Goal: Task Accomplishment & Management: Use online tool/utility

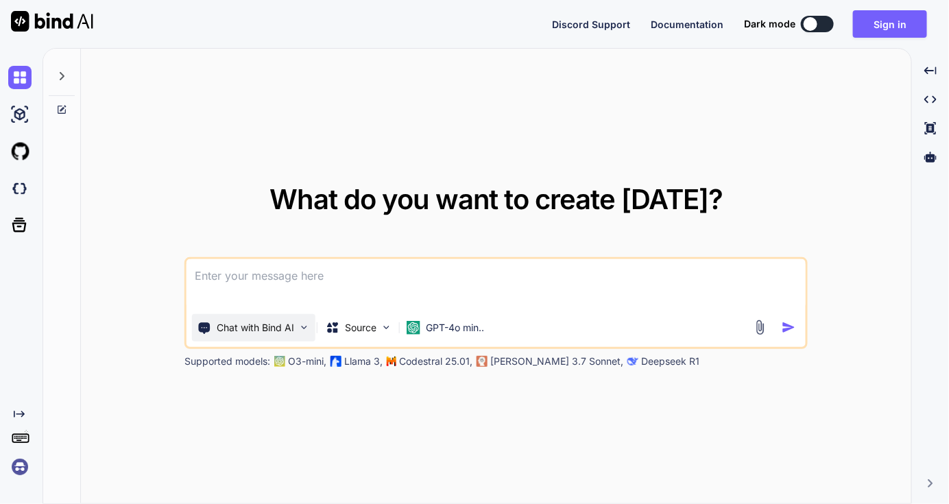
click at [279, 329] on p "Chat with Bind AI" at bounding box center [255, 328] width 77 height 14
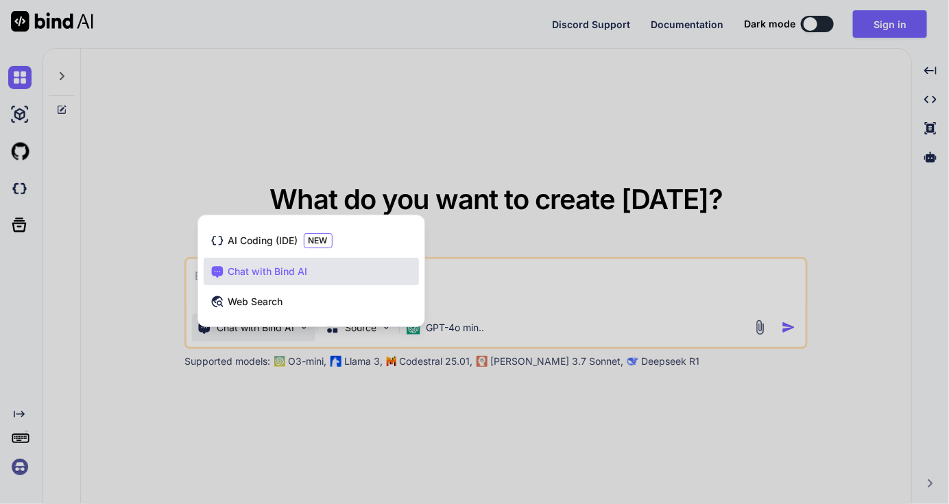
click at [647, 404] on div at bounding box center [474, 252] width 949 height 504
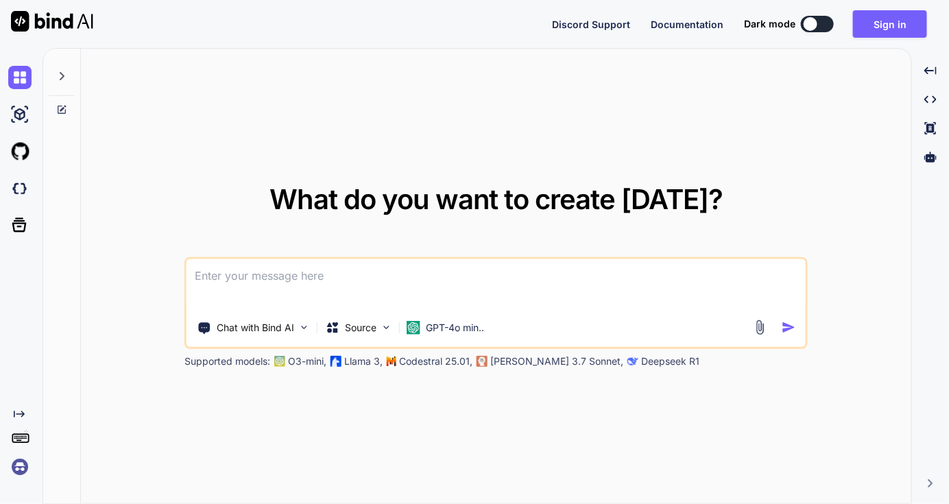
click at [815, 23] on div at bounding box center [811, 24] width 14 height 14
type textarea "x"
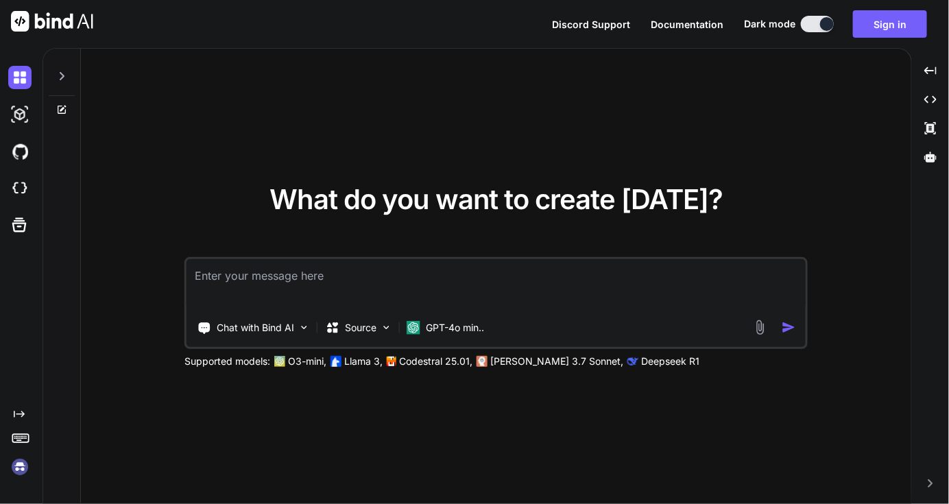
drag, startPoint x: 686, startPoint y: 23, endPoint x: 686, endPoint y: 40, distance: 17.1
click at [645, 64] on div "What do you want to create [DATE]? Chat with Bind AI Source GPT-4o min.. Suppor…" at bounding box center [496, 277] width 831 height 456
click at [686, 28] on span "Documentation" at bounding box center [687, 25] width 73 height 12
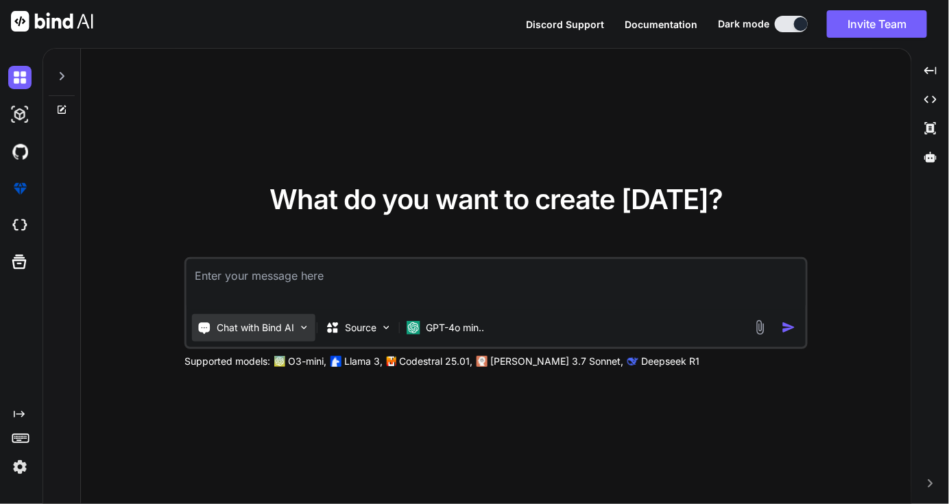
click at [266, 323] on p "Chat with Bind AI" at bounding box center [255, 328] width 77 height 14
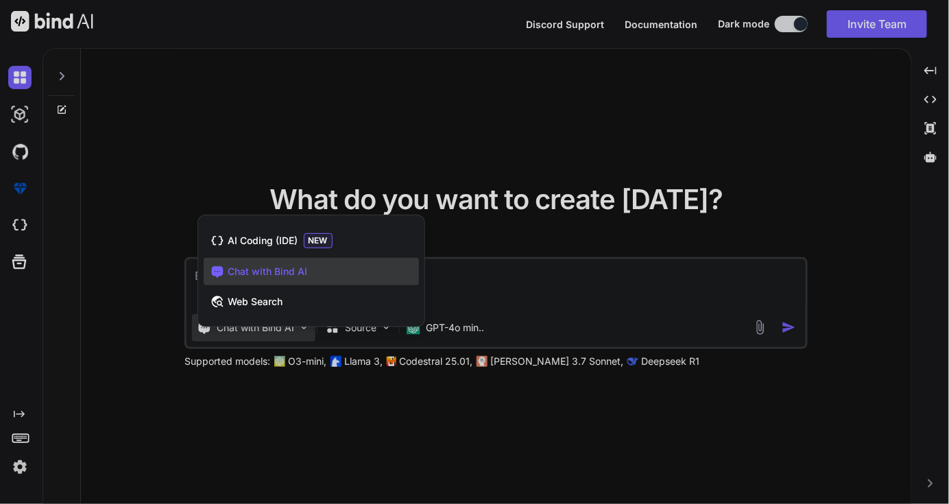
click at [283, 430] on div at bounding box center [474, 252] width 949 height 504
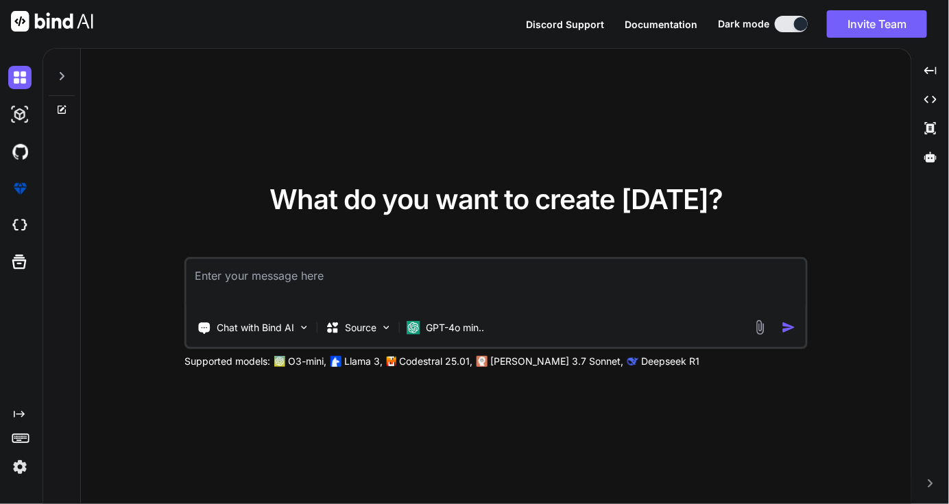
click at [60, 79] on icon at bounding box center [62, 76] width 5 height 8
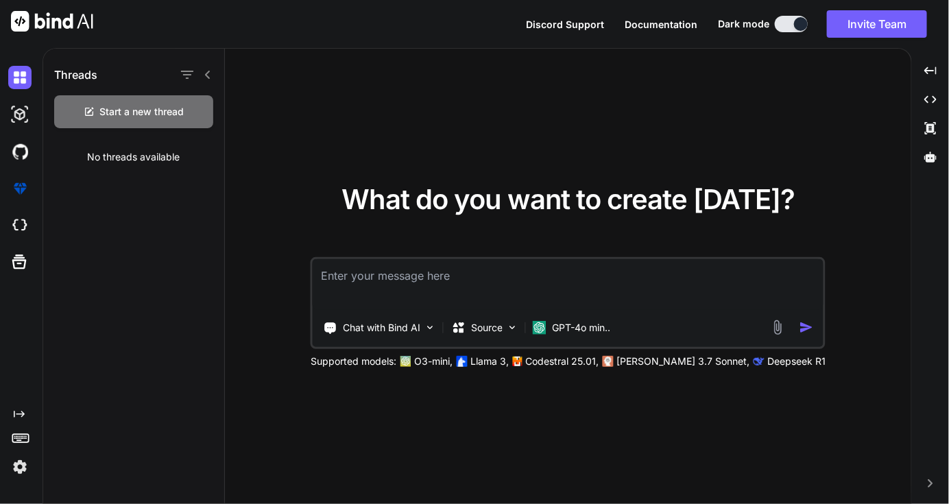
click at [7, 86] on div at bounding box center [18, 77] width 37 height 37
click at [14, 79] on img at bounding box center [19, 77] width 23 height 23
click at [23, 191] on img at bounding box center [19, 188] width 23 height 23
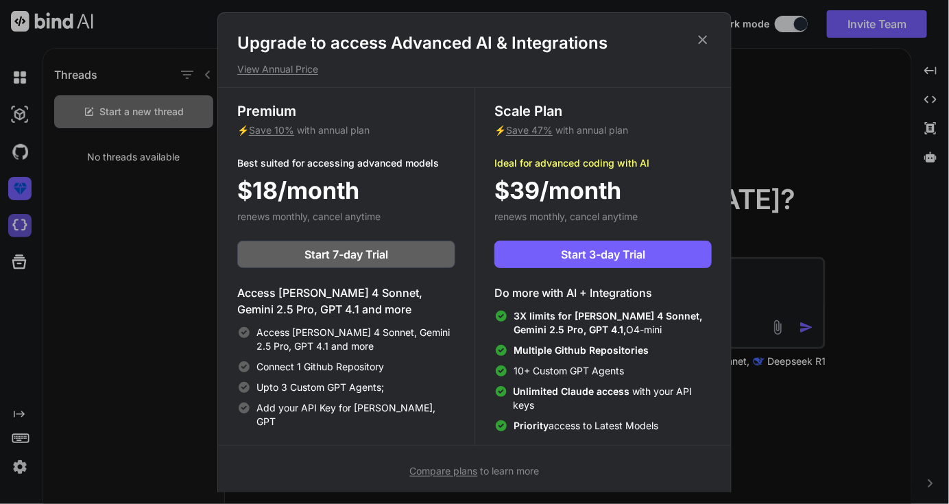
click at [25, 230] on div "Upgrade to access Advanced AI & Integrations View Annual Price Premium ⚡ Save 1…" at bounding box center [474, 252] width 949 height 504
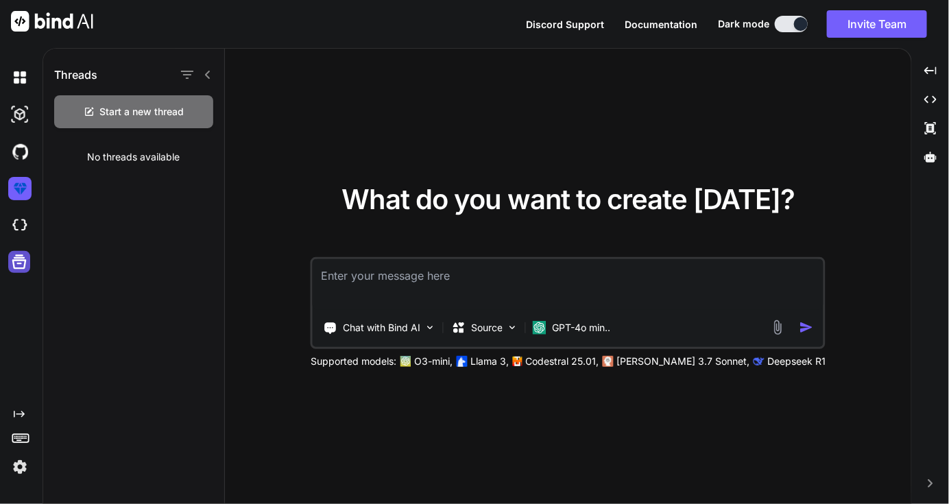
click at [26, 256] on icon at bounding box center [19, 261] width 19 height 19
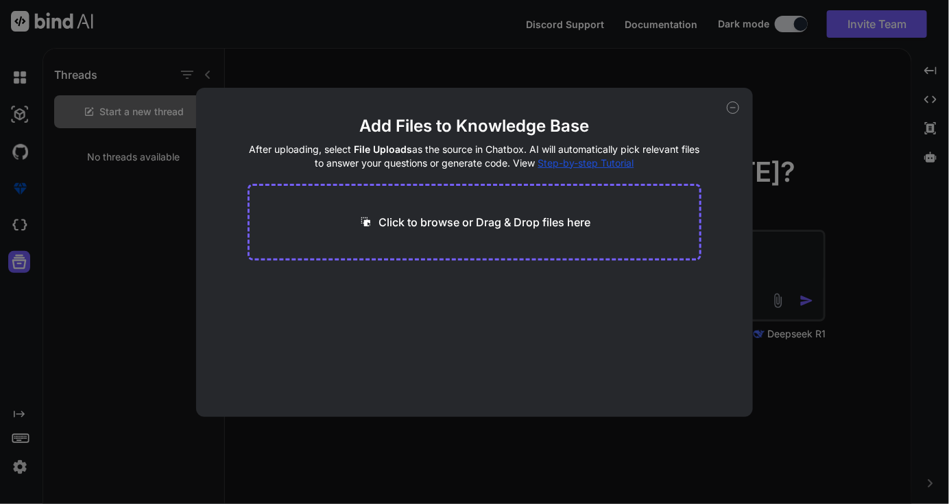
click at [73, 302] on div "Add Files to Knowledge Base After uploading, select File Uploads as the source …" at bounding box center [474, 252] width 949 height 504
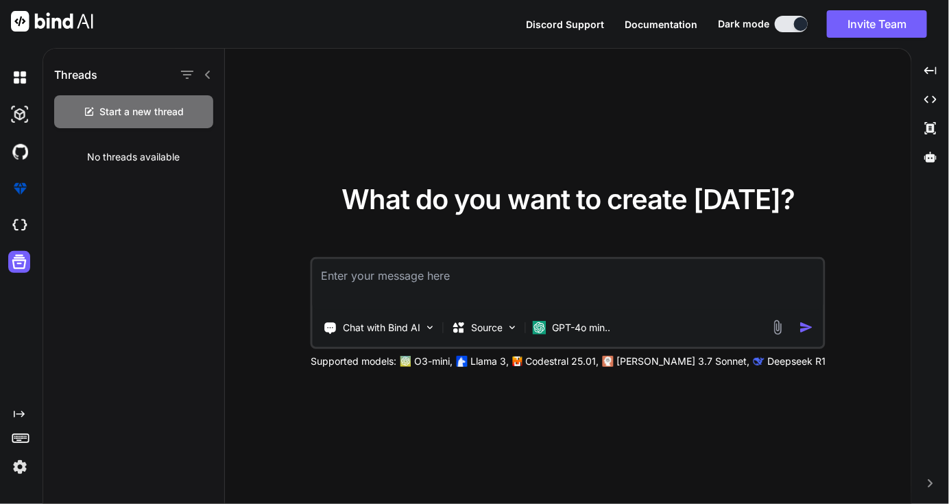
click at [24, 416] on icon "Created with Pixso." at bounding box center [19, 414] width 11 height 11
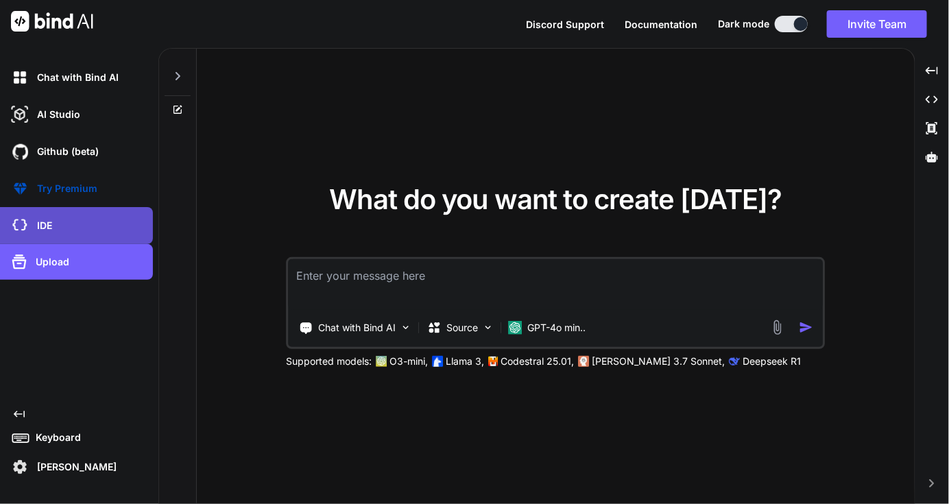
click at [40, 227] on p "IDE" at bounding box center [42, 226] width 21 height 14
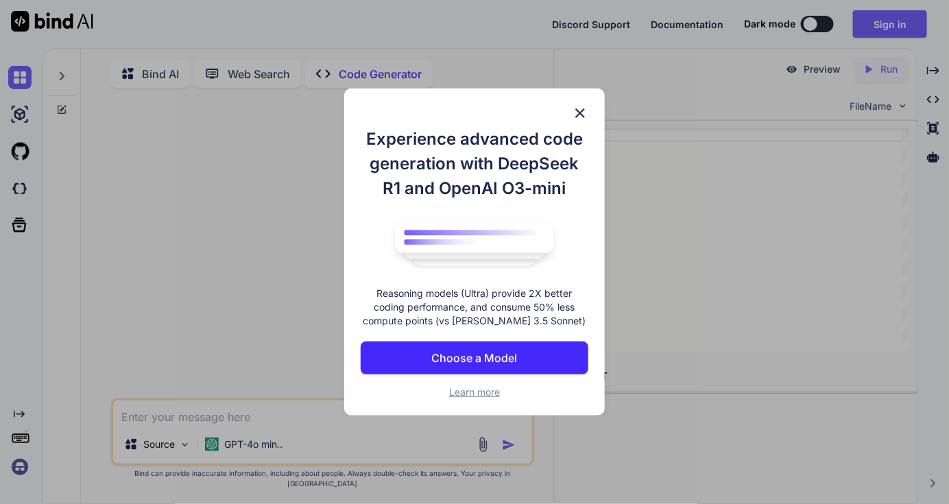
type textarea "x"
click at [578, 110] on img at bounding box center [580, 113] width 16 height 16
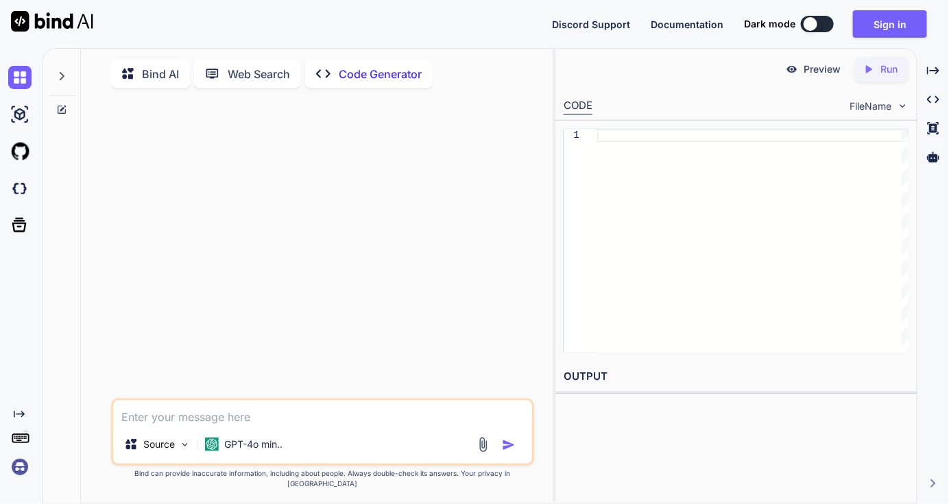
click at [61, 75] on icon at bounding box center [61, 76] width 11 height 11
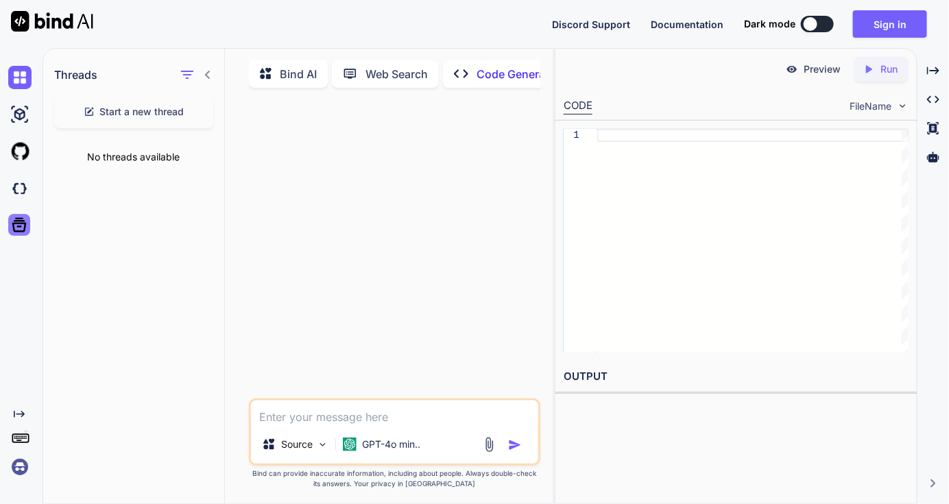
click at [21, 223] on icon at bounding box center [19, 225] width 14 height 14
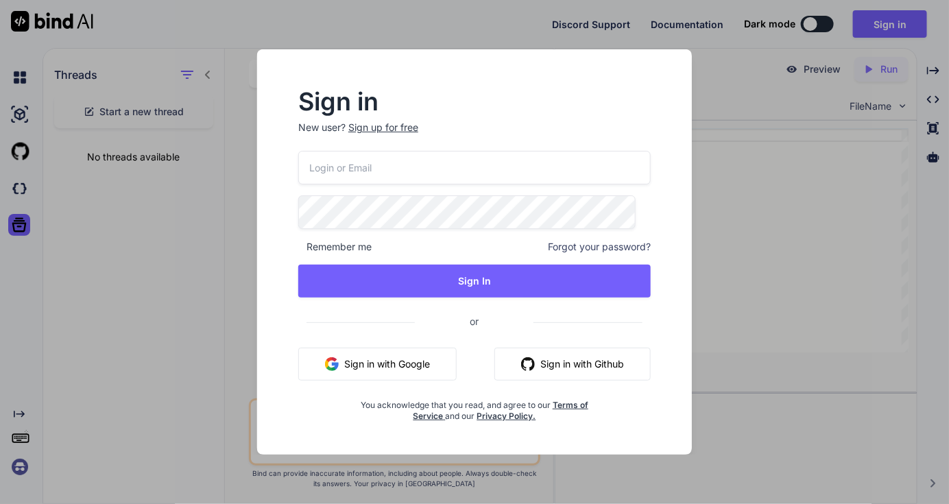
click at [164, 230] on div "Sign in New user? Sign up for free Remember me Forgot your password? Sign In or…" at bounding box center [474, 252] width 949 height 504
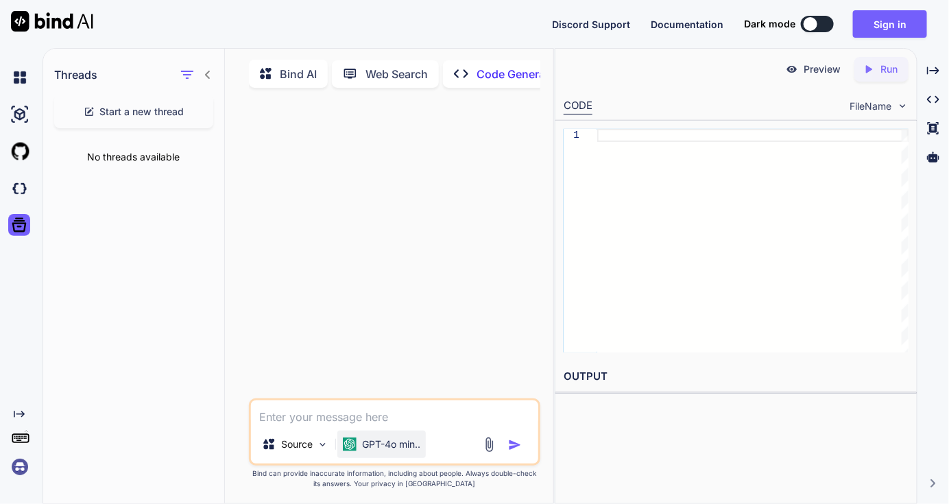
click at [383, 446] on p "GPT-4o min.." at bounding box center [391, 445] width 58 height 14
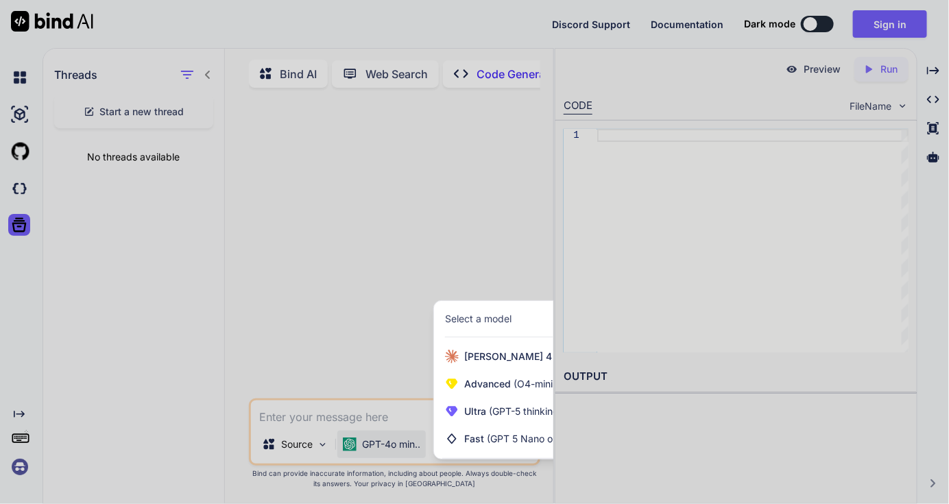
click at [297, 416] on div at bounding box center [474, 252] width 949 height 504
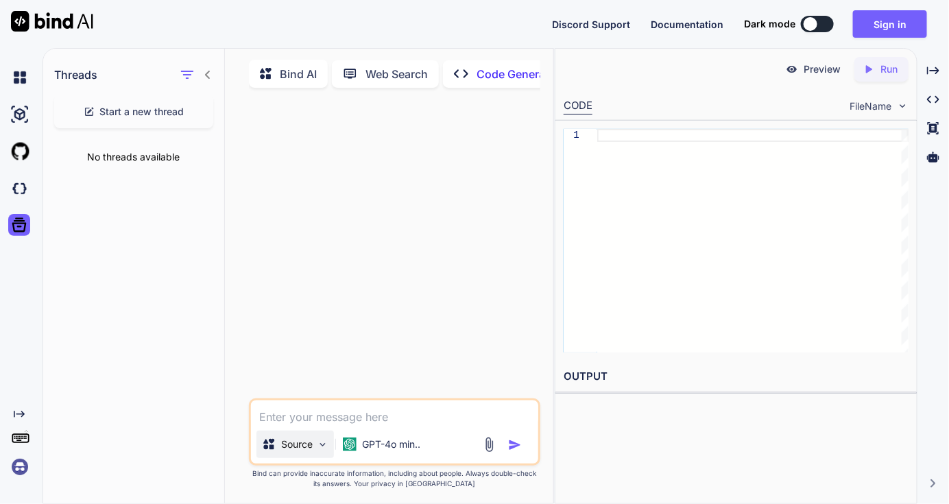
click at [316, 455] on div "Source" at bounding box center [294, 444] width 77 height 27
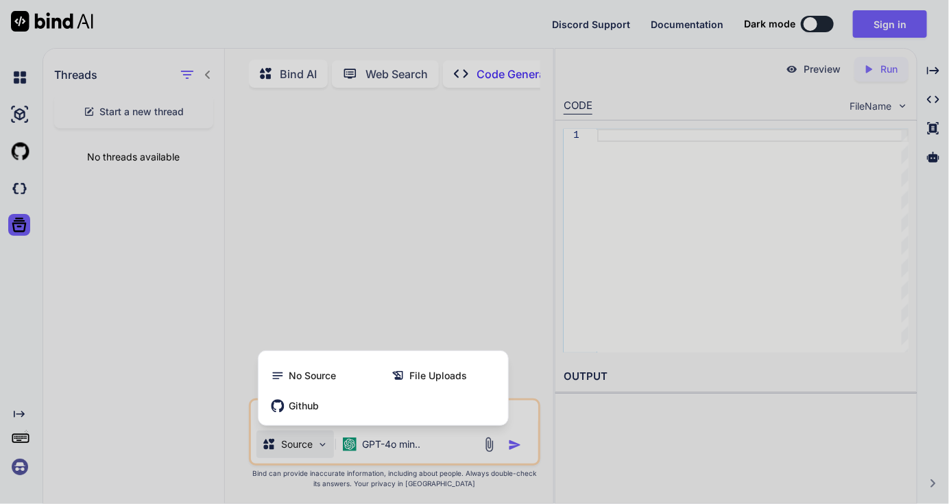
click at [644, 401] on div at bounding box center [474, 252] width 949 height 504
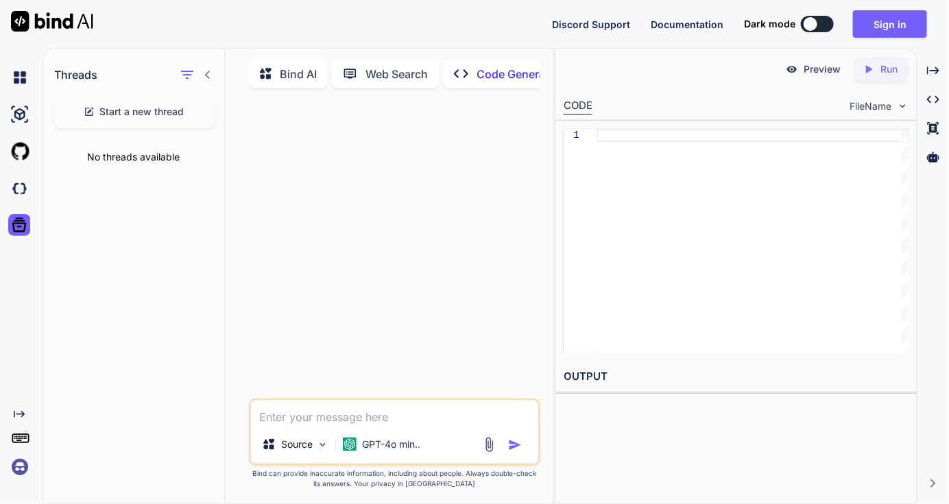
click at [23, 473] on img at bounding box center [19, 466] width 23 height 23
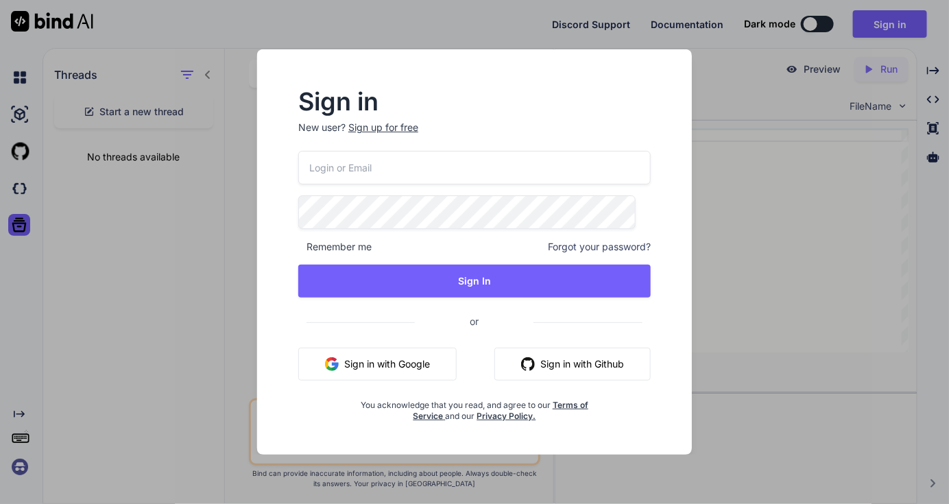
click at [96, 341] on div "Sign in New user? Sign up for free Remember me Forgot your password? Sign In or…" at bounding box center [474, 252] width 949 height 504
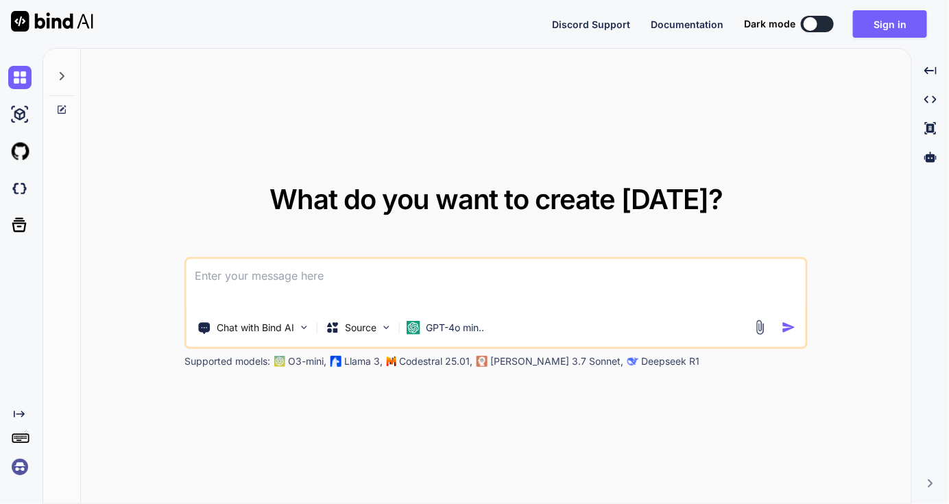
type textarea "x"
click at [874, 23] on button "Sign in" at bounding box center [890, 23] width 74 height 27
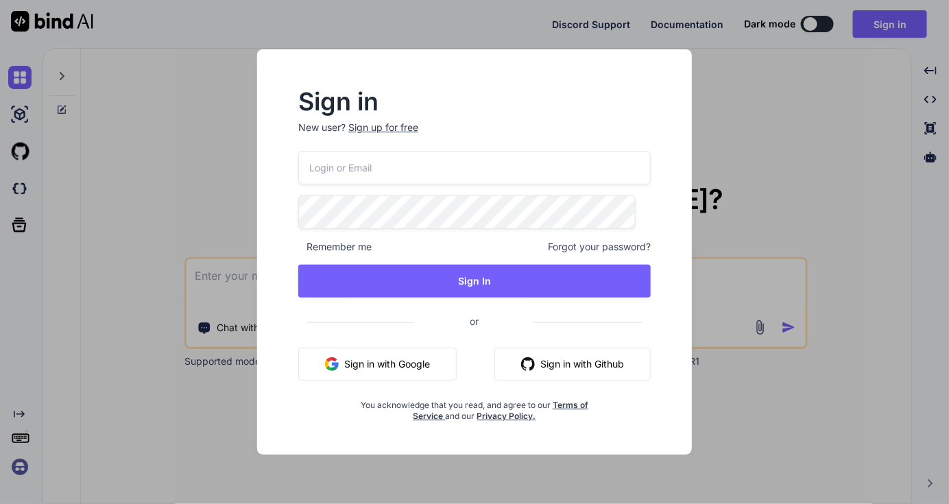
click at [405, 372] on button "Sign in with Google" at bounding box center [377, 364] width 158 height 33
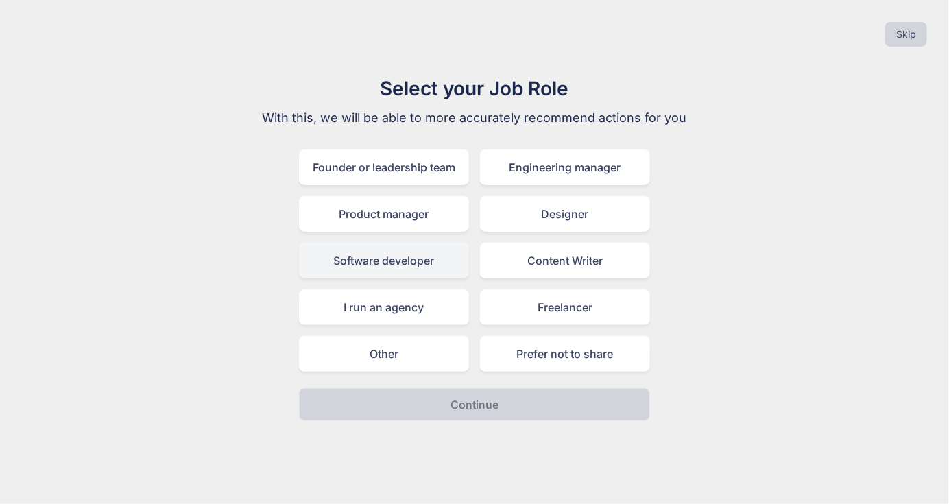
click at [396, 258] on div "Software developer" at bounding box center [384, 261] width 170 height 36
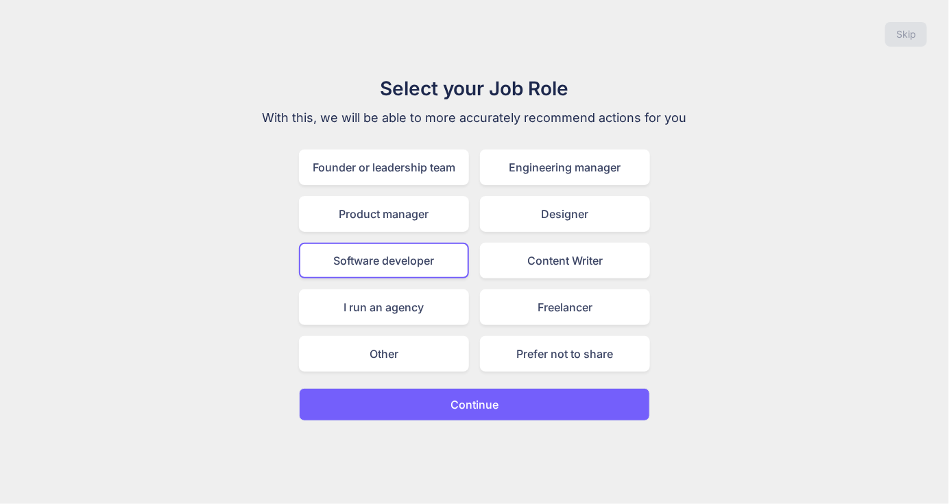
click at [477, 388] on button "Continue" at bounding box center [474, 404] width 351 height 33
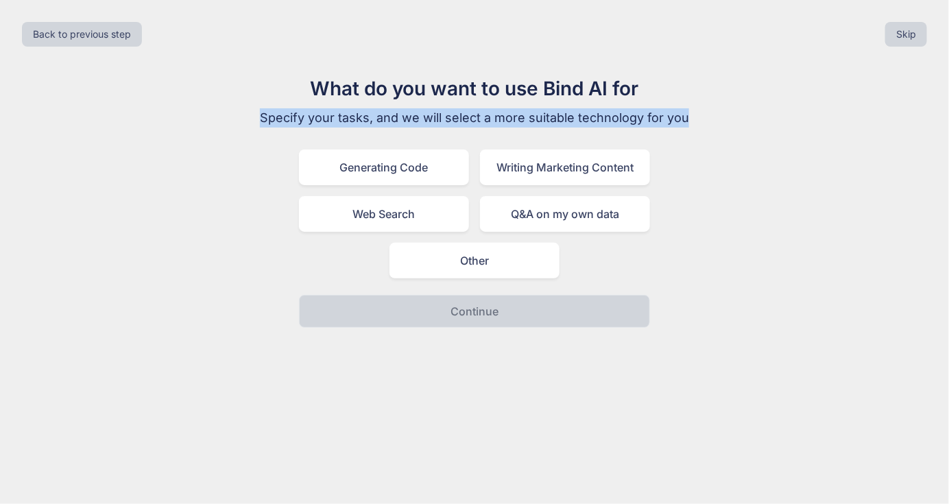
drag, startPoint x: 272, startPoint y: 110, endPoint x: 679, endPoint y: 123, distance: 407.6
click at [684, 124] on p "Specify your tasks, and we will select a more suitable technology for you" at bounding box center [474, 117] width 461 height 19
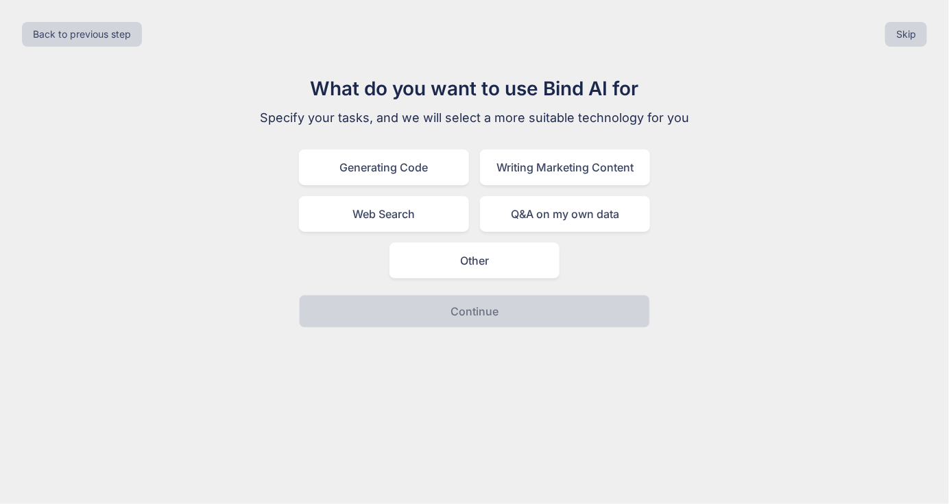
click at [473, 82] on h1 "What do you want to use Bind AI for" at bounding box center [474, 88] width 461 height 29
click at [407, 165] on div "Generating Code" at bounding box center [384, 168] width 170 height 36
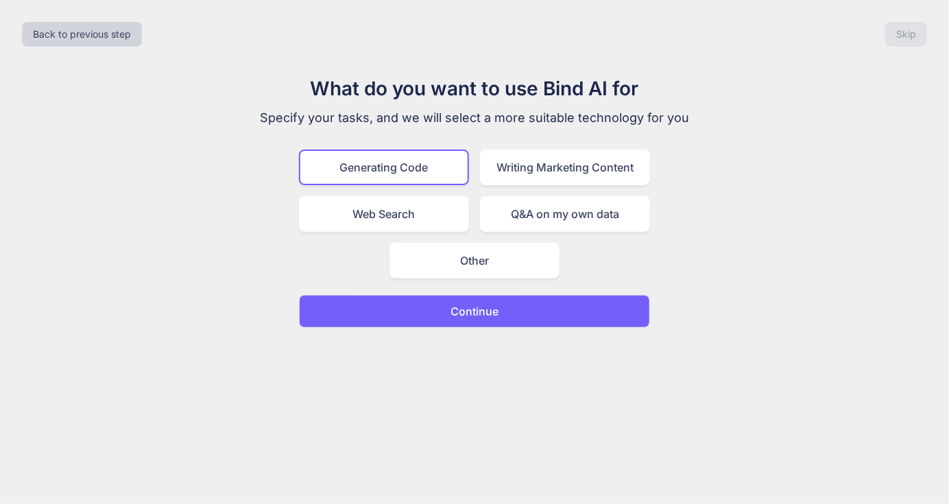
click at [469, 299] on button "Continue" at bounding box center [474, 311] width 351 height 33
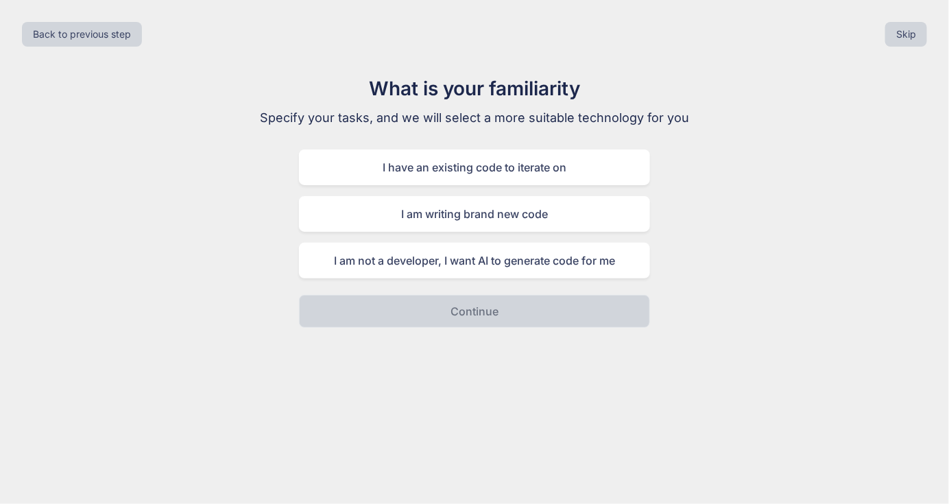
drag, startPoint x: 275, startPoint y: 104, endPoint x: 703, endPoint y: 117, distance: 428.1
click at [654, 117] on div "What is your familiarity Specify your tasks, and we will select a more suitable…" at bounding box center [474, 201] width 461 height 254
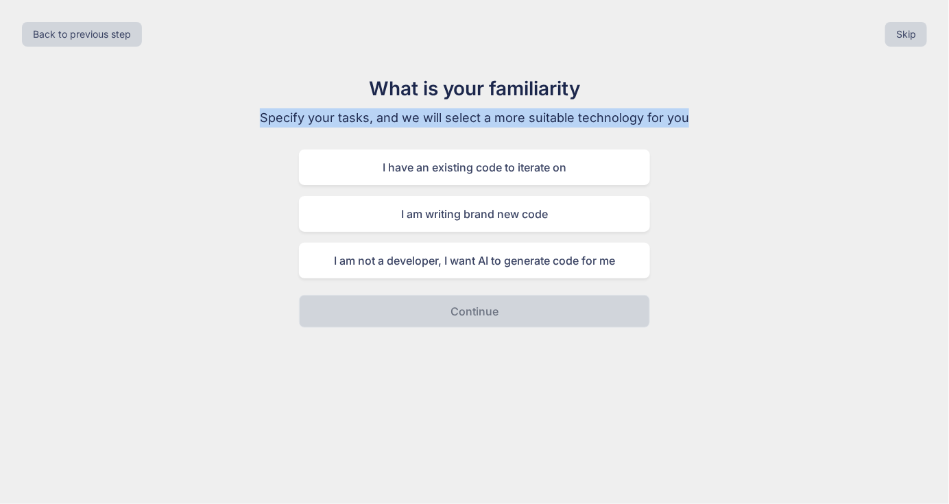
drag, startPoint x: 693, startPoint y: 116, endPoint x: 272, endPoint y: 113, distance: 421.1
click at [272, 113] on p "Specify your tasks, and we will select a more suitable technology for you" at bounding box center [474, 117] width 461 height 19
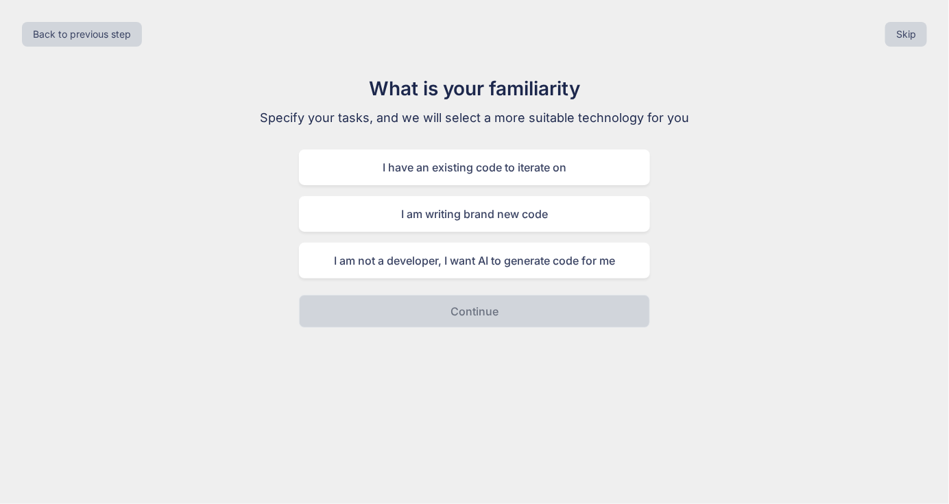
click at [764, 208] on div "What is your familiarity Specify your tasks, and we will select a more suitable…" at bounding box center [474, 201] width 927 height 254
click at [907, 32] on button "Skip" at bounding box center [906, 34] width 42 height 25
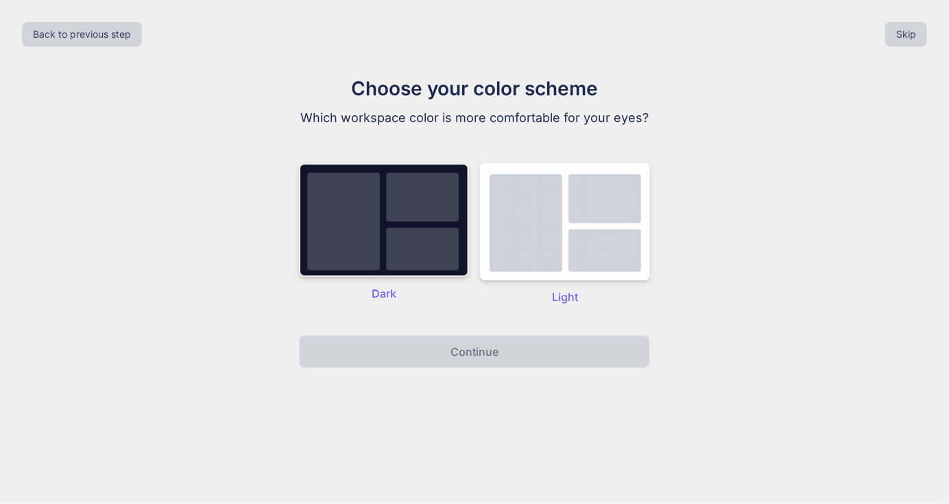
click at [419, 205] on img at bounding box center [384, 220] width 170 height 114
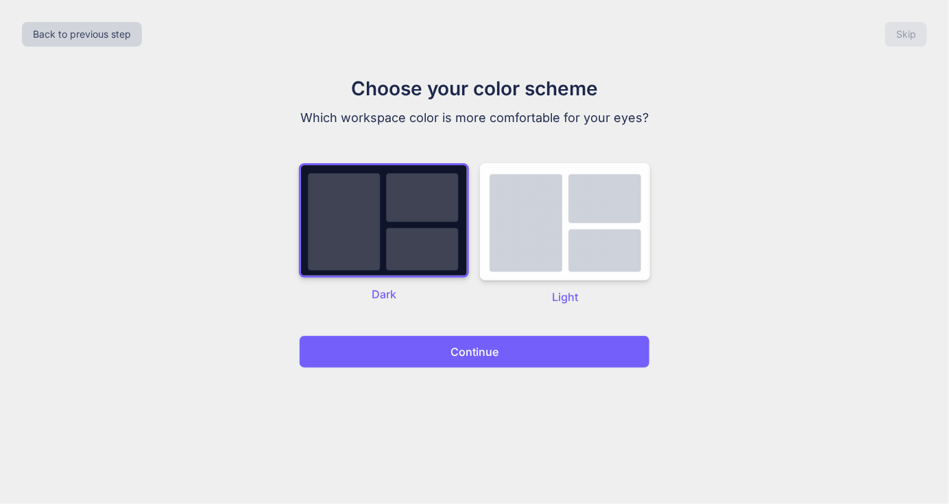
click at [499, 356] on button "Continue" at bounding box center [474, 351] width 351 height 33
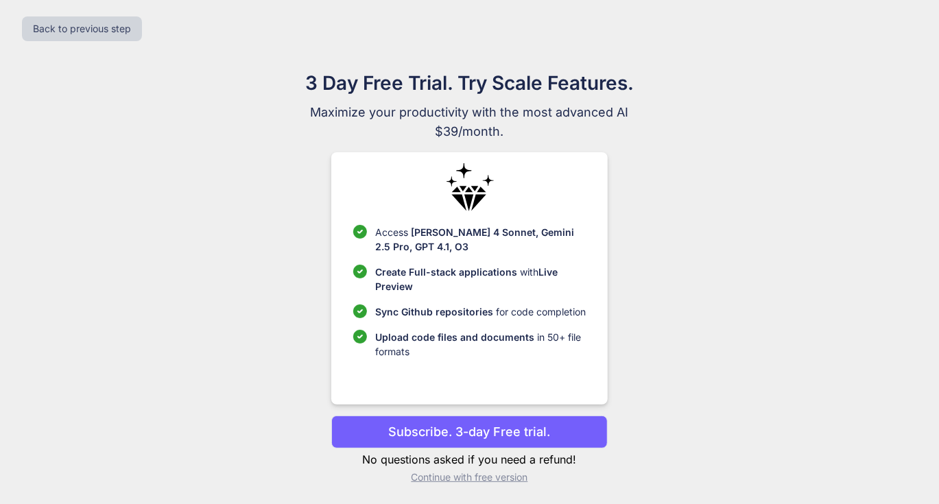
scroll to position [7, 0]
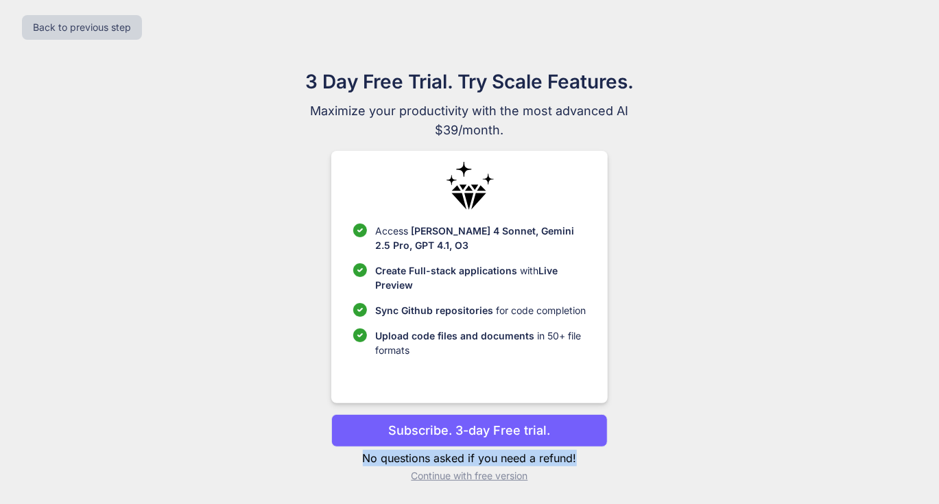
drag, startPoint x: 370, startPoint y: 458, endPoint x: 610, endPoint y: 453, distance: 240.8
click at [610, 453] on div "3 Day Free Trial. Try Scale Features. Maximize your productivity with the most …" at bounding box center [470, 280] width 614 height 427
click at [757, 261] on div "3 Day Free Trial. Try Scale Features. Maximize your productivity with the most …" at bounding box center [470, 280] width 614 height 427
click at [433, 256] on ul "Access Claude 4 Sonnet, Gemini 2.5 Pro, GPT 4.1, O3 Create Full-stack applicati…" at bounding box center [469, 291] width 232 height 134
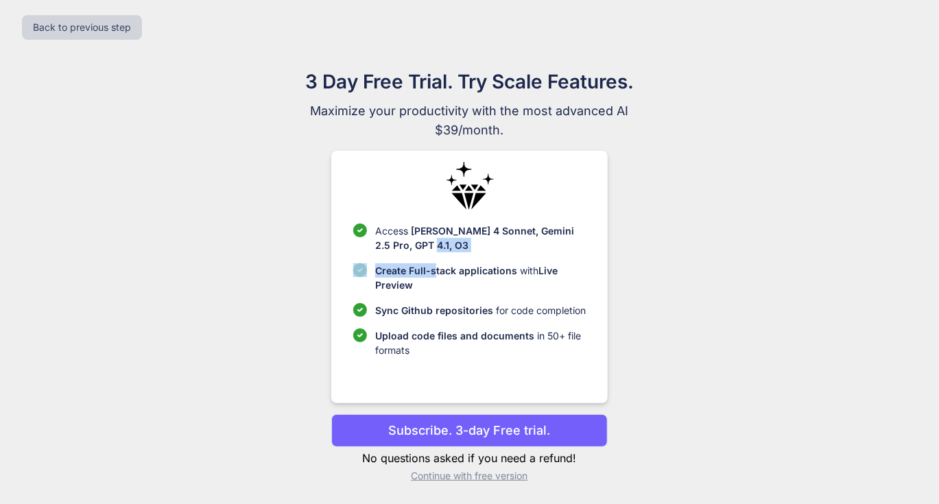
click at [480, 204] on img at bounding box center [470, 186] width 48 height 48
click at [477, 479] on p "Continue with free version" at bounding box center [469, 476] width 276 height 14
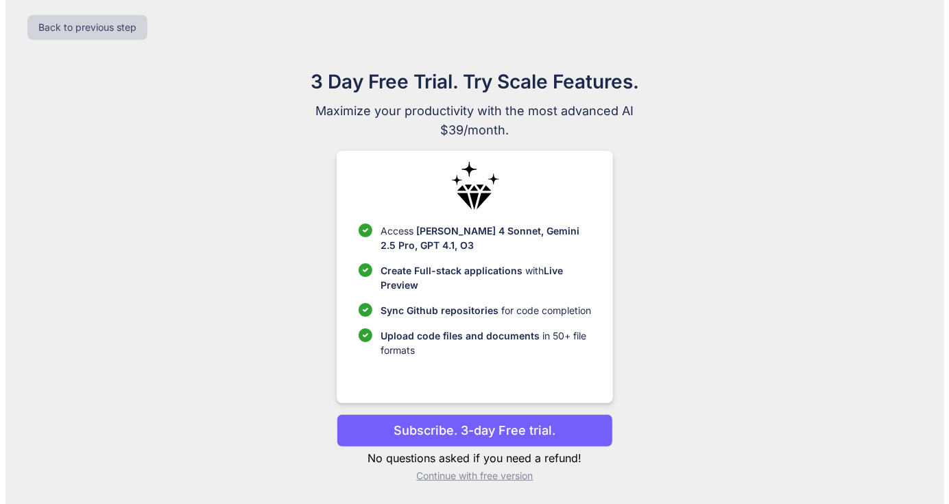
scroll to position [0, 0]
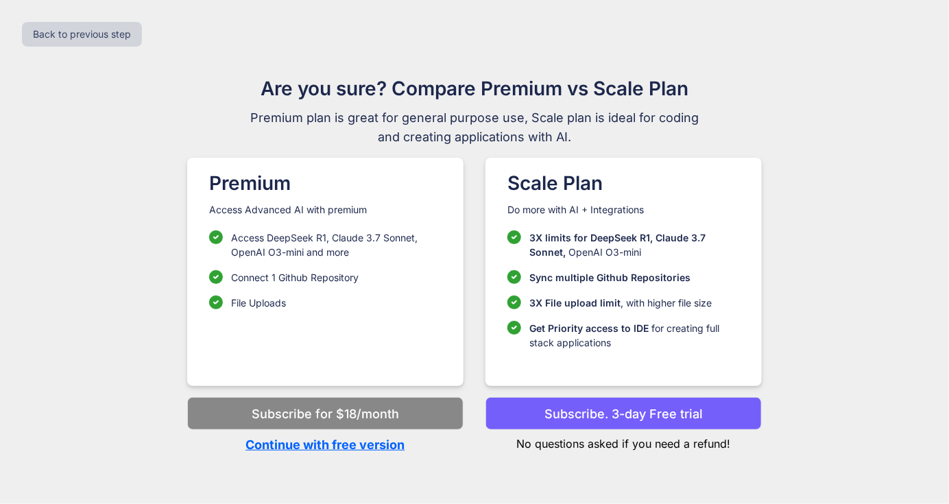
click at [356, 444] on p "Continue with free version" at bounding box center [325, 444] width 276 height 19
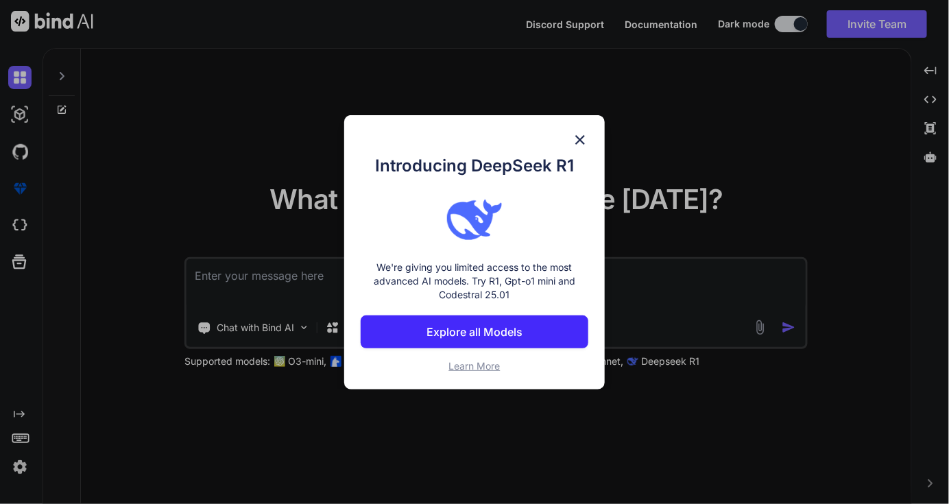
drag, startPoint x: 356, startPoint y: 444, endPoint x: 254, endPoint y: 431, distance: 102.3
click at [254, 431] on div "Introducing DeepSeek R1 We're giving you limited access to the most advanced AI…" at bounding box center [474, 252] width 949 height 504
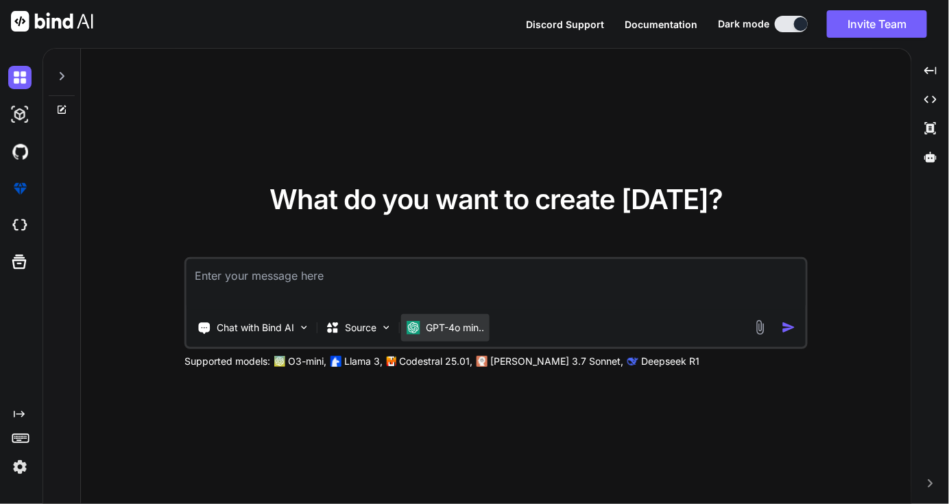
click at [469, 327] on p "GPT-4o min.." at bounding box center [455, 328] width 58 height 14
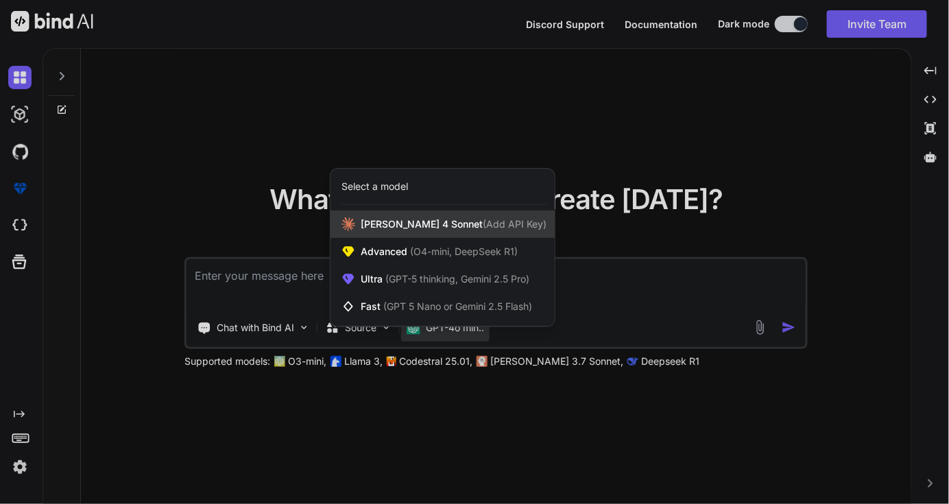
click at [483, 226] on span "(Add API Key)" at bounding box center [515, 224] width 64 height 12
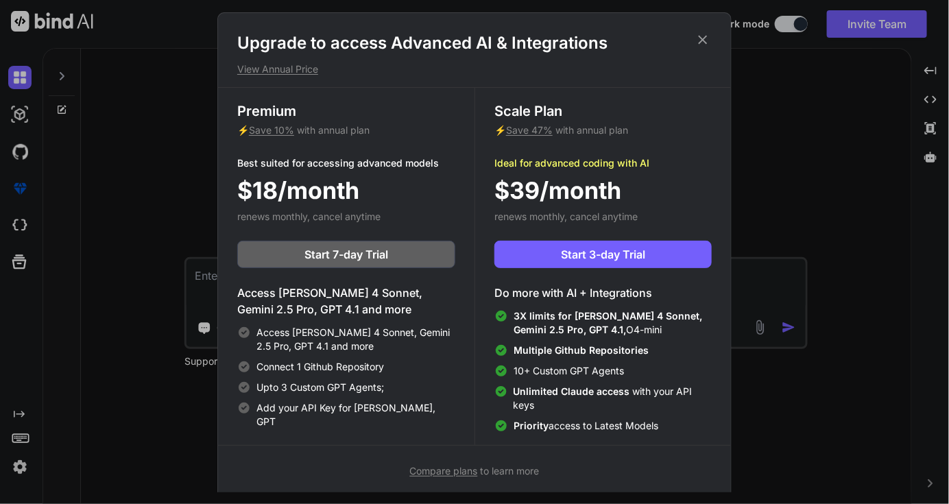
click at [705, 39] on icon at bounding box center [702, 39] width 15 height 15
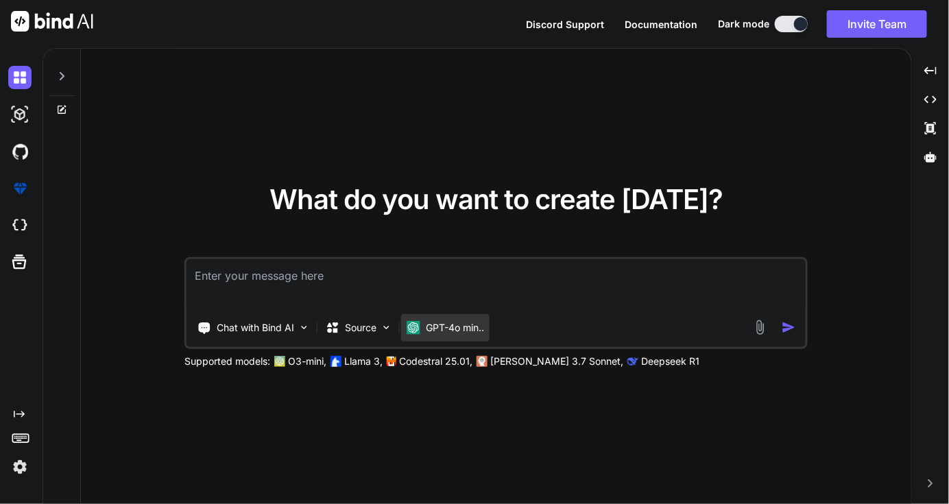
click at [431, 326] on p "GPT-4o min.." at bounding box center [455, 328] width 58 height 14
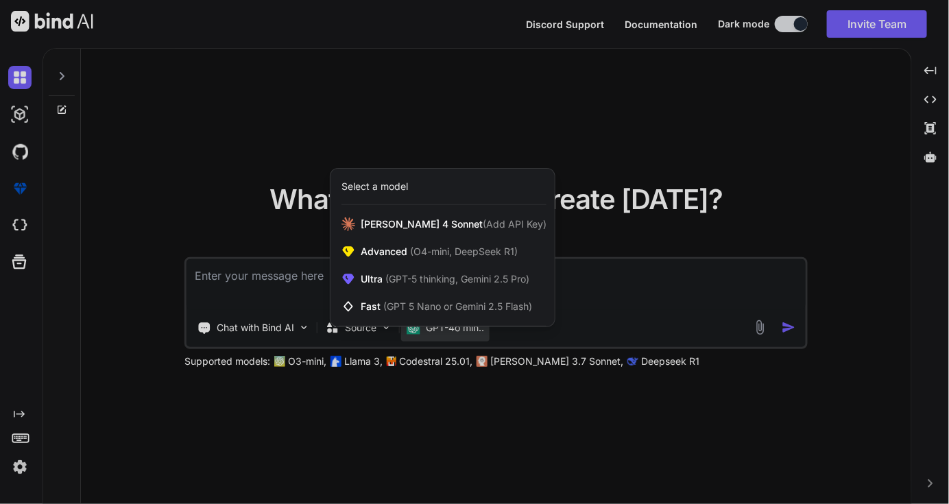
click at [426, 423] on div at bounding box center [474, 252] width 949 height 504
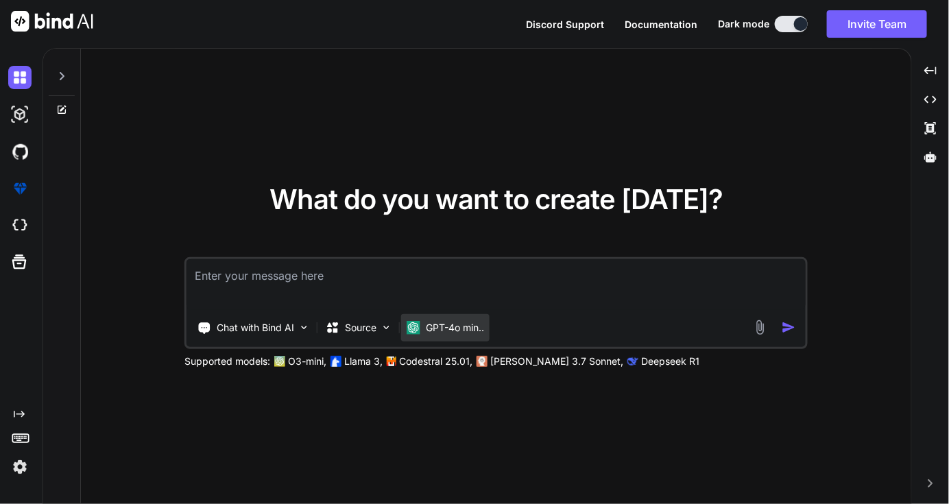
click at [455, 321] on p "GPT-4o min.." at bounding box center [455, 328] width 58 height 14
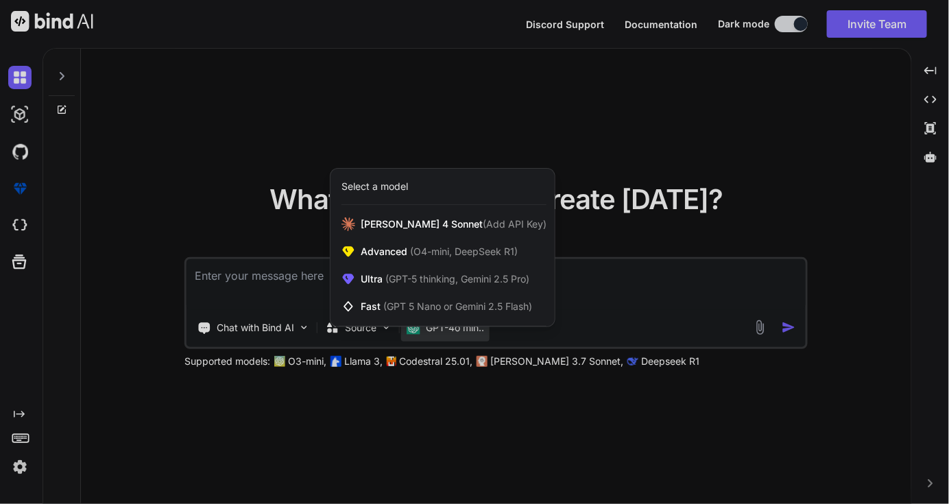
click at [407, 409] on div at bounding box center [474, 252] width 949 height 504
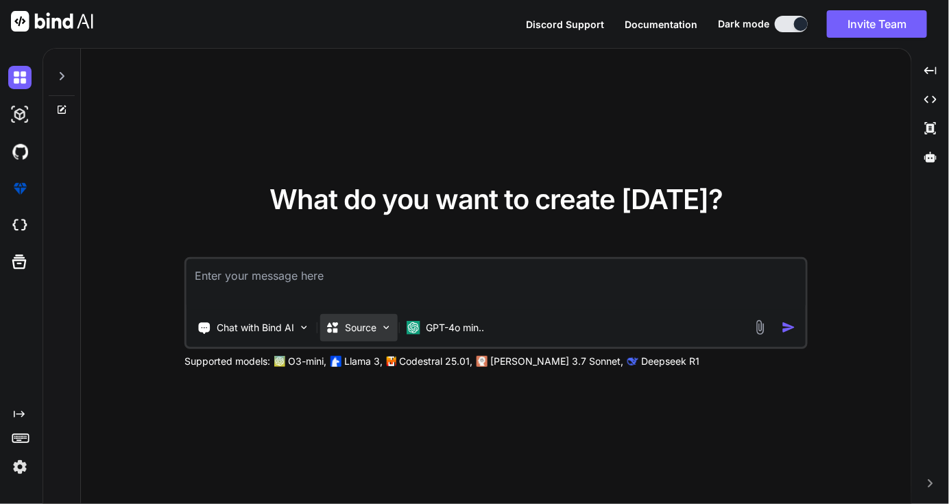
click at [381, 324] on img at bounding box center [387, 328] width 12 height 12
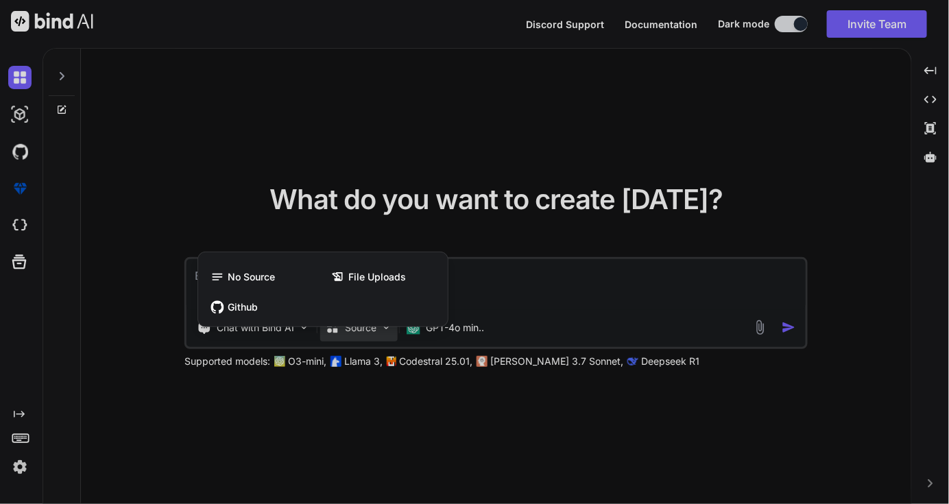
click at [325, 450] on div at bounding box center [474, 252] width 949 height 504
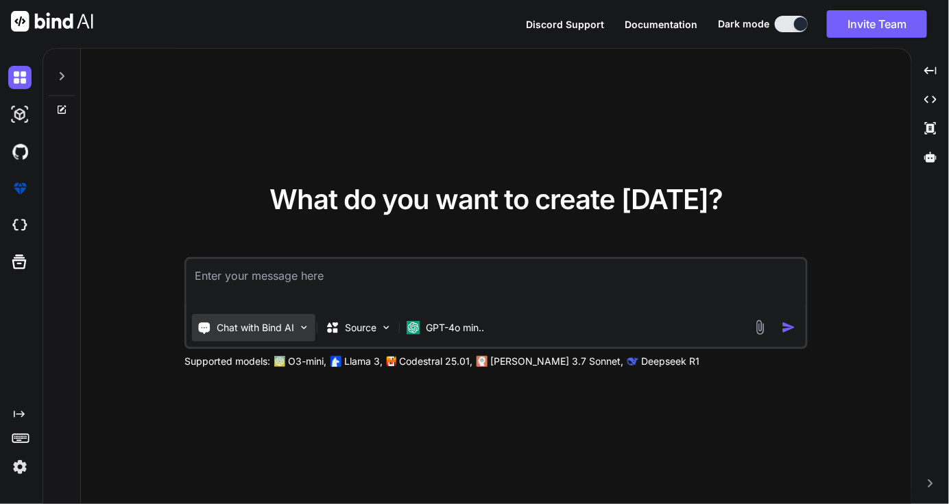
click at [276, 322] on p "Chat with Bind AI" at bounding box center [255, 328] width 77 height 14
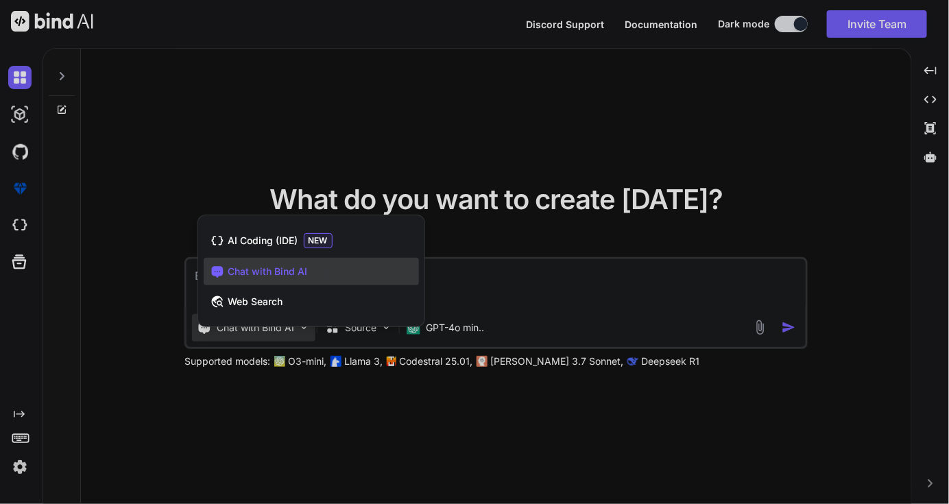
click at [563, 279] on div at bounding box center [474, 252] width 949 height 504
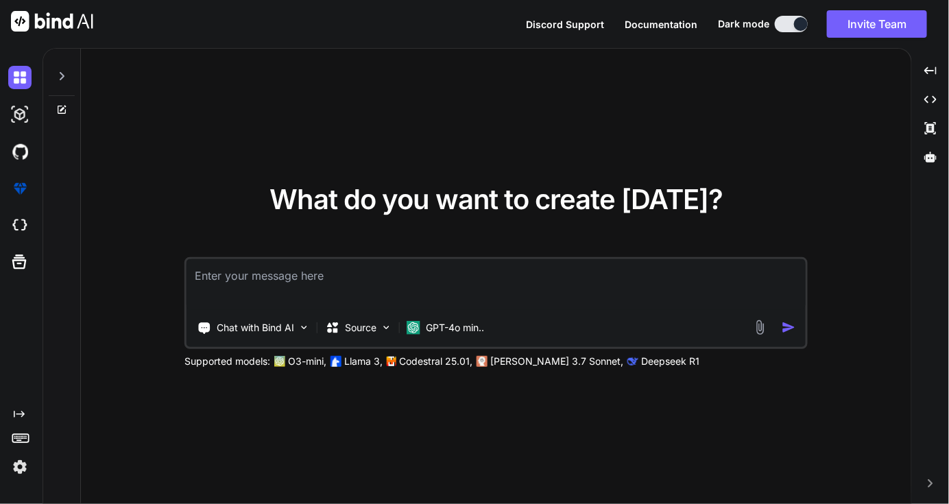
click at [505, 362] on p "[PERSON_NAME] 3.7 Sonnet," at bounding box center [556, 362] width 133 height 14
click at [641, 361] on p "Deepseek R1" at bounding box center [670, 362] width 58 height 14
click at [423, 362] on p "Codestral 25.01," at bounding box center [435, 362] width 73 height 14
click at [437, 331] on p "GPT-4o min.." at bounding box center [455, 328] width 58 height 14
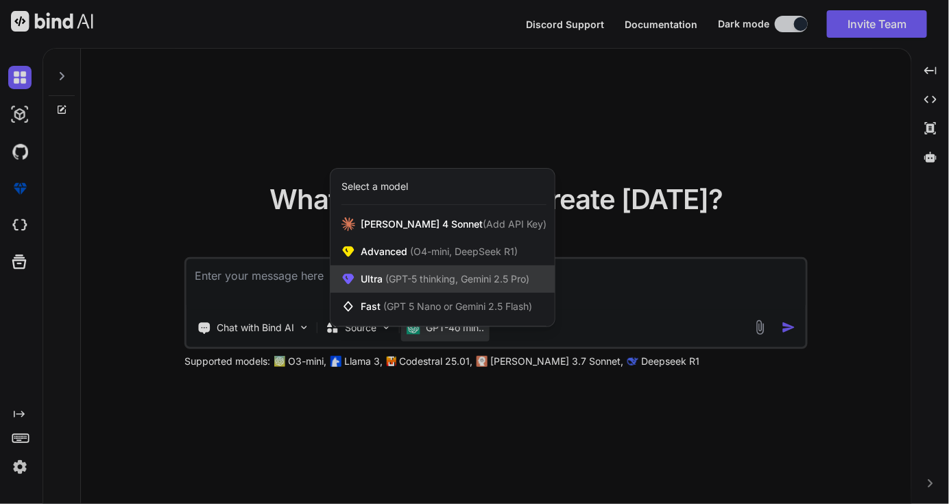
click at [449, 283] on span "(GPT-5 thinking, Gemini 2.5 Pro)" at bounding box center [456, 279] width 147 height 12
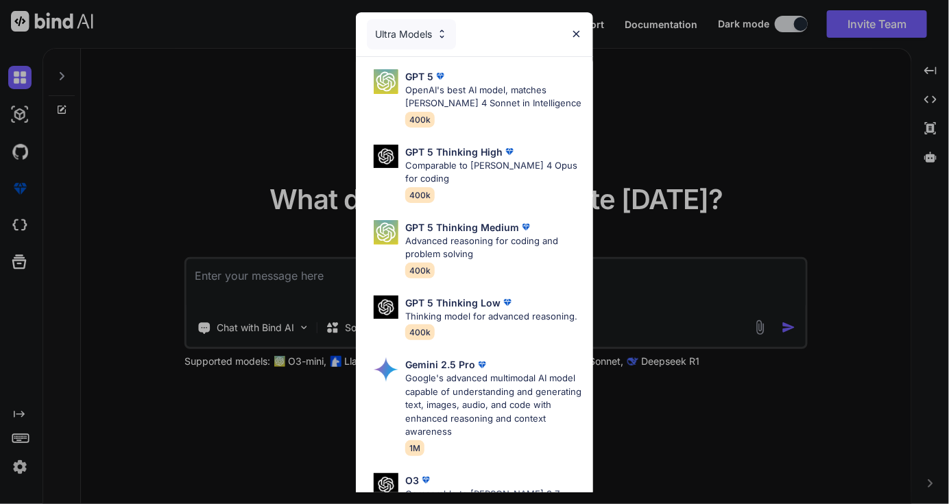
click at [435, 88] on p "OpenAI's best AI model, matches Claude 4 Sonnet in Intelligence" at bounding box center [493, 97] width 177 height 27
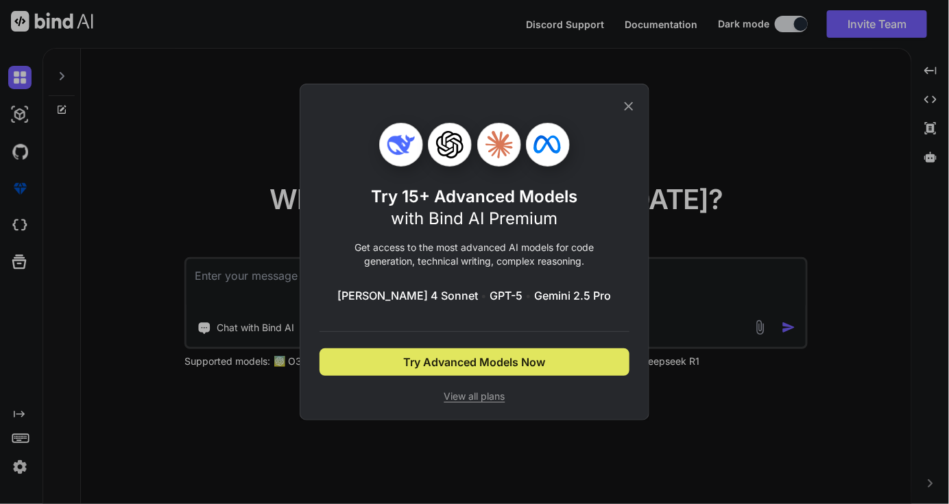
click at [464, 351] on button "Try Advanced Models Now" at bounding box center [475, 361] width 310 height 27
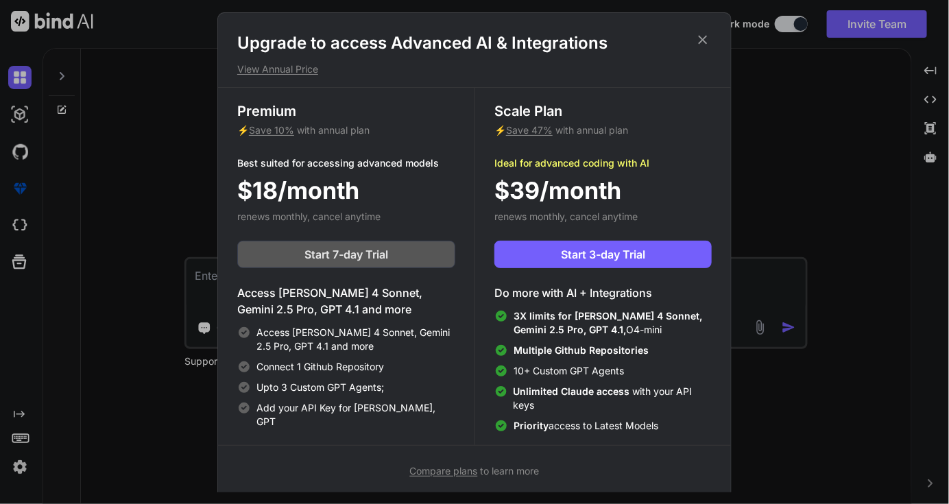
click at [326, 256] on span "Start 7-day Trial" at bounding box center [346, 254] width 84 height 16
click at [387, 257] on span "Start 7-day Trial" at bounding box center [346, 254] width 84 height 16
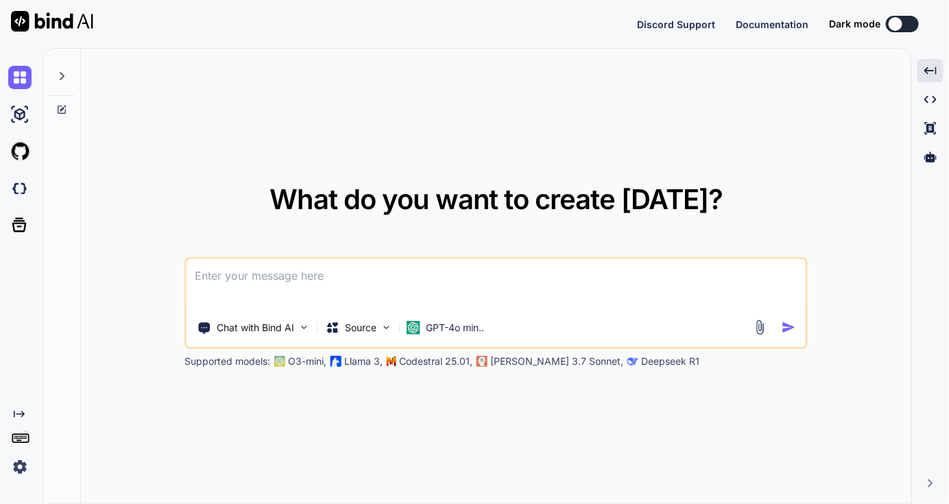
click at [940, 66] on div "Created with Pixso." at bounding box center [931, 70] width 26 height 23
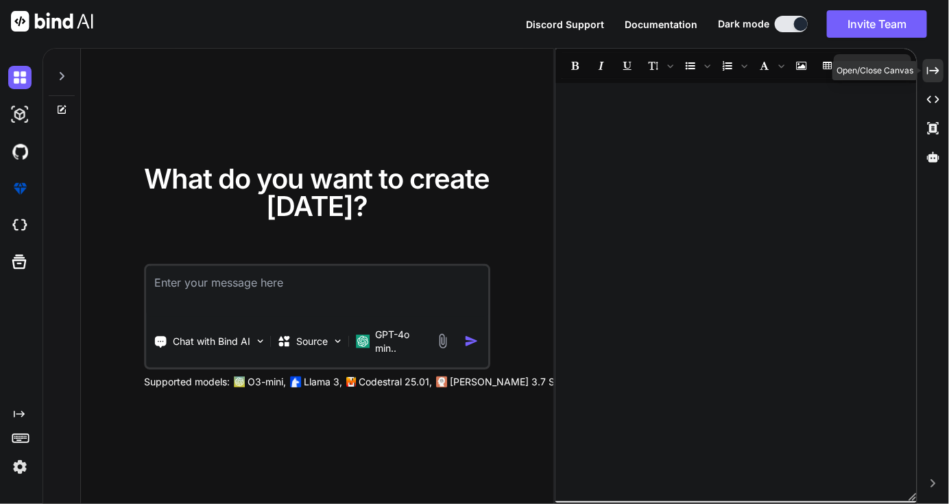
click at [936, 66] on icon "Created with Pixso." at bounding box center [933, 70] width 12 height 12
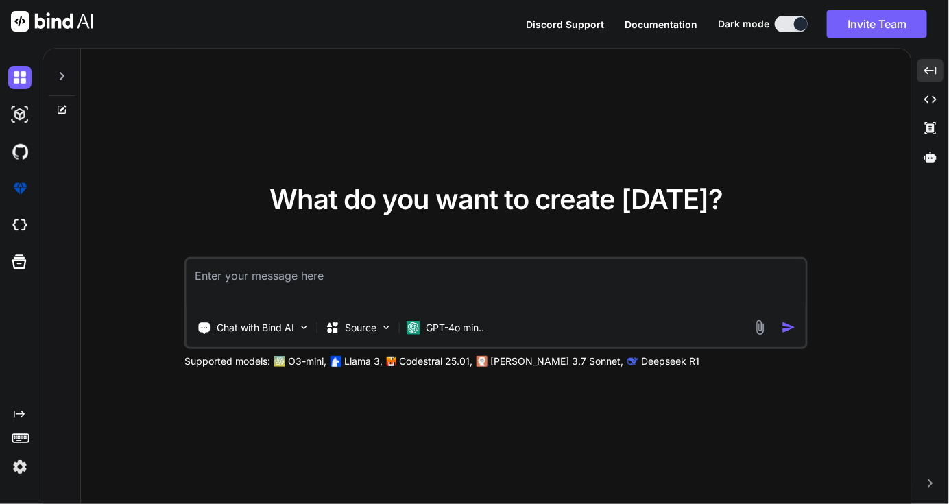
click at [495, 365] on p "[PERSON_NAME] 3.7 Sonnet," at bounding box center [556, 362] width 133 height 14
click at [497, 365] on p "[PERSON_NAME] 3.7 Sonnet," at bounding box center [556, 362] width 133 height 14
click at [435, 333] on p "GPT-4o min.." at bounding box center [455, 328] width 58 height 14
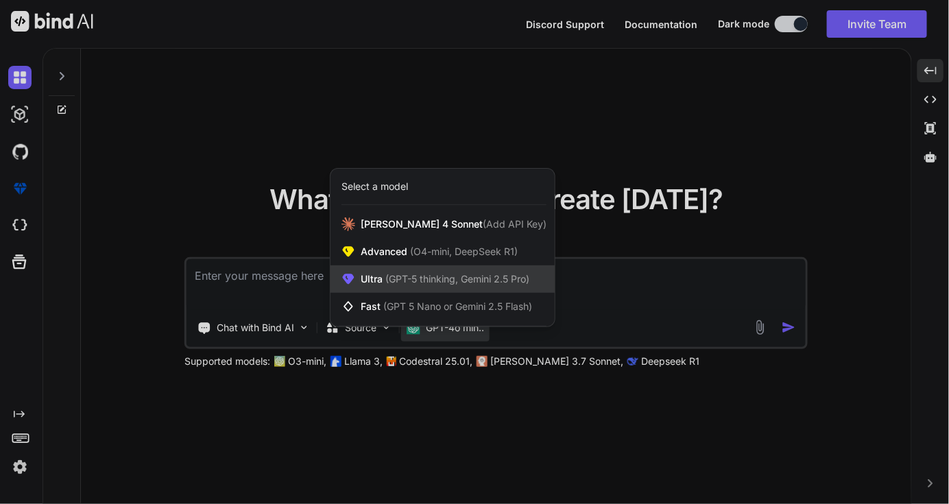
click at [379, 278] on span "Ultra (GPT-5 thinking, Gemini 2.5 Pro)" at bounding box center [445, 279] width 169 height 14
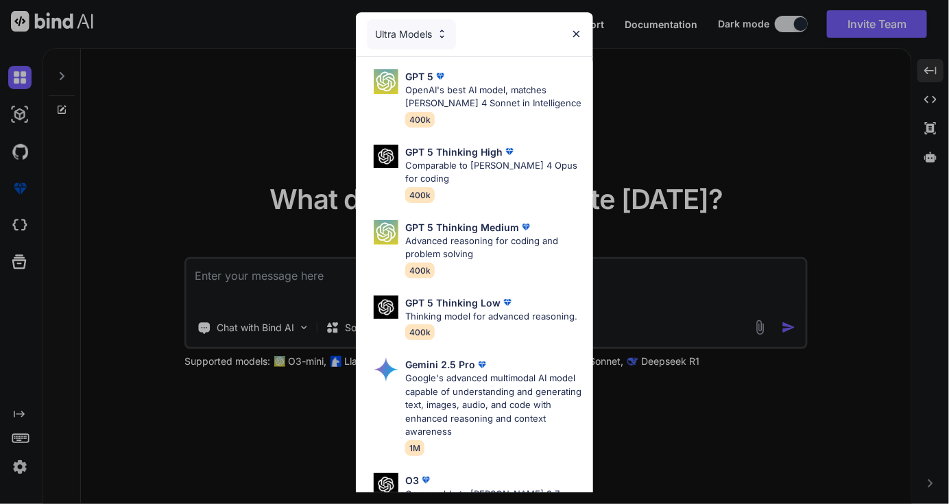
click at [420, 32] on div "Ultra Models" at bounding box center [411, 34] width 89 height 30
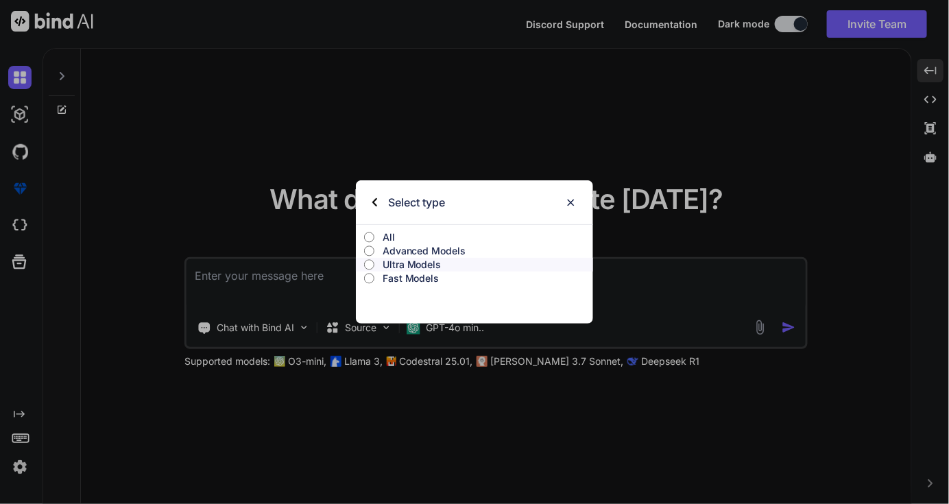
click at [390, 233] on p "All" at bounding box center [488, 237] width 211 height 14
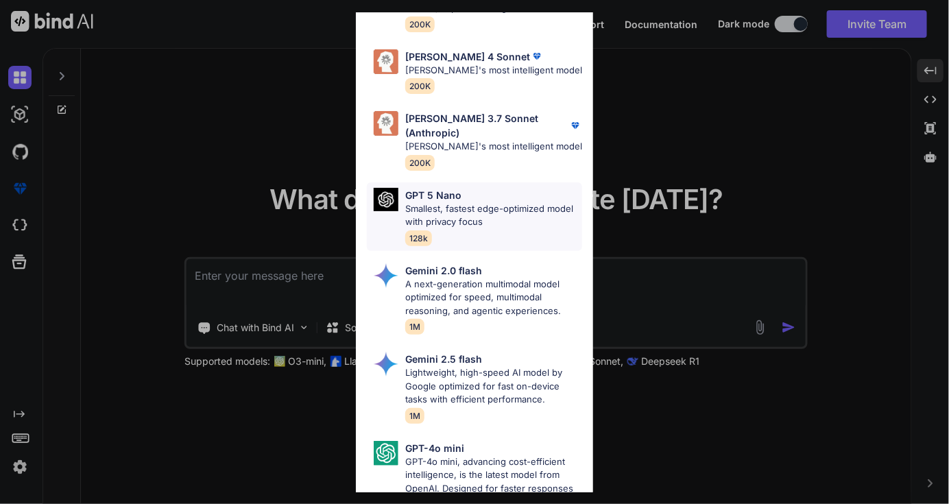
scroll to position [821, 0]
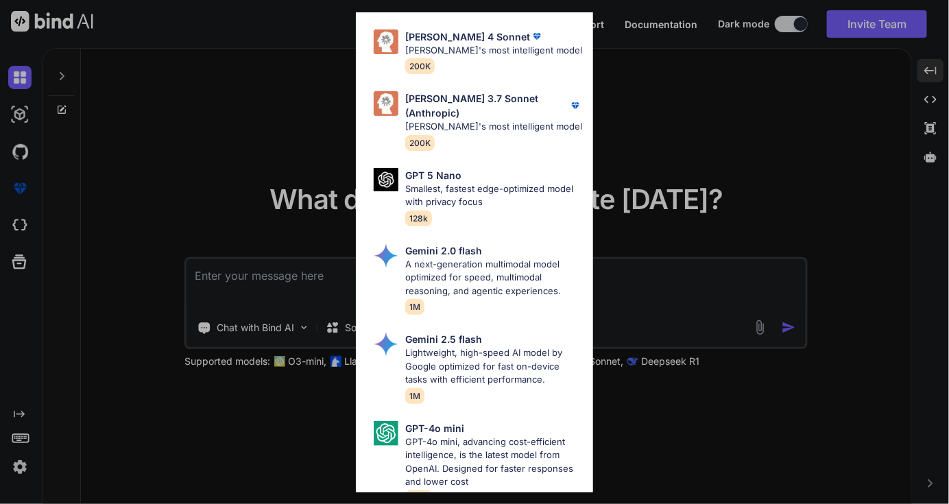
click at [303, 283] on div "All GPT 5 Mini Smaller, fast variant balancing speed and capability for light t…" at bounding box center [474, 252] width 949 height 504
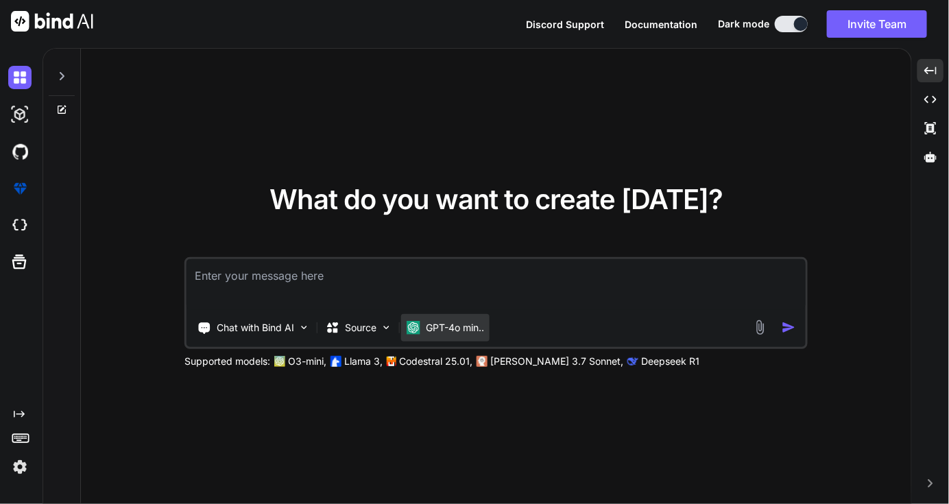
click at [426, 331] on p "GPT-4o min.." at bounding box center [455, 328] width 58 height 14
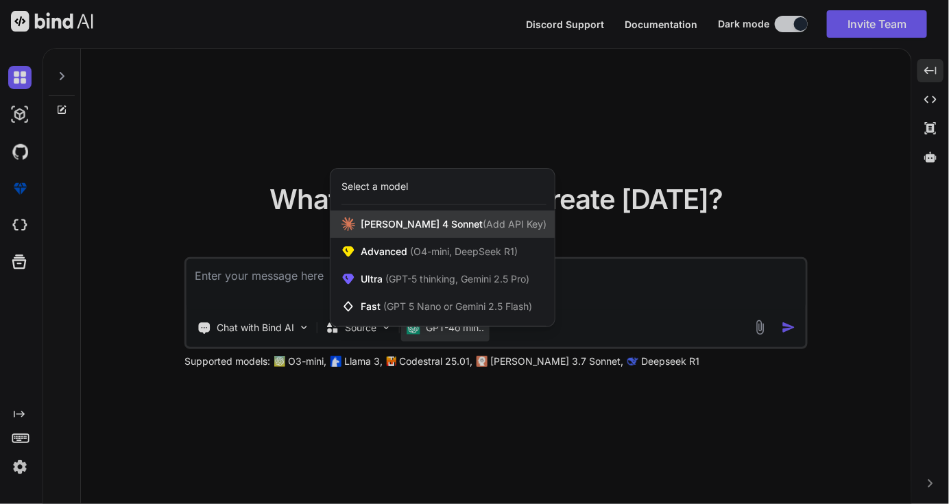
click at [483, 227] on span "(Add API Key)" at bounding box center [515, 224] width 64 height 12
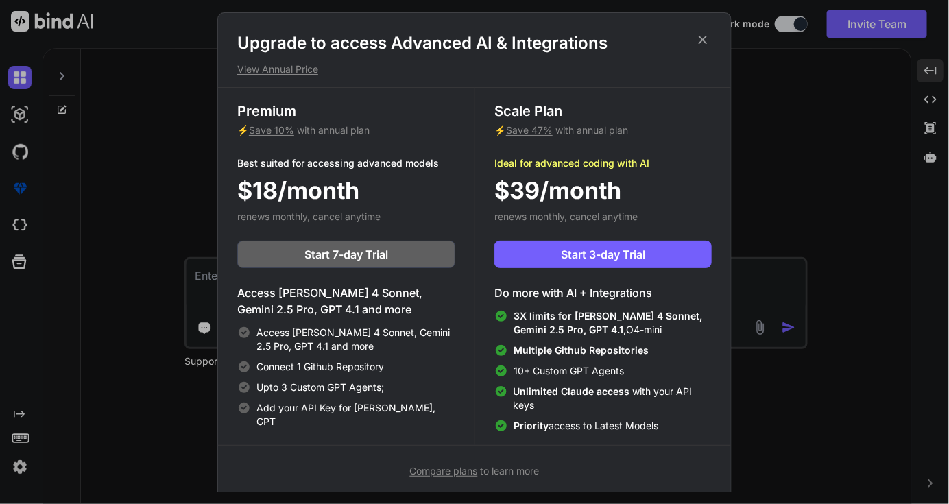
click at [158, 166] on div "Upgrade to access Advanced AI & Integrations View Annual Price Premium ⚡ Save 1…" at bounding box center [474, 252] width 949 height 504
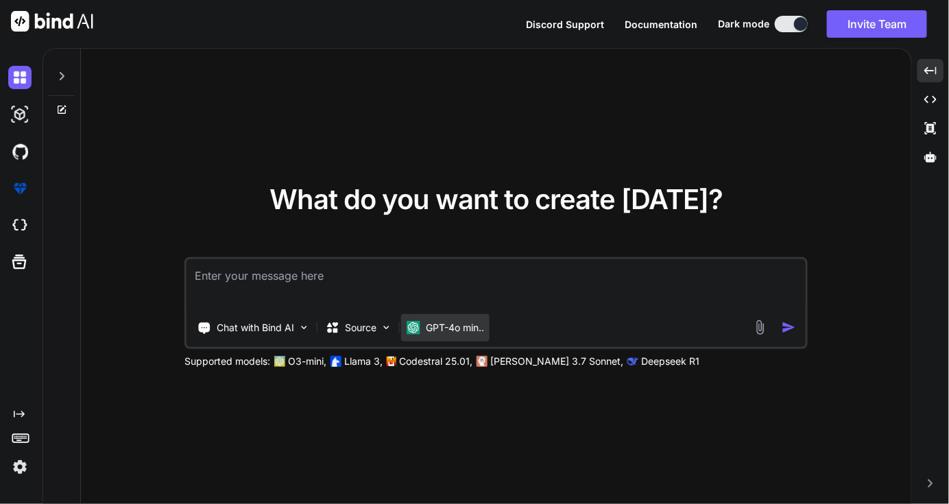
click at [428, 325] on p "GPT-4o min.." at bounding box center [455, 328] width 58 height 14
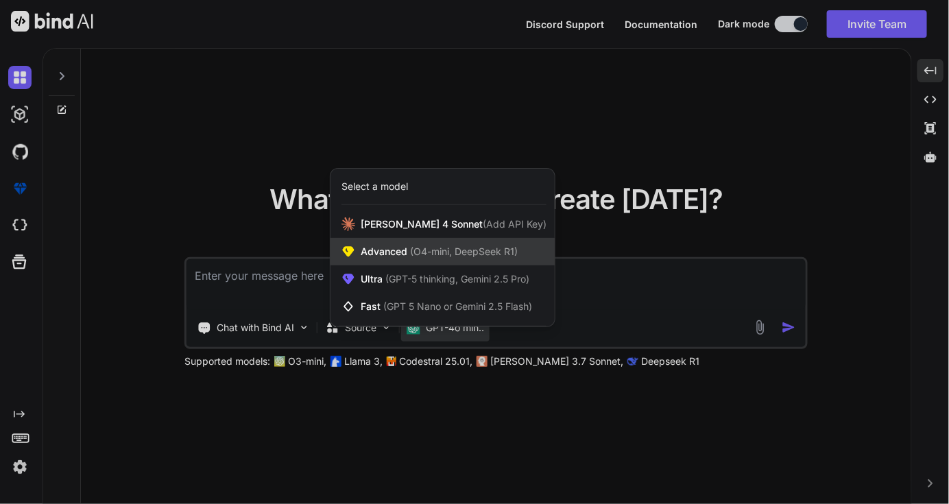
click at [425, 248] on span "(O4-mini, DeepSeek R1)" at bounding box center [462, 252] width 110 height 12
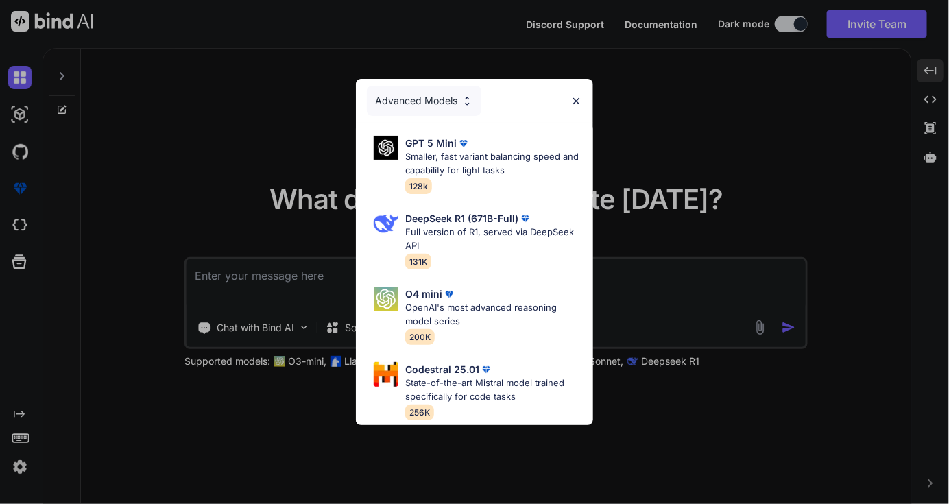
click at [453, 92] on div "Advanced Models" at bounding box center [424, 101] width 115 height 30
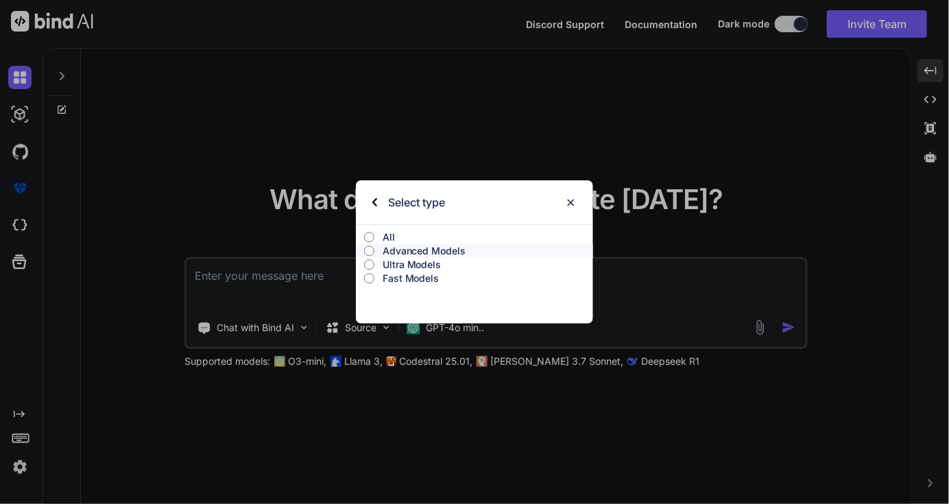
click at [373, 234] on input "All" at bounding box center [369, 237] width 10 height 11
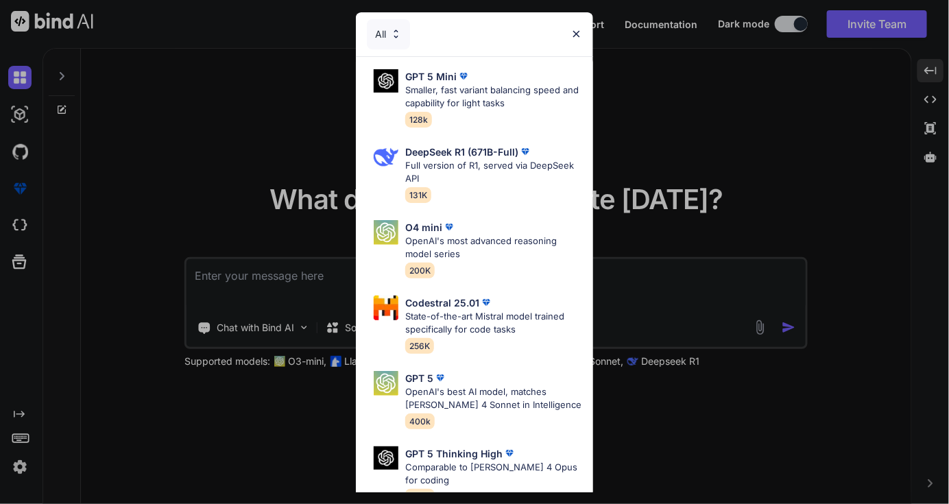
click at [398, 38] on img at bounding box center [396, 34] width 12 height 12
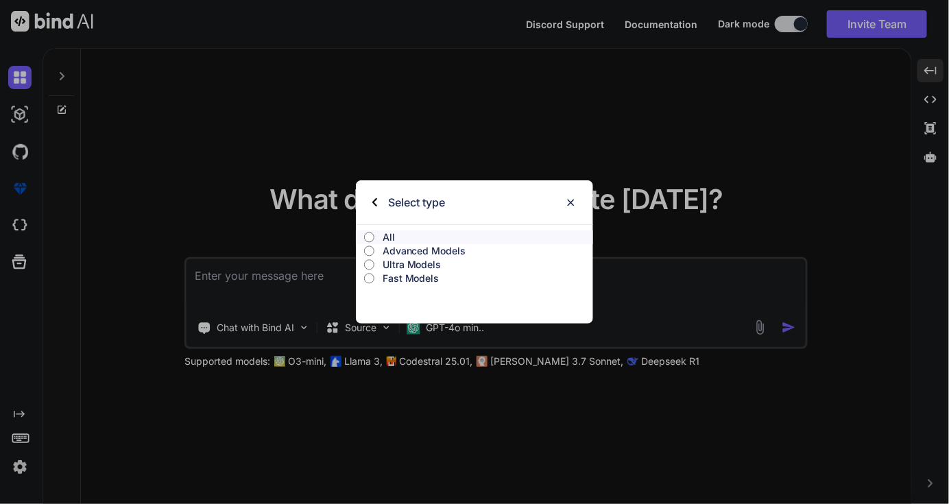
click at [409, 273] on p "Fast Models" at bounding box center [488, 279] width 211 height 14
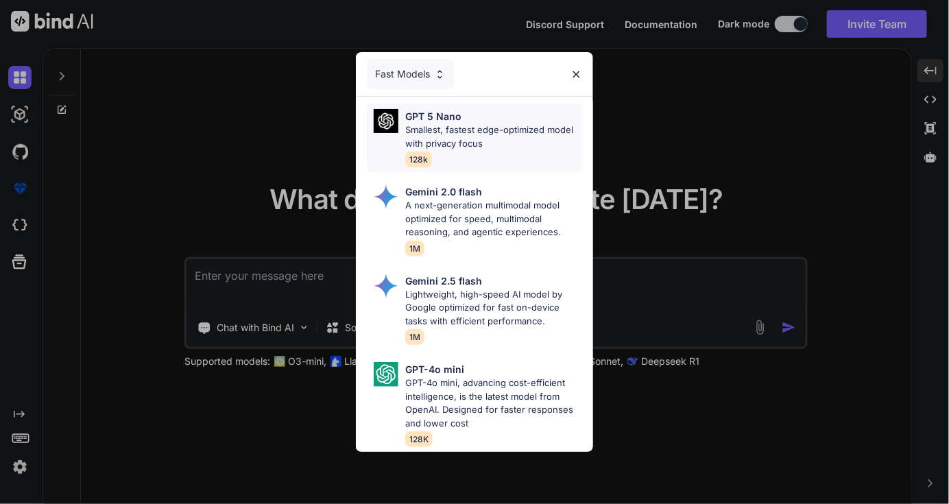
click at [479, 117] on div "GPT 5 Nano" at bounding box center [493, 116] width 177 height 14
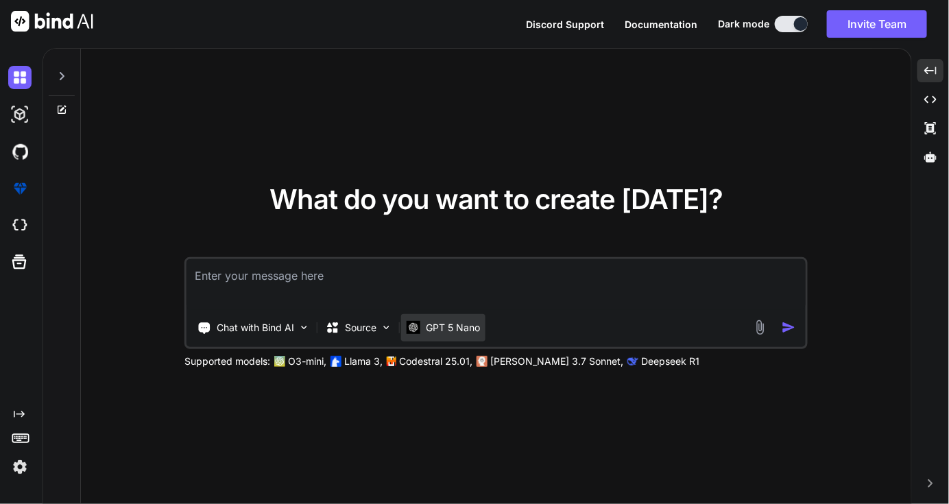
click at [458, 332] on p "GPT 5 Nano" at bounding box center [453, 328] width 54 height 14
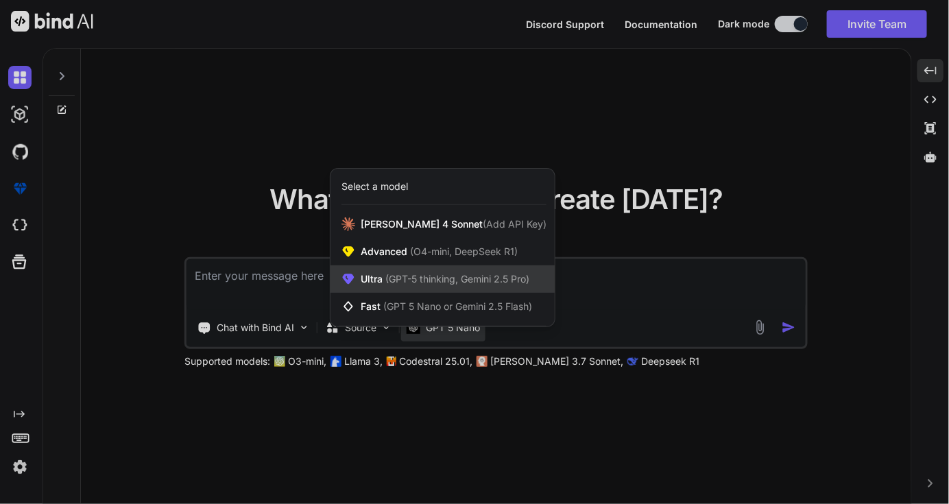
click at [471, 276] on span "(GPT-5 thinking, Gemini 2.5 Pro)" at bounding box center [456, 279] width 147 height 12
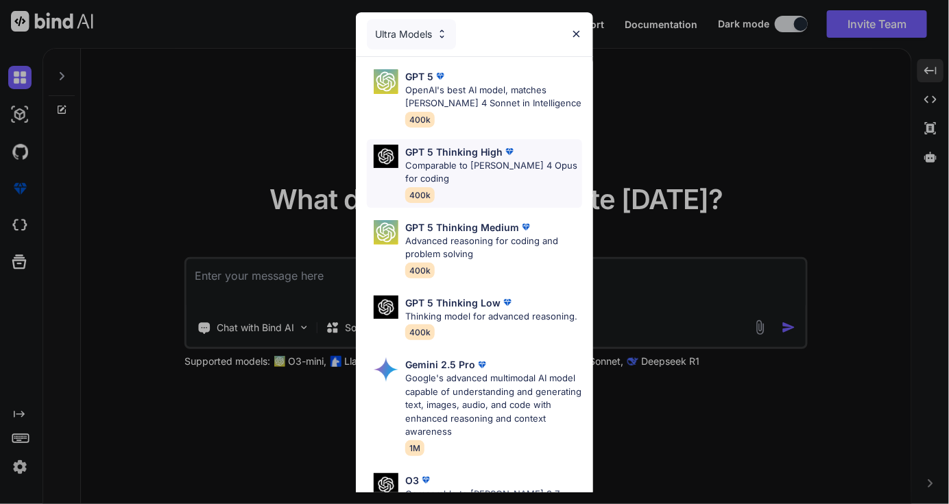
click at [488, 162] on p "Comparable to Claude 4 Opus for coding" at bounding box center [493, 172] width 177 height 27
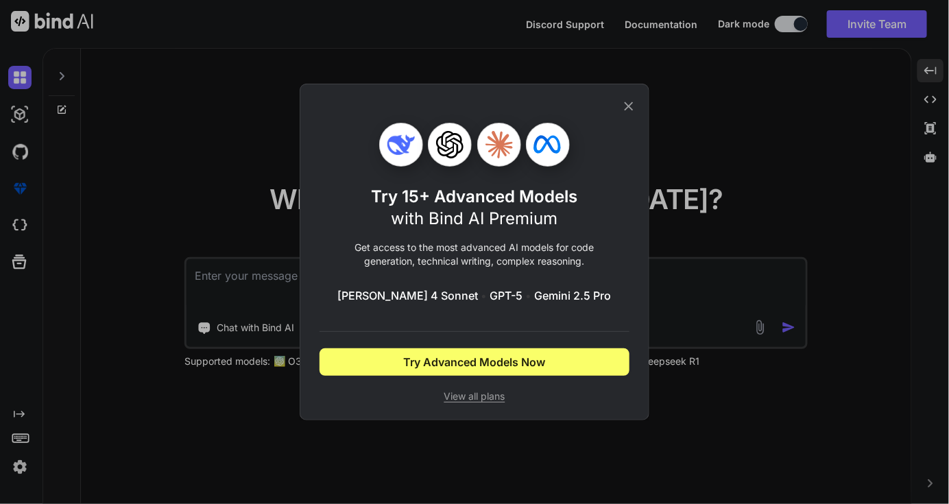
click at [627, 104] on icon at bounding box center [629, 106] width 9 height 9
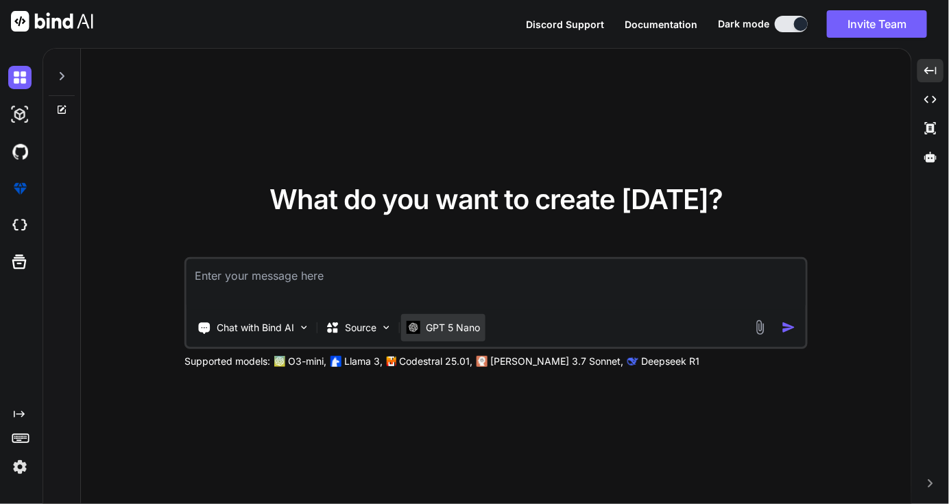
click at [450, 316] on div "GPT 5 Nano" at bounding box center [443, 327] width 84 height 27
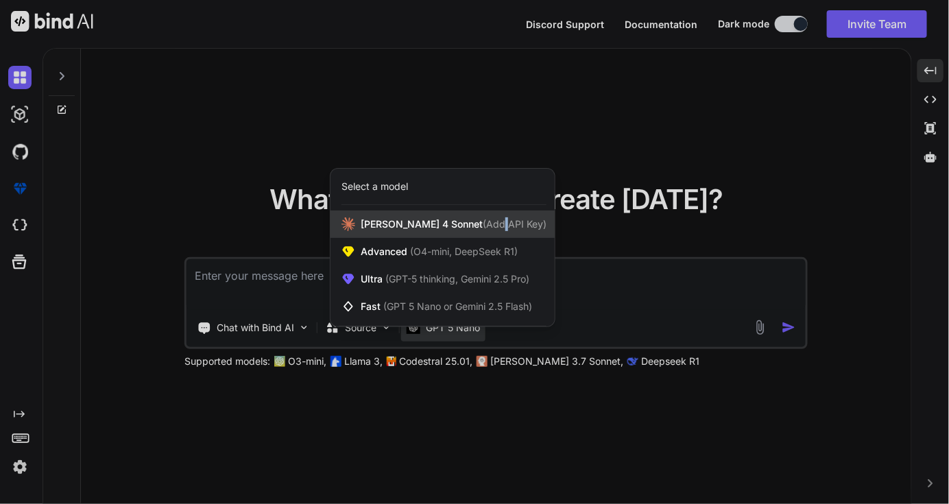
click at [483, 219] on span "(Add API Key)" at bounding box center [515, 224] width 64 height 12
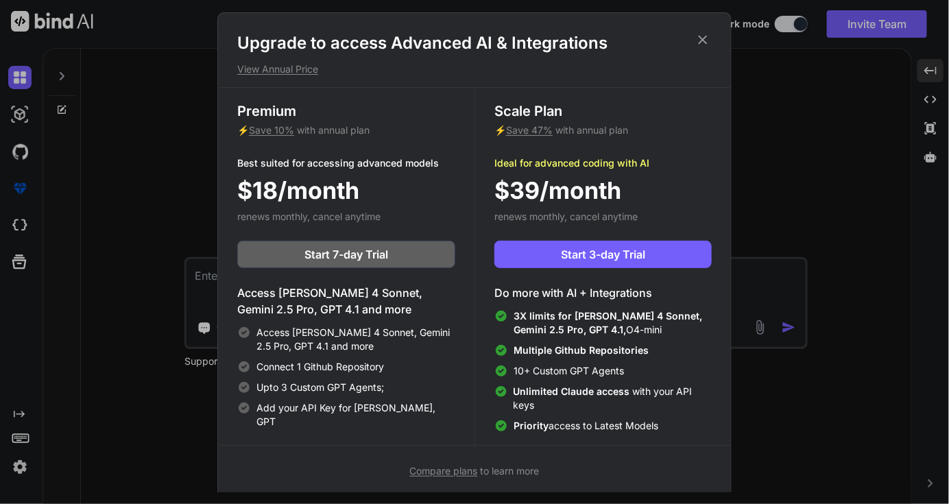
click at [702, 47] on icon at bounding box center [702, 39] width 15 height 15
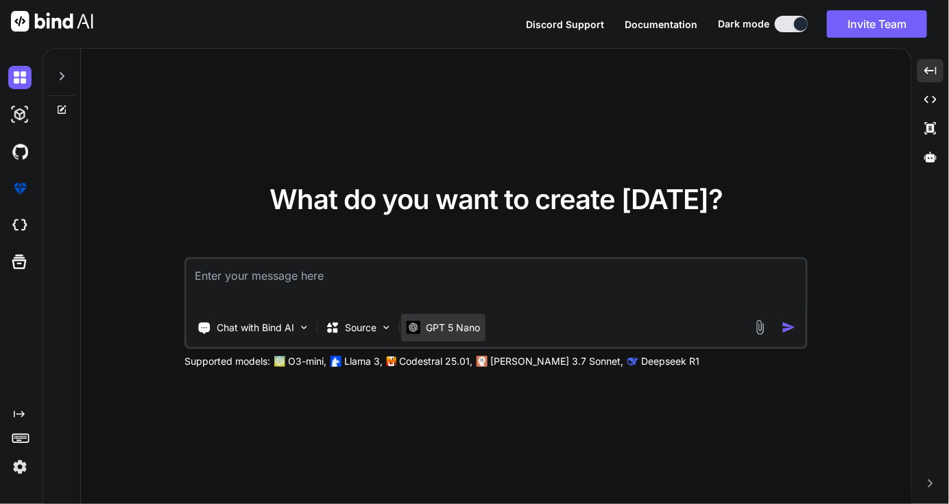
click at [433, 328] on p "GPT 5 Nano" at bounding box center [453, 328] width 54 height 14
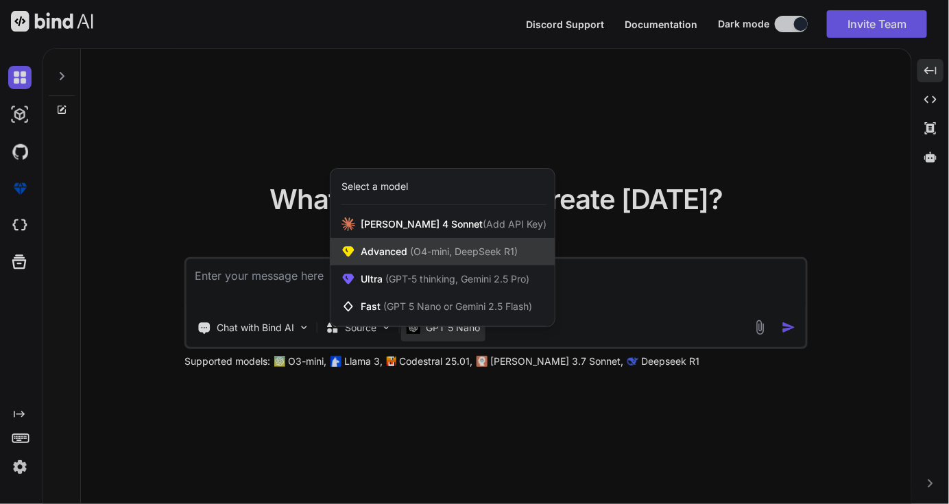
click at [442, 248] on span "(O4-mini, DeepSeek R1)" at bounding box center [462, 252] width 110 height 12
type textarea "x"
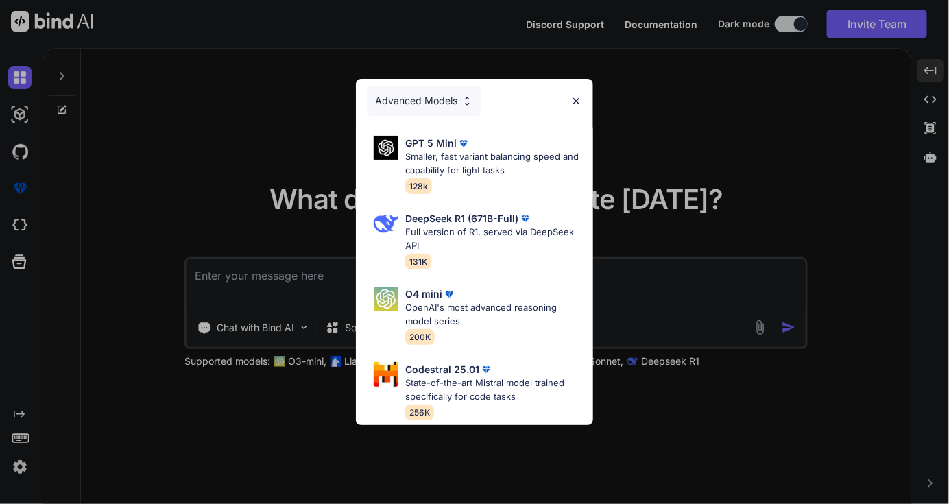
click at [433, 94] on div "Advanced Models" at bounding box center [424, 101] width 115 height 30
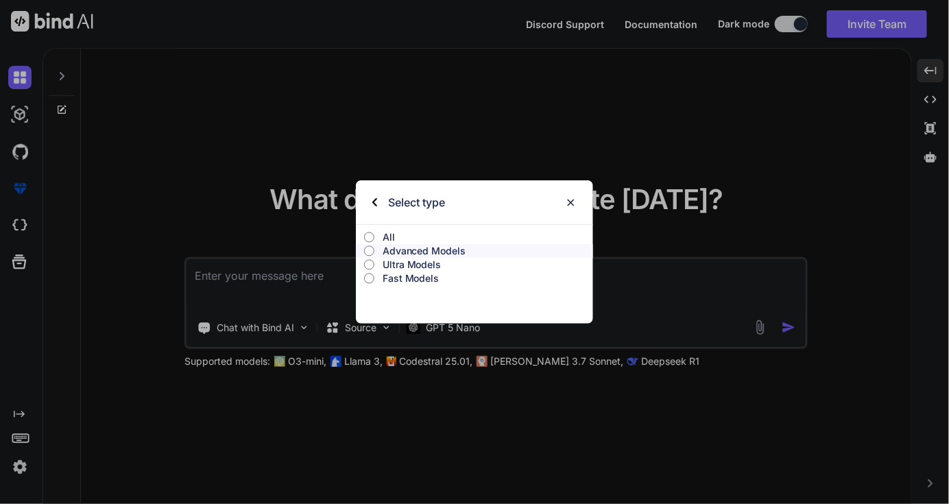
click at [398, 262] on p "Ultra Models" at bounding box center [488, 265] width 211 height 14
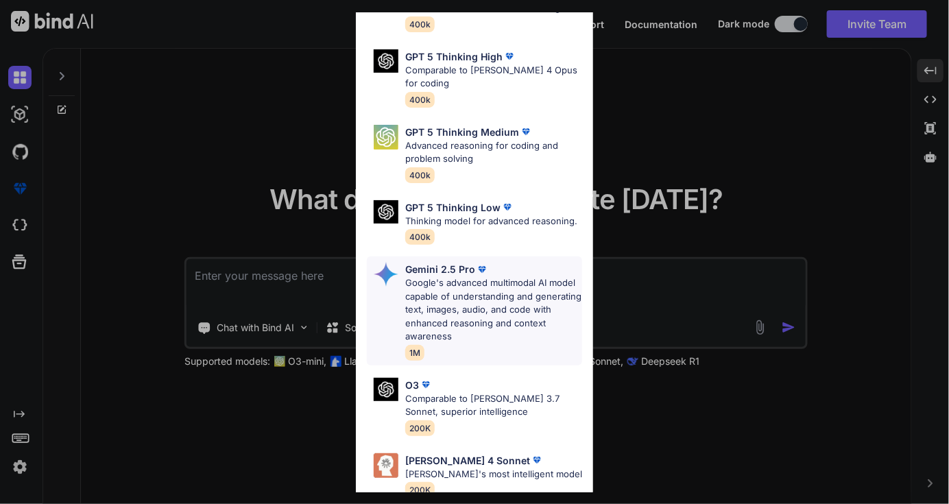
scroll to position [164, 0]
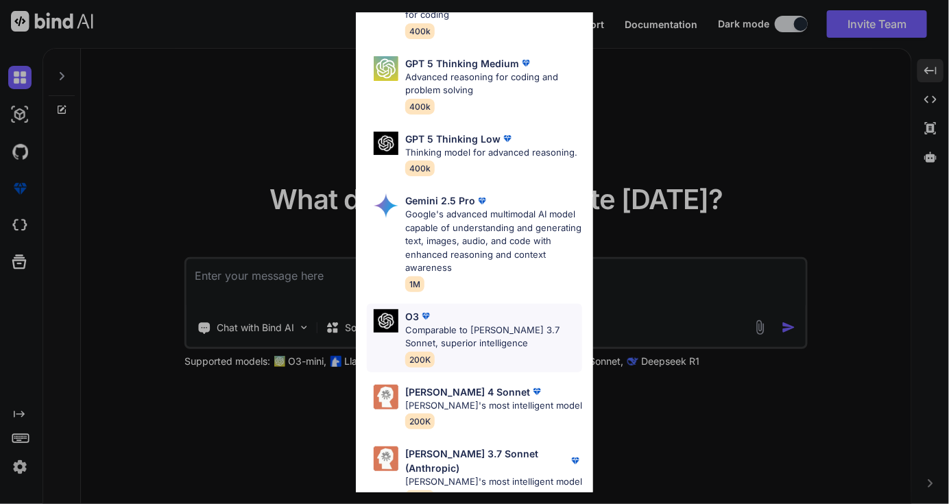
click at [485, 324] on p "Comparable to Claude 3.7 Sonnet, superior intelligence" at bounding box center [493, 337] width 177 height 27
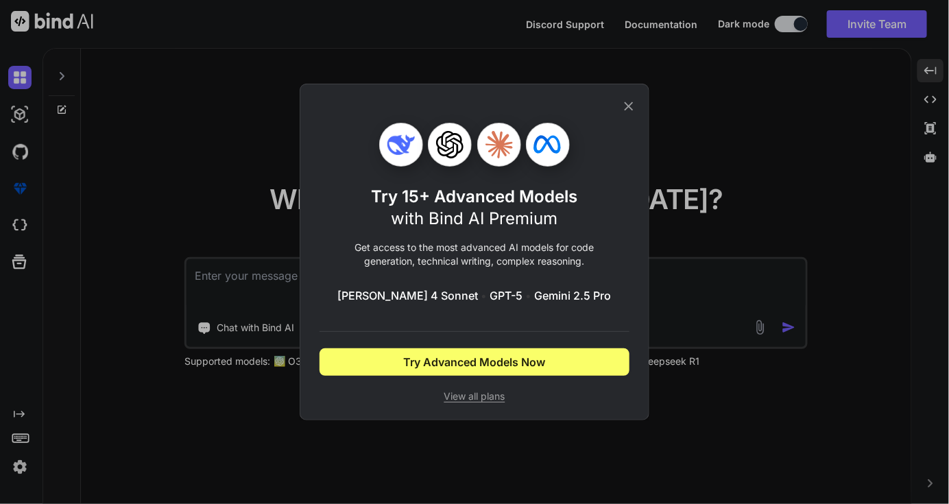
click at [484, 398] on span "View all plans" at bounding box center [475, 397] width 310 height 14
click at [632, 99] on icon at bounding box center [628, 106] width 15 height 15
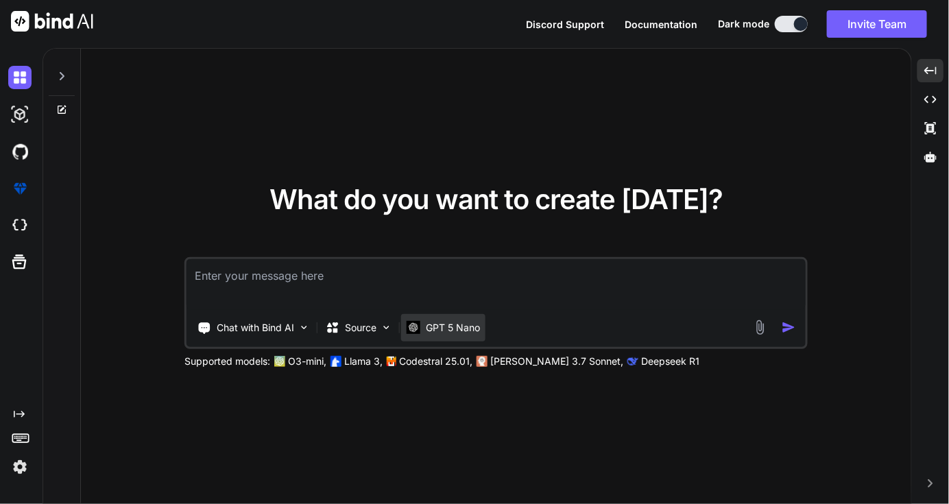
click at [456, 330] on p "GPT 5 Nano" at bounding box center [453, 328] width 54 height 14
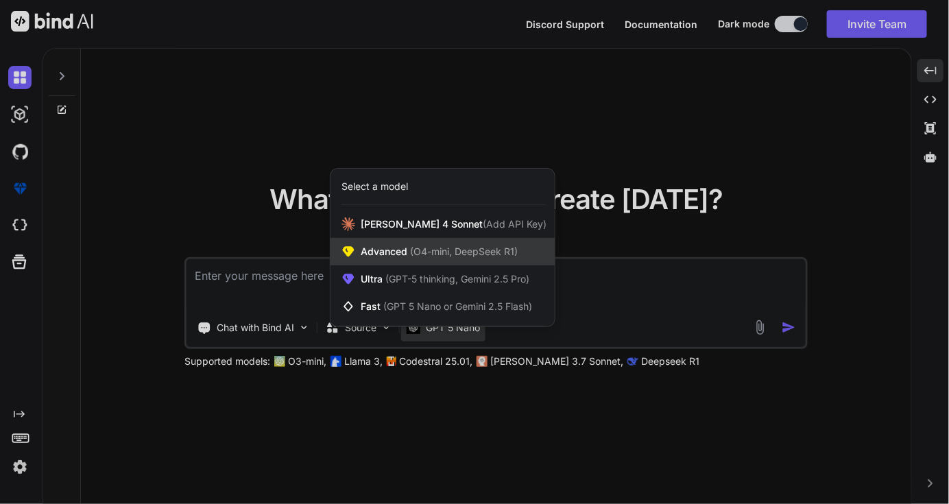
click at [430, 246] on span "(O4-mini, DeepSeek R1)" at bounding box center [462, 252] width 110 height 12
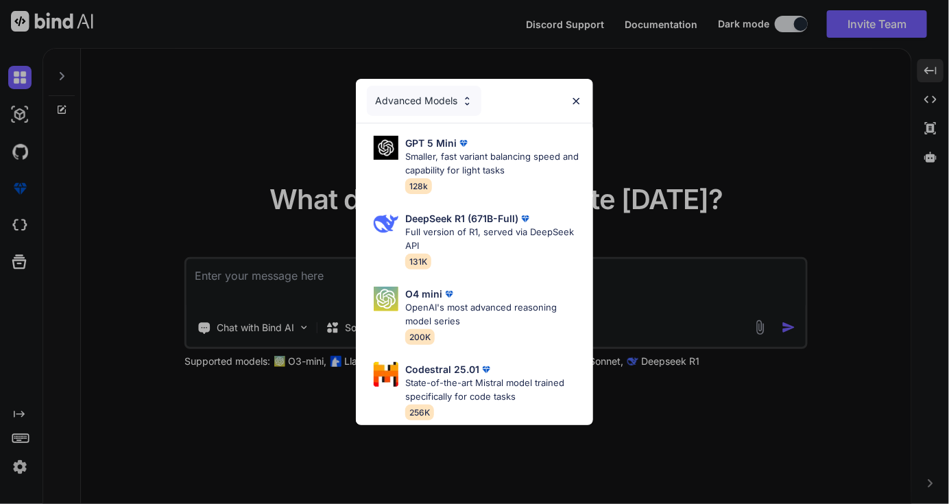
click at [470, 92] on div "Advanced Models" at bounding box center [424, 101] width 115 height 30
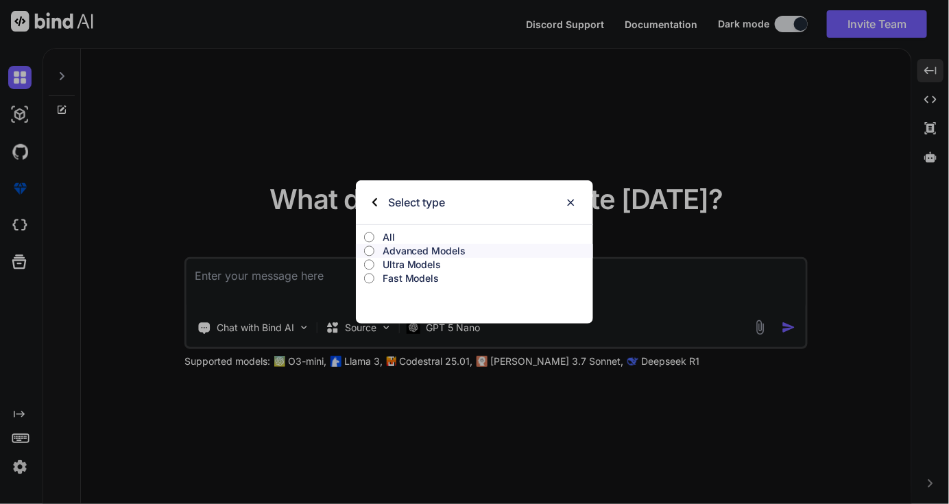
click at [373, 233] on input "All" at bounding box center [369, 237] width 10 height 11
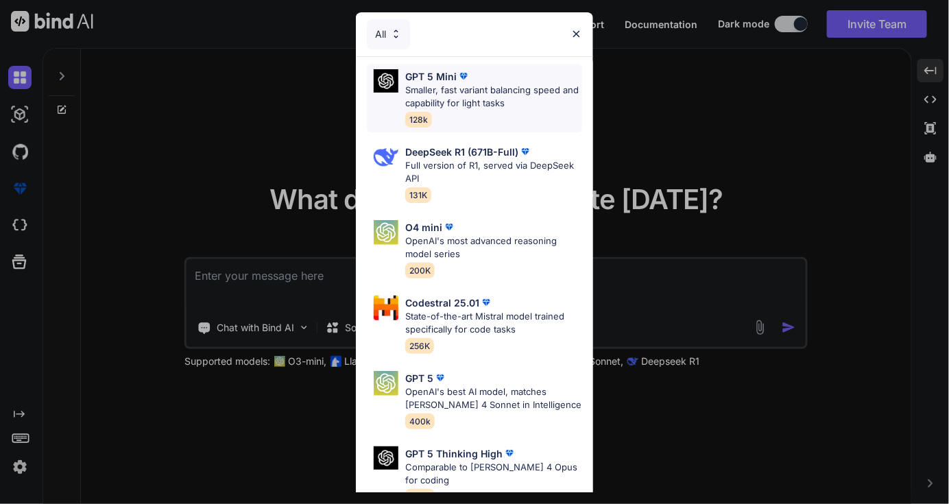
click at [462, 91] on p "Smaller, fast variant balancing speed and capability for light tasks" at bounding box center [493, 97] width 177 height 27
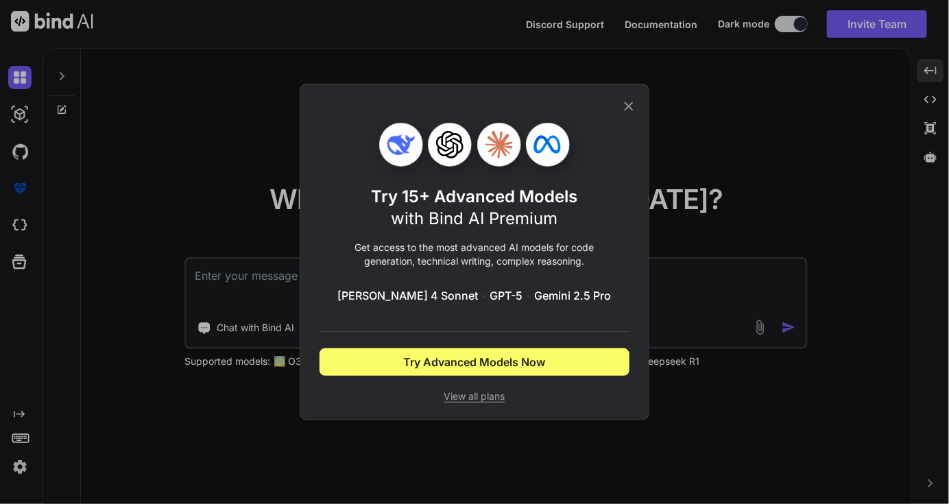
click at [617, 102] on div "Try 15+ Advanced Models with Bind AI Premium Get access to the most advanced AI…" at bounding box center [475, 251] width 310 height 335
click at [632, 110] on icon at bounding box center [628, 106] width 15 height 15
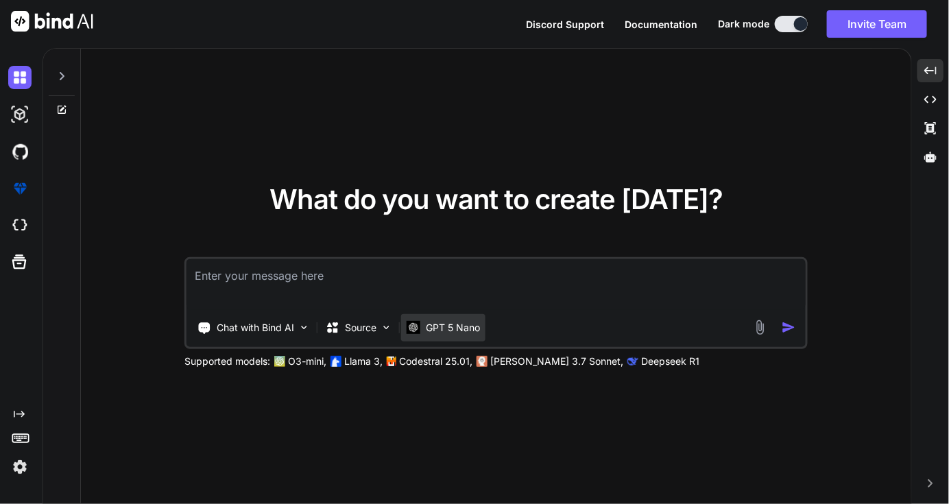
click at [449, 327] on p "GPT 5 Nano" at bounding box center [453, 328] width 54 height 14
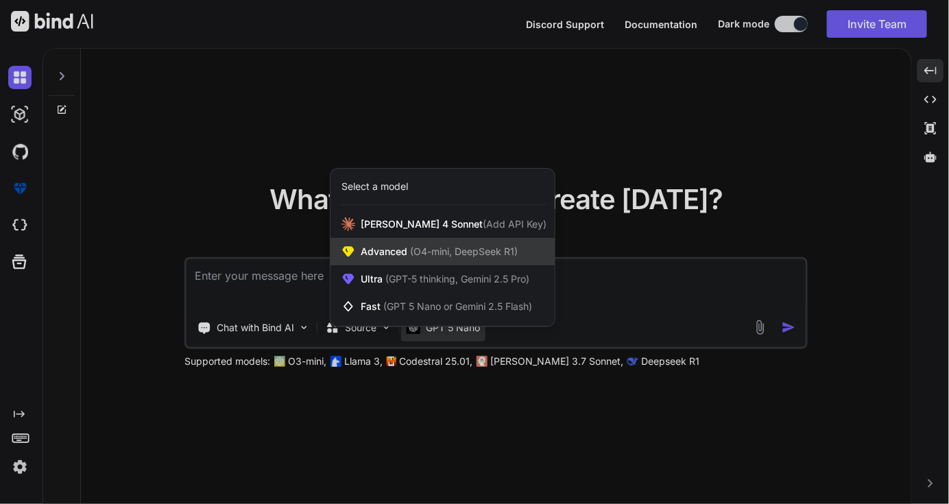
click at [437, 241] on div "Advanced (O4-mini, DeepSeek R1)" at bounding box center [443, 251] width 224 height 27
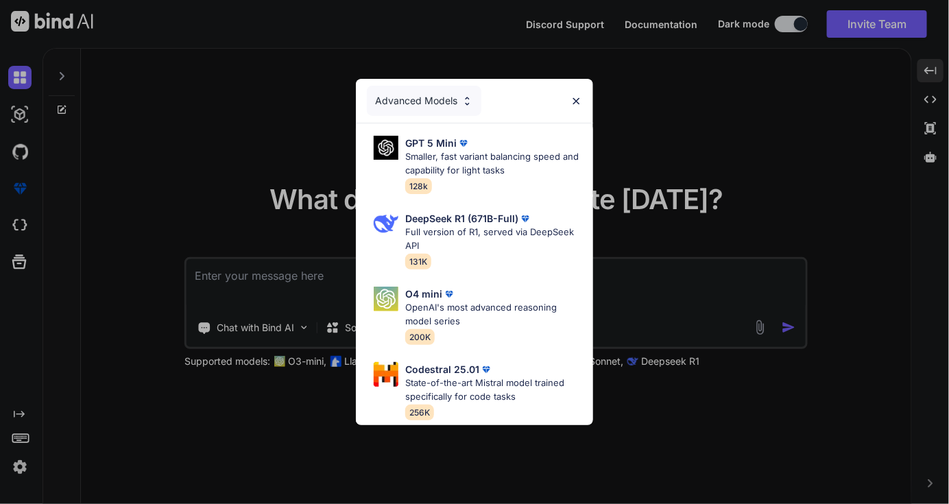
click at [437, 97] on div "Advanced Models" at bounding box center [424, 101] width 115 height 30
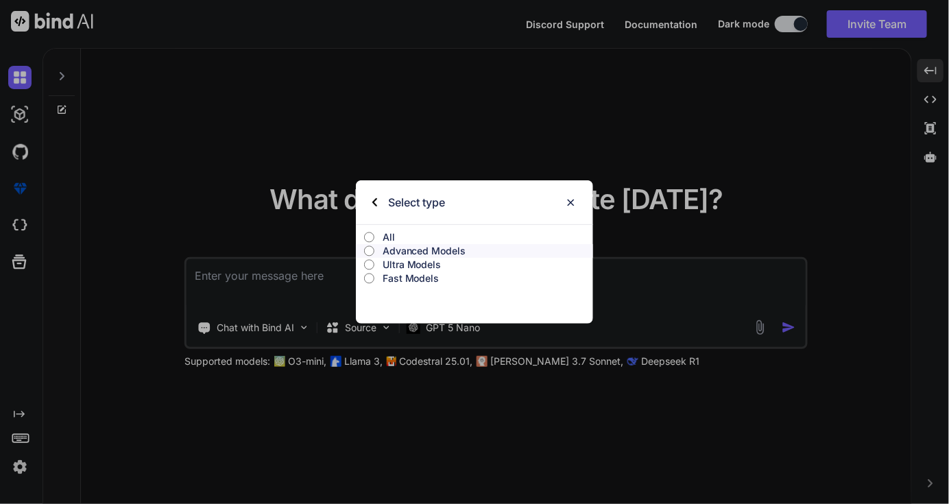
click at [370, 246] on input "Advanced Models" at bounding box center [369, 251] width 10 height 11
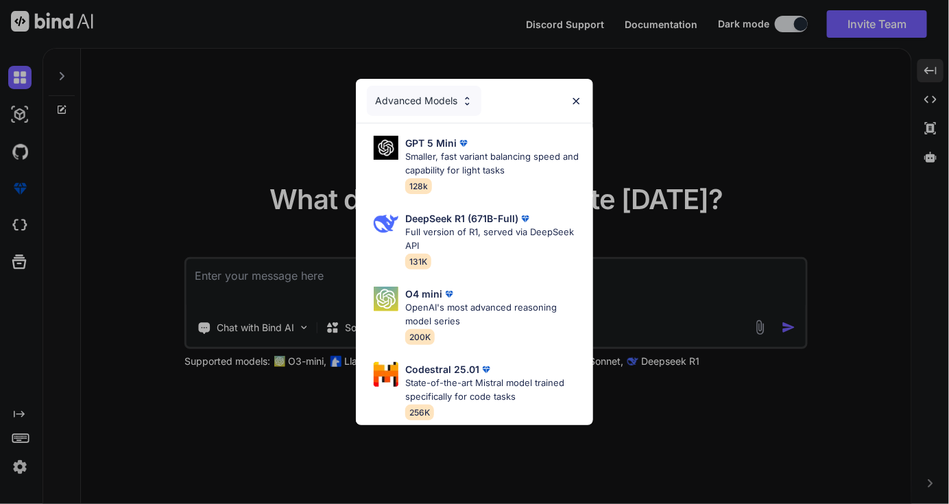
click at [579, 418] on div "Codestral 25.01 State-of-the-art Mistral model trained specifically for code ta…" at bounding box center [480, 391] width 226 height 69
click at [474, 377] on p "State-of-the-art Mistral model trained specifically for code tasks" at bounding box center [493, 390] width 177 height 27
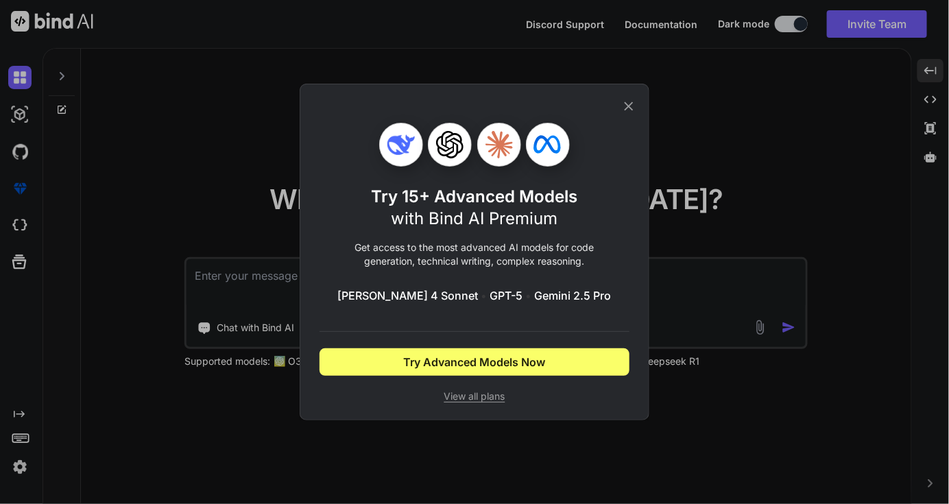
click at [630, 108] on icon at bounding box center [628, 106] width 15 height 15
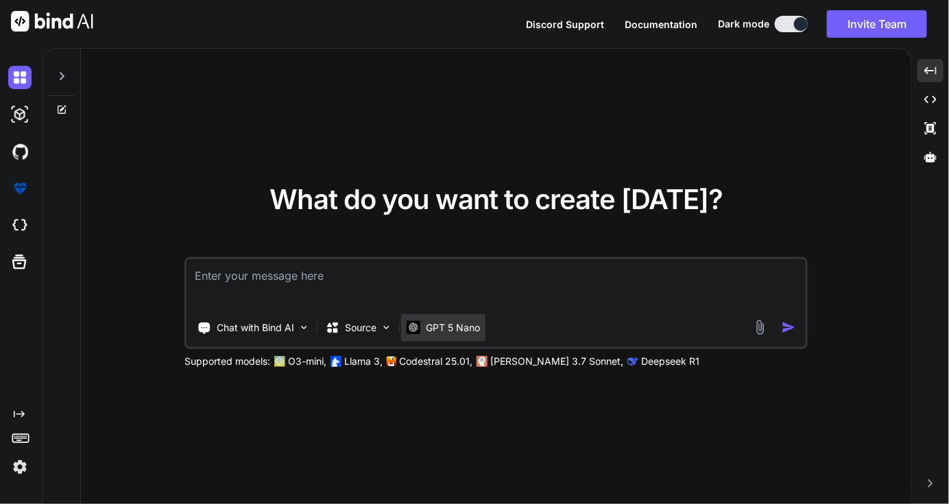
click at [426, 323] on p "GPT 5 Nano" at bounding box center [453, 328] width 54 height 14
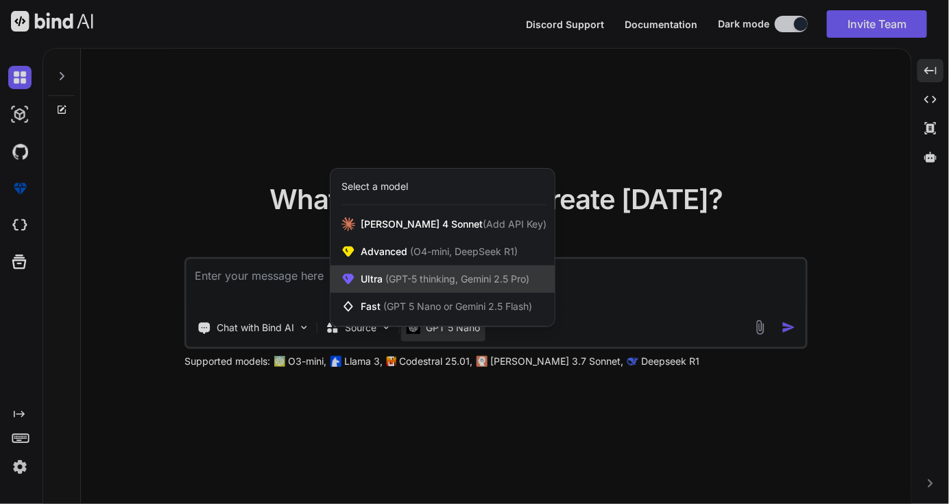
click at [409, 276] on span "(GPT-5 thinking, Gemini 2.5 Pro)" at bounding box center [456, 279] width 147 height 12
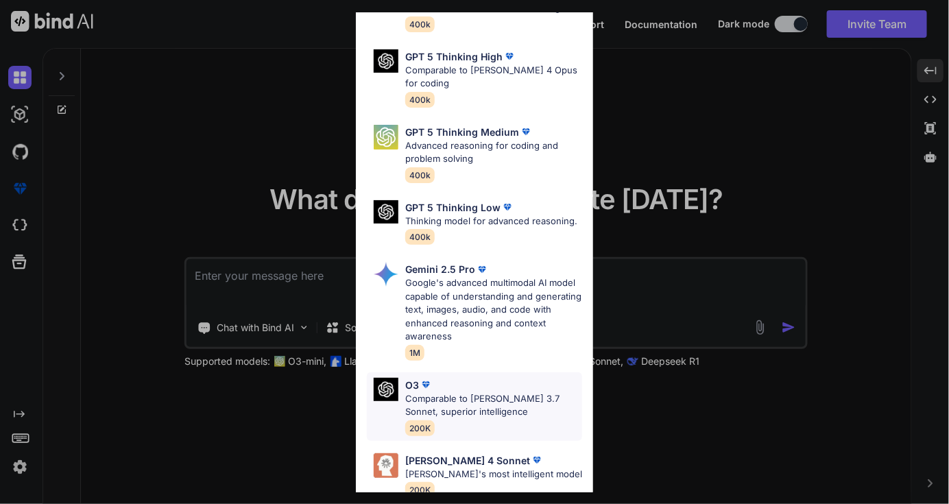
scroll to position [164, 0]
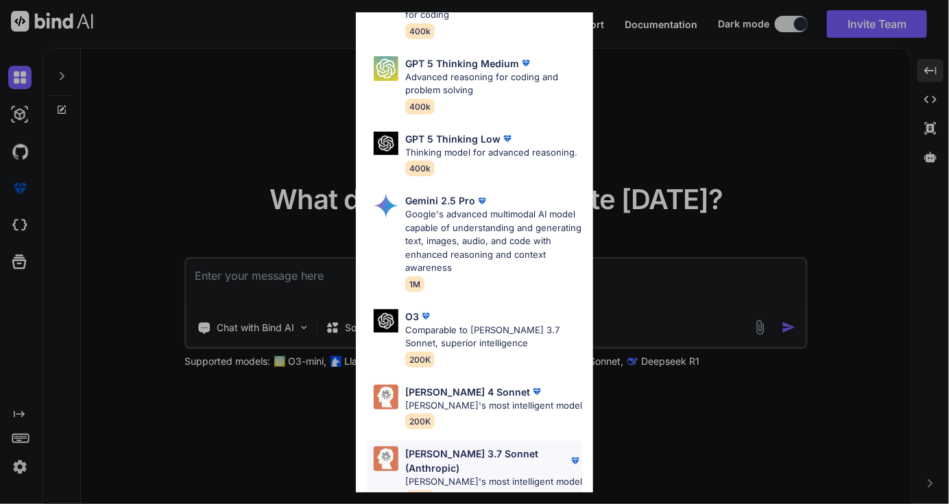
click at [471, 446] on p "Claude 3.7 Sonnet (Anthropic)" at bounding box center [486, 460] width 163 height 29
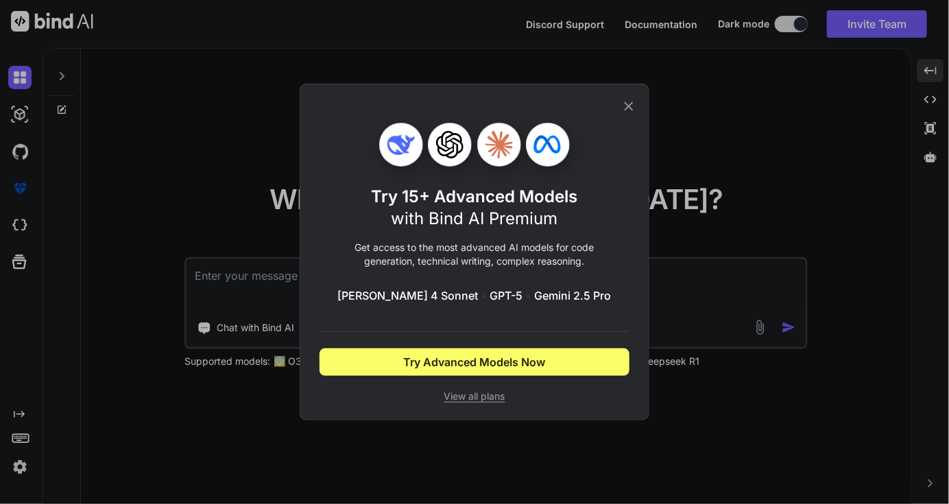
click at [629, 106] on icon at bounding box center [629, 106] width 9 height 9
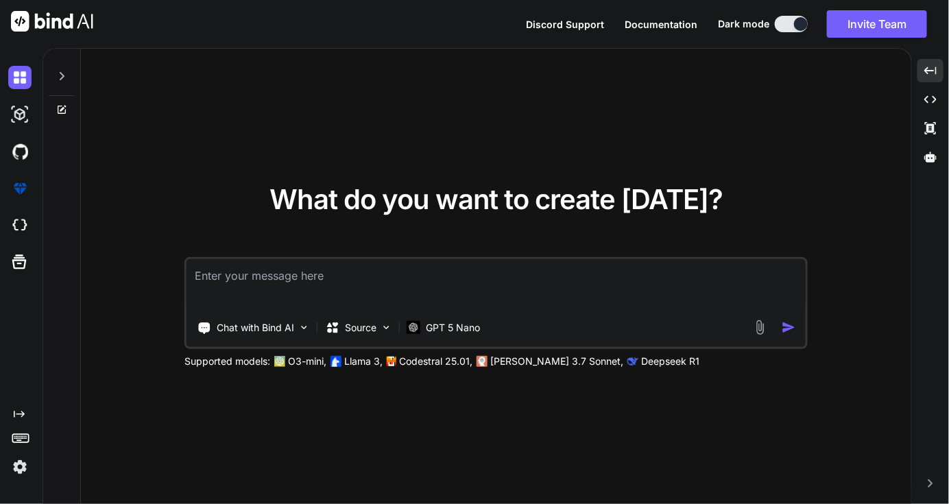
click at [399, 361] on p "Codestral 25.01," at bounding box center [435, 362] width 73 height 14
click at [490, 365] on p "Claude 3.7 Sonnet," at bounding box center [556, 362] width 133 height 14
click at [456, 332] on p "GPT 5 Nano" at bounding box center [453, 328] width 54 height 14
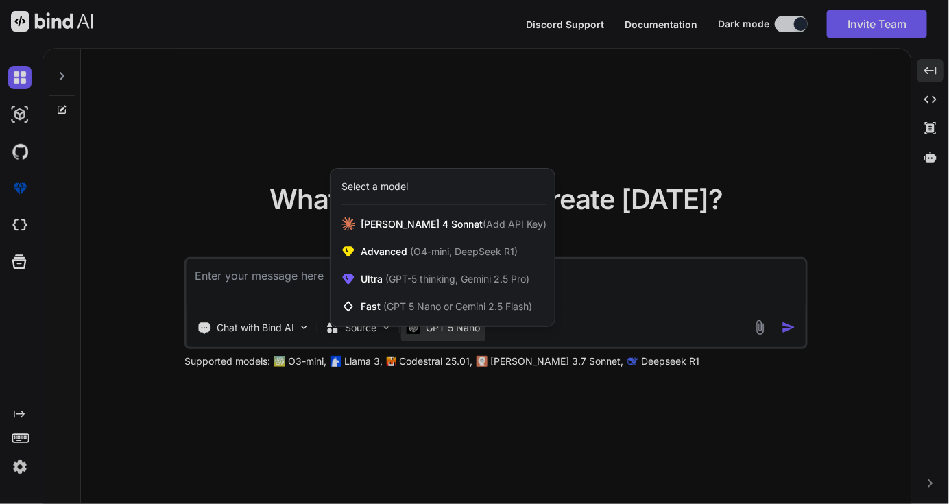
click at [376, 184] on div "Select a model" at bounding box center [375, 187] width 67 height 14
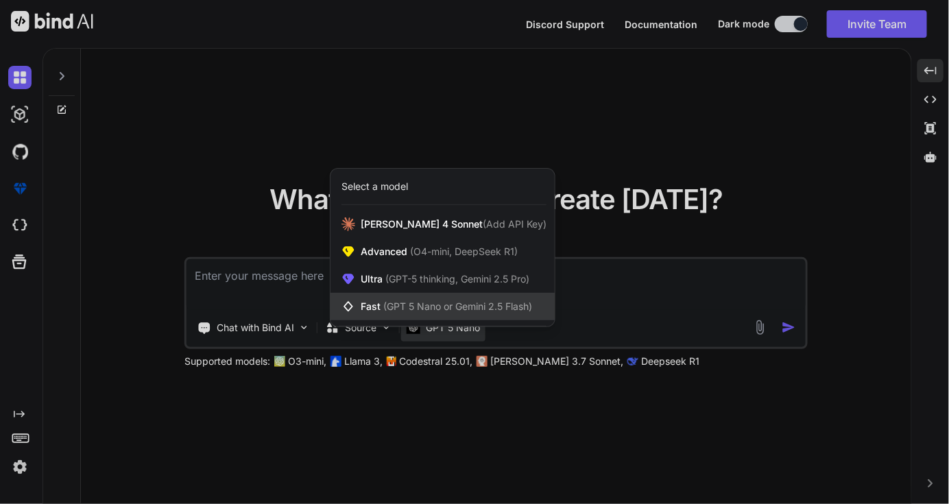
click at [384, 300] on span "Fast (GPT 5 Nano or Gemini 2.5 Flash)" at bounding box center [446, 307] width 171 height 14
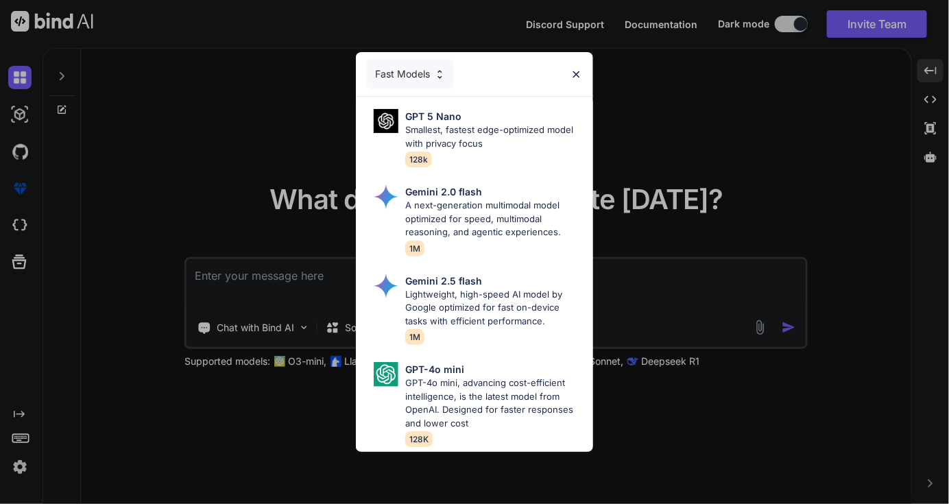
click at [669, 416] on div "Fast Models GPT 5 Nano Smallest, fastest edge-optimized model with privacy focu…" at bounding box center [474, 252] width 949 height 504
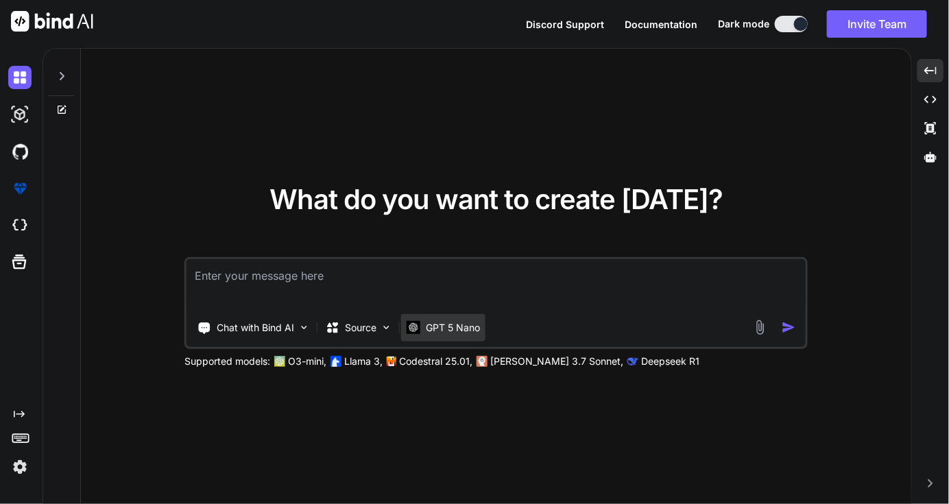
click at [407, 324] on img at bounding box center [414, 327] width 14 height 13
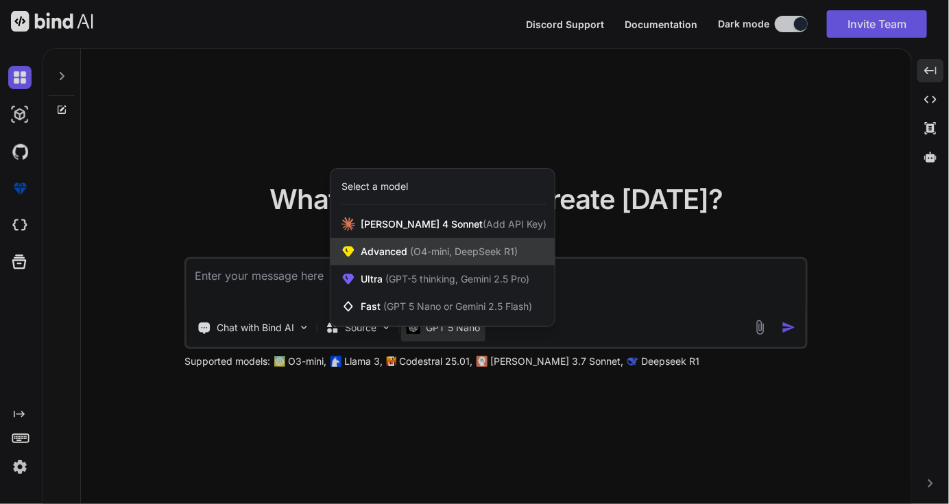
click at [425, 260] on div "Advanced (O4-mini, DeepSeek R1)" at bounding box center [443, 251] width 224 height 27
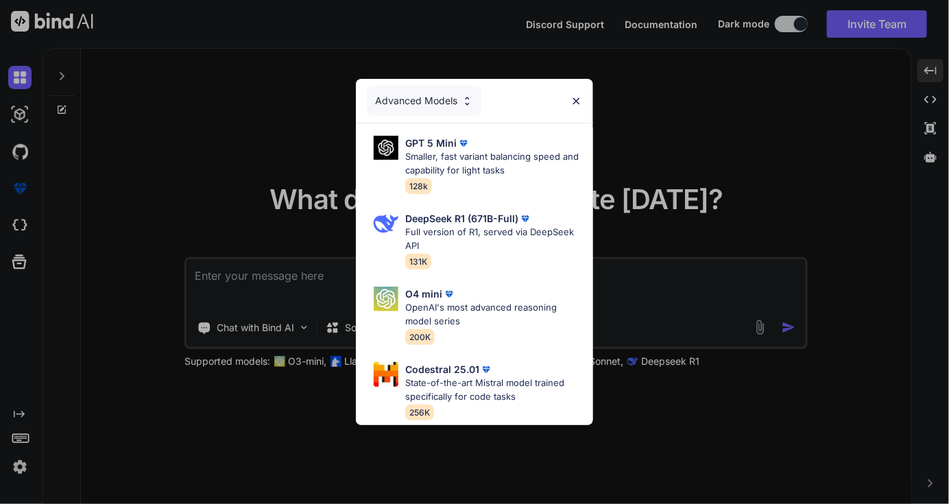
click at [439, 96] on div "Advanced Models" at bounding box center [424, 101] width 115 height 30
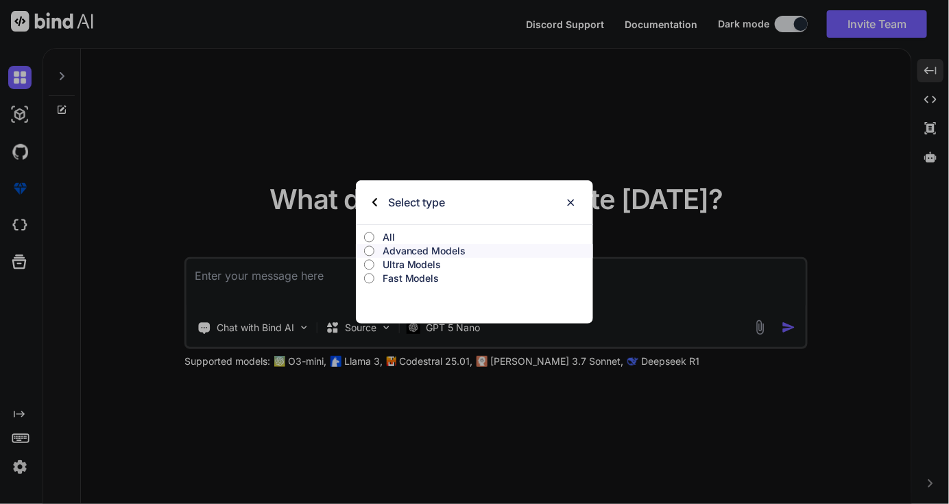
click at [371, 265] on input "Ultra Models" at bounding box center [369, 264] width 10 height 11
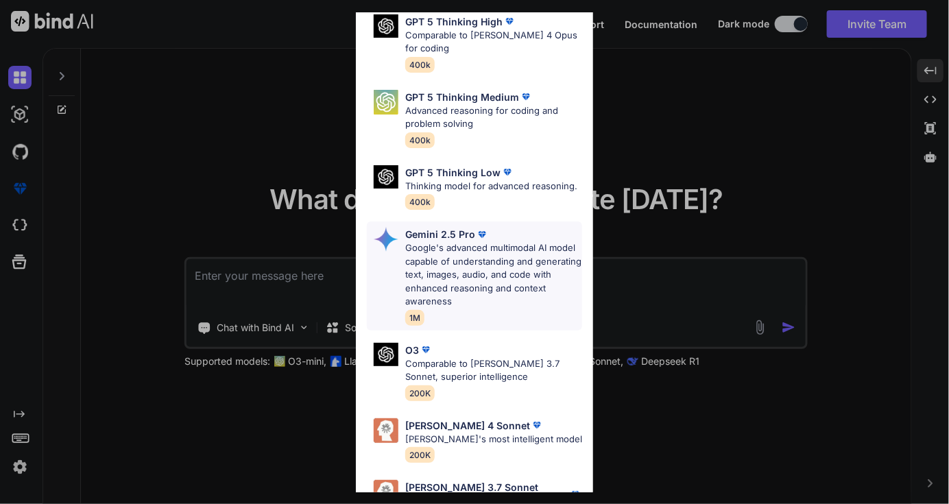
scroll to position [164, 0]
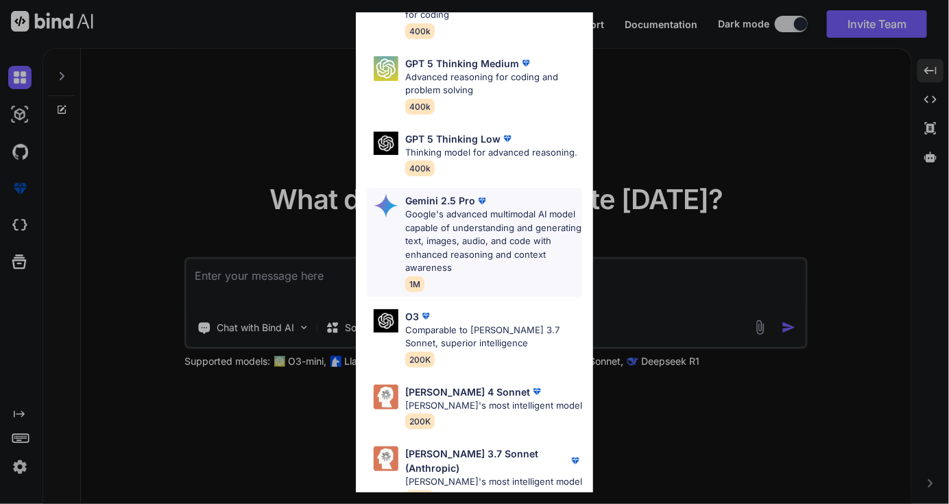
click at [416, 235] on p "Google's advanced multimodal AI model capable of understanding and generating t…" at bounding box center [493, 241] width 177 height 67
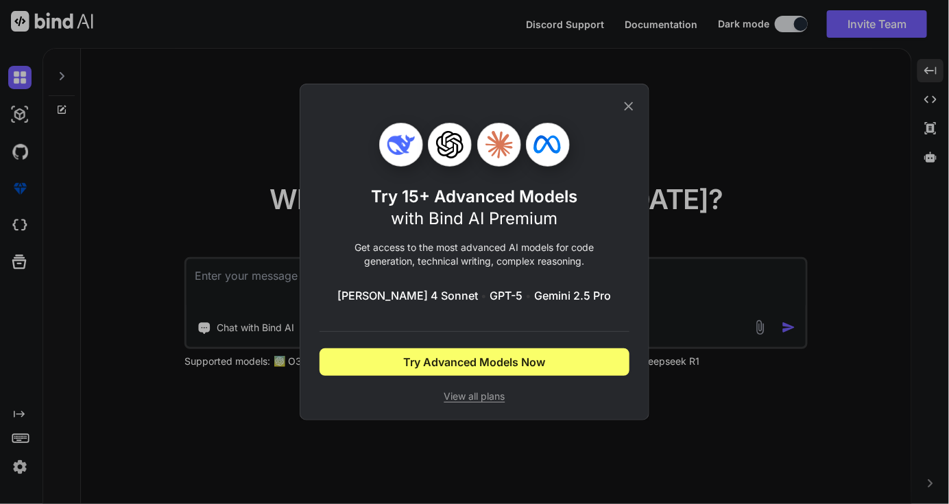
scroll to position [0, 0]
click at [535, 302] on span "Gemini 2.5 Pro" at bounding box center [573, 295] width 77 height 16
drag, startPoint x: 520, startPoint y: 296, endPoint x: 566, endPoint y: 249, distance: 66.0
click at [535, 296] on span "Gemini 2.5 Pro" at bounding box center [573, 295] width 77 height 16
click at [630, 111] on icon at bounding box center [628, 106] width 15 height 15
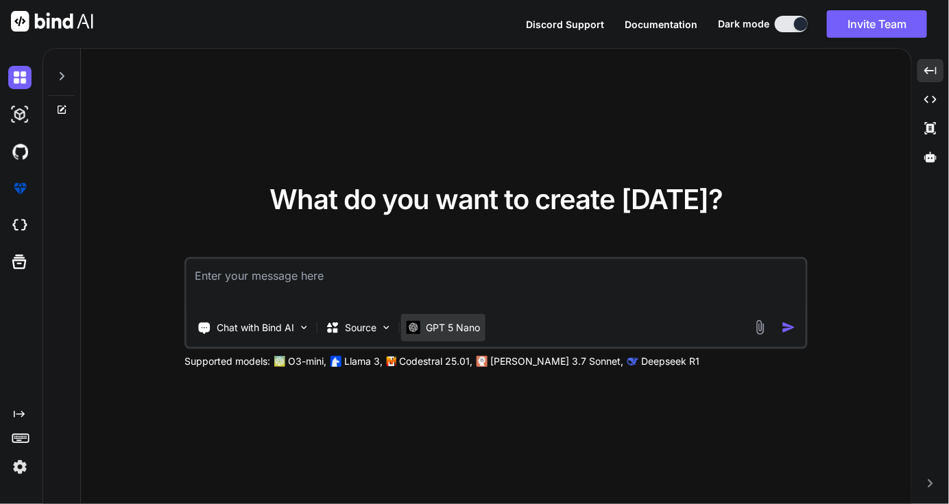
click at [453, 331] on p "GPT 5 Nano" at bounding box center [453, 328] width 54 height 14
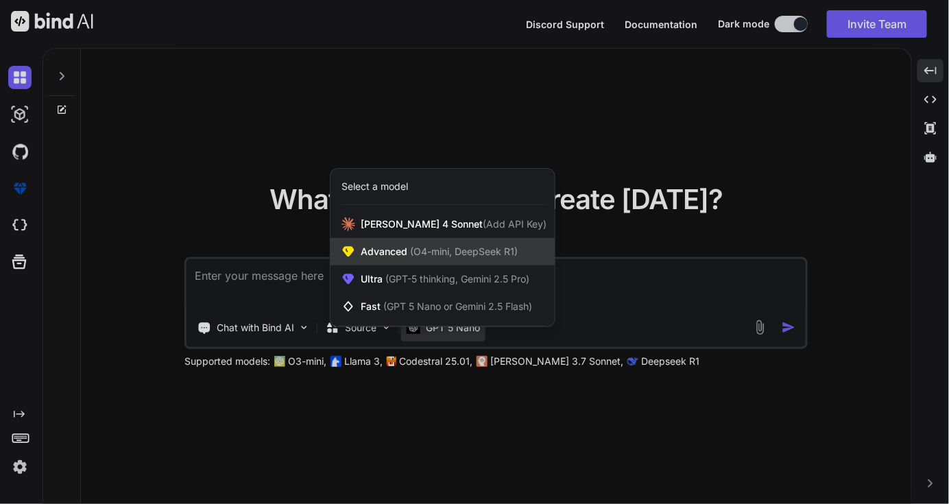
click at [443, 245] on span "Advanced (O4-mini, DeepSeek R1)" at bounding box center [439, 252] width 157 height 14
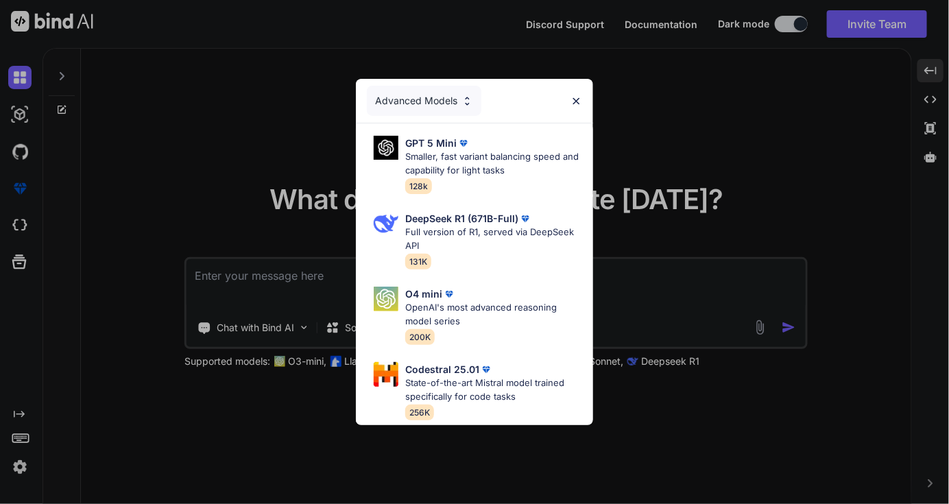
click at [415, 87] on div "Advanced Models" at bounding box center [424, 101] width 115 height 30
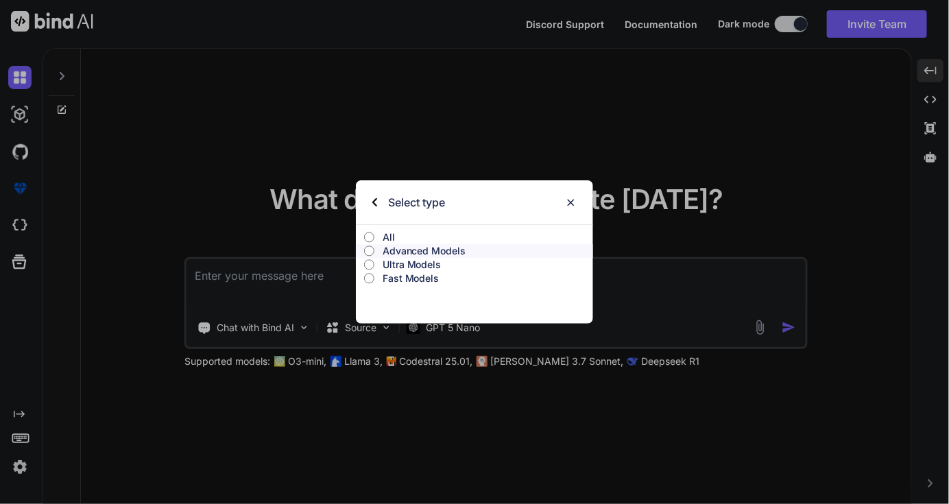
click at [384, 235] on p "All" at bounding box center [488, 237] width 211 height 14
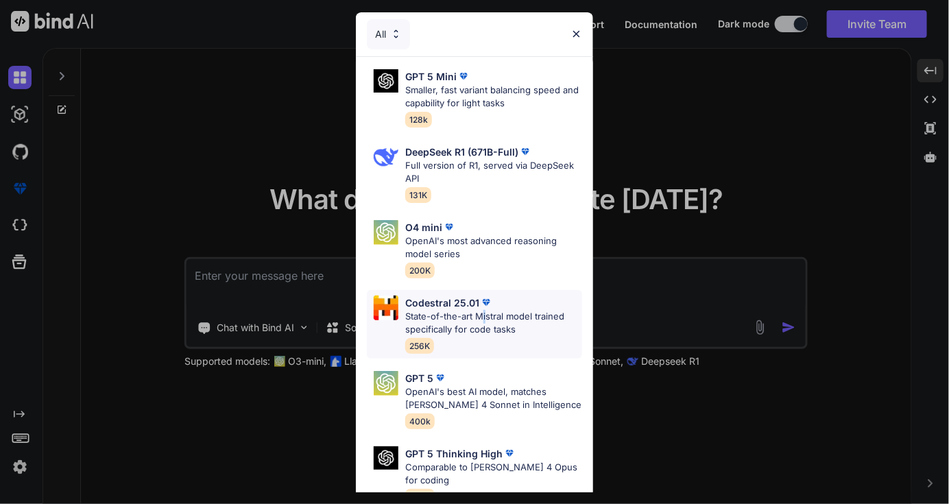
click at [475, 315] on p "State-of-the-art Mistral model trained specifically for code tasks" at bounding box center [493, 323] width 177 height 27
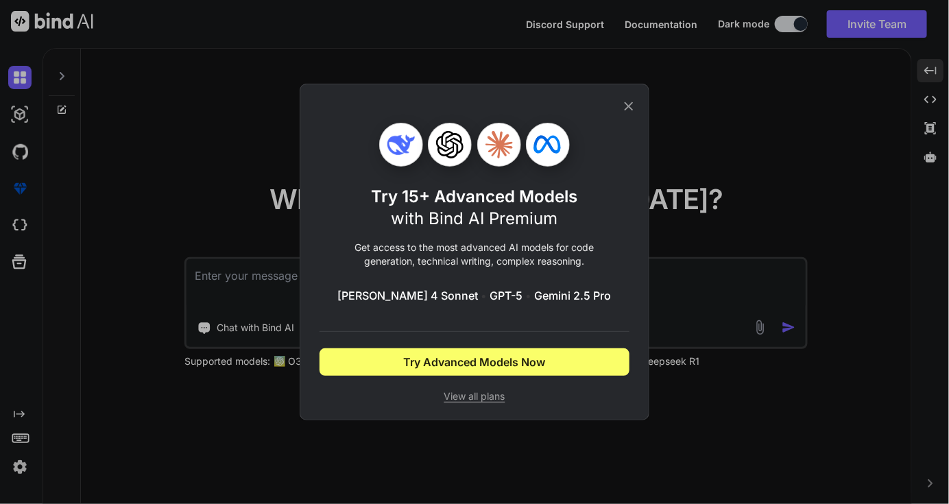
click at [629, 110] on icon at bounding box center [628, 106] width 15 height 15
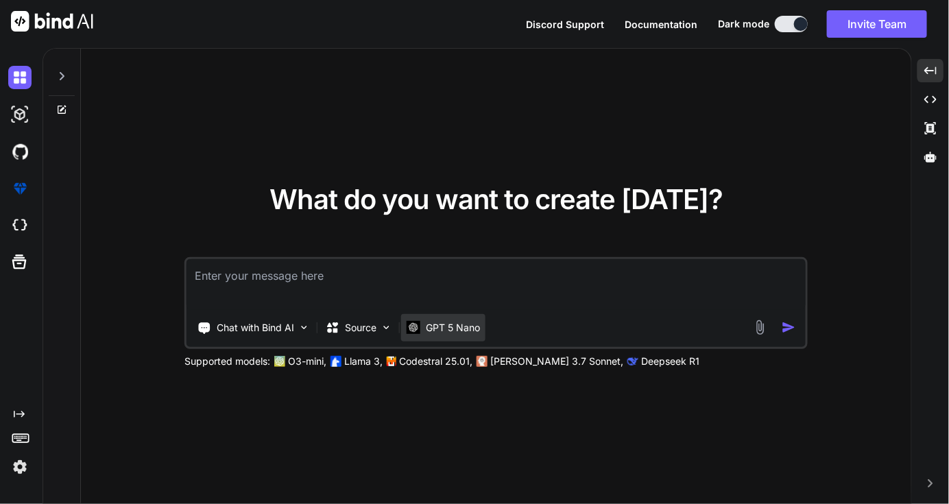
click at [426, 326] on p "GPT 5 Nano" at bounding box center [453, 328] width 54 height 14
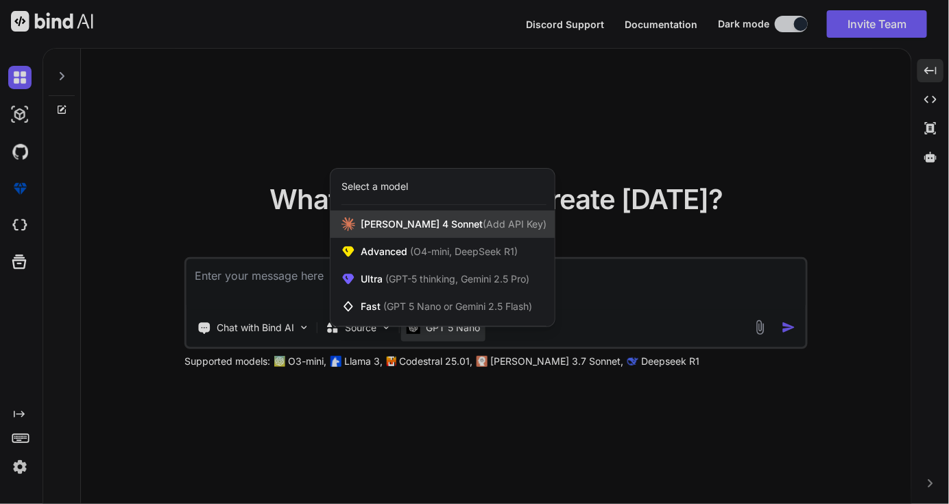
click at [403, 219] on span "Claude 4 Sonnet (Add API Key)" at bounding box center [454, 224] width 186 height 14
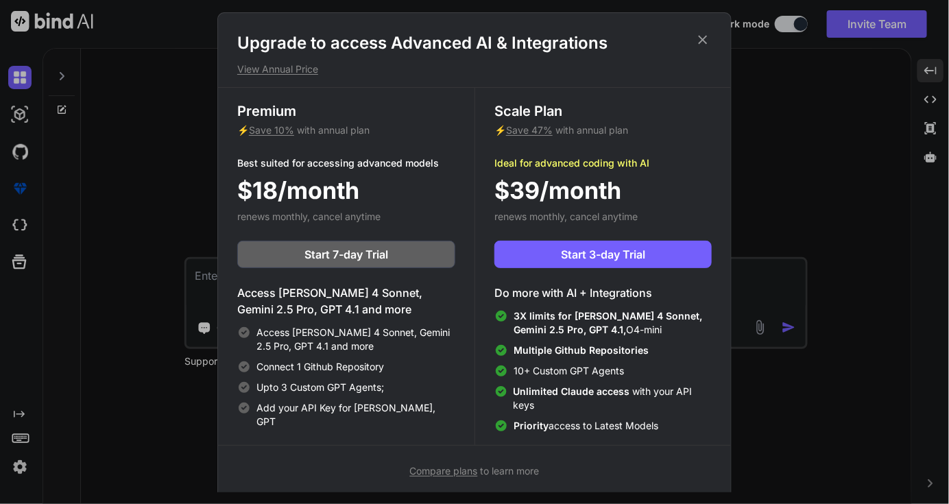
click at [799, 385] on div "Upgrade to access Advanced AI & Integrations View Annual Price Premium ⚡ Save 1…" at bounding box center [474, 252] width 949 height 504
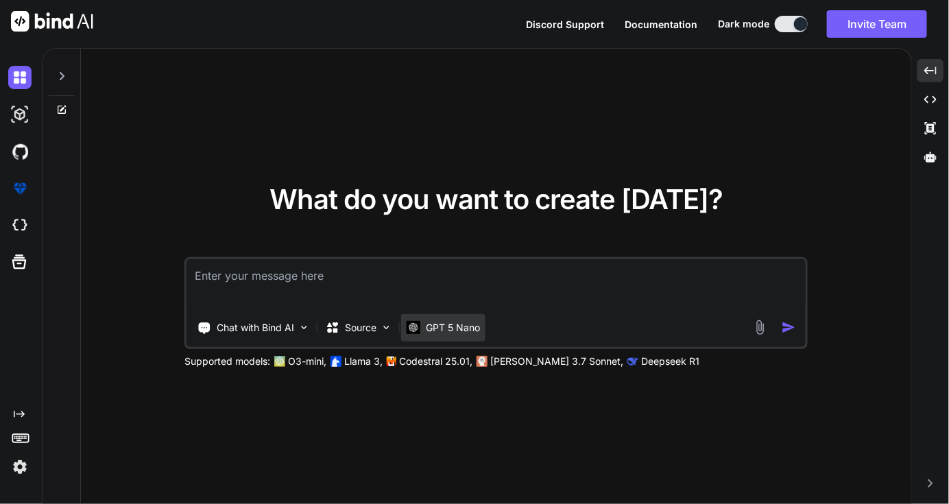
click at [444, 330] on p "GPT 5 Nano" at bounding box center [453, 328] width 54 height 14
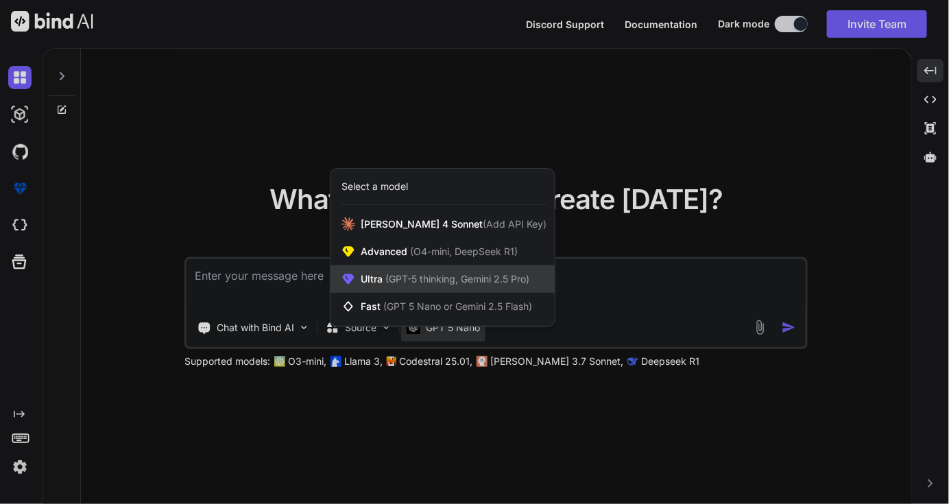
click at [414, 271] on div "Ultra (GPT-5 thinking, Gemini 2.5 Pro)" at bounding box center [443, 278] width 224 height 27
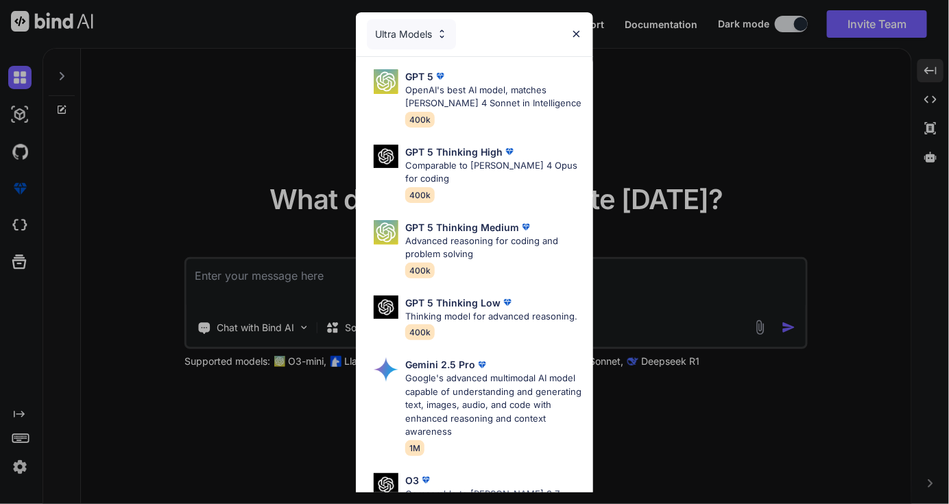
click at [422, 33] on div "Ultra Models" at bounding box center [411, 34] width 89 height 30
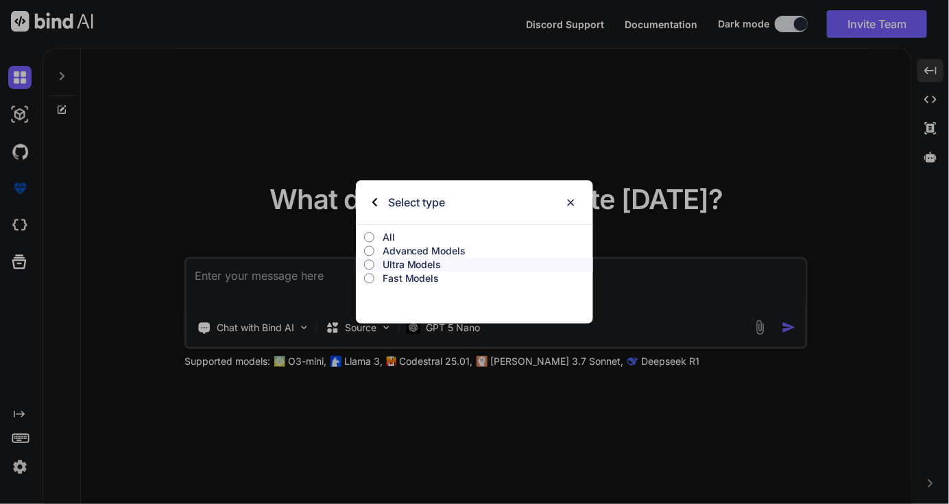
click at [372, 233] on input "All" at bounding box center [369, 237] width 10 height 11
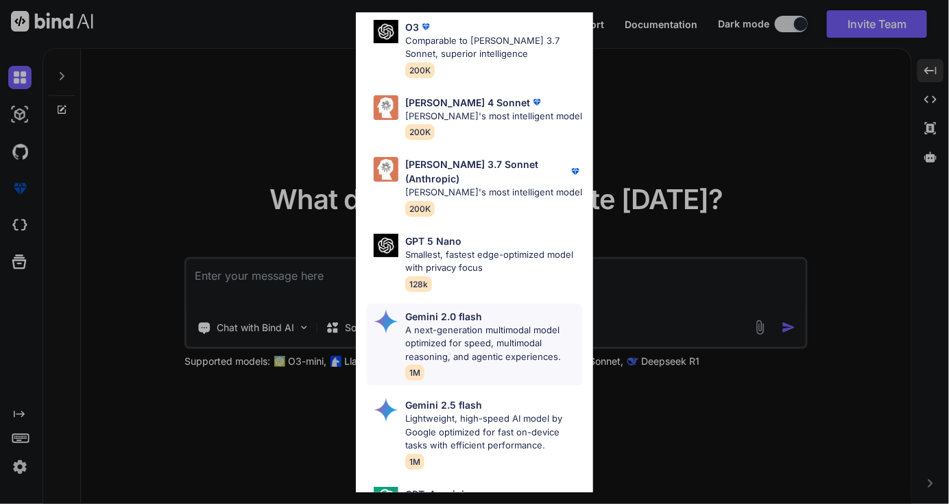
scroll to position [821, 0]
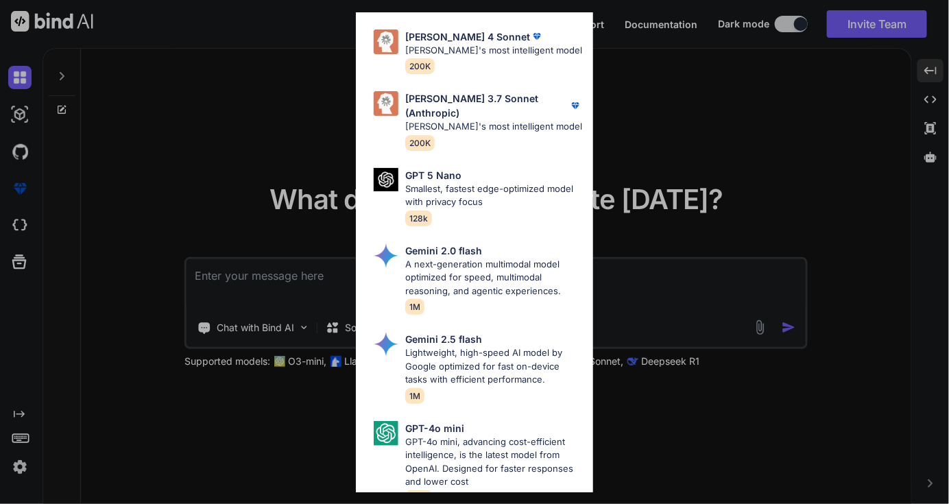
click at [651, 286] on div "All GPT 5 Mini Smaller, fast variant balancing speed and capability for light t…" at bounding box center [474, 252] width 949 height 504
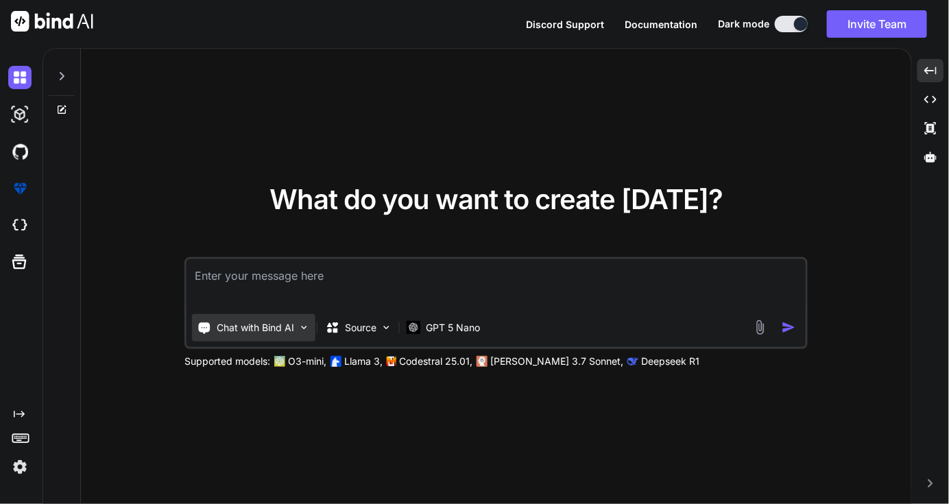
click at [263, 326] on p "Chat with Bind AI" at bounding box center [255, 328] width 77 height 14
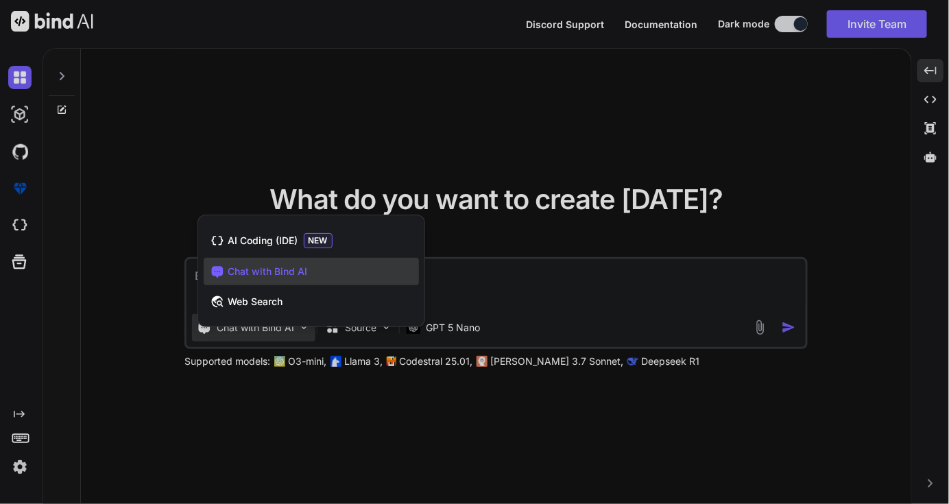
click at [288, 381] on div at bounding box center [474, 252] width 949 height 504
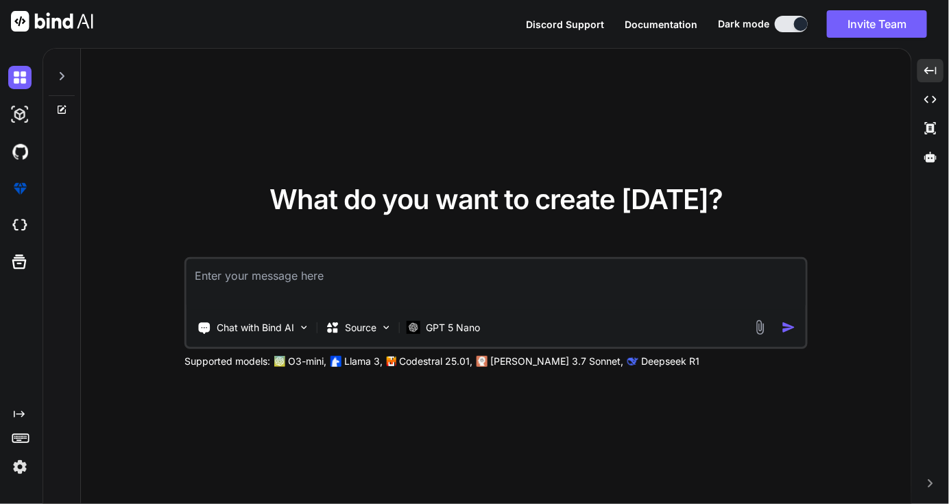
click at [331, 352] on div "Chat with Bind AI Source GPT 5 Nano Supported models: O3-mini, Llama 3, Codestr…" at bounding box center [495, 312] width 623 height 111
click at [331, 353] on div "Chat with Bind AI Source GPT 5 Nano Supported models: O3-mini, Llama 3, Codestr…" at bounding box center [495, 312] width 623 height 111
click at [641, 366] on p "Deepseek R1" at bounding box center [670, 362] width 58 height 14
click at [306, 278] on textarea at bounding box center [496, 284] width 619 height 51
paste textarea "Build a new interactive web application for a financial management system named…"
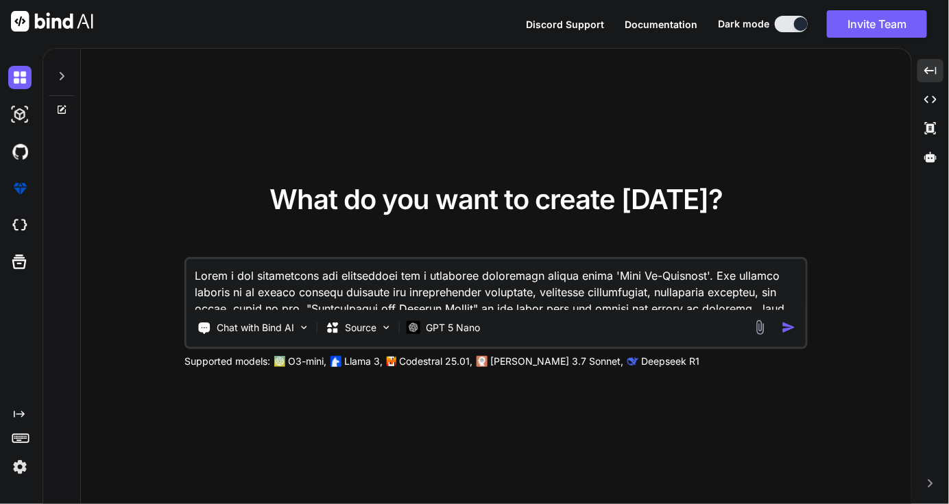
scroll to position [24193, 0]
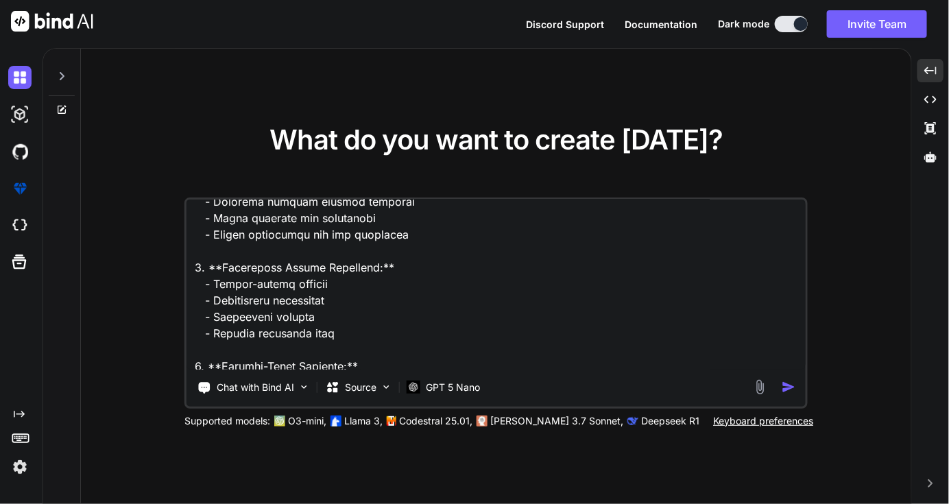
type textarea "Build a new interactive web application for a financial management system named…"
click at [467, 387] on p "GPT 5 Nano" at bounding box center [453, 388] width 54 height 14
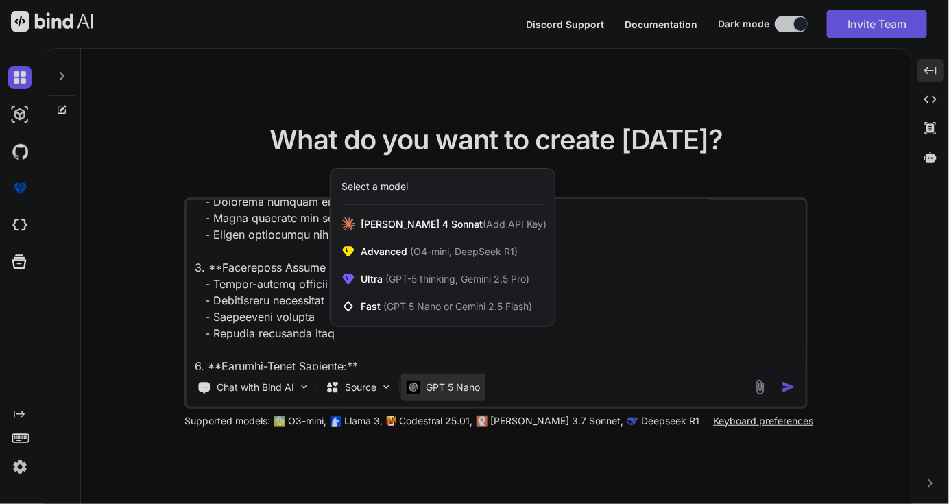
click at [798, 389] on div at bounding box center [474, 252] width 949 height 504
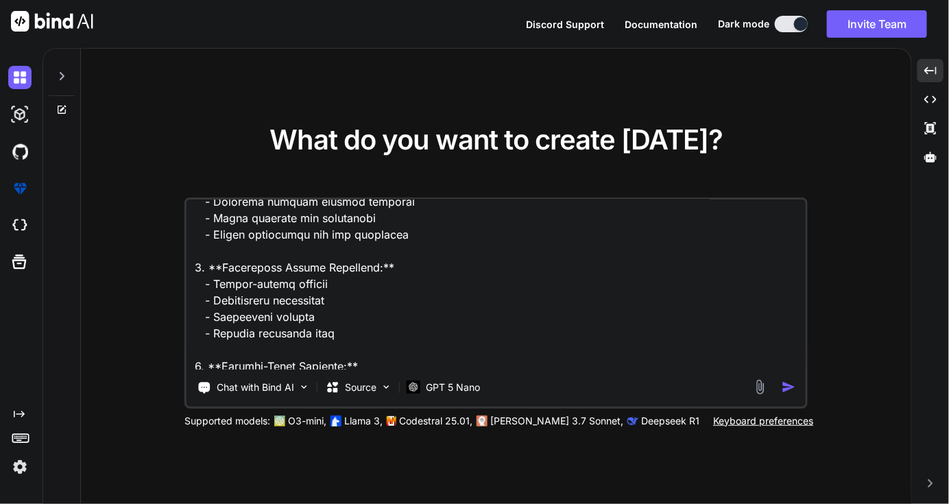
click at [794, 390] on img "button" at bounding box center [789, 387] width 14 height 14
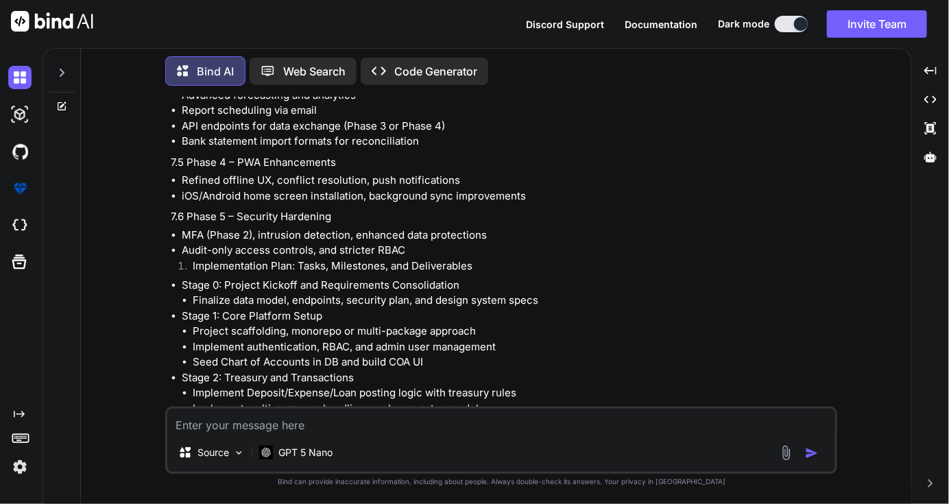
scroll to position [17993, 0]
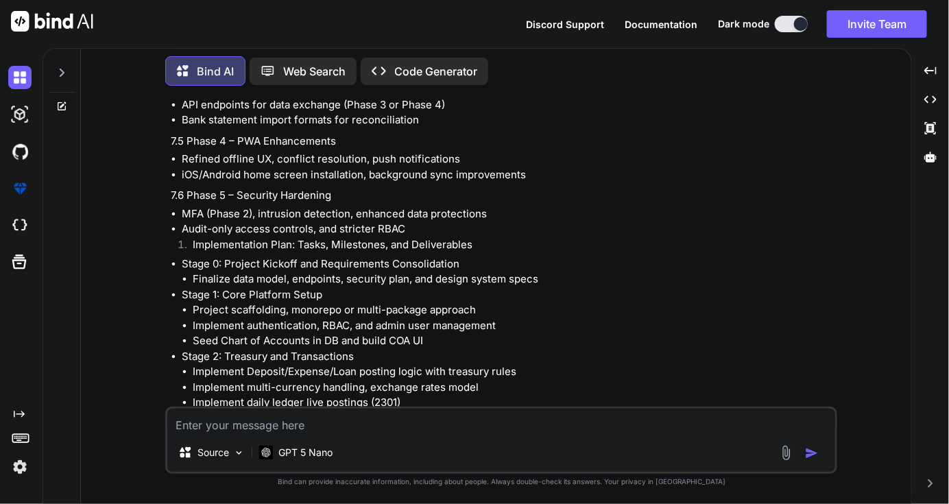
drag, startPoint x: 536, startPoint y: 371, endPoint x: 173, endPoint y: 370, distance: 362.8
click at [151, 367] on div "You Bind AI Thank you for the detailed requirements. Below is a comprehensive, …" at bounding box center [502, 300] width 820 height 407
click at [428, 70] on p "Code Generator" at bounding box center [435, 71] width 83 height 16
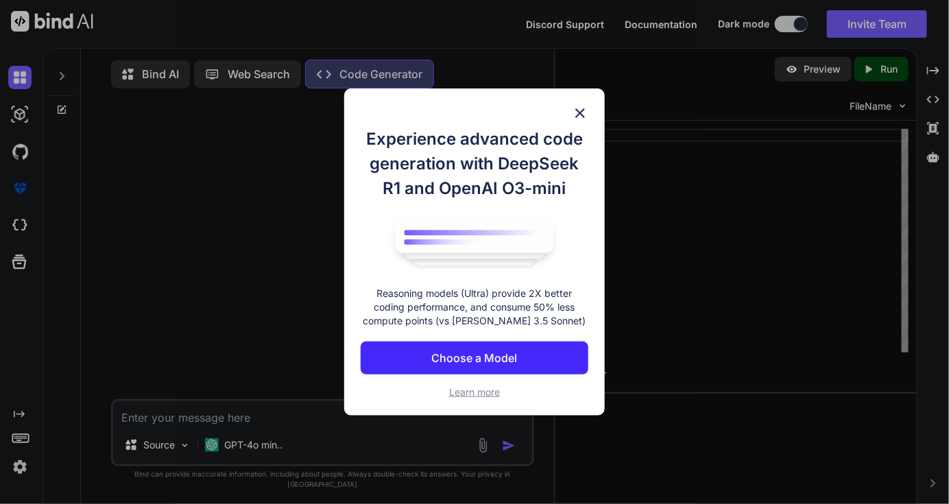
click at [486, 354] on p "Choose a Model" at bounding box center [474, 358] width 86 height 16
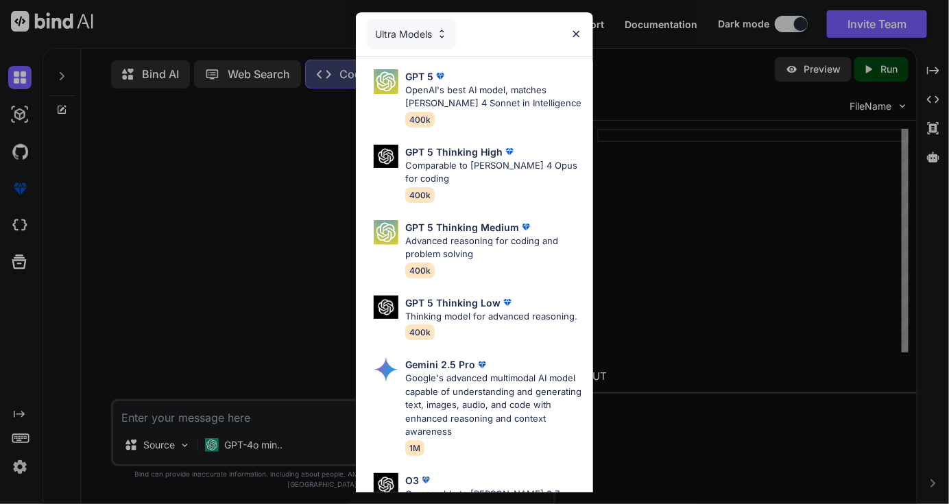
click at [599, 127] on div "Ultra Models GPT 5 OpenAI's best AI model, matches Claude 4 Sonnet in Intellige…" at bounding box center [474, 252] width 949 height 504
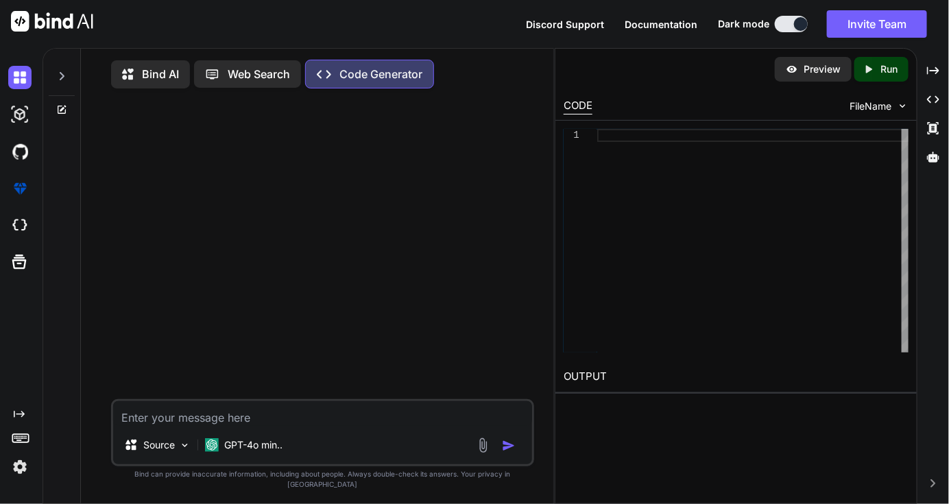
click at [149, 71] on p "Bind AI" at bounding box center [160, 74] width 37 height 16
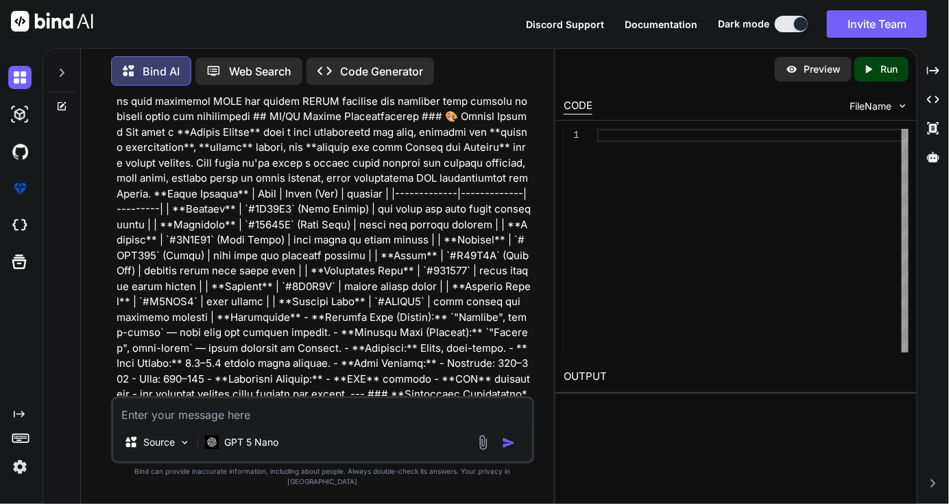
scroll to position [13098, 0]
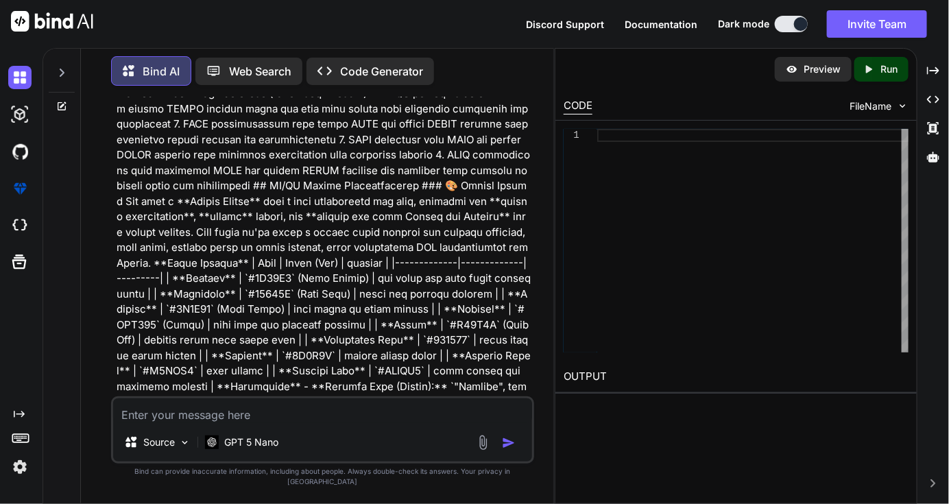
drag, startPoint x: 191, startPoint y: 297, endPoint x: 110, endPoint y: 251, distance: 93.1
click at [110, 251] on div "You Bind AI Thank you for the detailed requirements. Below is a comprehensive, …" at bounding box center [323, 300] width 462 height 407
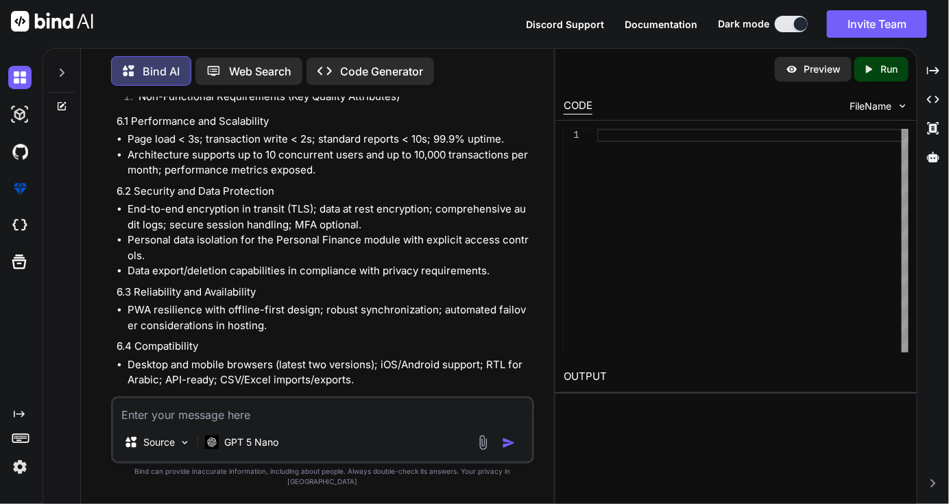
scroll to position [25466, 0]
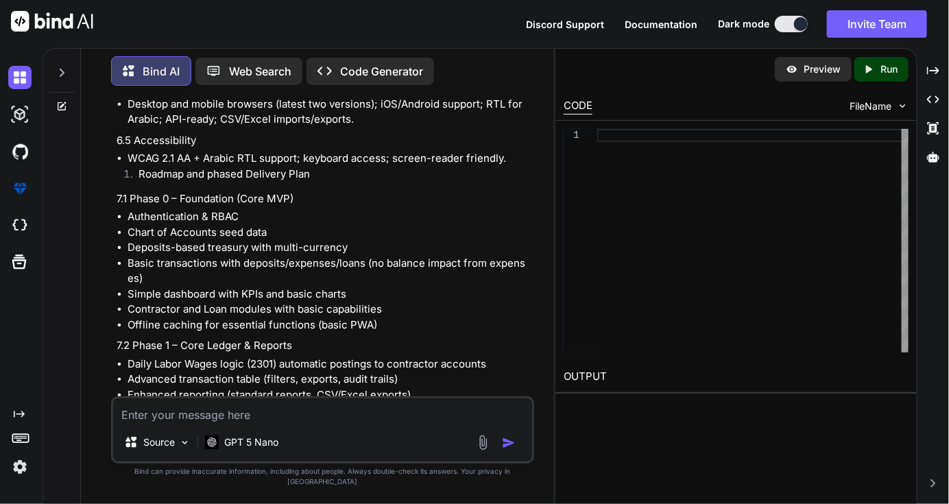
drag, startPoint x: 313, startPoint y: 377, endPoint x: 217, endPoint y: 346, distance: 100.6
copy p "produce a detailed sprint-by-sprint backlog with estimated story points, a comp…"
click at [196, 423] on textarea at bounding box center [322, 410] width 419 height 25
paste textarea "produce a detailed sprint-by-sprint backlog with estimated story points, a comp…"
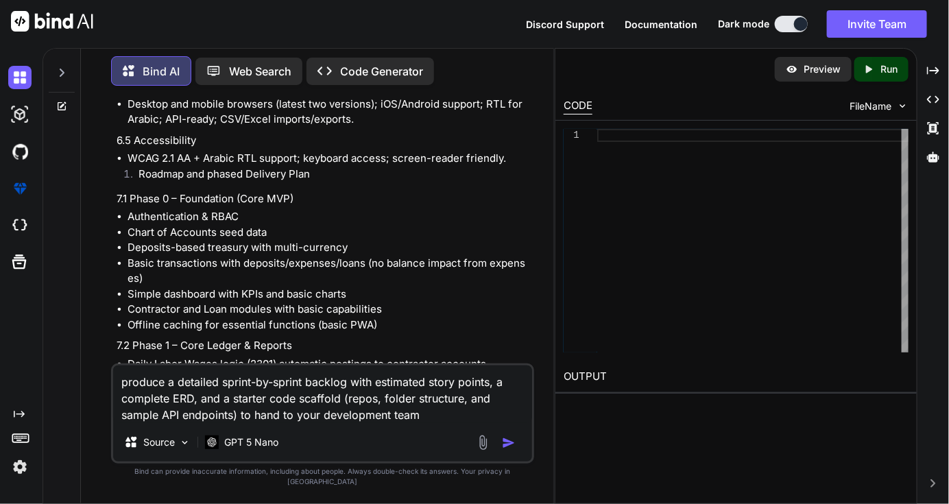
click at [121, 402] on textarea "produce a detailed sprint-by-sprint backlog with estimated story points, a comp…" at bounding box center [322, 395] width 419 height 58
drag, startPoint x: 121, startPoint y: 402, endPoint x: 224, endPoint y: 402, distance: 102.9
click at [226, 402] on textarea "produce a detailed sprint-by-sprint backlog with estimated story points, a comp…" at bounding box center [322, 395] width 419 height 58
click at [221, 401] on textarea "produce a detailed sprint-by-sprint backlog with estimated story points, a comp…" at bounding box center [322, 395] width 419 height 58
drag, startPoint x: 361, startPoint y: 429, endPoint x: 80, endPoint y: 398, distance: 282.9
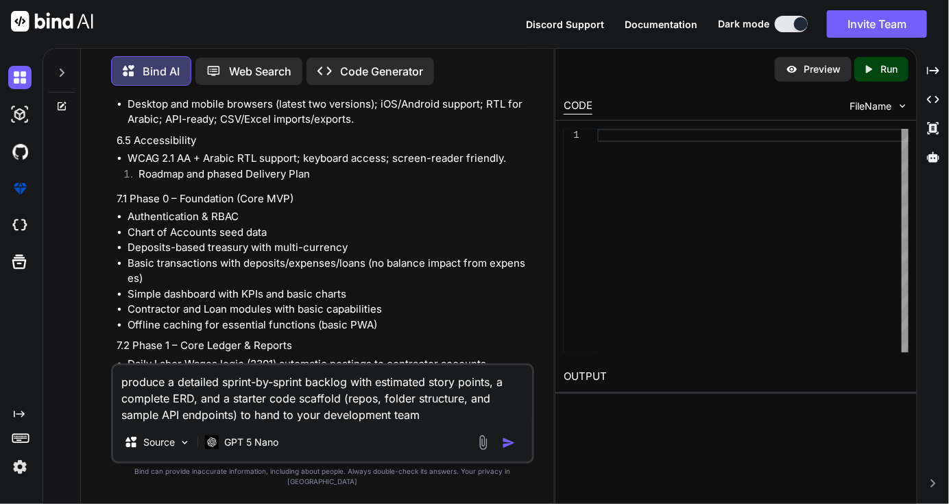
click at [80, 398] on div "Bind AI Web Search Created with Pixso. Code Generator You Bind AI Thank you for…" at bounding box center [298, 274] width 510 height 458
click at [134, 386] on textarea "produce a detailed sprint-by-sprint backlog with estimated story points, a comp…" at bounding box center [322, 395] width 419 height 58
drag, startPoint x: 201, startPoint y: 340, endPoint x: 301, endPoint y: 349, distance: 100.5
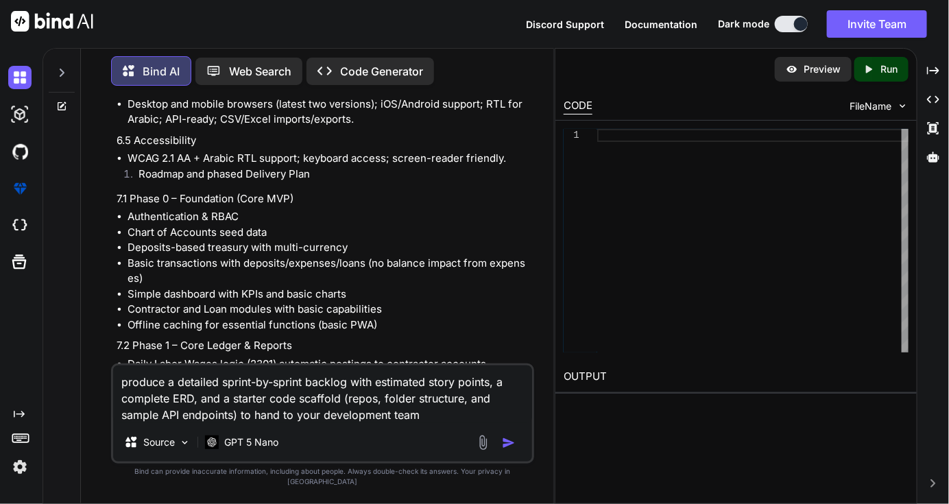
drag, startPoint x: 202, startPoint y: 344, endPoint x: 536, endPoint y: 357, distance: 334.2
click at [540, 359] on div "You Bind AI Thank you for the detailed requirements. Below is a comprehensive, …" at bounding box center [323, 300] width 462 height 407
copy p "to produce a detailed sprint-by-sprint backlog with estimated story points, a c…"
click at [363, 421] on textarea "produce a detailed sprint-by-sprint backlog with estimated story points, a comp…" at bounding box center [322, 395] width 419 height 58
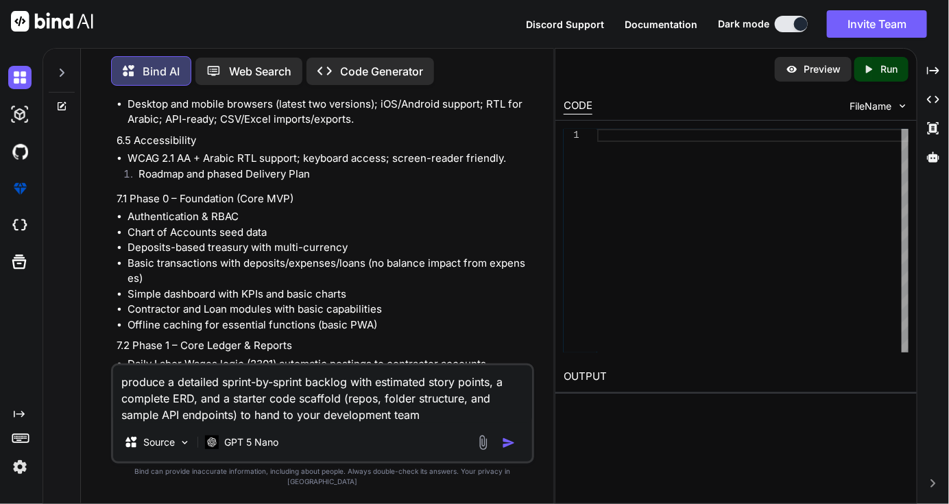
paste textarea "to produce a detailed sprint-by-sprint backlog with estimated story points, a c…"
click at [139, 398] on textarea "to produce a detailed sprint-by-sprint backlog with estimated story points, a c…" at bounding box center [322, 395] width 419 height 58
click at [124, 390] on textarea "to produce a detailed sprint-by-sprint backlog with estimated story points, a c…" at bounding box center [322, 395] width 419 height 58
click at [121, 394] on textarea "to produce a detailed sprint-by-sprint backlog with estimated story points, a c…" at bounding box center [322, 395] width 419 height 58
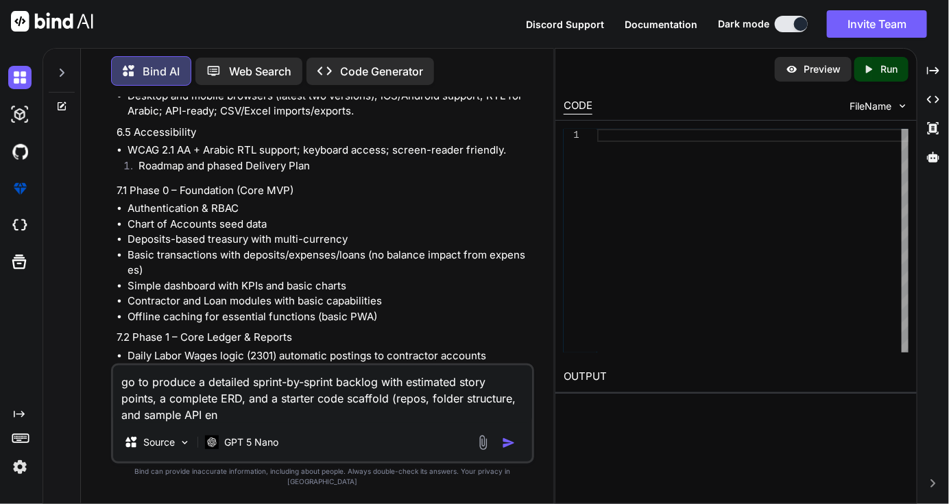
scroll to position [25499, 0]
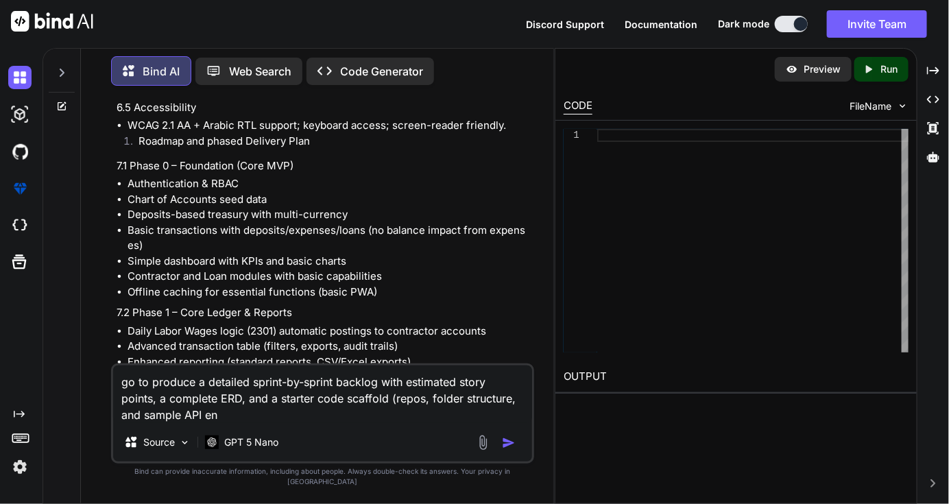
drag, startPoint x: 313, startPoint y: 342, endPoint x: 112, endPoint y: 344, distance: 201.0
click at [112, 344] on div "You Bind AI Thank you for the detailed requirements. Below is a comprehensive, …" at bounding box center [322, 300] width 423 height 407
copy p "dpoints) to hand to your development team"
click at [150, 423] on textarea "go to produce a detailed sprint-by-sprint backlog with estimated story points, …" at bounding box center [322, 395] width 419 height 58
paste textarea "dpoints) to hand to your development team"
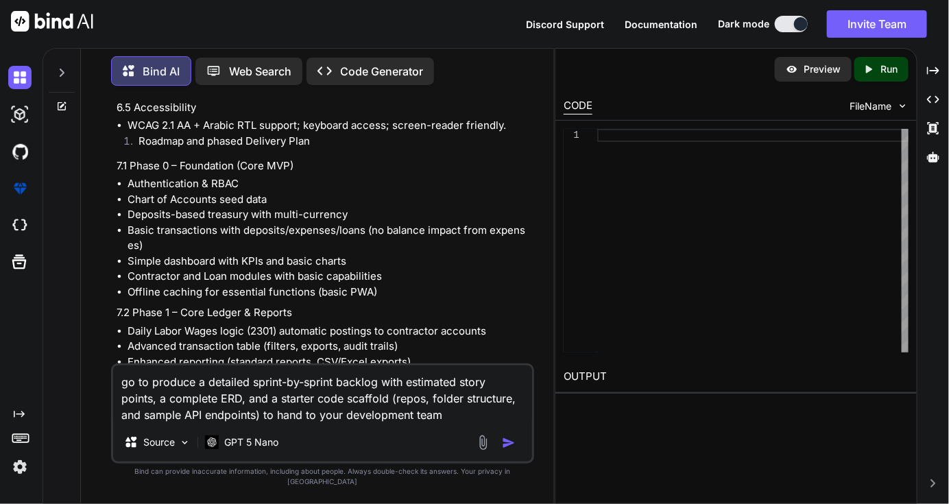
type textarea "go to produce a detailed sprint-by-sprint backlog with estimated story points, …"
click at [514, 450] on img "button" at bounding box center [509, 443] width 14 height 14
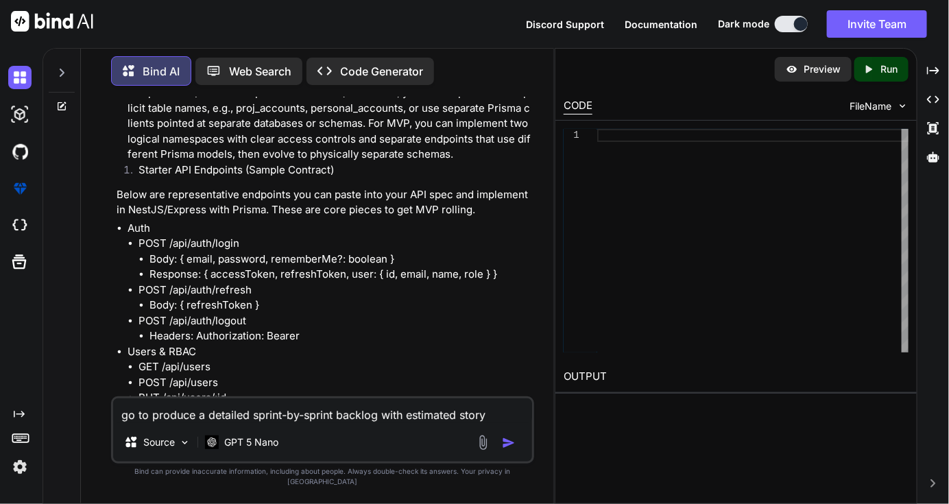
scroll to position [36272, 0]
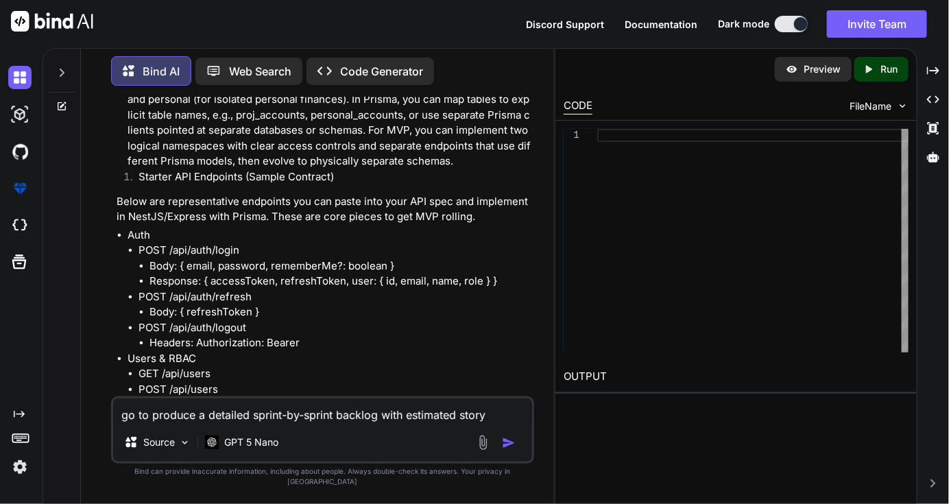
drag, startPoint x: 240, startPoint y: 222, endPoint x: 151, endPoint y: 184, distance: 96.5
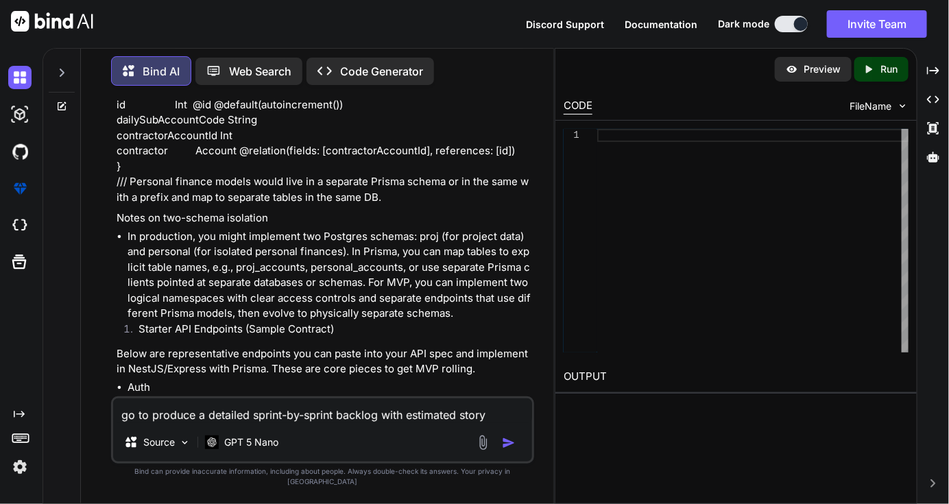
scroll to position [36135, 0]
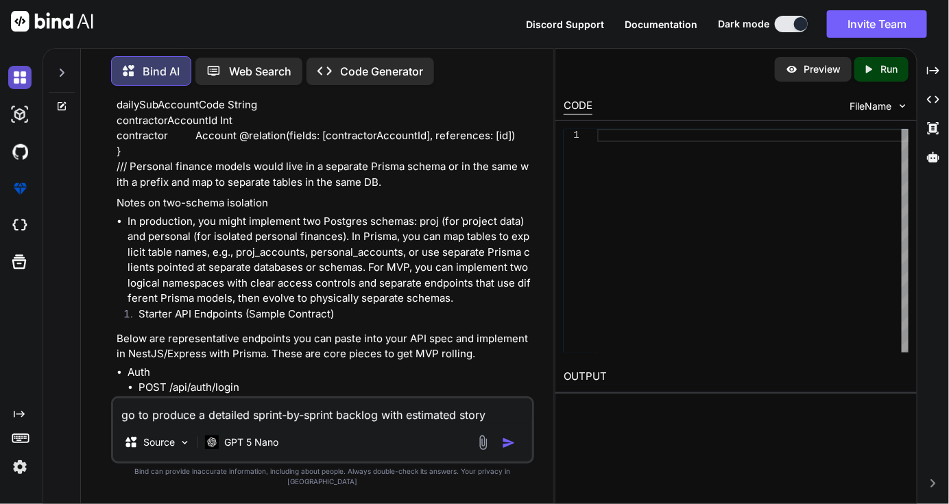
click at [27, 77] on img at bounding box center [19, 77] width 23 height 23
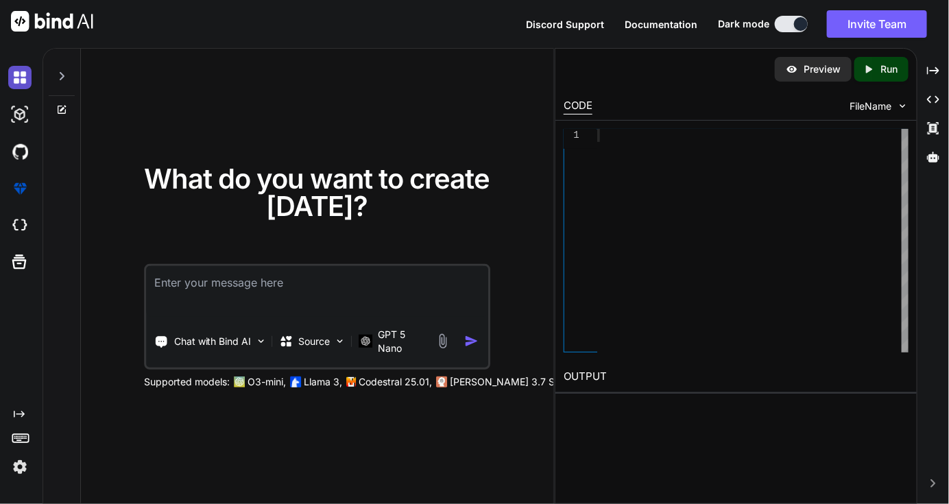
click at [29, 78] on img at bounding box center [19, 77] width 23 height 23
click at [64, 80] on icon at bounding box center [61, 76] width 11 height 11
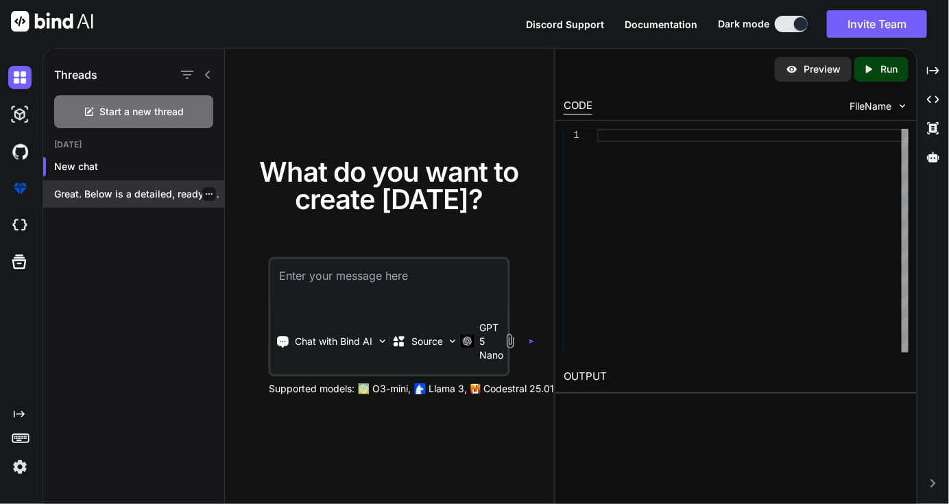
click at [130, 193] on p "Great. Below is a detailed, ready-to-action plan..." at bounding box center [139, 194] width 170 height 14
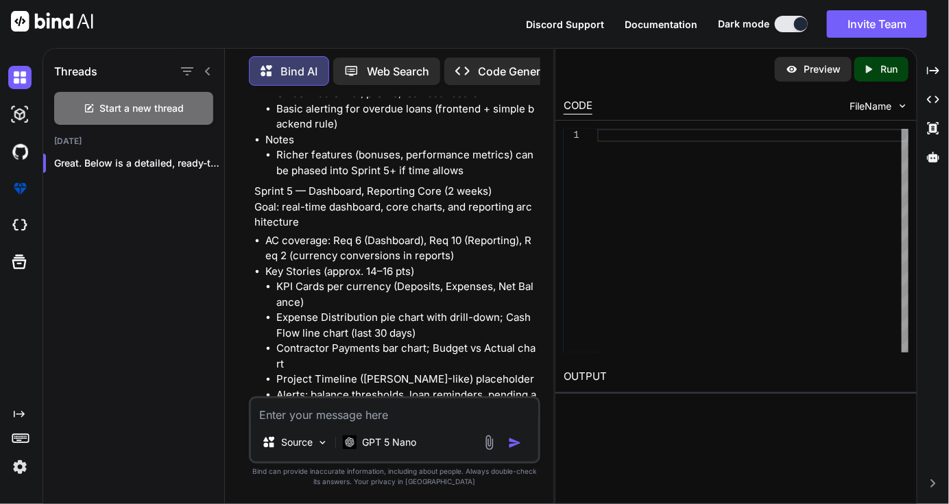
scroll to position [41496, 0]
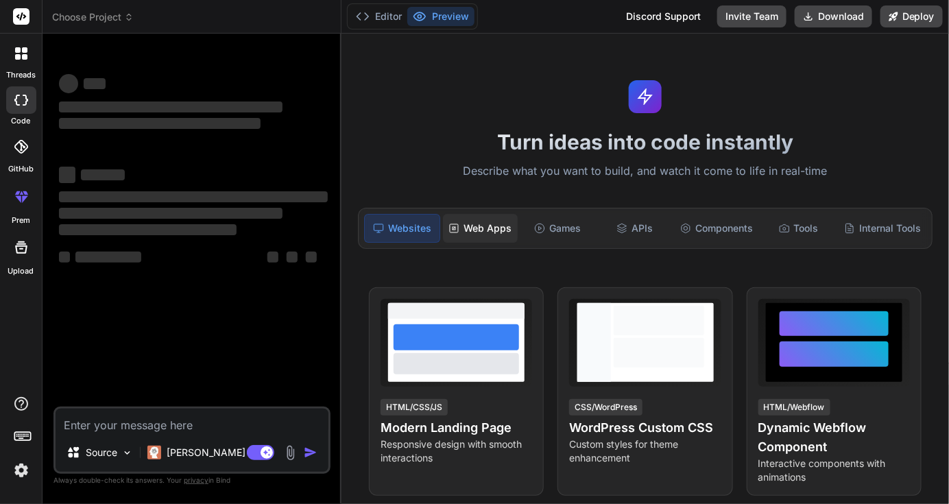
click at [488, 226] on div "Web Apps" at bounding box center [480, 228] width 75 height 29
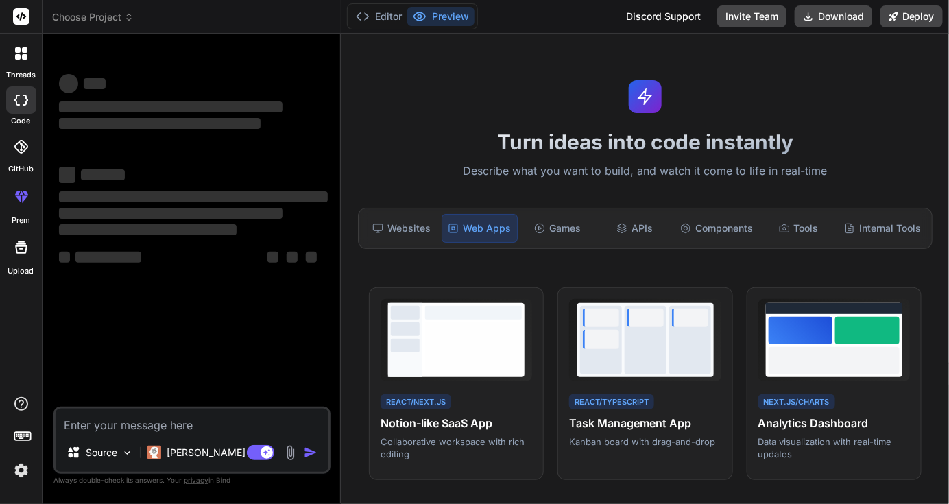
type textarea "x"
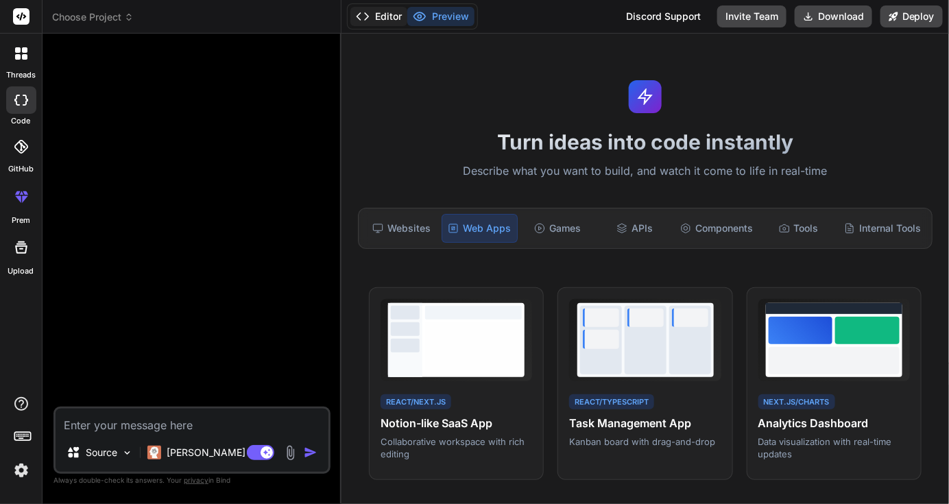
click at [392, 18] on button "Editor" at bounding box center [378, 16] width 57 height 19
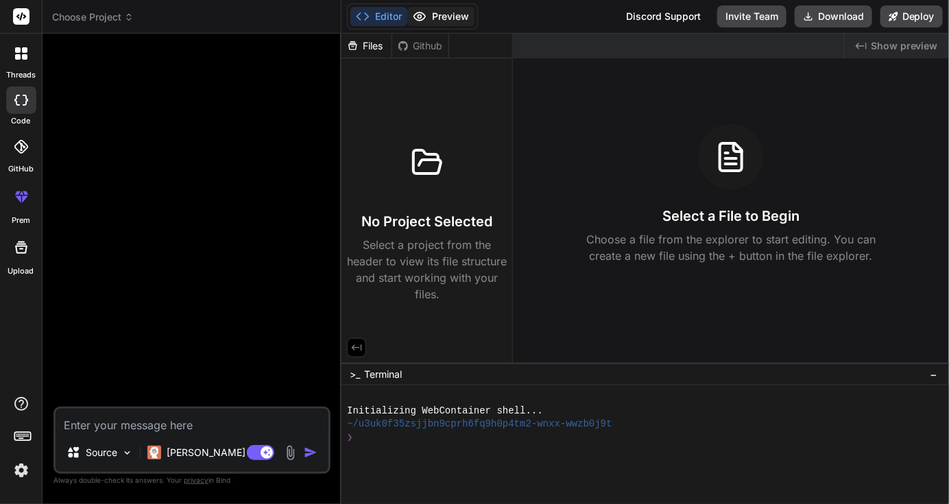
click at [445, 16] on button "Preview" at bounding box center [440, 16] width 67 height 19
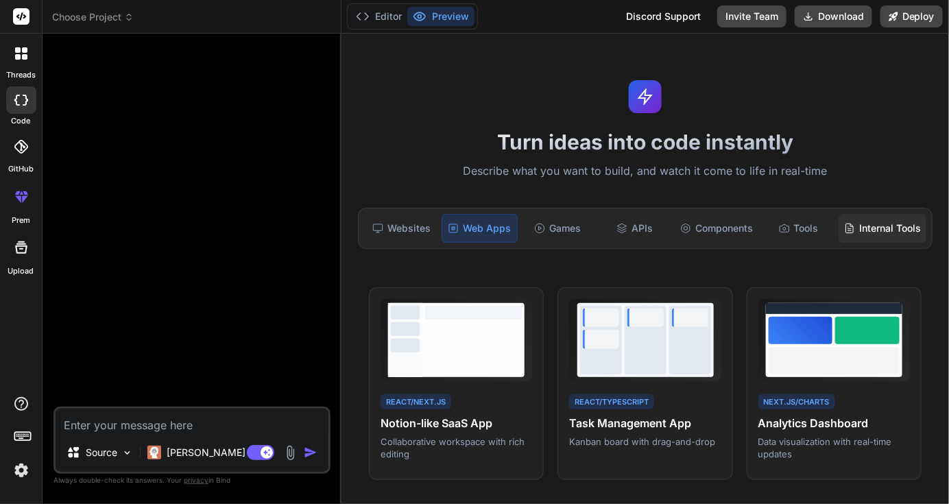
click at [876, 228] on div "Internal Tools" at bounding box center [883, 228] width 88 height 29
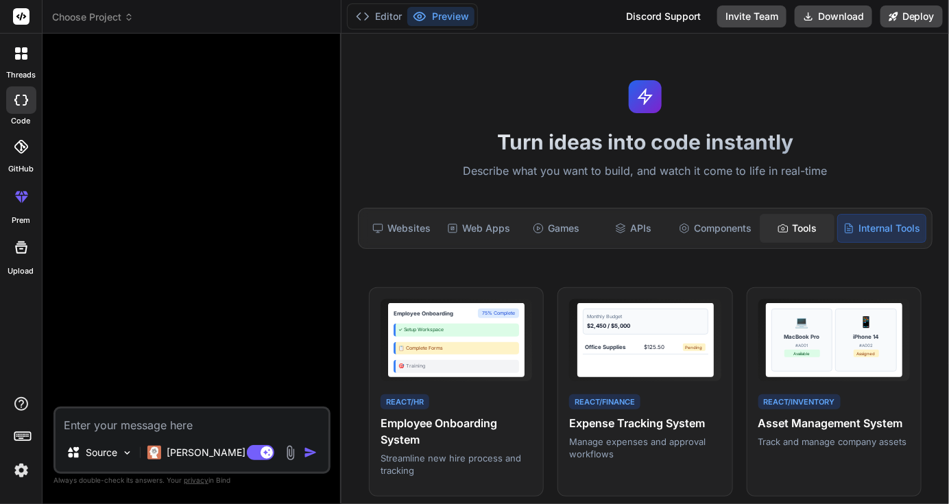
click at [787, 225] on div "Tools" at bounding box center [797, 228] width 75 height 29
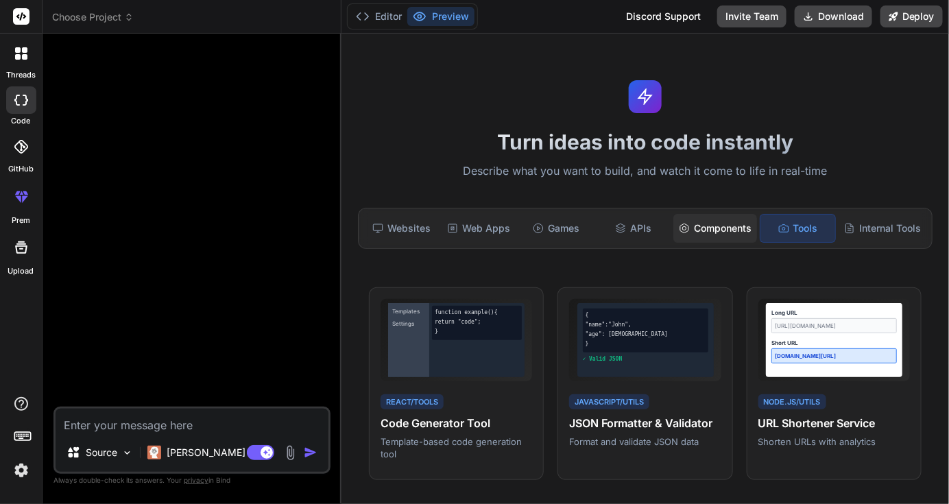
click at [708, 230] on div "Components" at bounding box center [715, 228] width 84 height 29
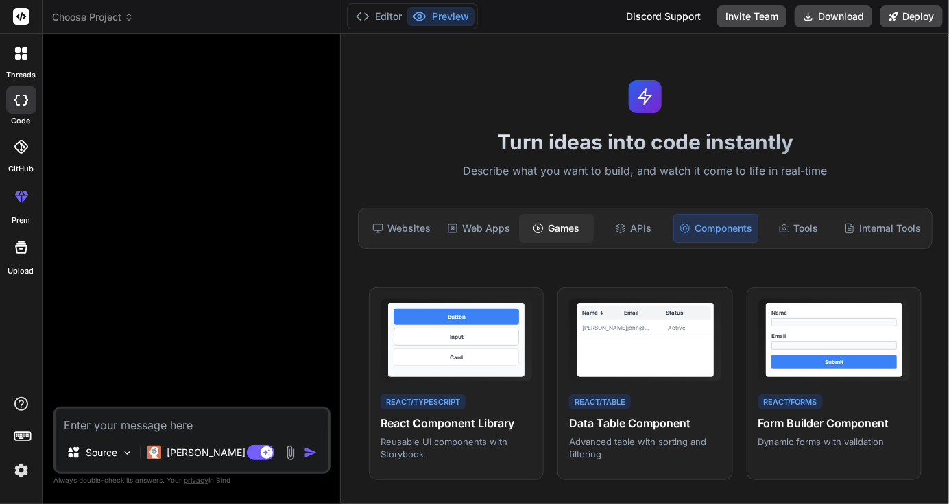
click at [531, 227] on div "Games" at bounding box center [556, 228] width 75 height 29
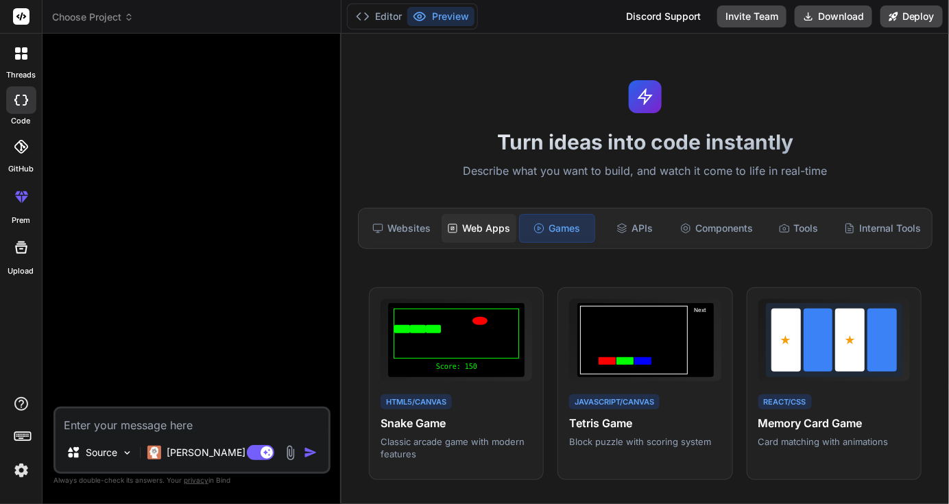
click at [501, 228] on div "Web Apps" at bounding box center [479, 228] width 75 height 29
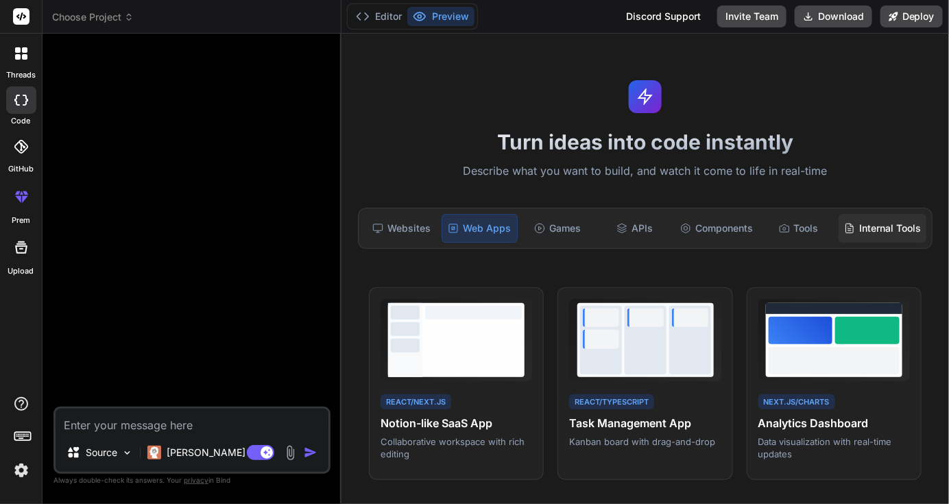
click at [846, 241] on div "Internal Tools" at bounding box center [883, 228] width 88 height 29
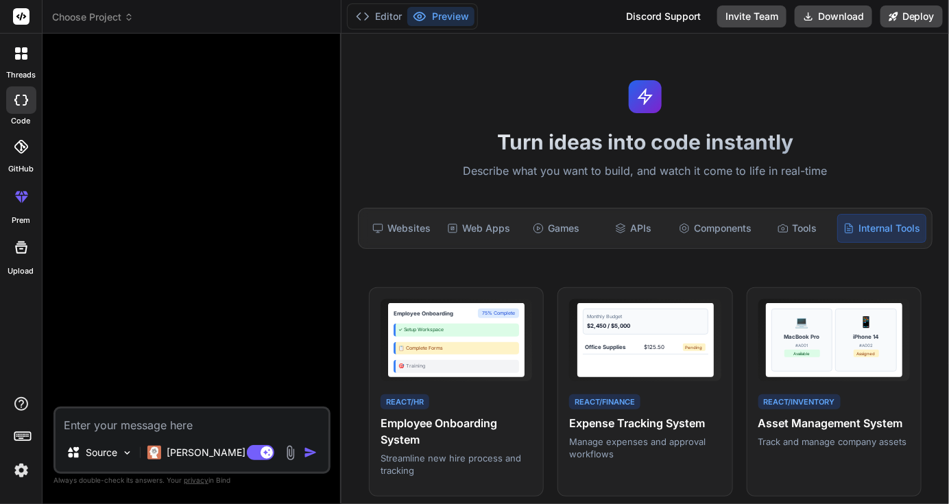
scroll to position [69, 0]
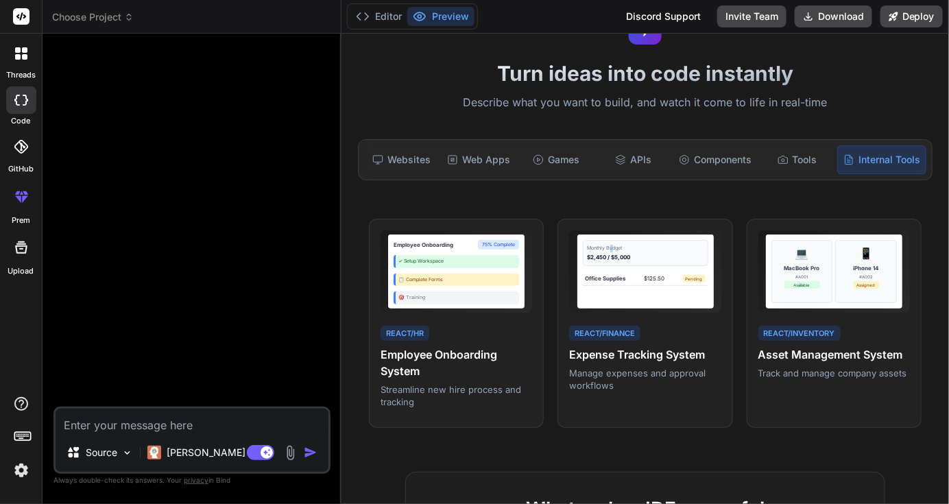
drag, startPoint x: 683, startPoint y: 239, endPoint x: 607, endPoint y: 192, distance: 89.3
click at [607, 192] on div "Turn ideas into code instantly Describe what you want to build, and watch it co…" at bounding box center [646, 269] width 608 height 470
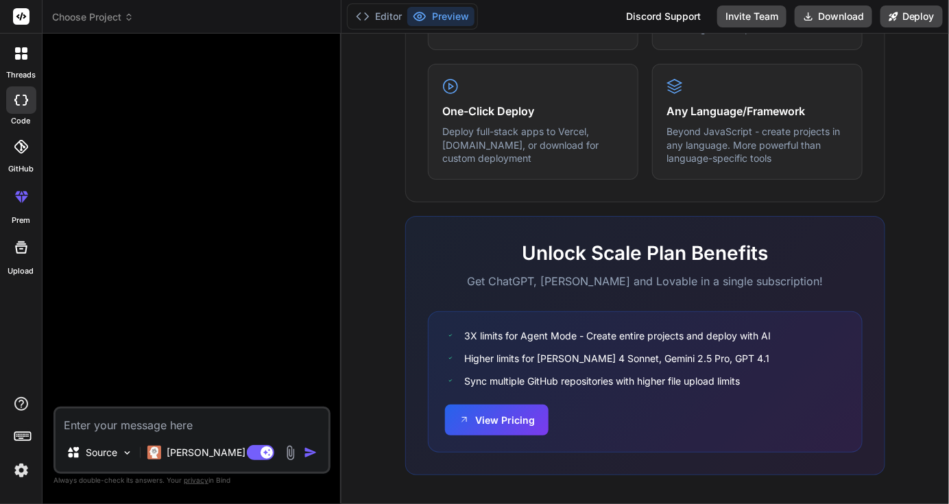
scroll to position [833, 0]
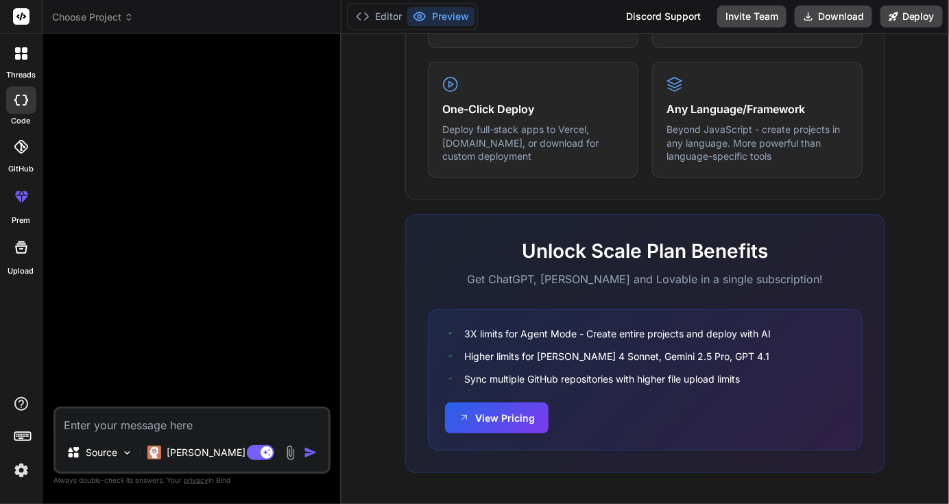
drag, startPoint x: 483, startPoint y: 413, endPoint x: 886, endPoint y: 275, distance: 425.5
click at [886, 275] on div "What makes IDE powerful Everything you need to bring your ideas to life Create …" at bounding box center [645, 103] width 591 height 793
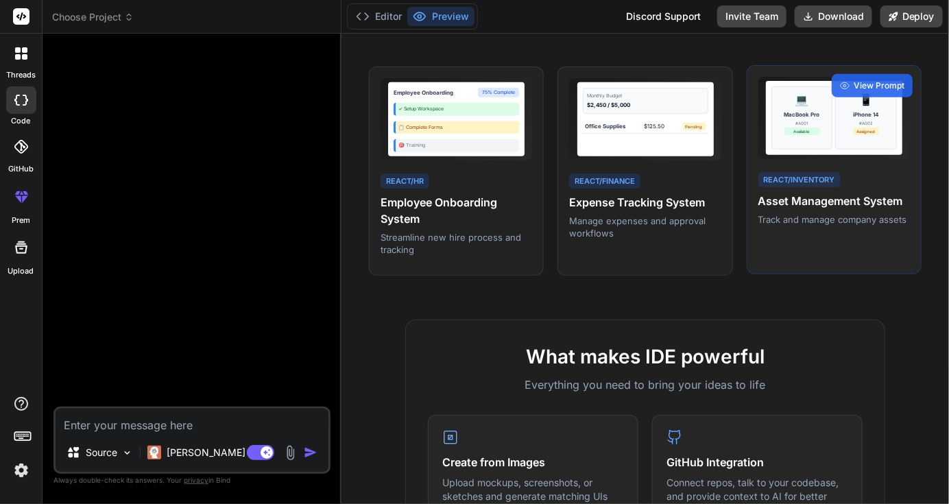
scroll to position [80, 0]
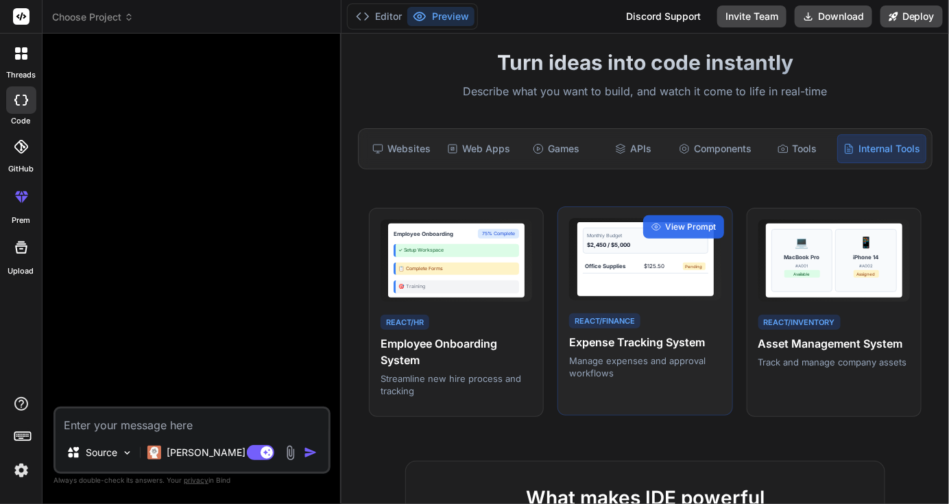
click at [654, 317] on div "React/Finance Expense Tracking System Manage expenses and approval workflows" at bounding box center [645, 345] width 152 height 69
click at [693, 229] on span "View Prompt" at bounding box center [690, 227] width 51 height 12
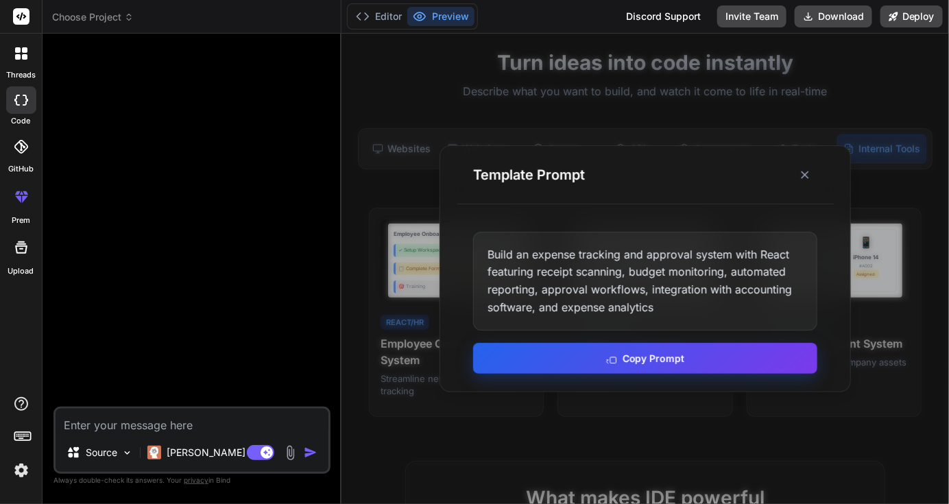
click at [647, 368] on button "Copy Prompt" at bounding box center [645, 358] width 344 height 31
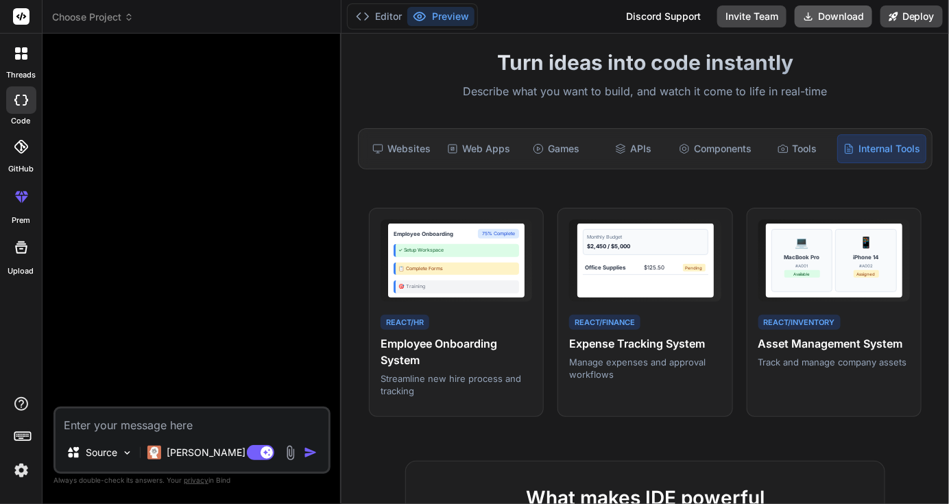
click at [835, 13] on button "Download" at bounding box center [833, 16] width 77 height 22
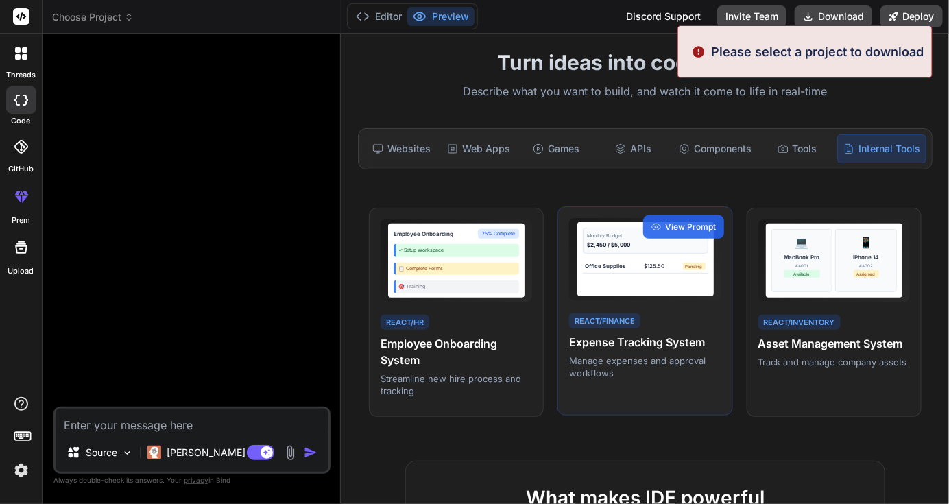
click at [630, 267] on div "Office Supplies $125.50 Pending" at bounding box center [646, 266] width 126 height 14
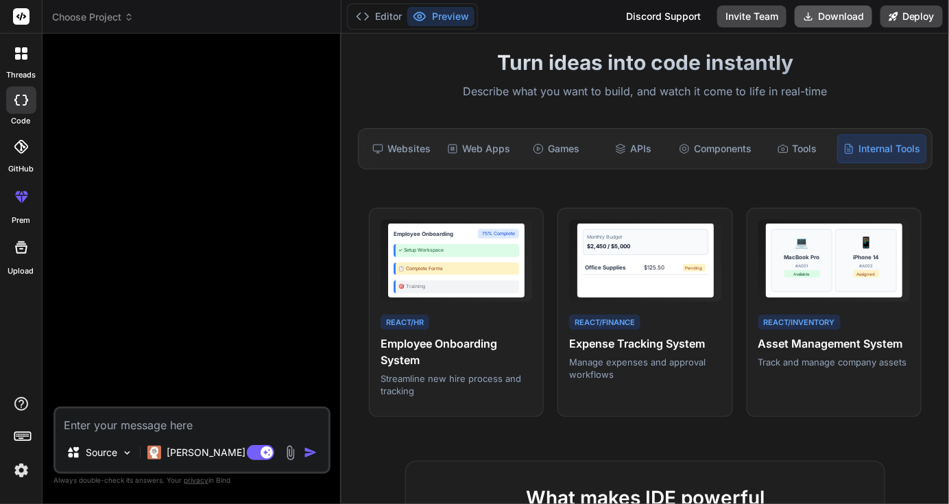
click at [835, 15] on button "Download" at bounding box center [833, 16] width 77 height 22
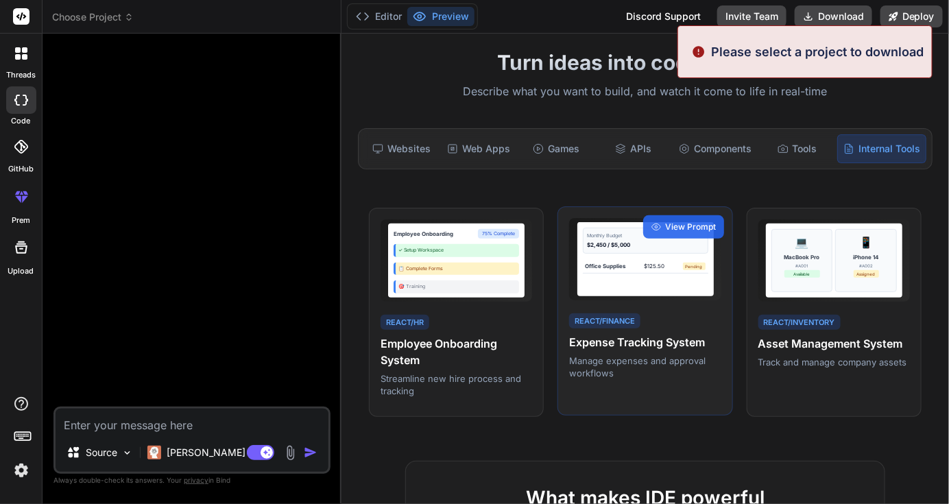
click at [614, 346] on h4 "Expense Tracking System" at bounding box center [645, 342] width 152 height 16
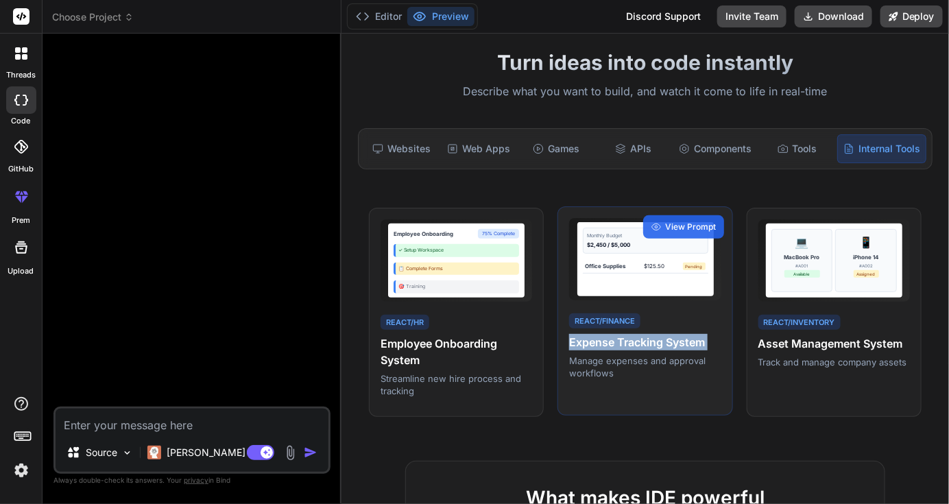
click at [614, 346] on h4 "Expense Tracking System" at bounding box center [645, 342] width 152 height 16
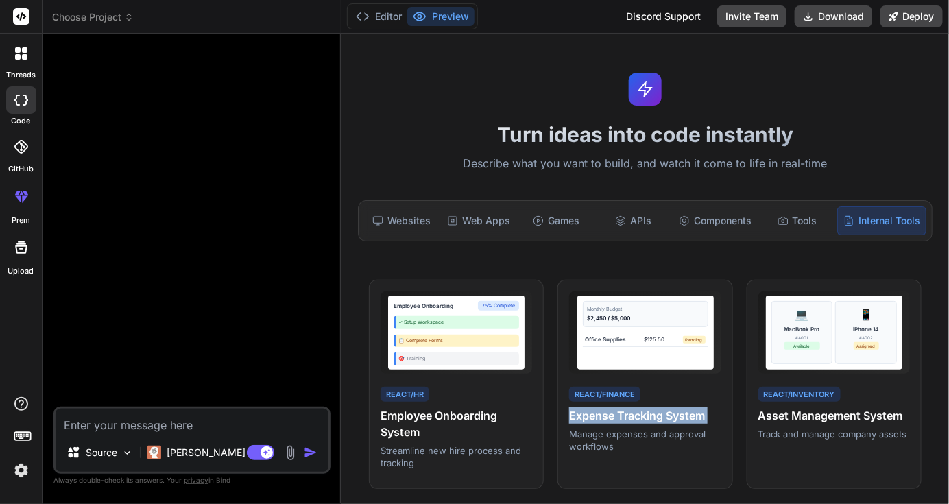
scroll to position [0, 0]
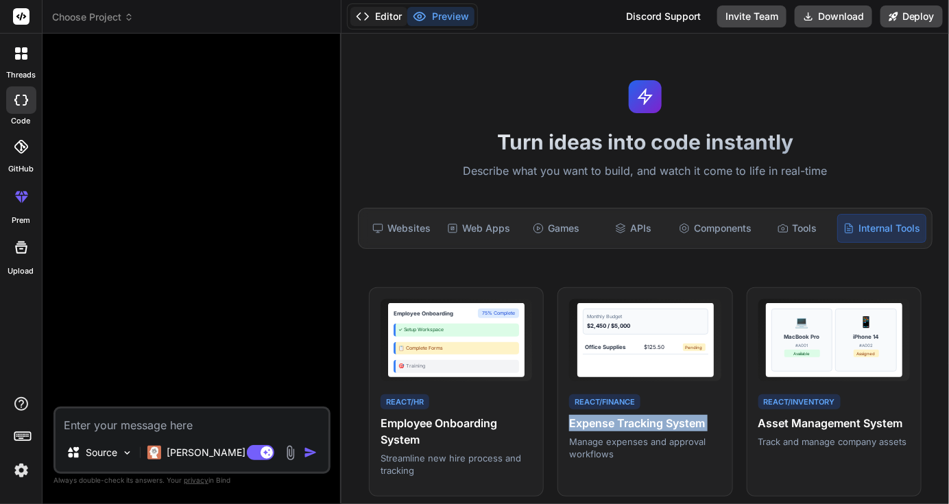
click at [374, 18] on button "Editor" at bounding box center [378, 16] width 57 height 19
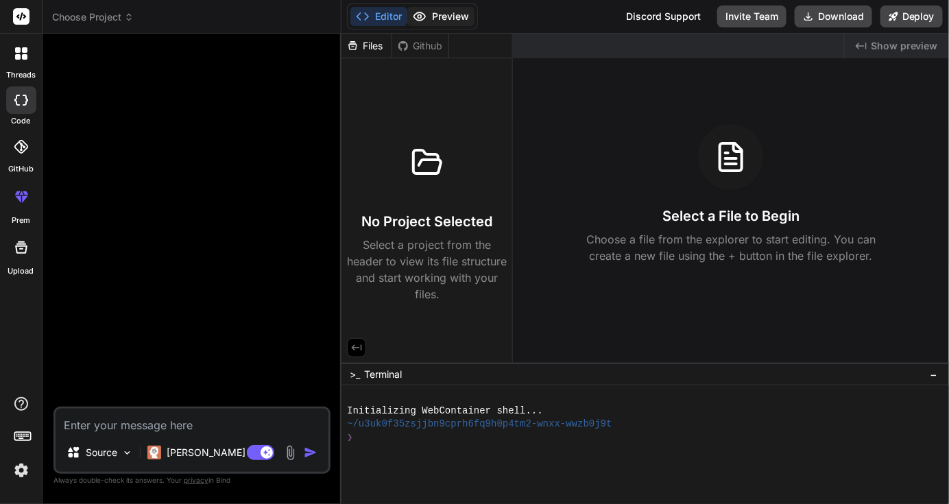
click at [444, 21] on button "Preview" at bounding box center [440, 16] width 67 height 19
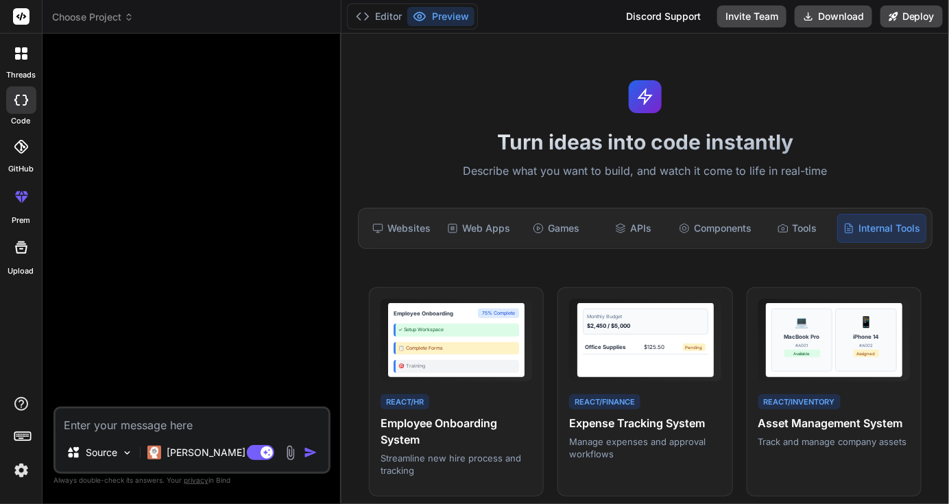
click at [151, 429] on textarea at bounding box center [192, 421] width 273 height 25
paste textarea "Build an expense tracking and approval system with React featuring receipt scan…"
type textarea "Build an expense tracking and approval system with React featuring receipt scan…"
type textarea "x"
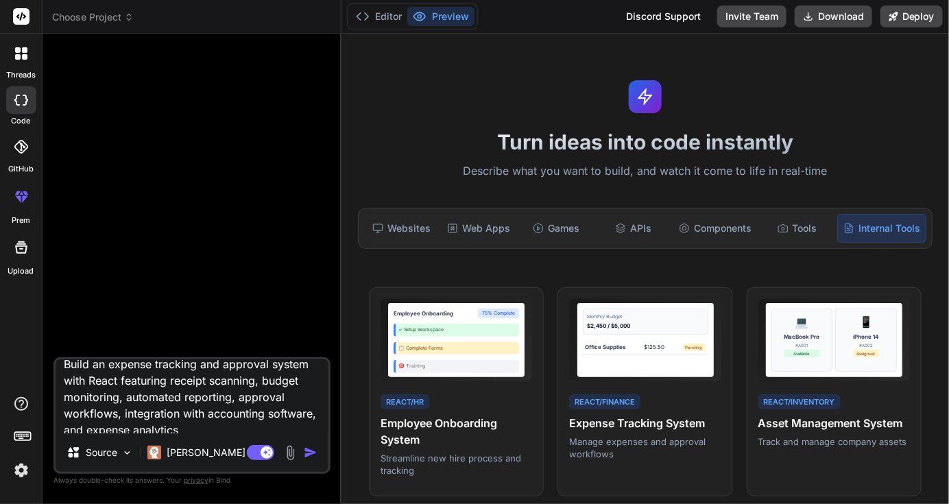
scroll to position [16, 0]
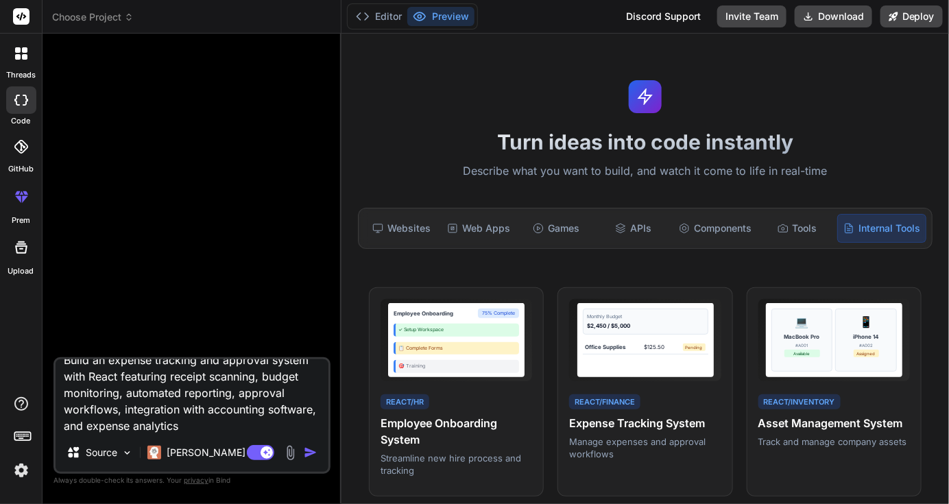
type textarea "Build an expense tracking and approval system with React featuring receipt scan…"
type textarea "x"
type textarea "Build an expense tracking and approval system with React featuring receipt scan…"
type textarea "x"
type textarea "Build an expense tracking and approval system with React featuring receipt scan…"
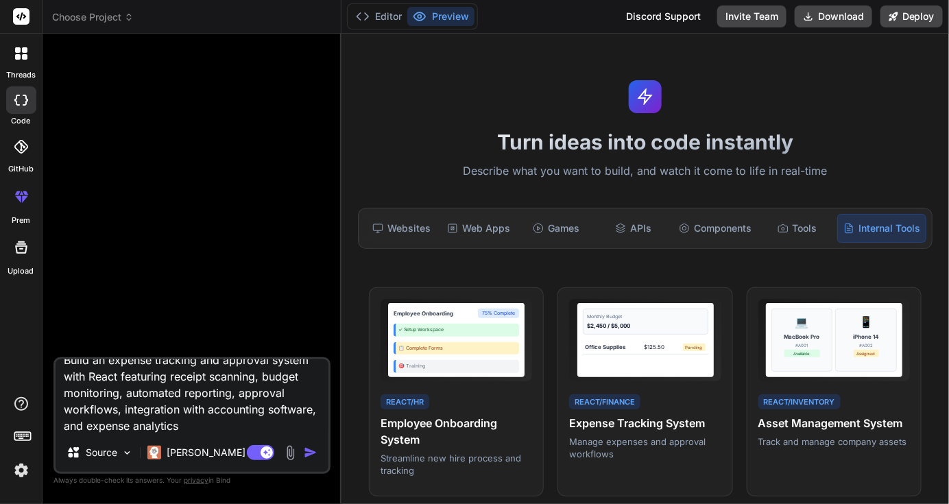
type textarea "x"
type textarea "Build an expense tracking and approval system with React featuring receipt scan…"
type textarea "x"
type textarea "Build an expense tracking and approval system with React featuring receipt scan…"
type textarea "x"
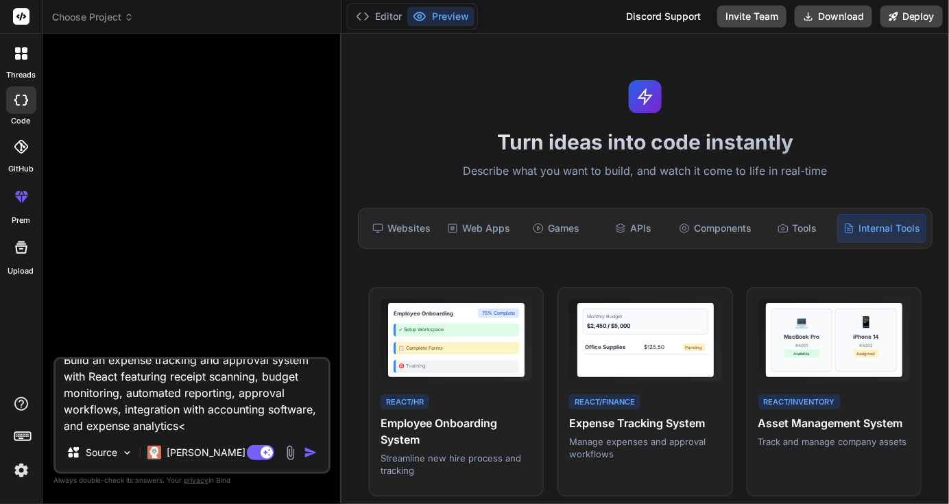
type textarea "Build an expense tracking and approval system with React featuring receipt scan…"
type textarea "x"
type textarea "Build an expense tracking and approval system with React featuring receipt scan…"
type textarea "x"
type textarea "Build an expense tracking and approval system with React featuring receipt scan…"
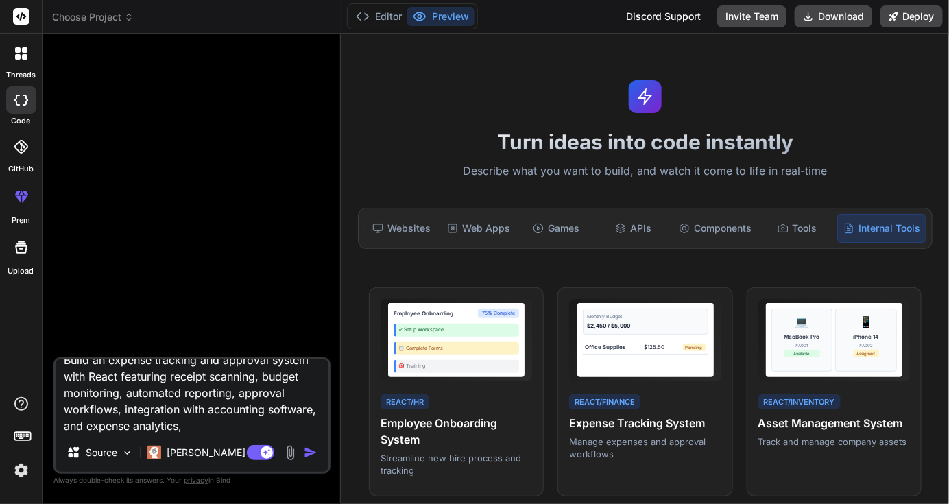
type textarea "x"
type textarea "Build an expense tracking and approval system with React featuring receipt scan…"
type textarea "x"
type textarea "Build an expense tracking and approval system with React featuring receipt scan…"
type textarea "x"
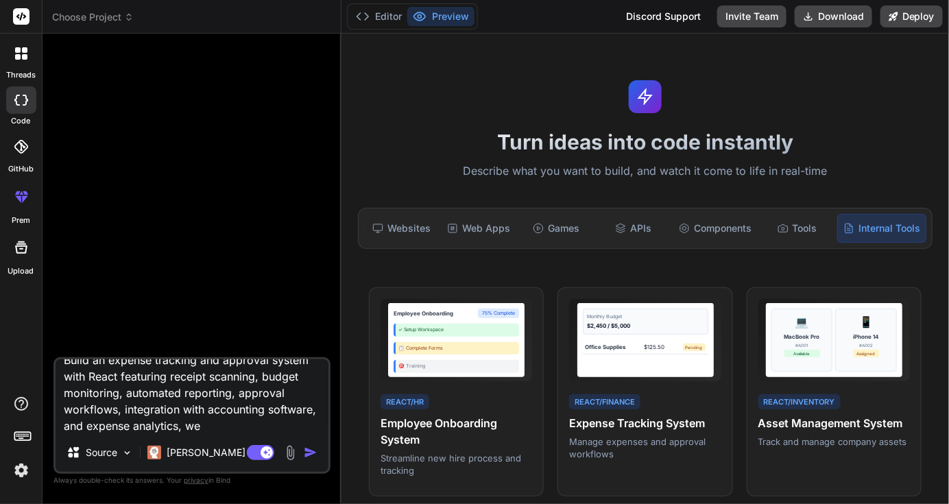
type textarea "Build an expense tracking and approval system with React featuring receipt scan…"
type textarea "x"
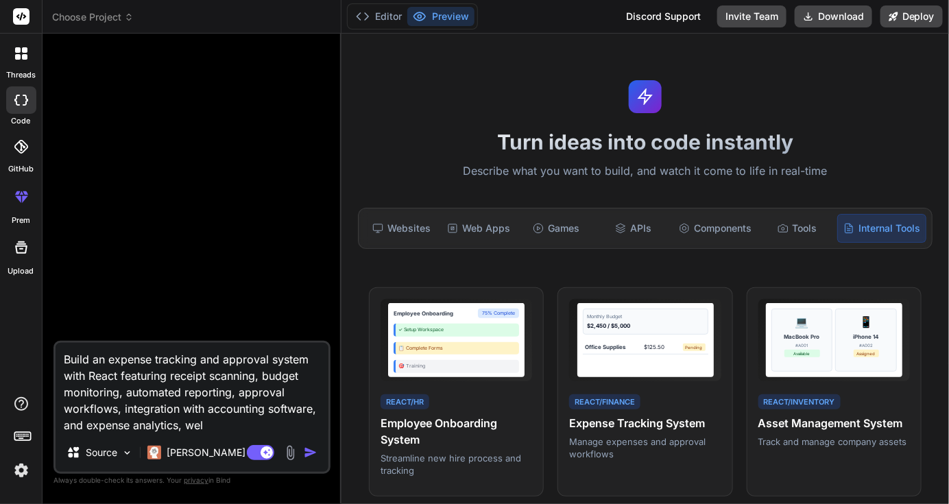
type textarea "Build an expense tracking and approval system with React featuring receipt scan…"
type textarea "x"
type textarea "Build an expense tracking and approval system with React featuring receipt scan…"
type textarea "x"
paste textarea "Build a new interactive web application for a financial management system named…"
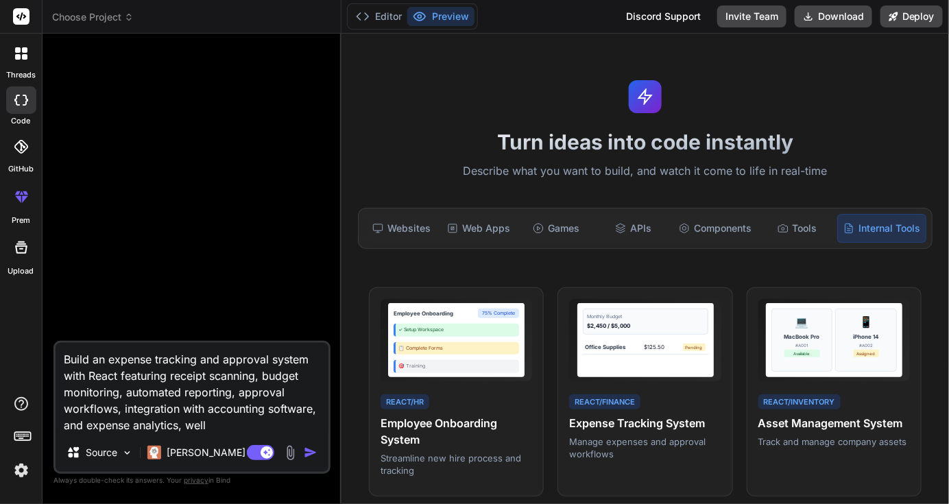
type textarea "Build an expense tracking and approval system with React featuring receipt scan…"
type textarea "x"
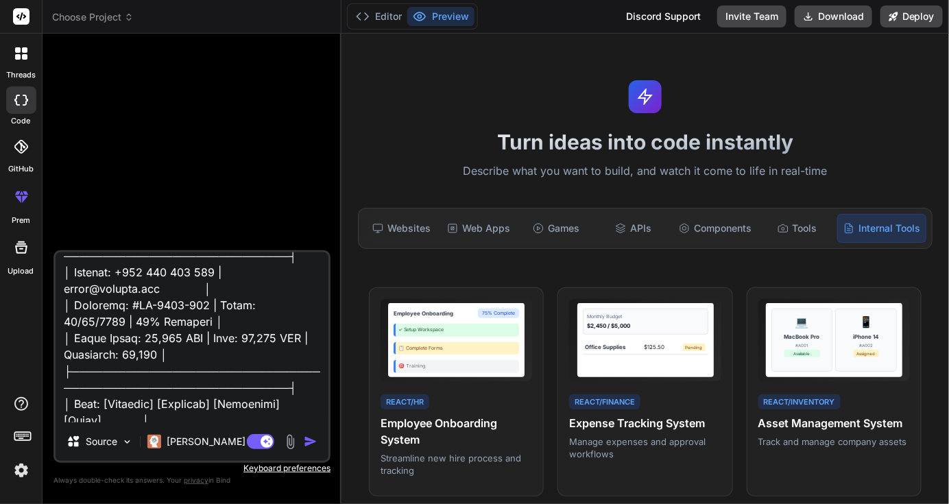
type textarea "Build an expense tracking and approval system with React featuring receipt scan…"
click at [318, 448] on button "button" at bounding box center [313, 442] width 19 height 14
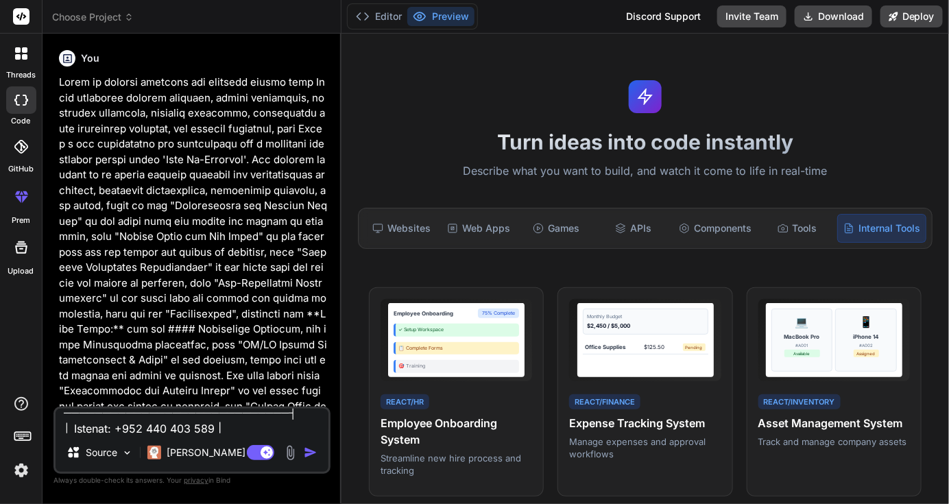
scroll to position [0, 0]
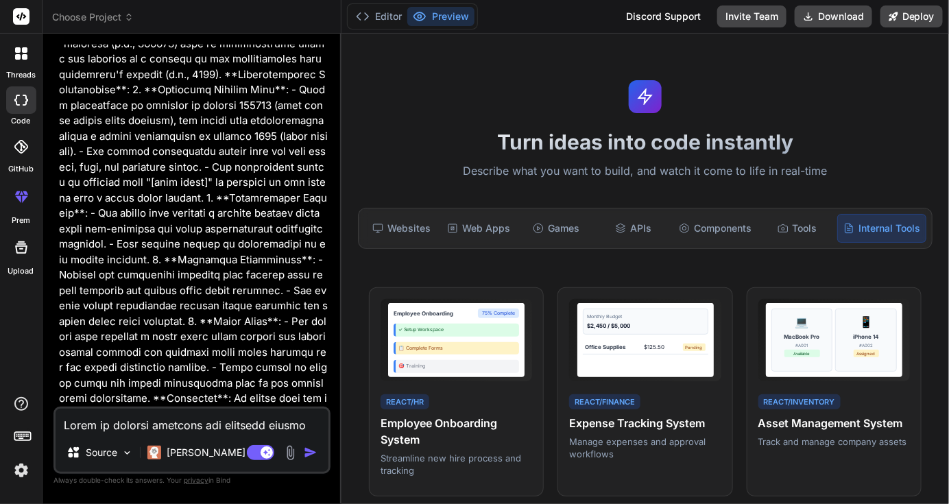
type textarea "x"
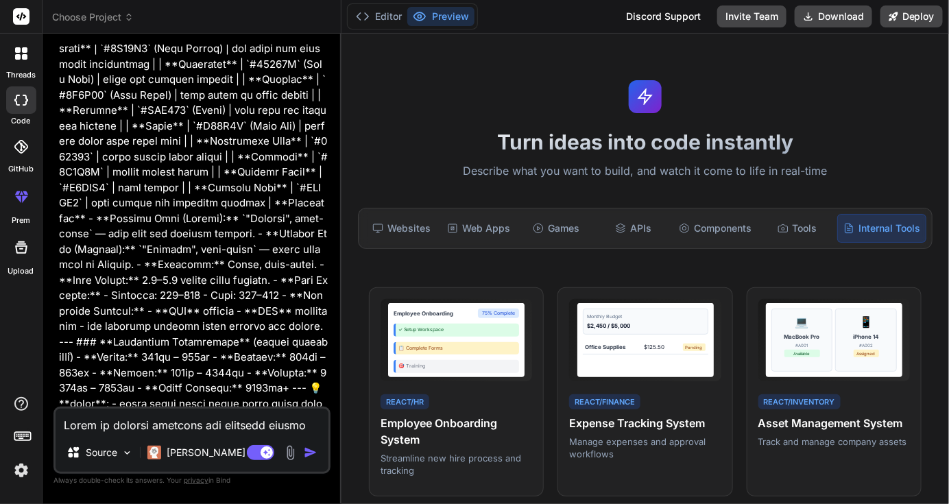
scroll to position [20599, 0]
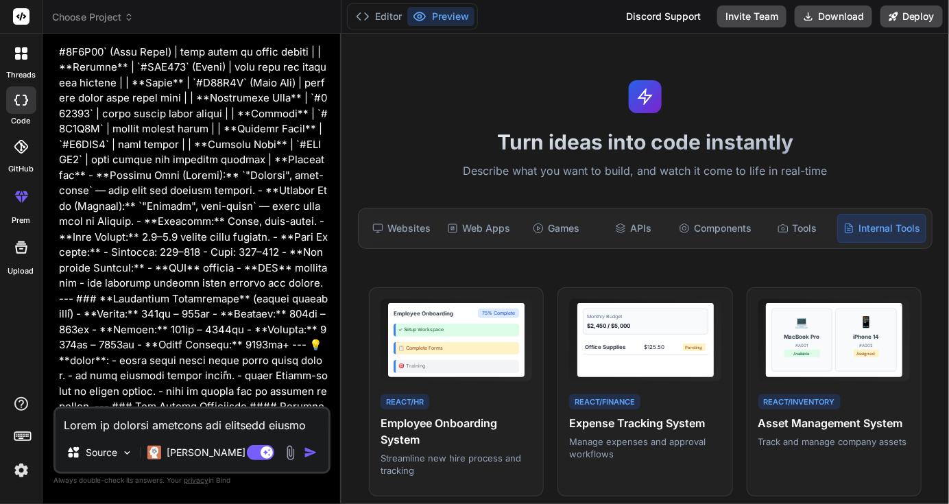
drag, startPoint x: 167, startPoint y: 397, endPoint x: 53, endPoint y: 386, distance: 114.4
click at [53, 386] on div "You Bind AI 🔹 Project : Mali Al-Mohtarif Financial Management System 🔧 Tech Sta…" at bounding box center [191, 274] width 277 height 459
drag, startPoint x: 91, startPoint y: 380, endPoint x: 141, endPoint y: 401, distance: 54.4
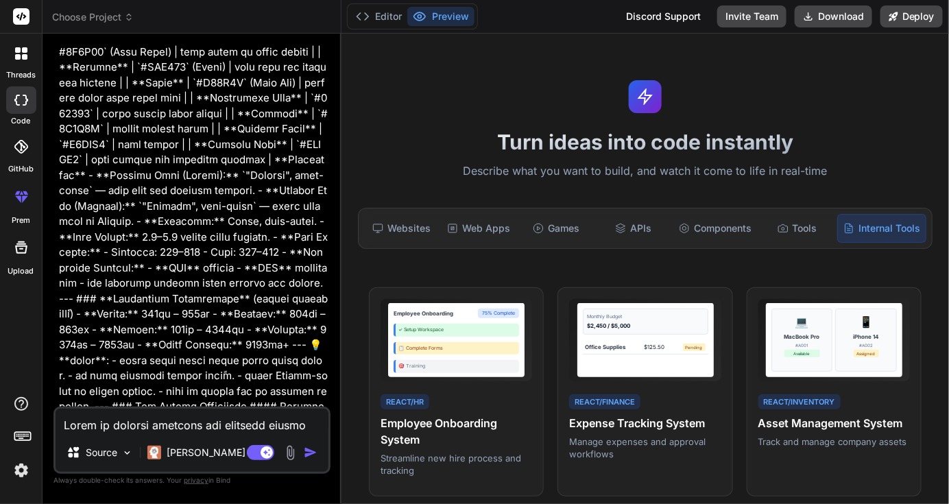
copy p "go ahead and build this comprehensive financial management system"
click at [106, 414] on textarea at bounding box center [192, 421] width 273 height 25
paste textarea "go ahead and build this comprehensive financial management system"
type textarea "go ahead and build this comprehensive financial management system"
type textarea "x"
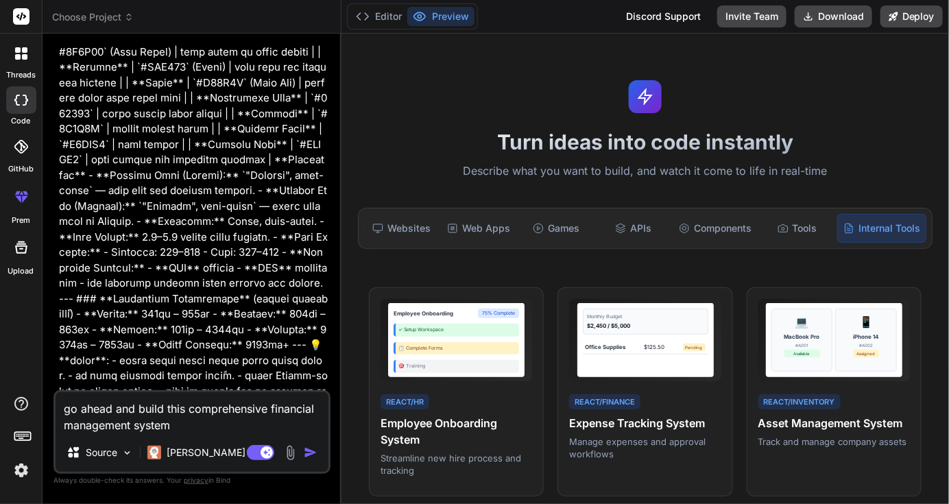
click at [62, 411] on textarea "go ahead and build this comprehensive financial management system" at bounding box center [192, 412] width 273 height 41
type textarea "Ygo ahead and build this comprehensive financial management system"
type textarea "x"
type textarea "Yego ahead and build this comprehensive financial management system"
type textarea "x"
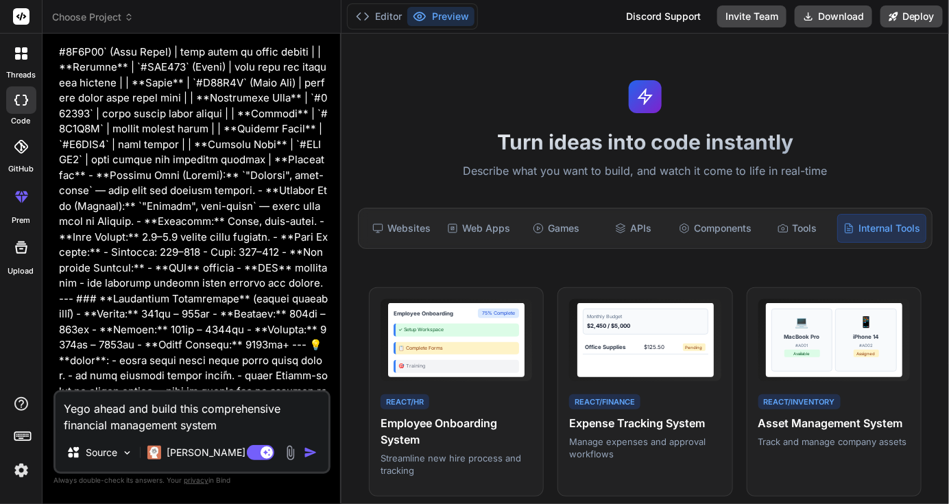
type textarea "Yesgo ahead and build this comprehensive financial management system"
type textarea "x"
type textarea "Yes,go ahead and build this comprehensive financial management system"
type textarea "x"
type textarea "Yes, go ahead and build this comprehensive financial management system"
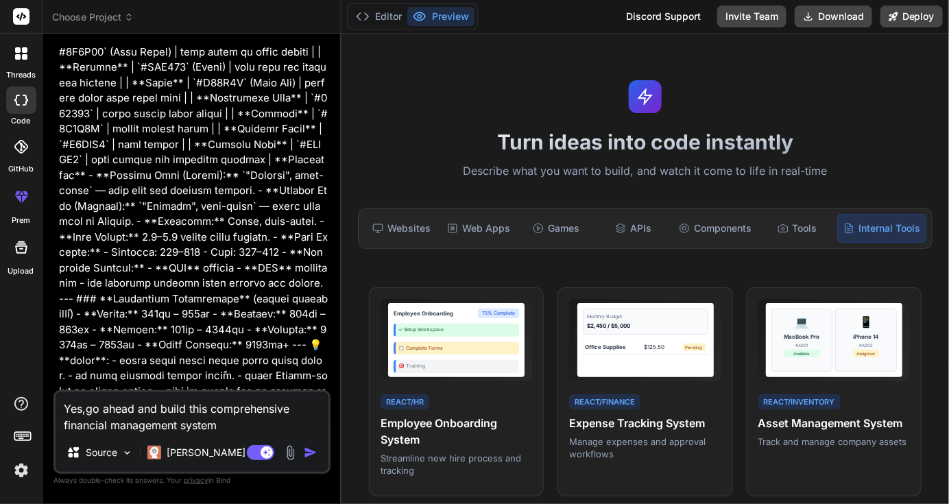
type textarea "x"
drag, startPoint x: 222, startPoint y: 425, endPoint x: 0, endPoint y: 414, distance: 222.5
click at [0, 414] on div "threads code GitHub prem Upload Choose Project Created with Pixso. Bind AI Web …" at bounding box center [474, 252] width 949 height 504
type textarea "Yes, go ahead and build this comprehensive financial management system"
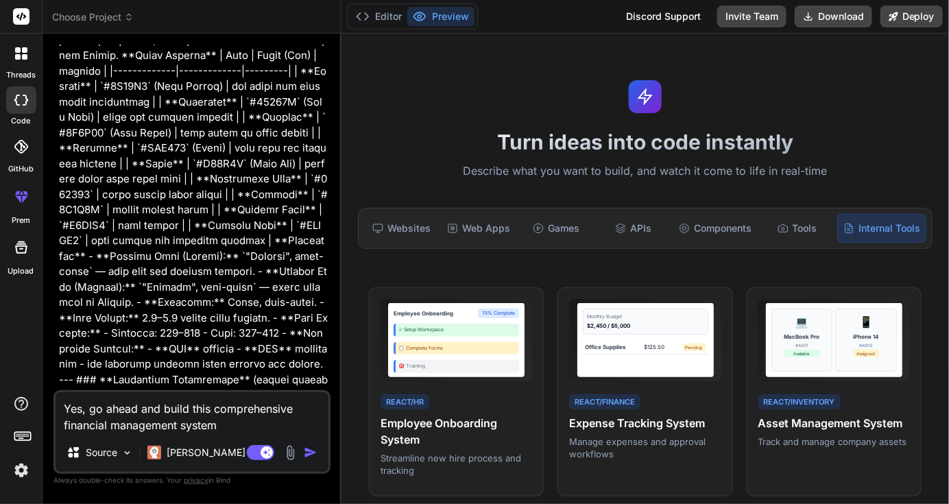
scroll to position [20510, 0]
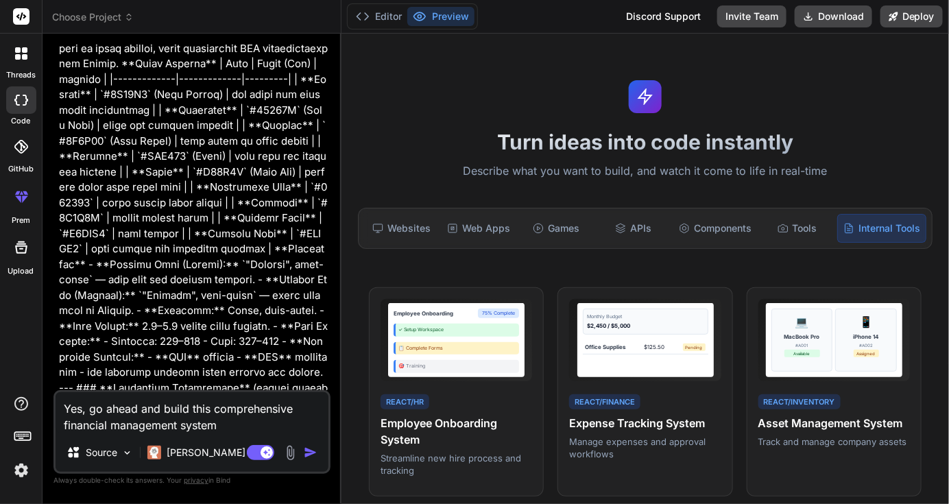
drag, startPoint x: 221, startPoint y: 347, endPoint x: 69, endPoint y: 149, distance: 249.5
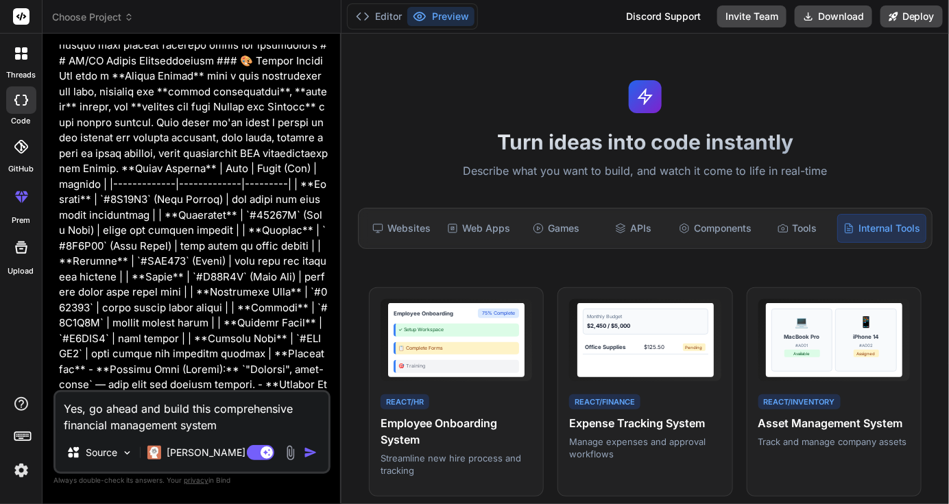
scroll to position [20616, 0]
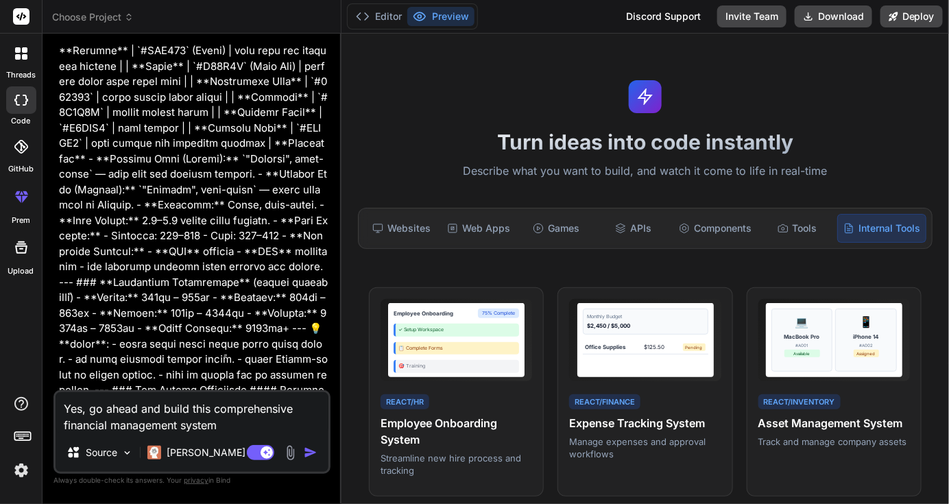
click at [309, 455] on img "button" at bounding box center [311, 453] width 14 height 14
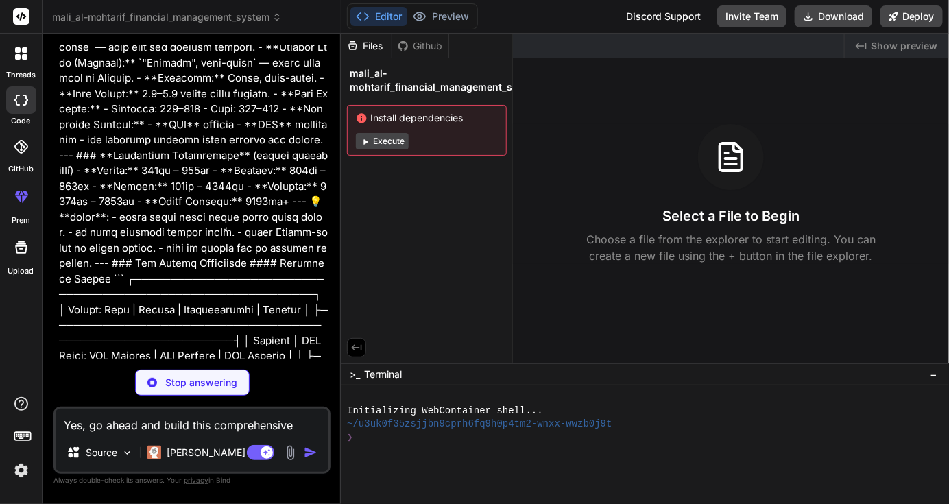
scroll to position [20757, 0]
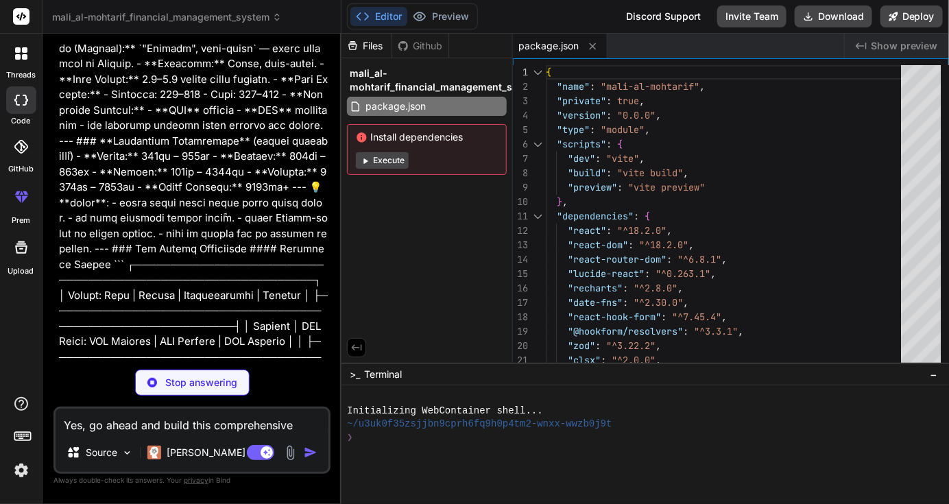
type textarea "x"
type textarea "} })"
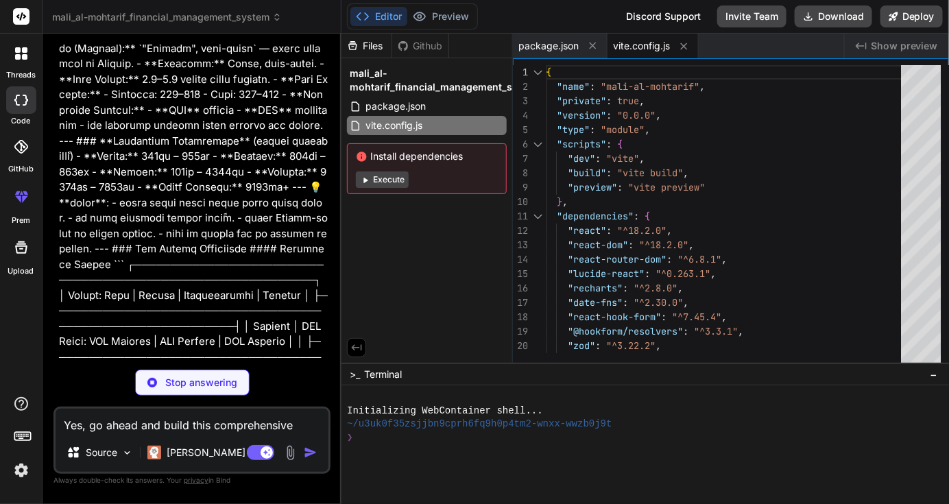
type textarea "x"
type textarea "}"
type textarea "x"
type textarea "export default { plugins: { tailwindcss: {}, autoprefixer: {}, }, }"
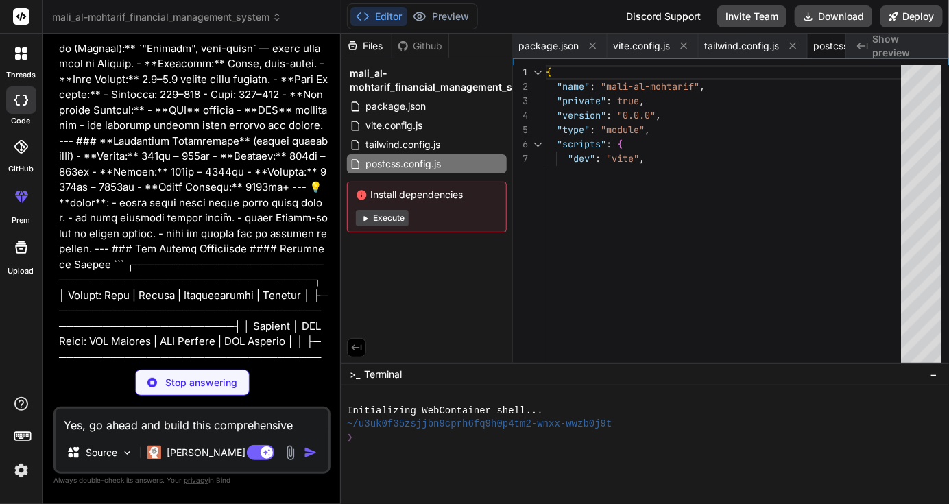
type textarea "x"
type textarea "} </style> </head> <body class="dark bg-dark-900 text-dark-100 min-h-screen"> <…"
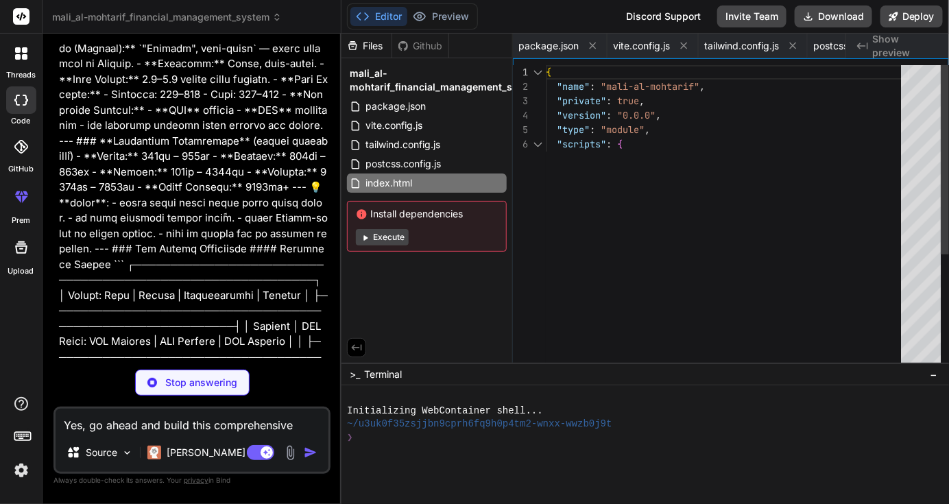
type textarea "x"
type textarea "<LanguageProvider> <AuthProvider> <DataProvider> <App /> </DataProvider> </Auth…"
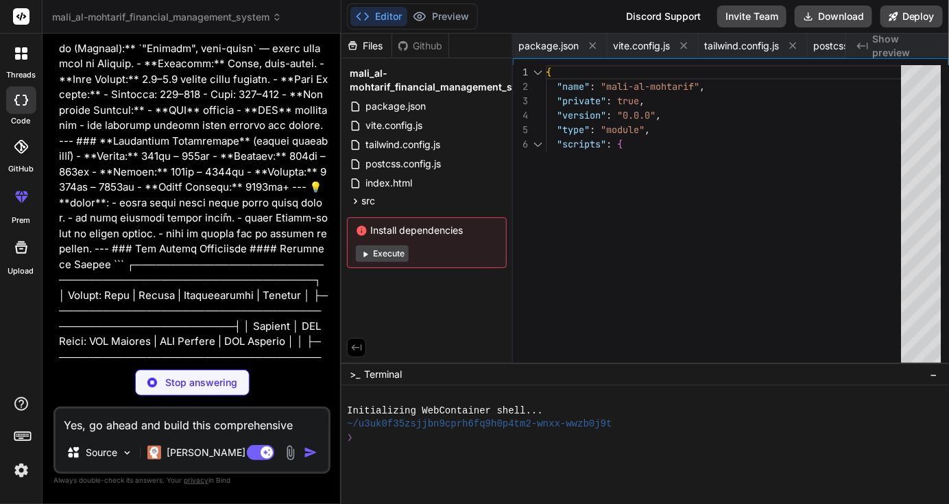
type textarea "x"
type textarea "} }"
type textarea "x"
type textarea "</Router> ) } export default App"
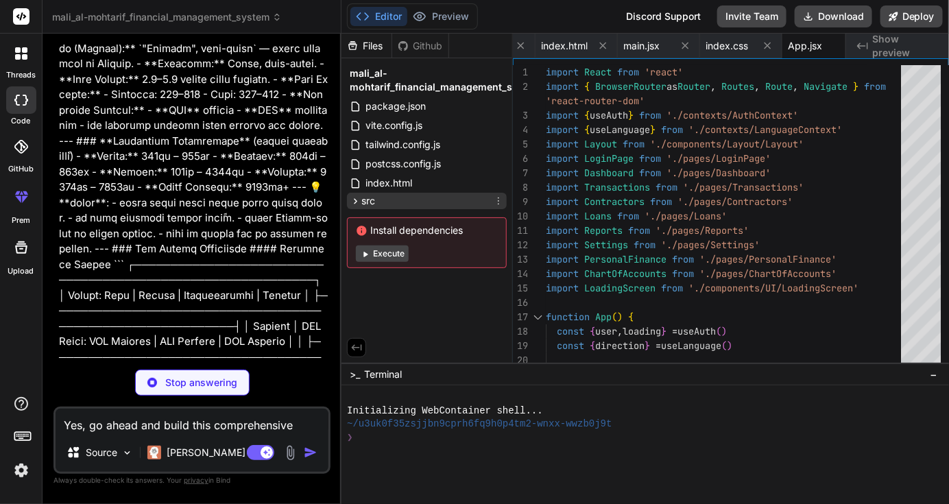
click at [364, 200] on span "src" at bounding box center [368, 201] width 14 height 14
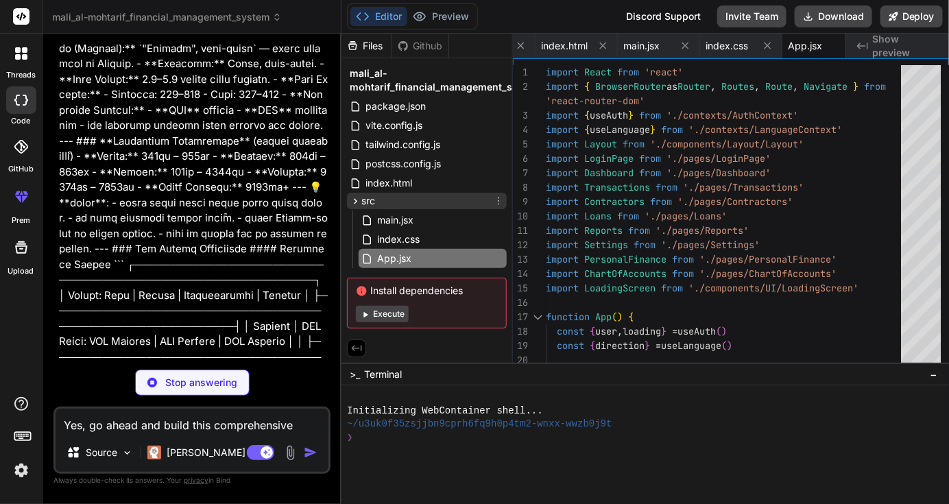
click at [364, 200] on span "src" at bounding box center [368, 201] width 14 height 14
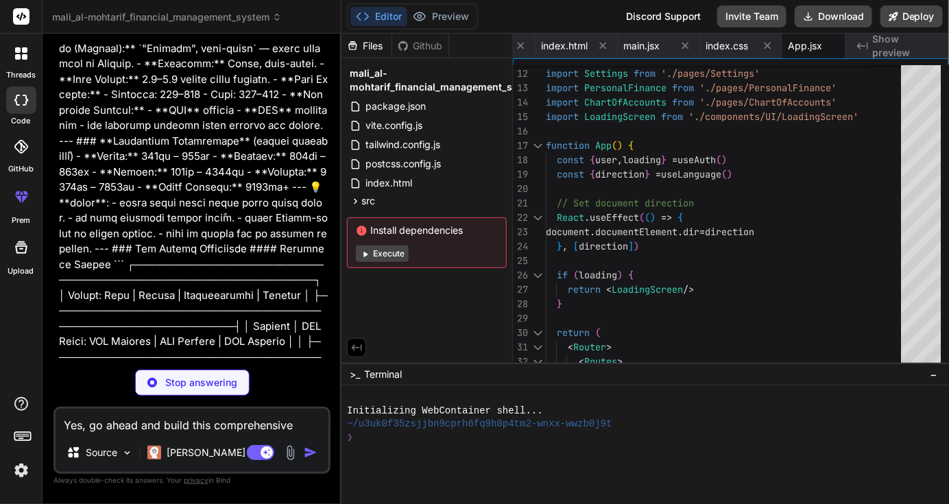
click at [383, 253] on button "Execute" at bounding box center [382, 254] width 53 height 16
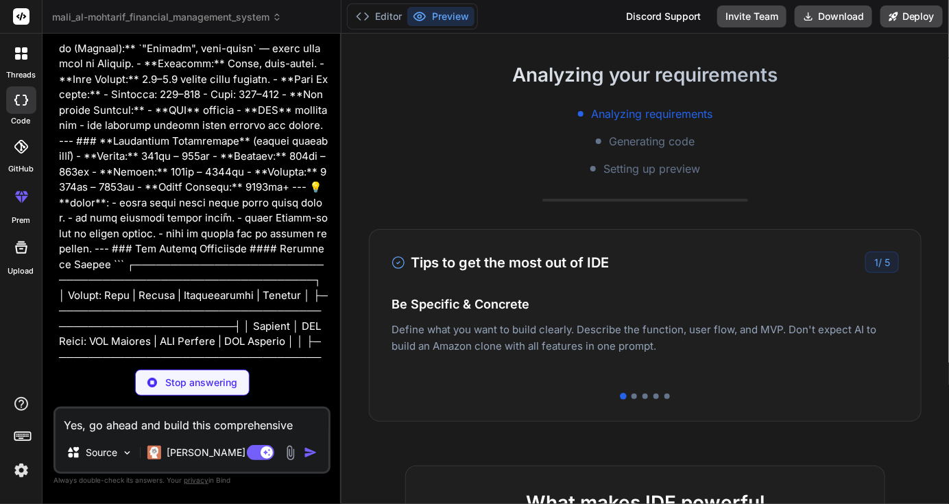
scroll to position [137, 0]
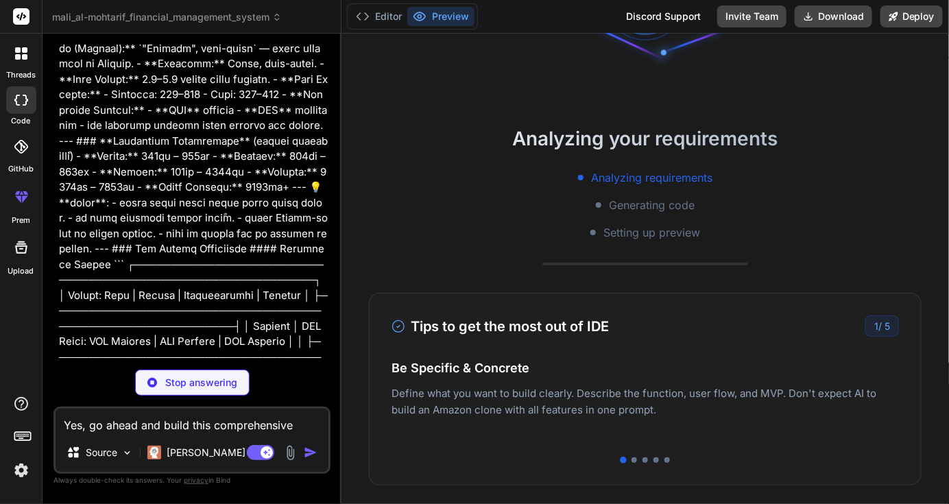
type textarea "x"
type textarea "'SAR': 'SAR' } }"
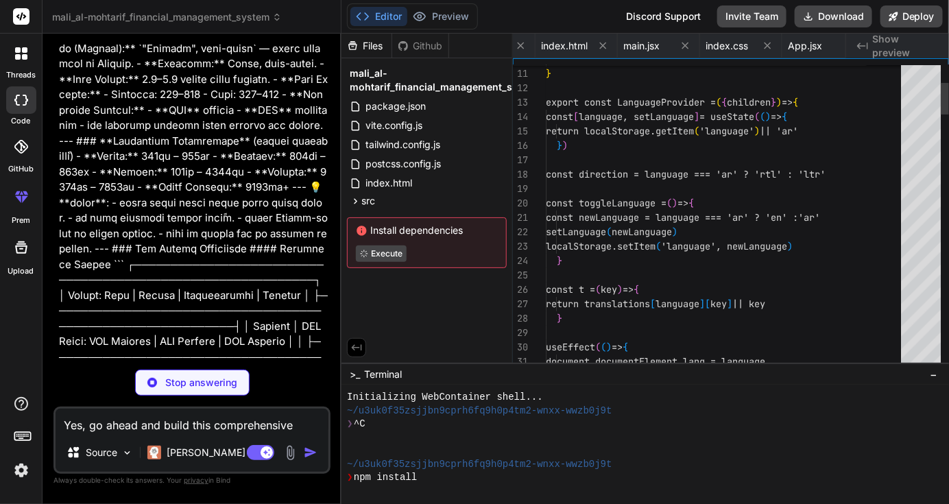
scroll to position [0, 506]
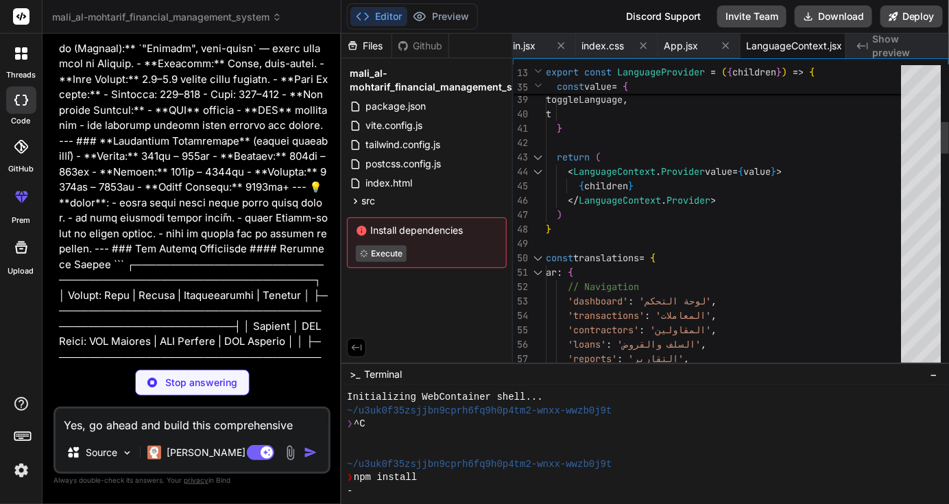
type textarea "x"
type textarea "hasPermission } return <AuthContext.Provider value={value}>{children}</AuthCont…"
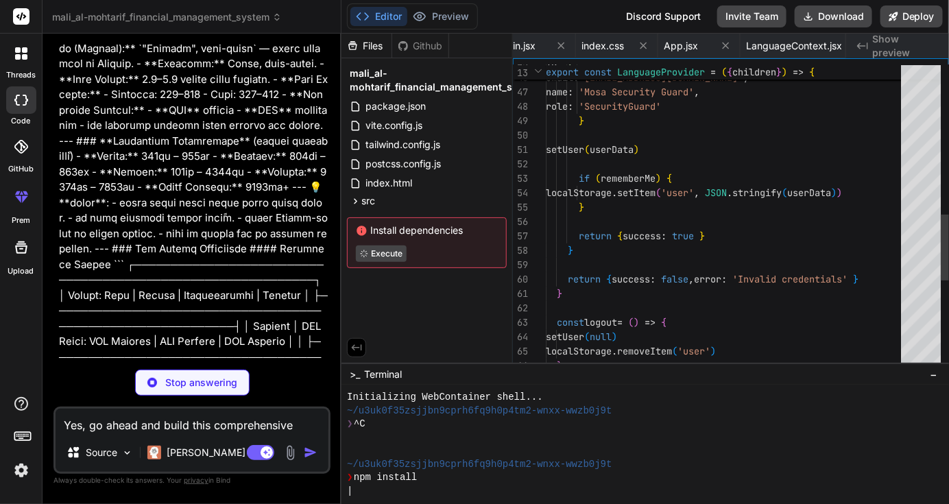
scroll to position [0, 608]
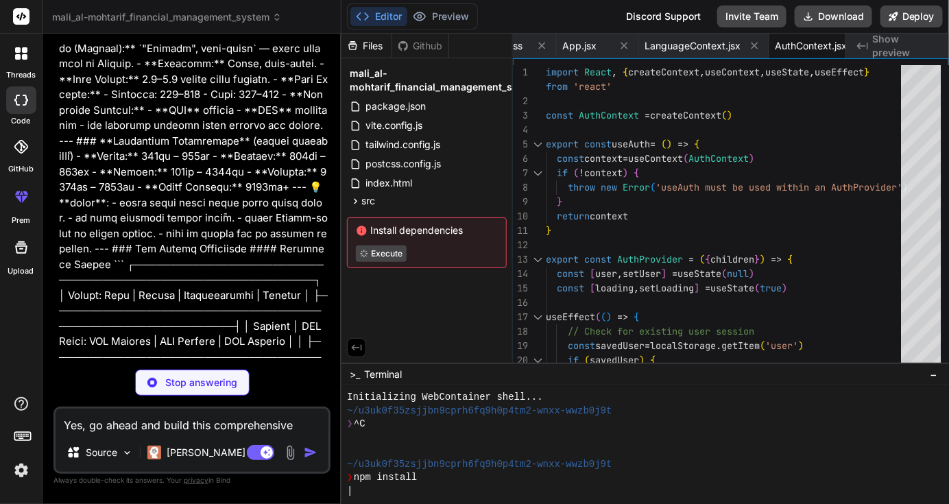
type textarea "x"
type textarea "getContractorPayments } return <DataContext.Provider value={value}>{children}</…"
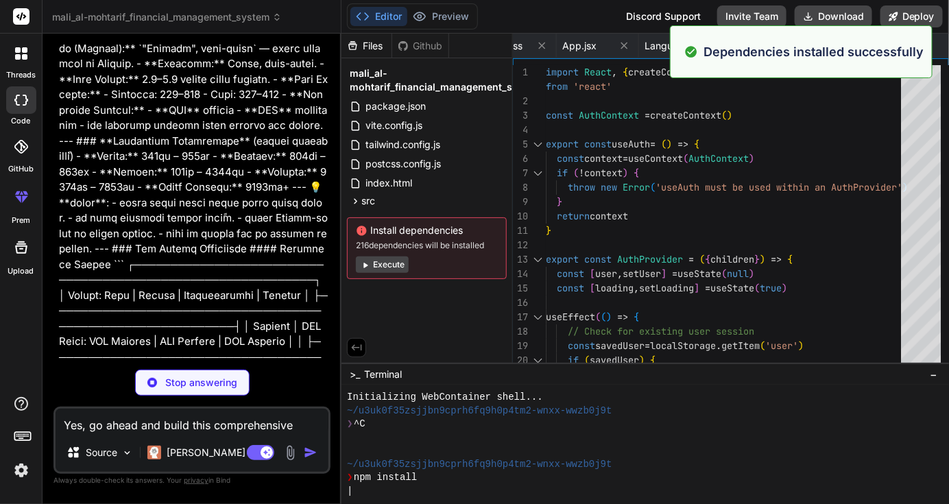
type textarea "x"
type textarea "export default Layout"
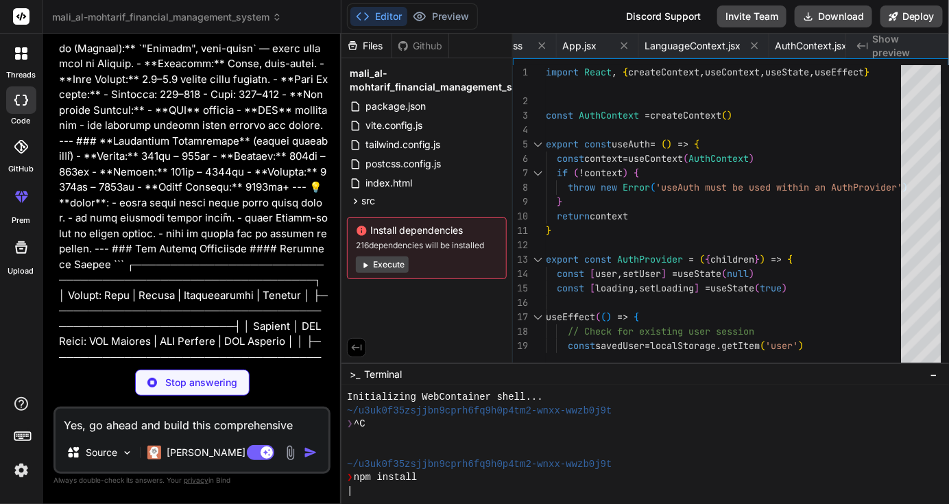
type textarea "x"
type textarea "export default Header"
type textarea "x"
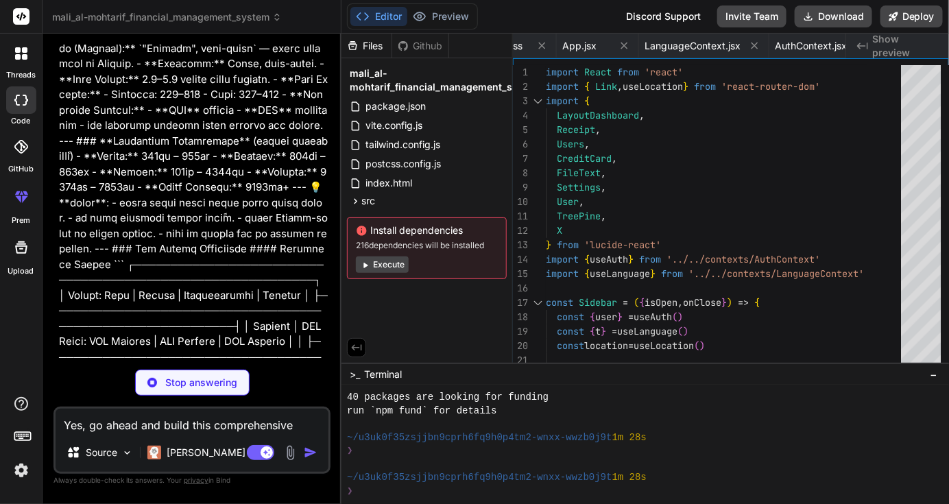
scroll to position [147, 0]
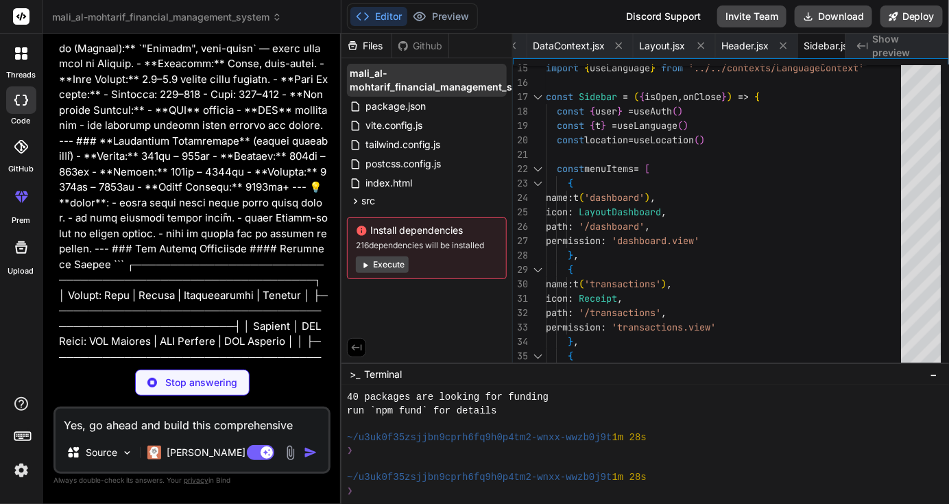
click at [432, 90] on span "mali_al-mohtarif_financial_management_system" at bounding box center [445, 80] width 191 height 27
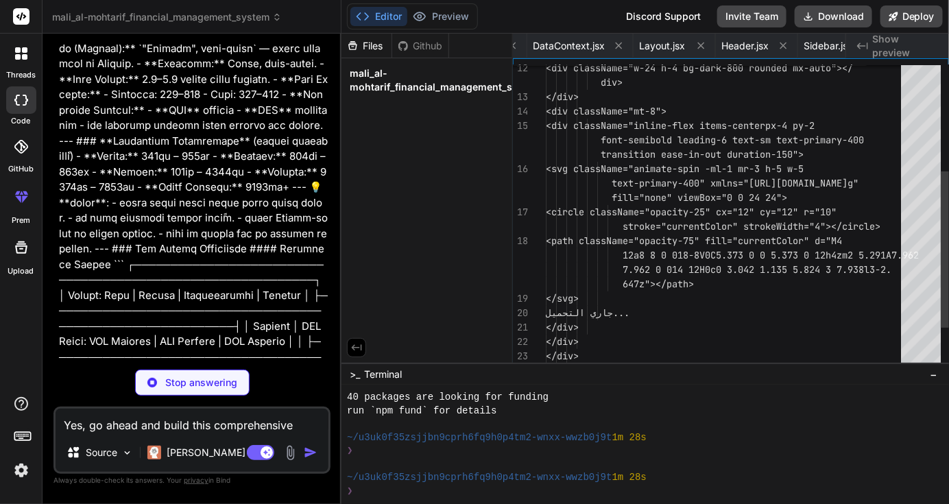
scroll to position [0, 1069]
click at [432, 89] on span "mali_al-mohtarif_financial_management_system" at bounding box center [445, 80] width 191 height 27
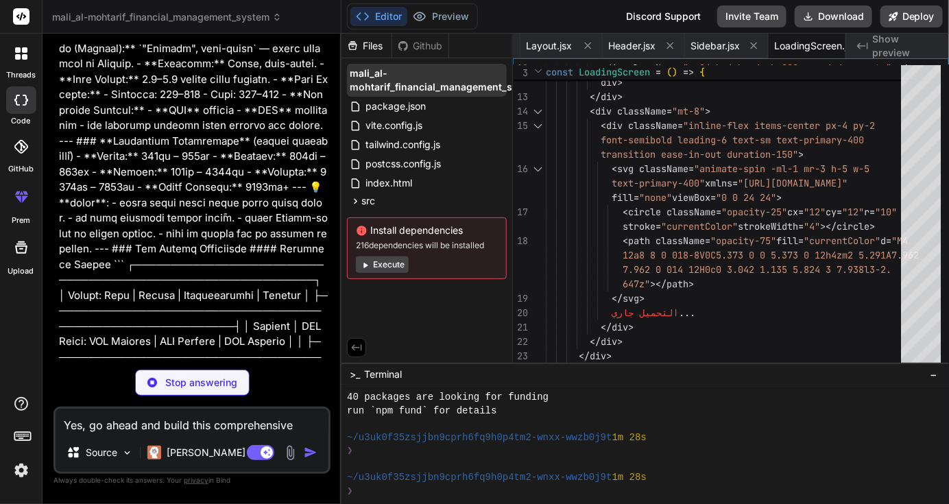
click at [374, 67] on span "mali_al-mohtarif_financial_management_system" at bounding box center [445, 80] width 191 height 27
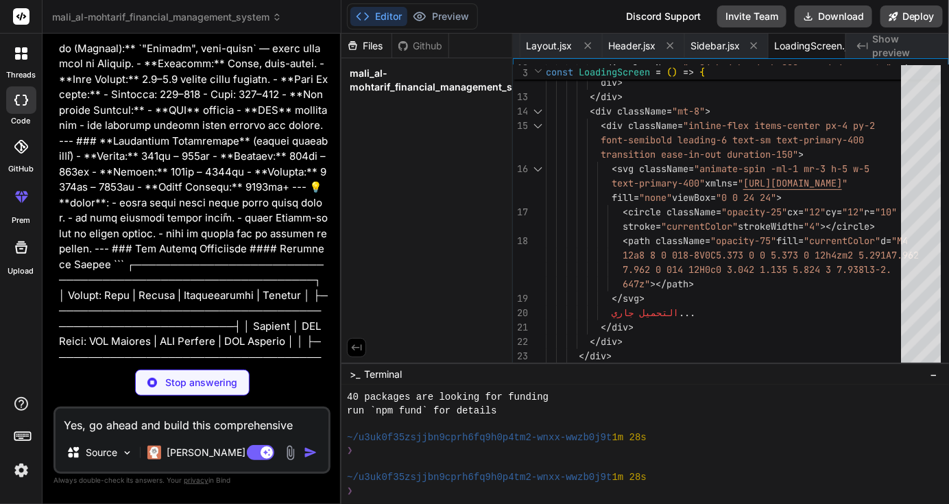
click at [374, 67] on span "mali_al-mohtarif_financial_management_system" at bounding box center [445, 80] width 191 height 27
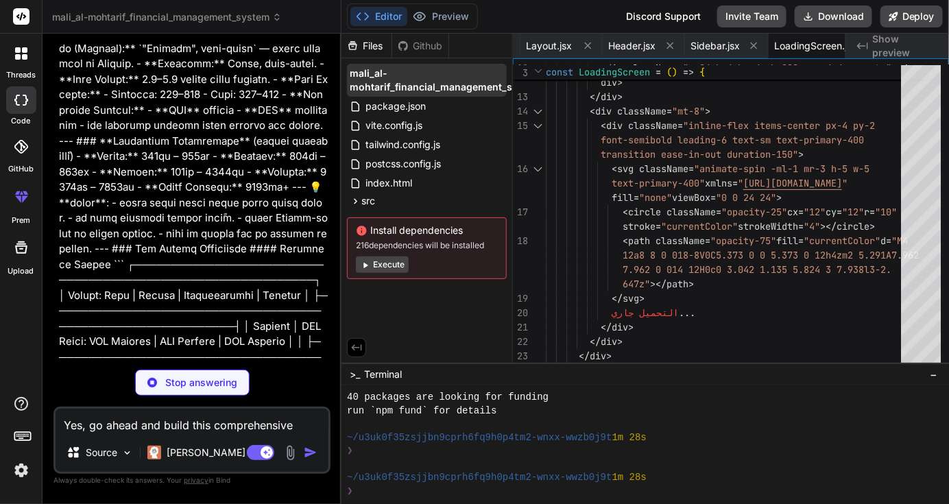
click at [387, 93] on span "mali_al-mohtarif_financial_management_system" at bounding box center [445, 80] width 191 height 27
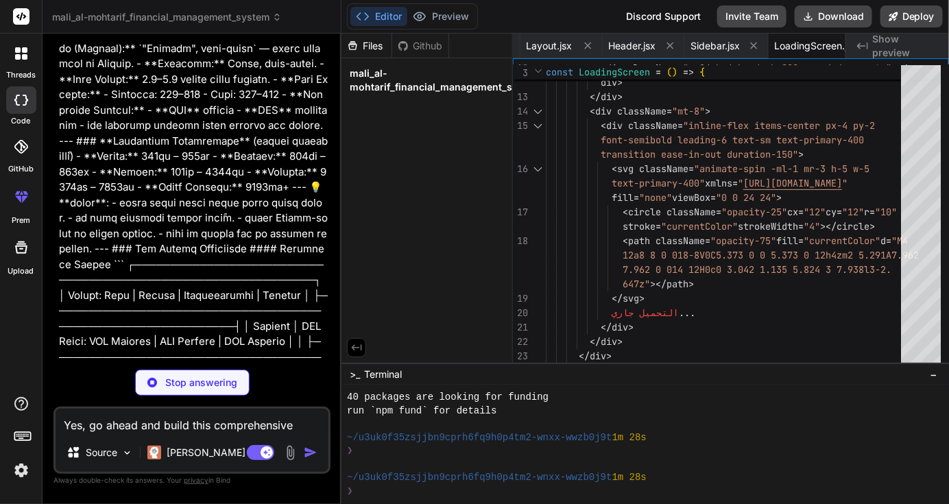
click at [387, 93] on span "mali_al-mohtarif_financial_management_system" at bounding box center [445, 80] width 191 height 27
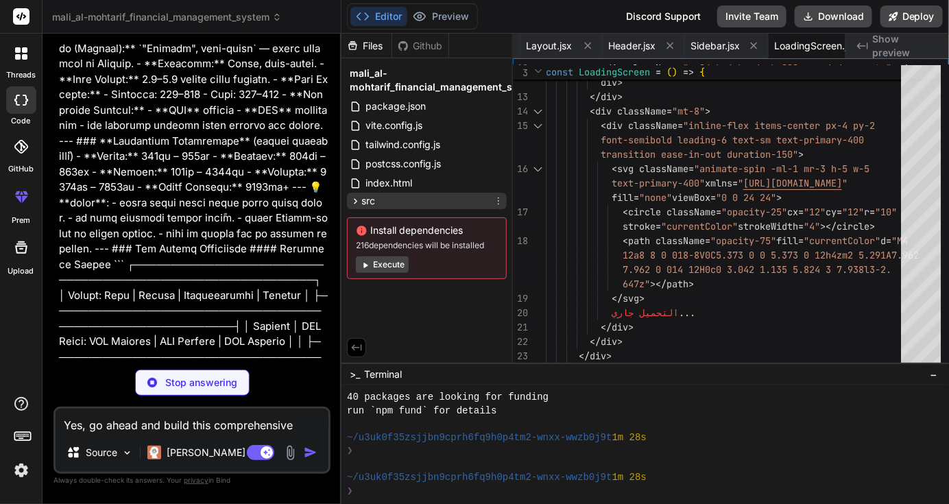
click at [355, 195] on icon at bounding box center [356, 201] width 12 height 12
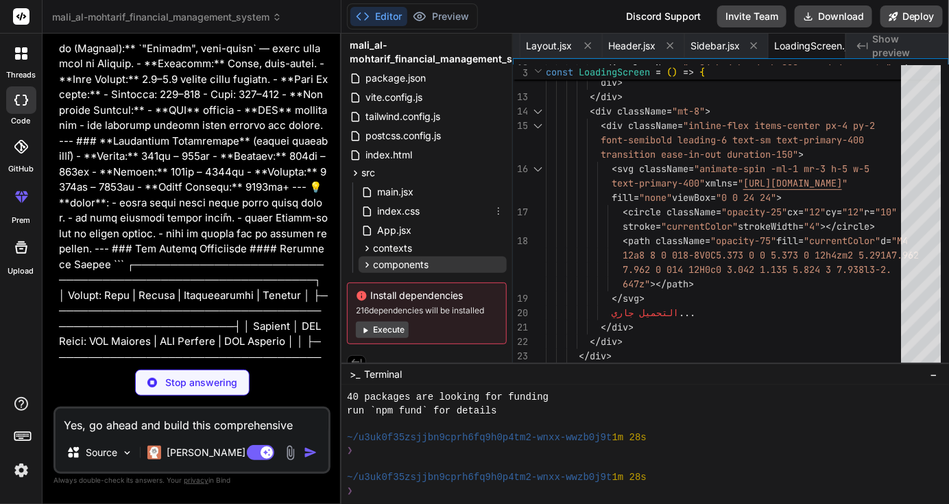
scroll to position [40, 0]
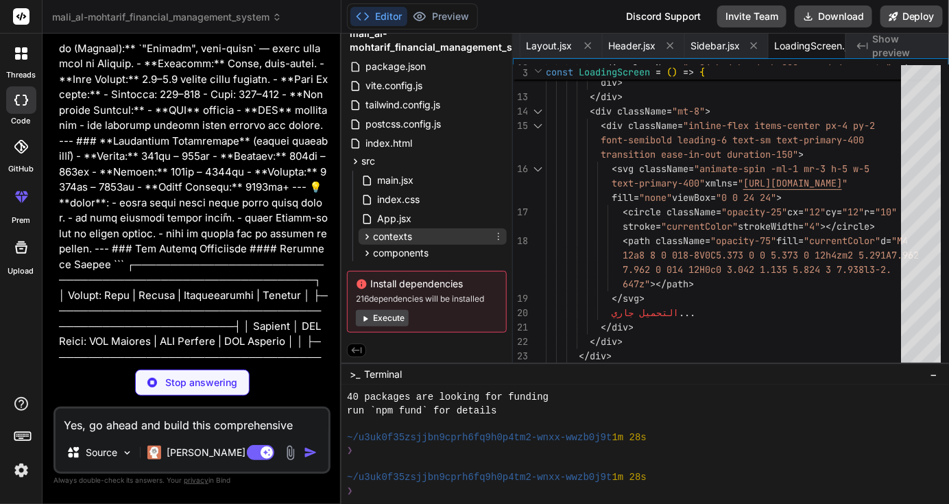
click at [370, 239] on icon at bounding box center [367, 237] width 12 height 12
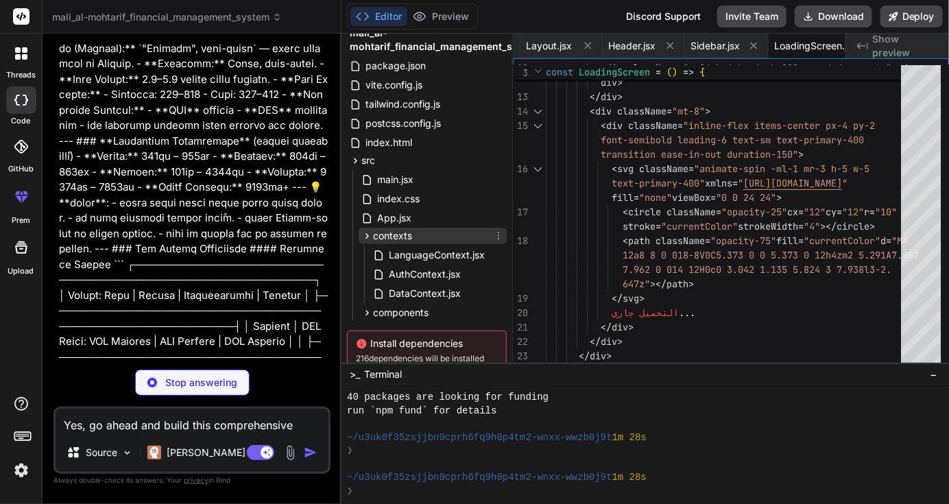
click at [370, 239] on icon at bounding box center [367, 236] width 12 height 12
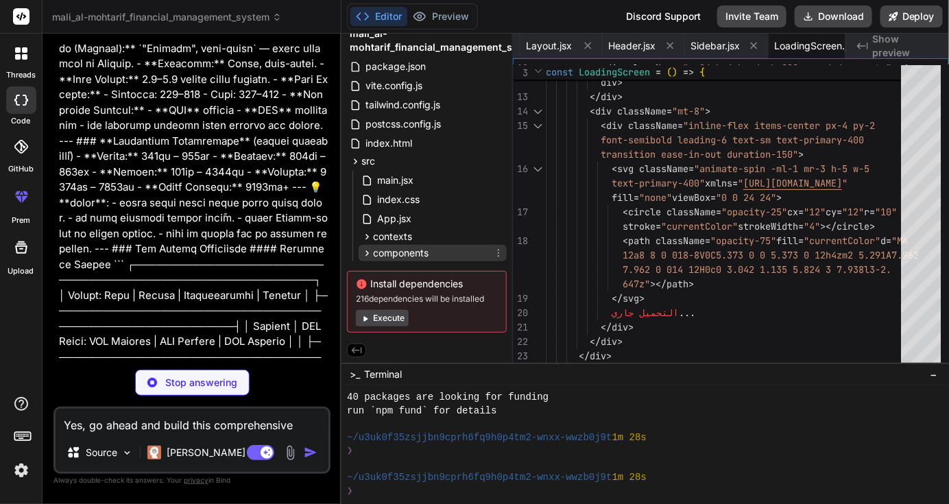
click at [369, 252] on icon at bounding box center [367, 254] width 12 height 12
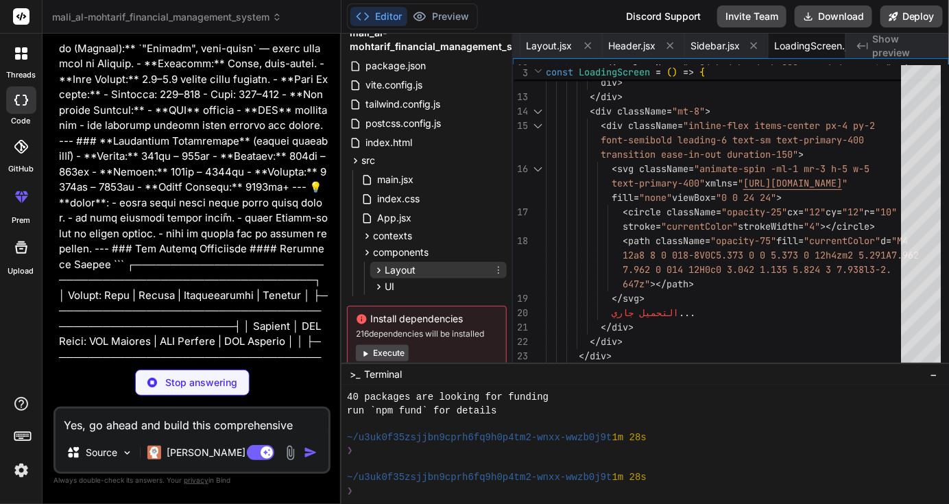
click at [380, 273] on icon at bounding box center [379, 271] width 12 height 12
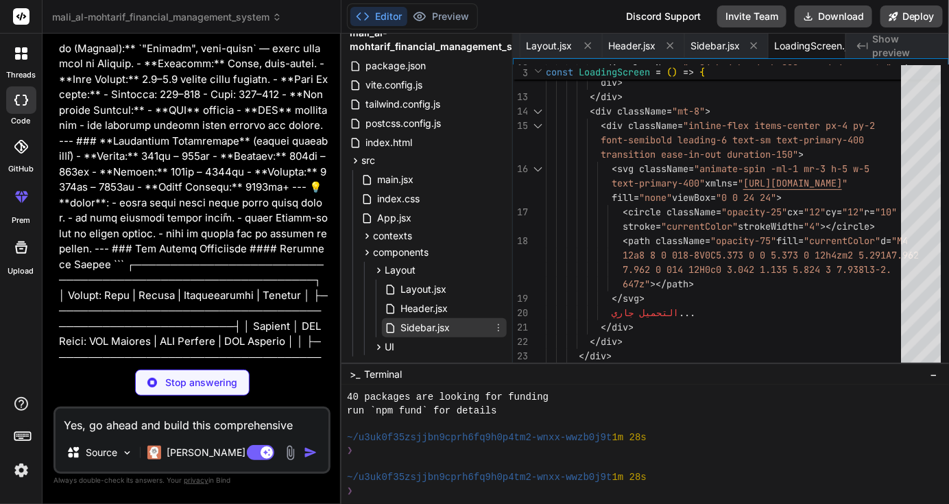
click at [422, 324] on span "Sidebar.jsx" at bounding box center [425, 328] width 52 height 16
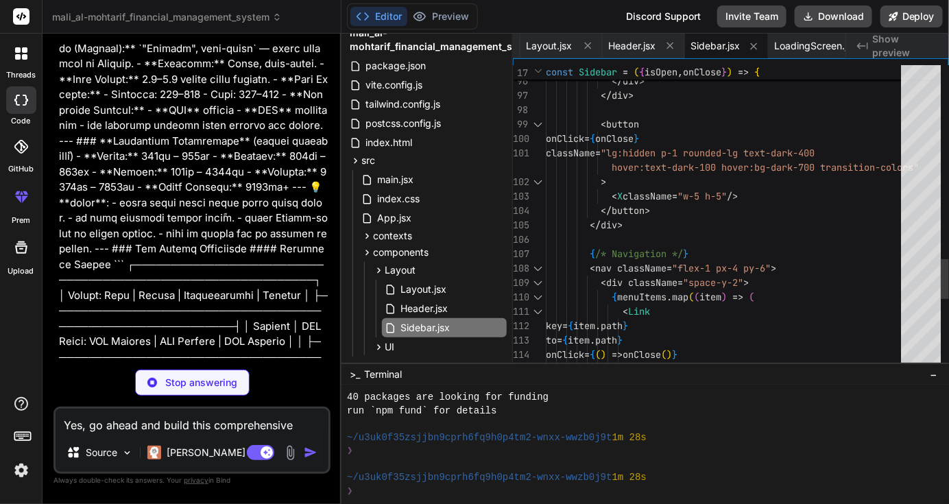
type textarea "x"
type textarea ") } export default LoginPage"
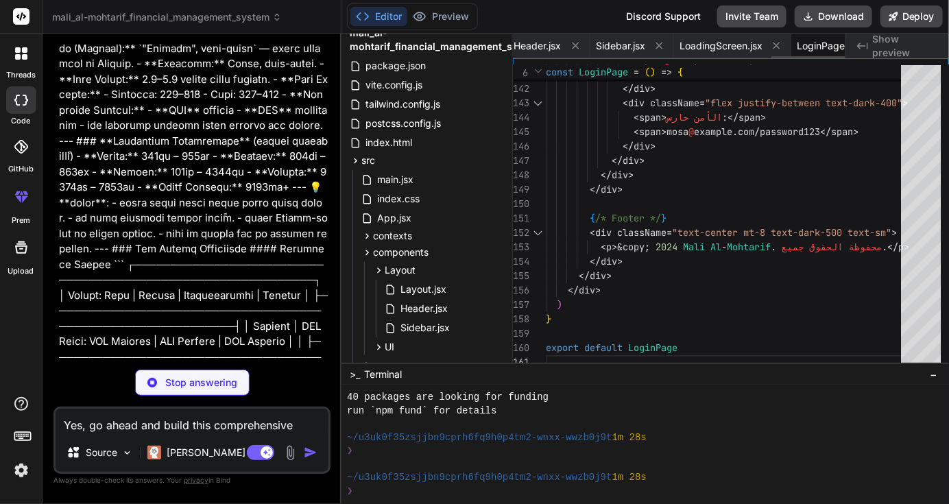
click at [798, 43] on span "LoginPage.jsx" at bounding box center [828, 46] width 63 height 14
click at [797, 44] on span "LoginPage.jsx" at bounding box center [828, 46] width 63 height 14
type textarea "x"
click at [693, 48] on span "LoadingScreen.jsx" at bounding box center [721, 46] width 83 height 14
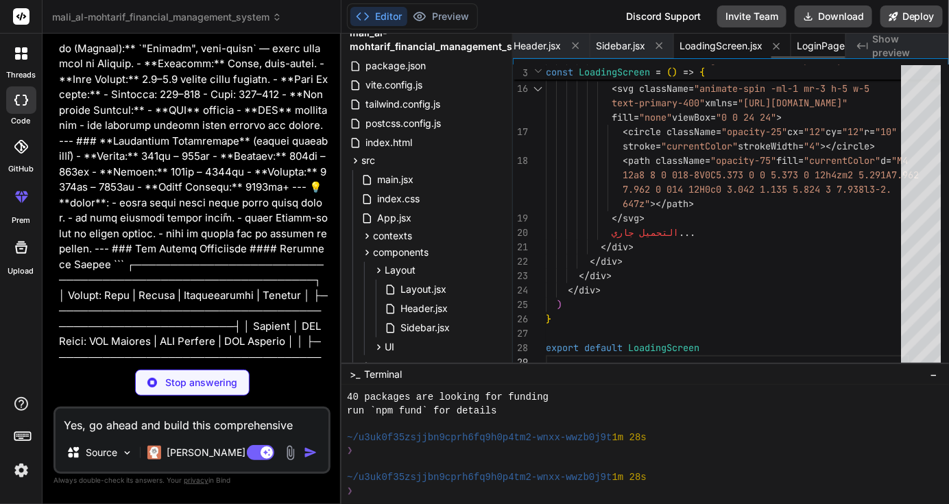
click at [797, 48] on span "LoginPage.jsx" at bounding box center [828, 46] width 63 height 14
type textarea "x"
type textarea ") } export default LoginPage"
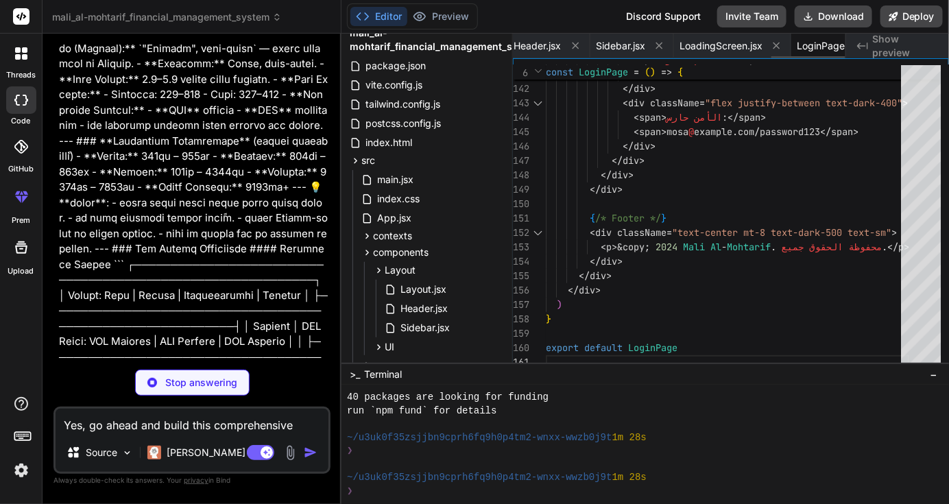
type textarea "x"
click at [868, 43] on icon at bounding box center [874, 46] width 12 height 12
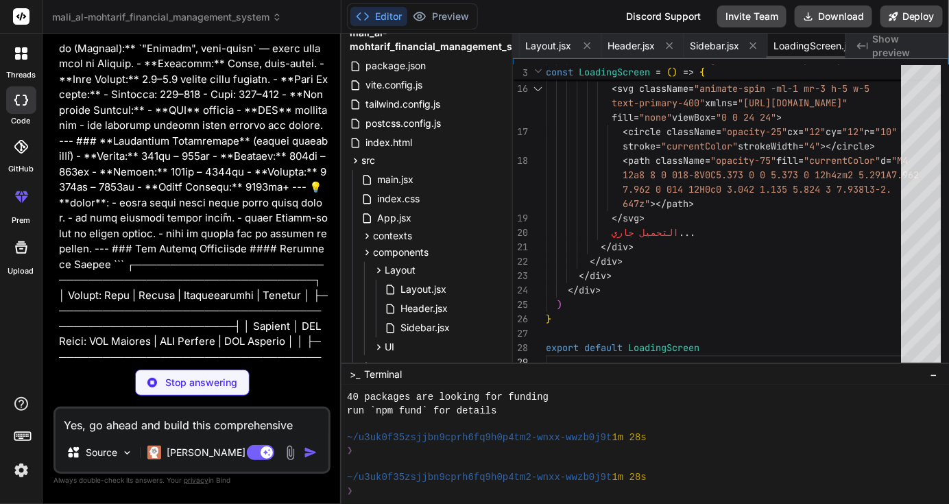
click at [774, 46] on span "LoadingScreen.jsx" at bounding box center [815, 46] width 83 height 14
click at [774, 45] on span "LoadingScreen.jsx" at bounding box center [815, 46] width 83 height 14
click at [690, 48] on span "Sidebar.jsx" at bounding box center [714, 46] width 49 height 14
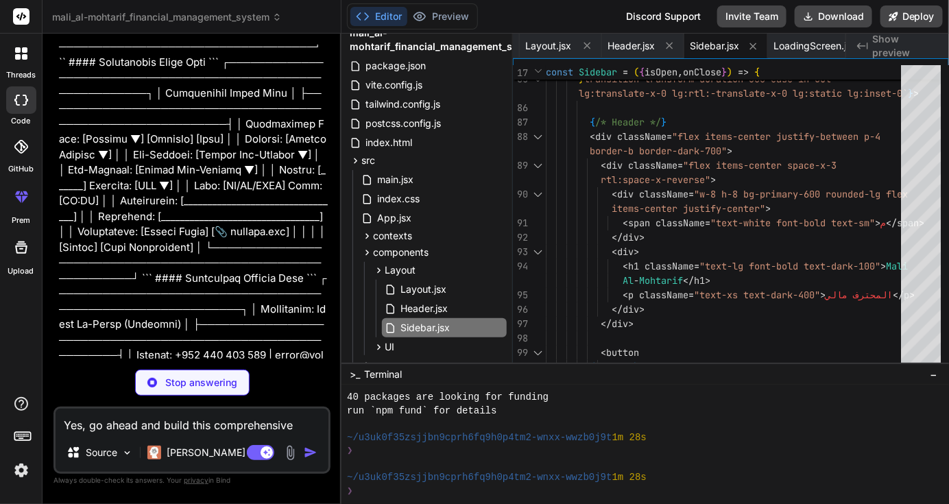
scroll to position [21187, 0]
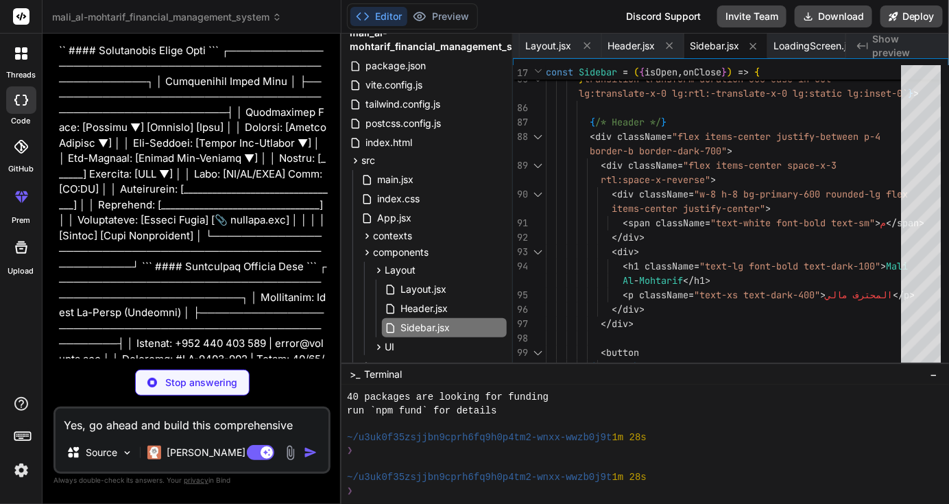
type textarea "x"
type textarea "</div> </div> </div> </div> ) } export default Dashboard"
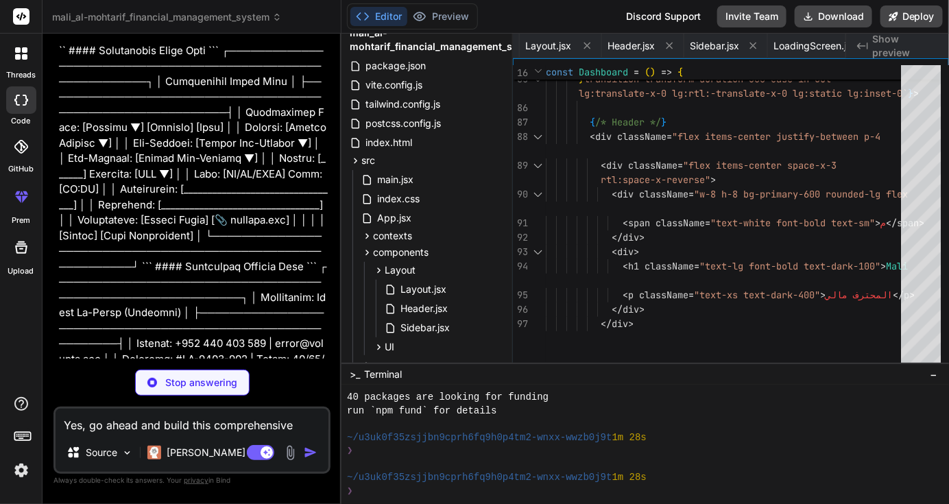
type textarea "x"
type textarea "}} /> )} </div> ) } export default Transactions"
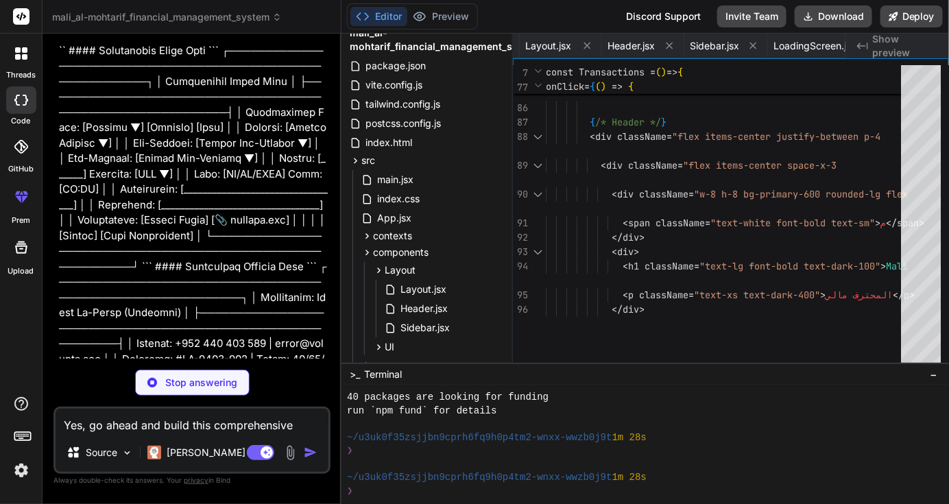
type textarea "x"
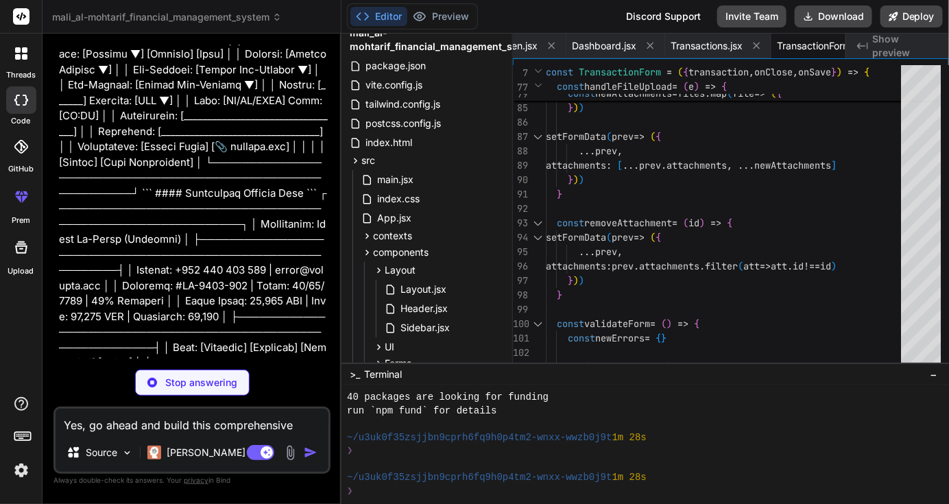
scroll to position [21263, 0]
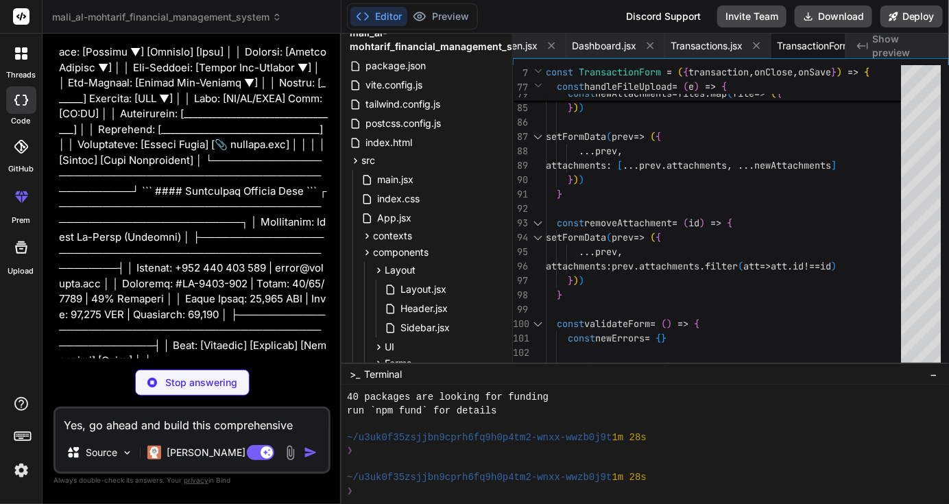
click at [280, 370] on div "Stop answering" at bounding box center [191, 383] width 277 height 26
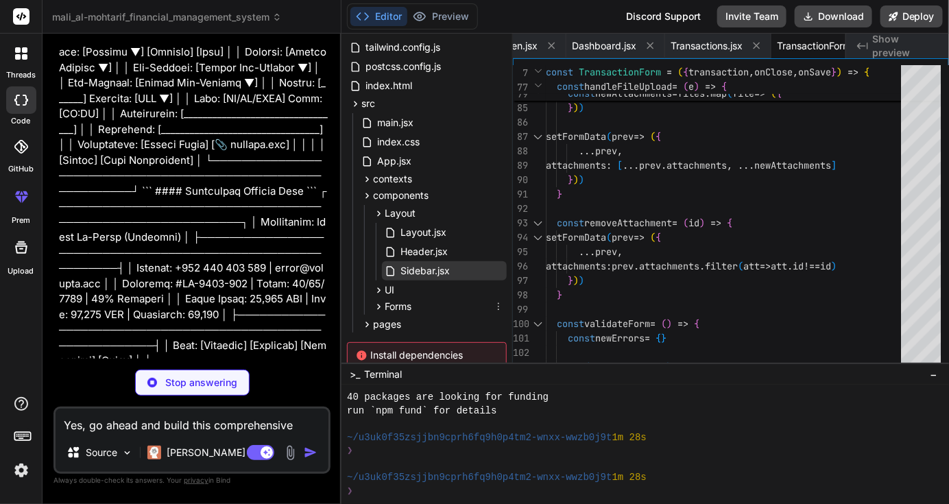
scroll to position [169, 0]
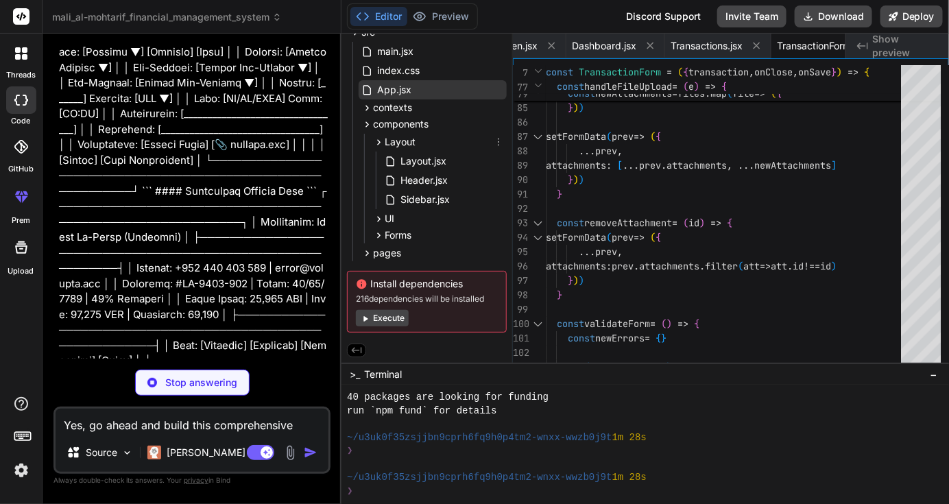
click at [385, 142] on span "Layout" at bounding box center [400, 142] width 31 height 14
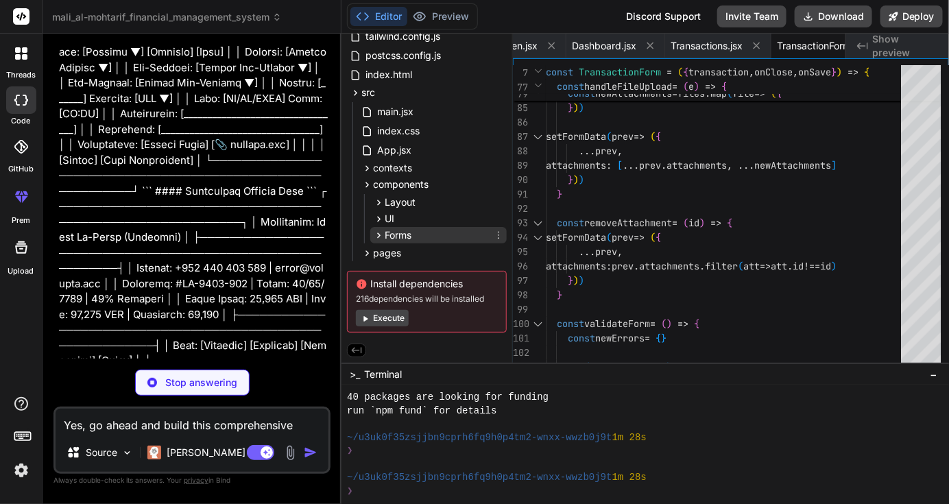
click at [384, 233] on icon at bounding box center [379, 236] width 12 height 12
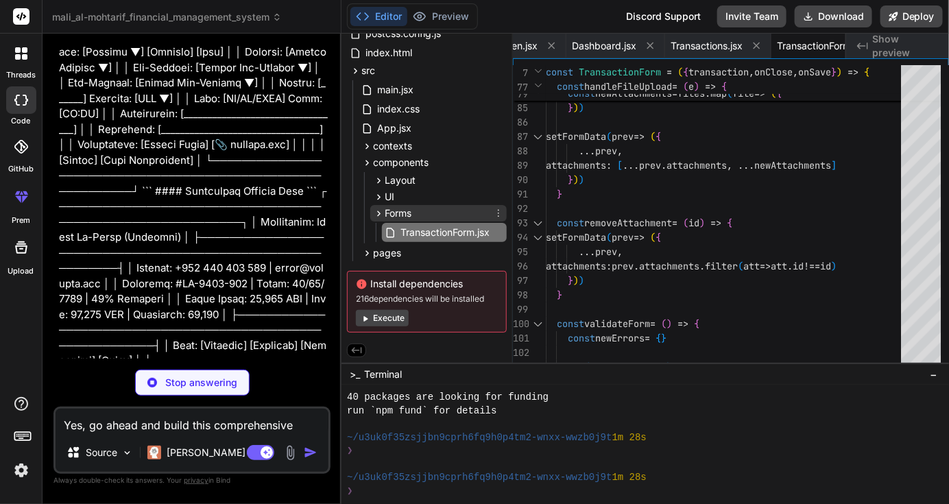
click at [380, 212] on icon at bounding box center [379, 213] width 3 height 5
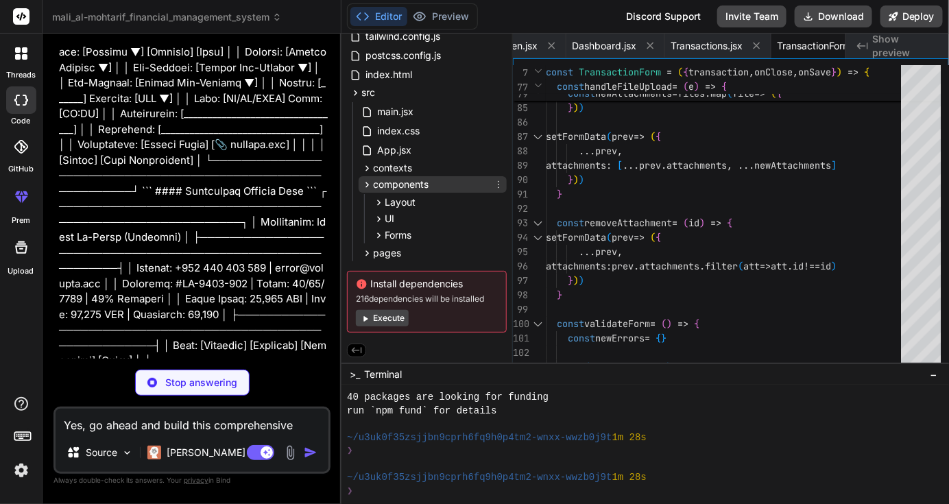
click at [376, 181] on span "components" at bounding box center [401, 185] width 56 height 14
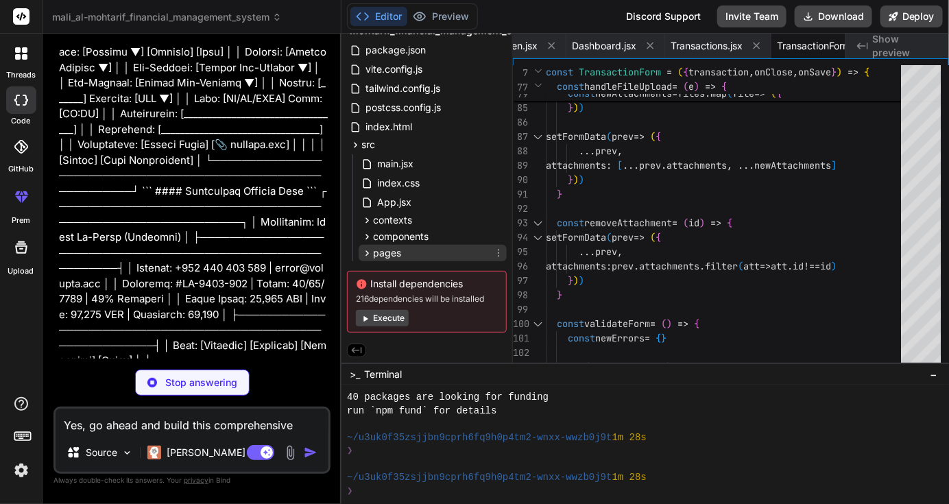
click at [384, 252] on span "pages" at bounding box center [387, 253] width 28 height 14
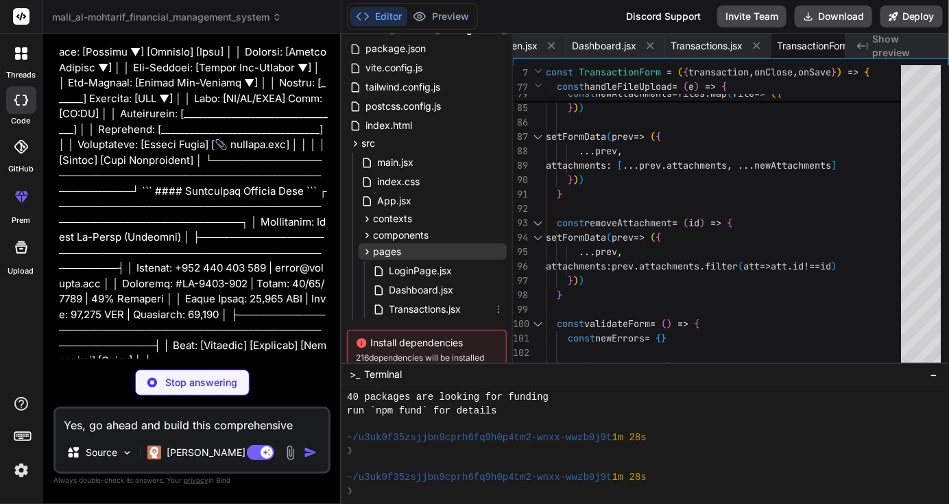
scroll to position [118, 0]
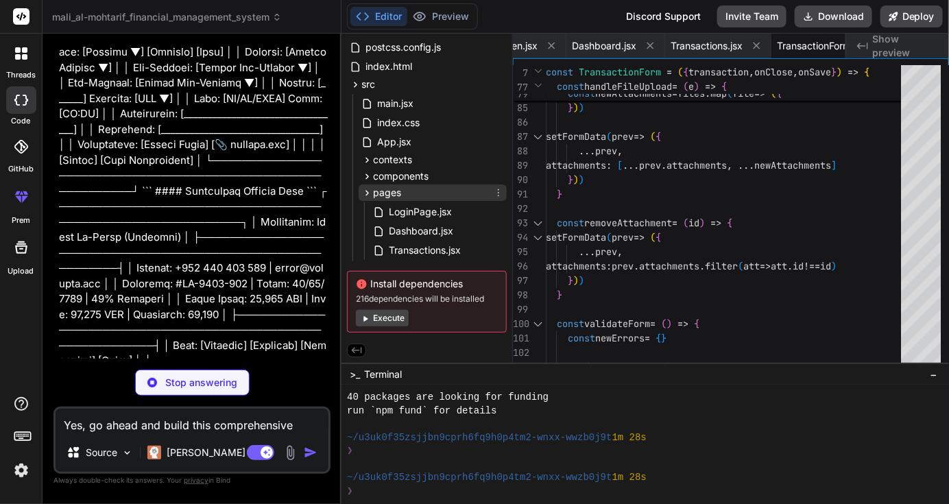
click at [379, 191] on span "pages" at bounding box center [387, 193] width 28 height 14
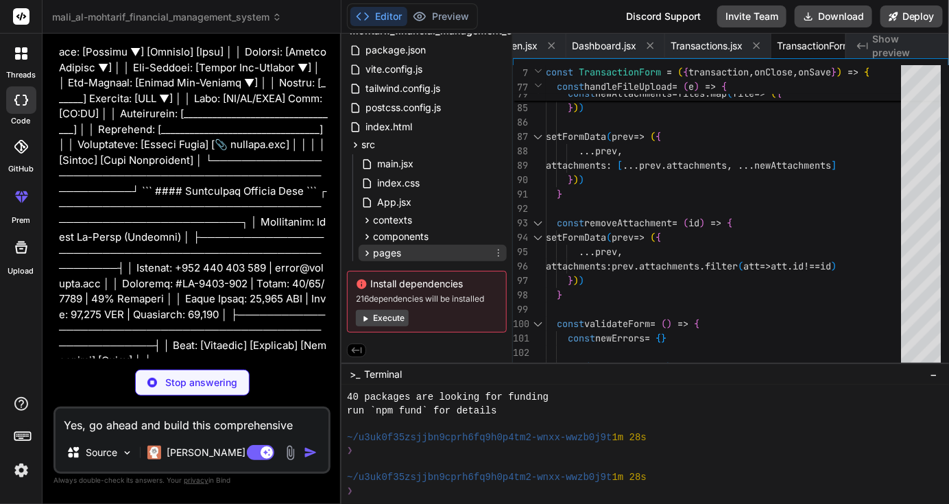
click at [368, 254] on icon at bounding box center [367, 254] width 12 height 12
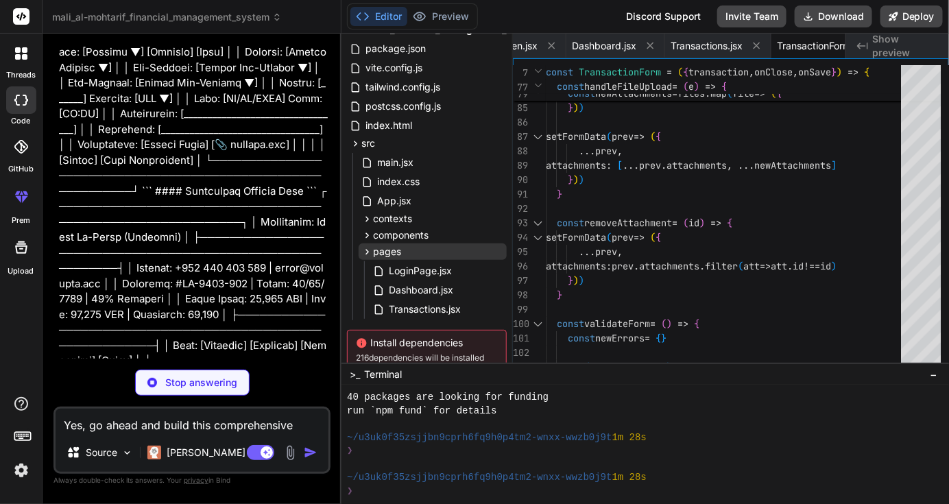
scroll to position [118, 0]
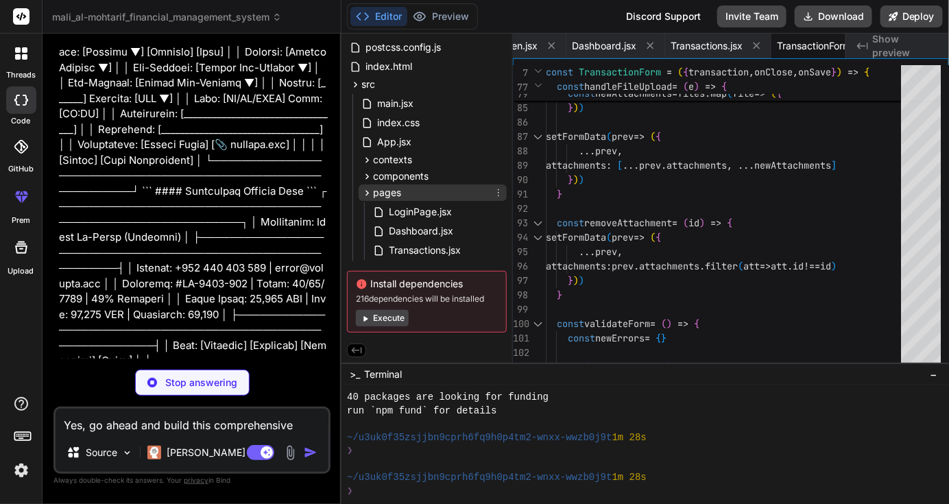
type textarea "x"
type textarea ") } export default Contractors"
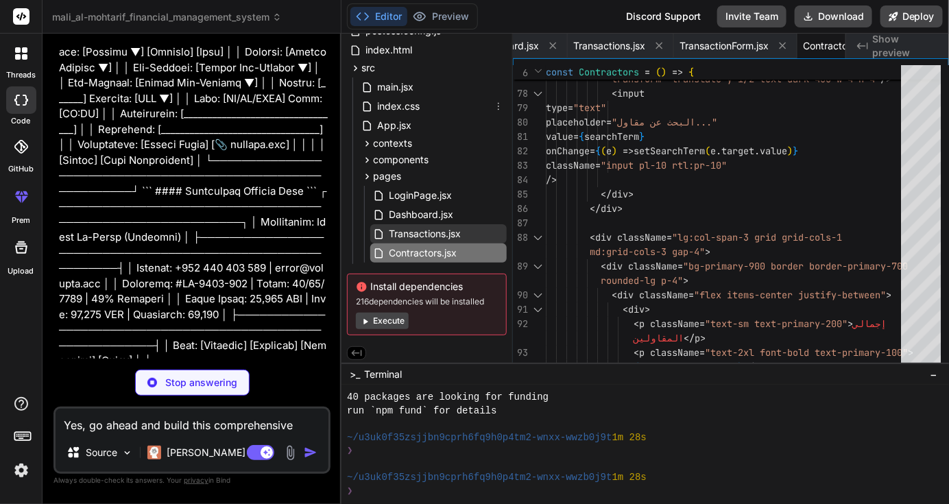
scroll to position [137, 0]
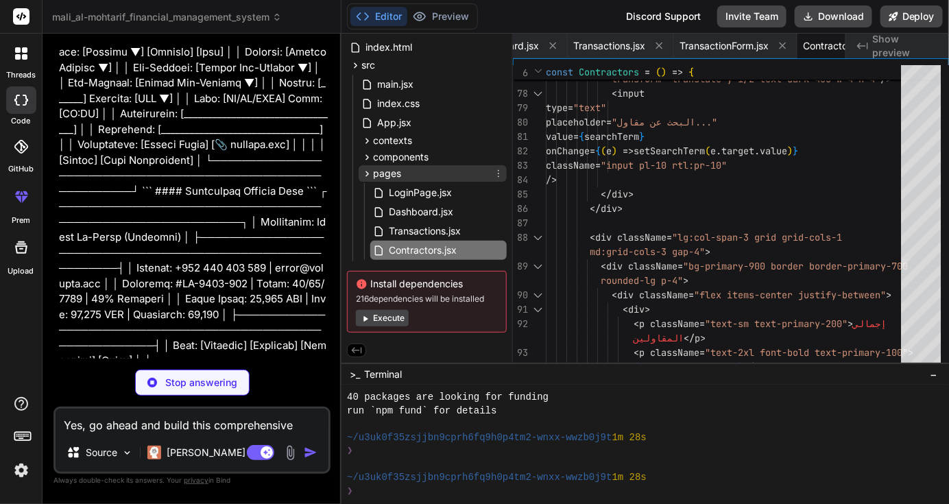
click at [371, 177] on div "pages" at bounding box center [381, 174] width 40 height 14
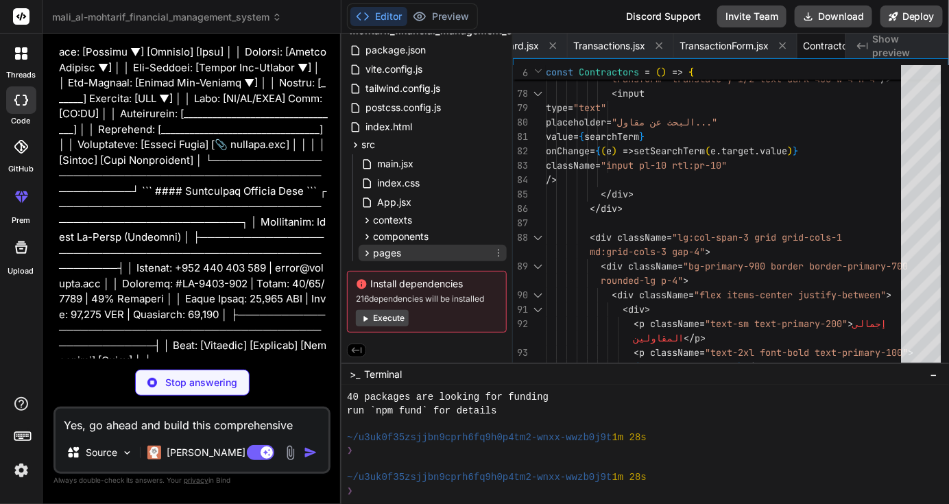
click at [369, 252] on icon at bounding box center [367, 254] width 12 height 12
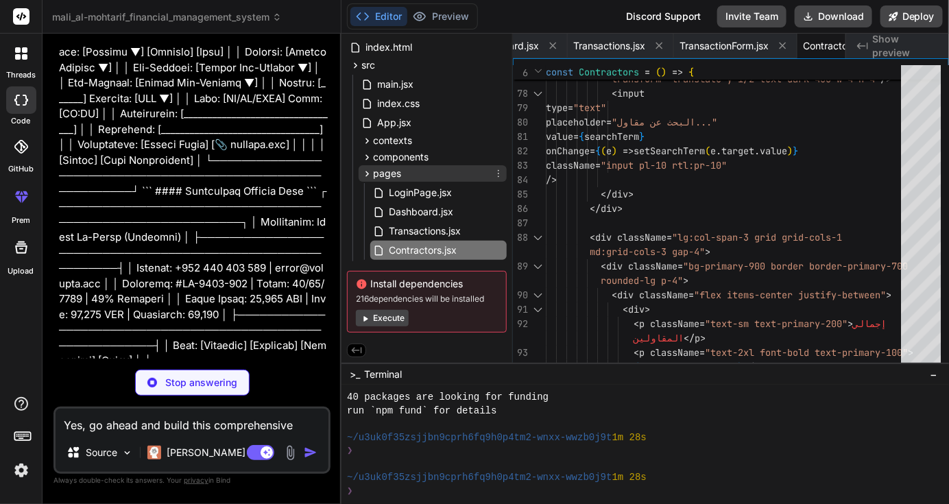
click at [371, 171] on icon at bounding box center [367, 174] width 12 height 12
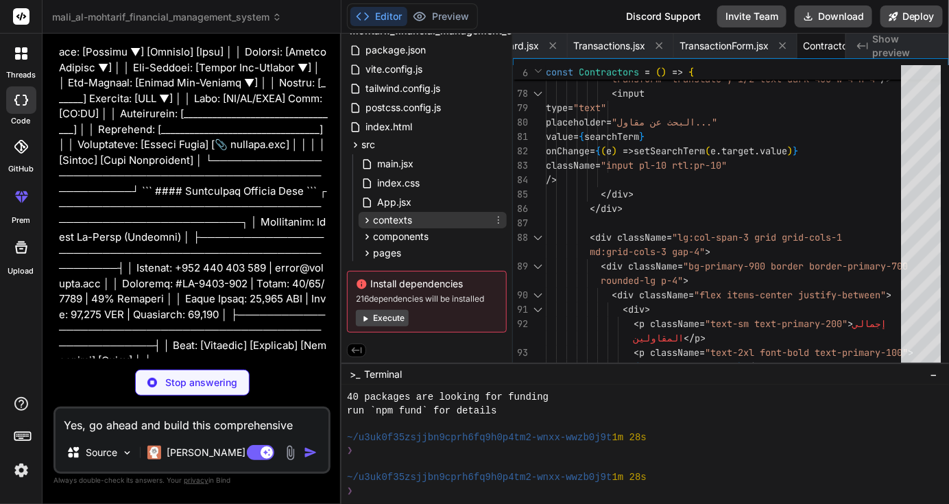
click at [383, 219] on span "contexts" at bounding box center [392, 220] width 39 height 14
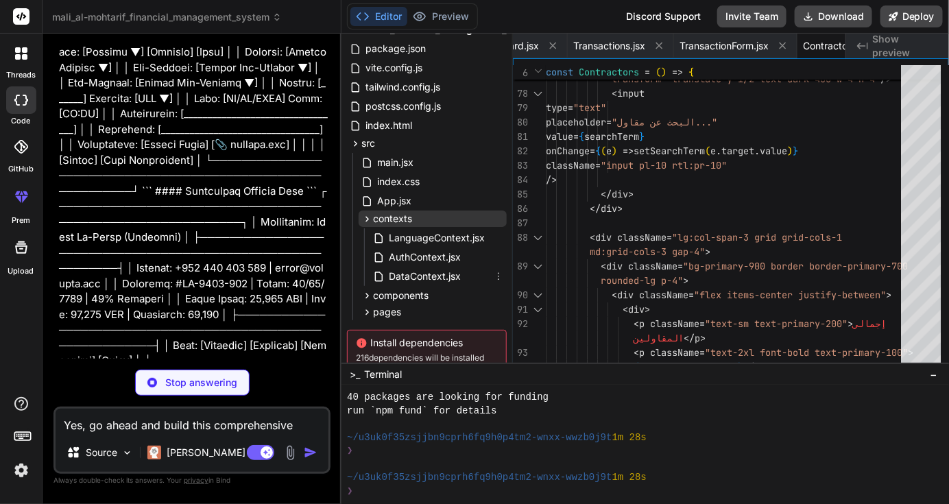
scroll to position [118, 0]
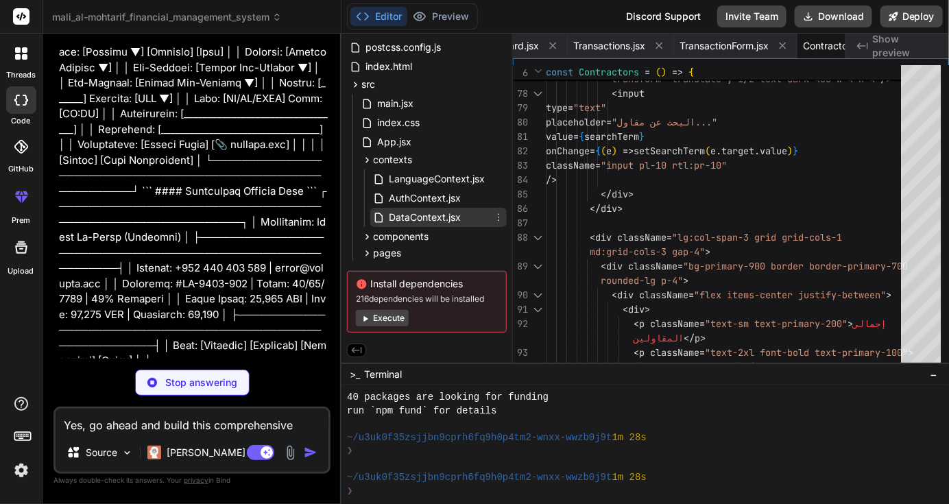
type textarea "x"
click at [409, 213] on span "DataContext.jsx" at bounding box center [424, 217] width 75 height 16
type textarea "getContractorPayments } return <DataContext.Provider value={value}>{children}</…"
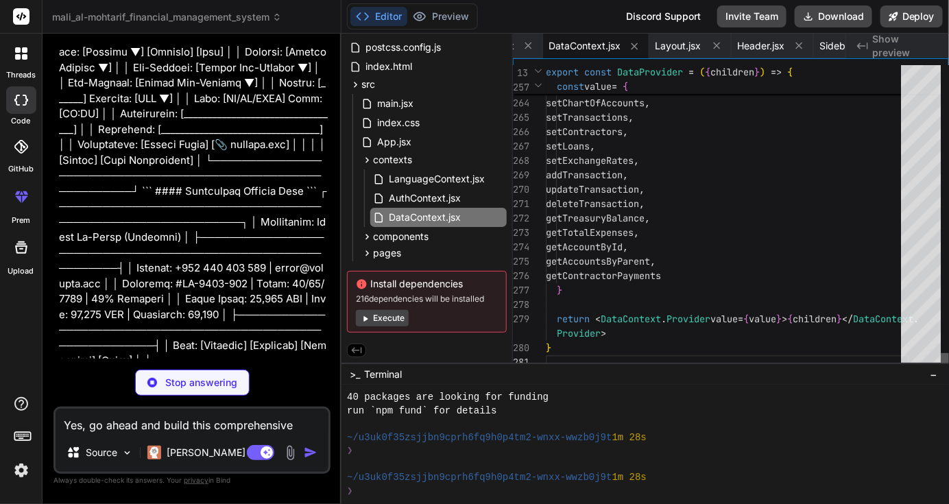
type textarea "x"
type textarea "</div> )} </div> ) } export default Loans"
click at [941, 370] on div at bounding box center [945, 361] width 8 height 16
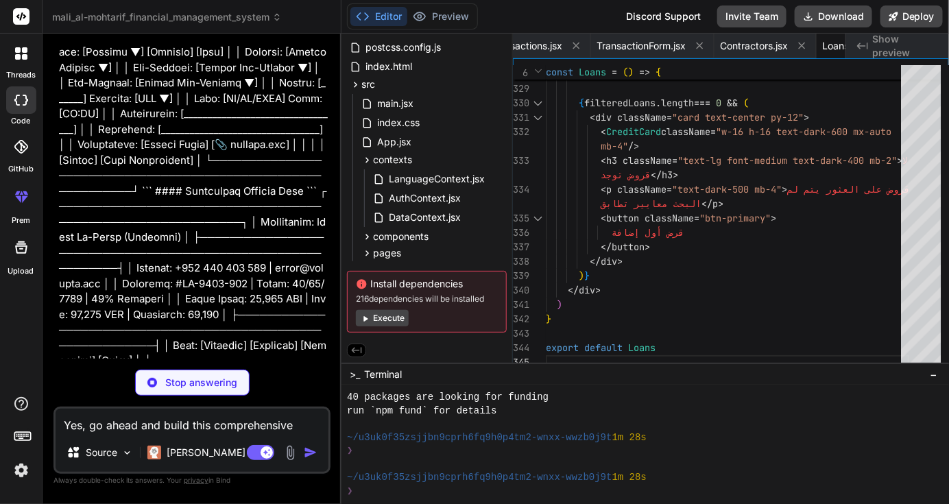
scroll to position [21304, 0]
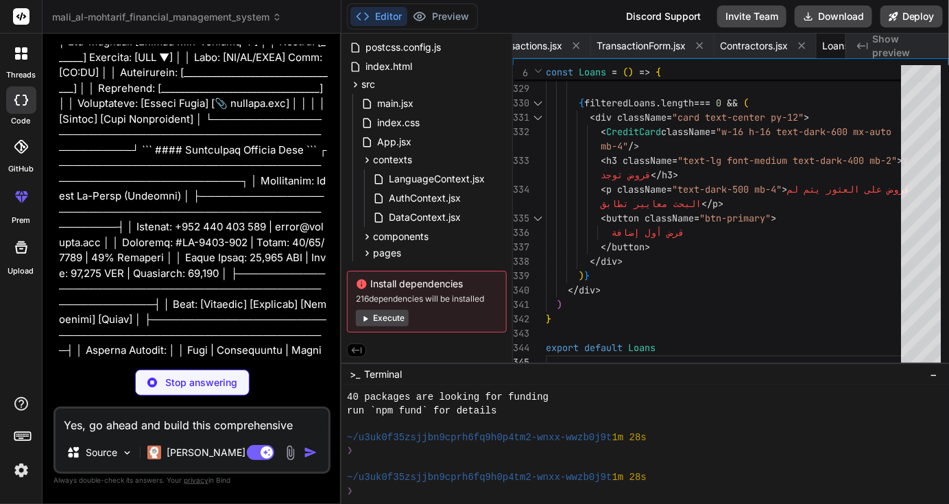
type textarea "x"
type textarea "length} </p> </div> </div> </div> ) } export default Reports"
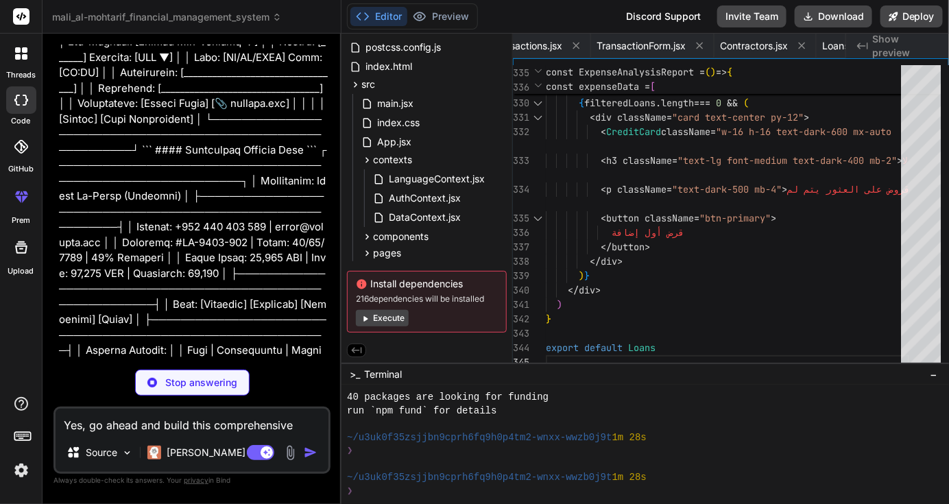
type textarea "x"
type textarea "</div> </div> </div> </div> </div> ) } export default ChartOfAccounts"
type textarea "x"
type textarea "</div> </div> ) } export default Settings"
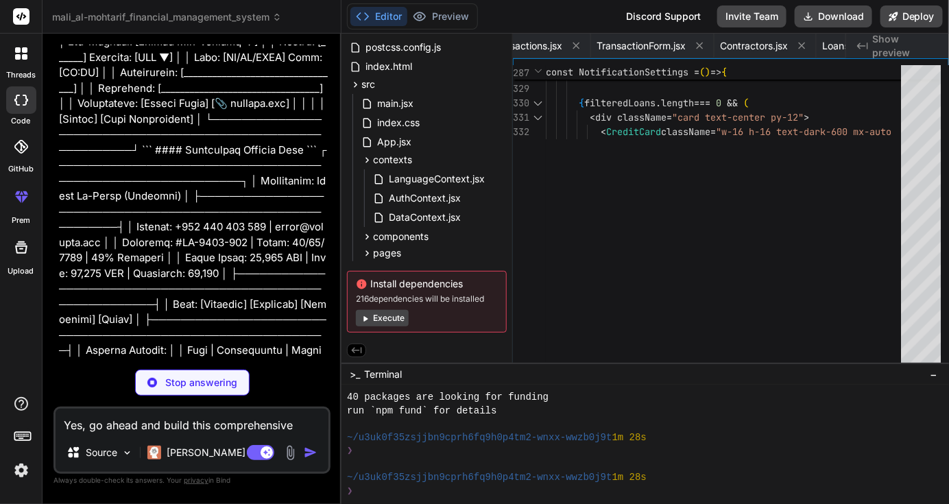
type textarea "x"
type textarea "</div> </div> ) } export default PersonalFinance"
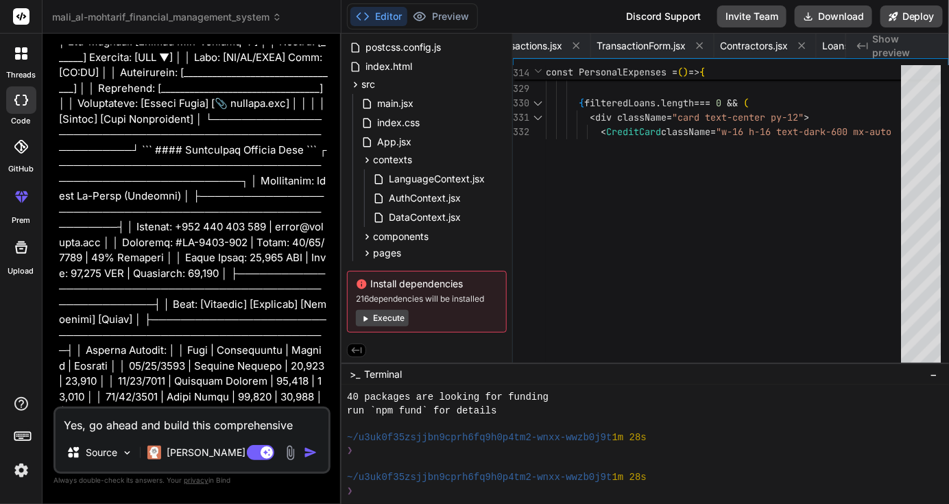
type textarea "x"
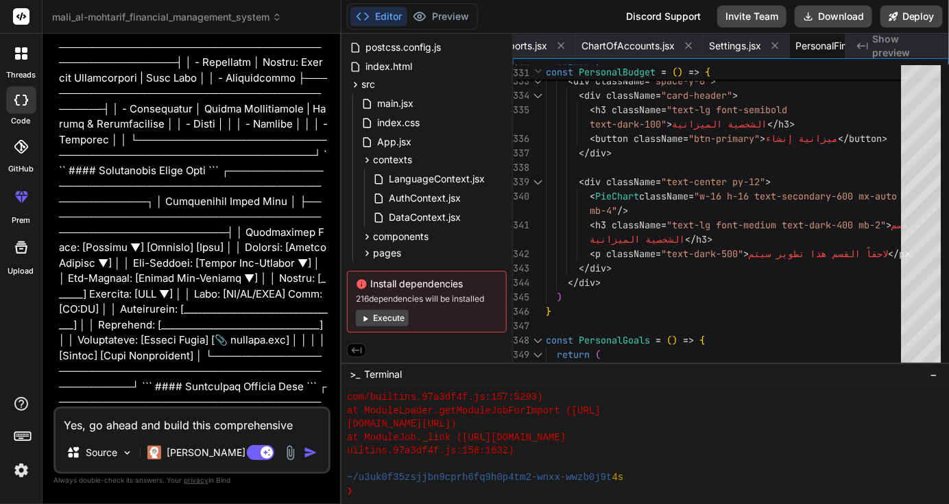
scroll to position [21077, 0]
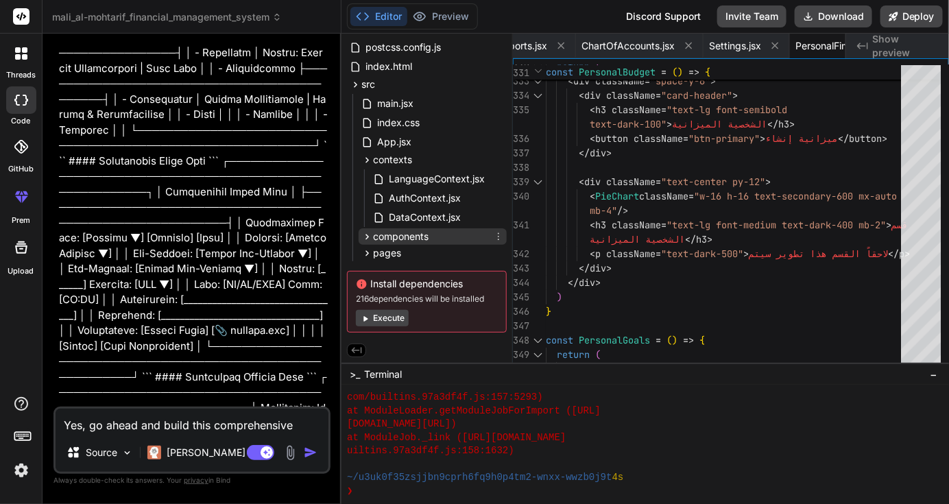
click at [370, 234] on icon at bounding box center [367, 237] width 12 height 12
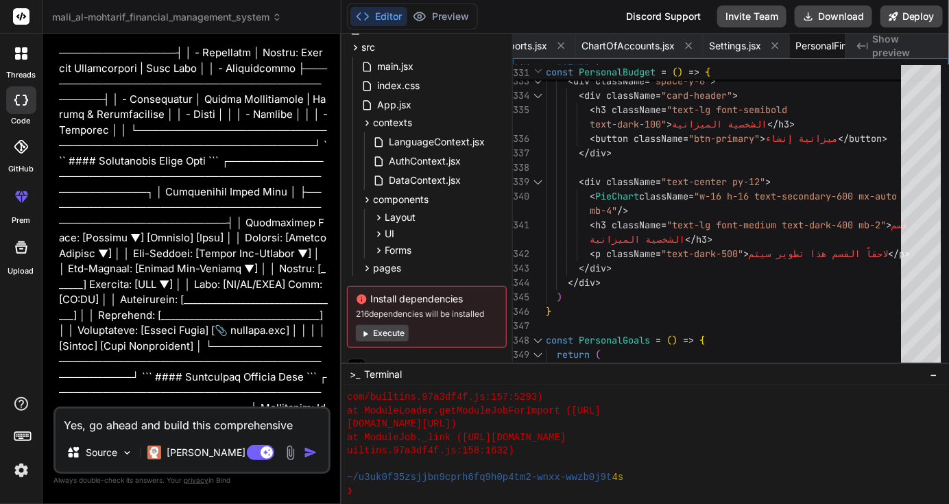
scroll to position [169, 0]
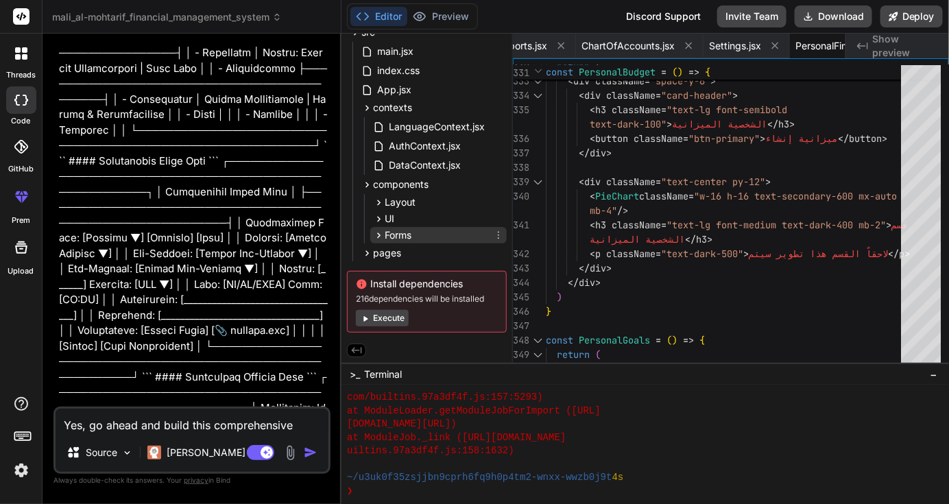
click at [374, 231] on icon at bounding box center [379, 236] width 12 height 12
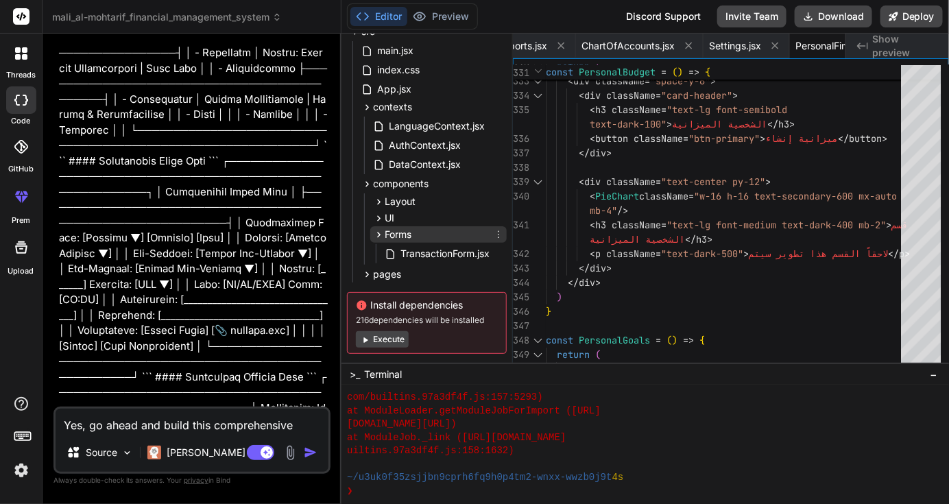
click at [379, 231] on icon at bounding box center [379, 235] width 12 height 12
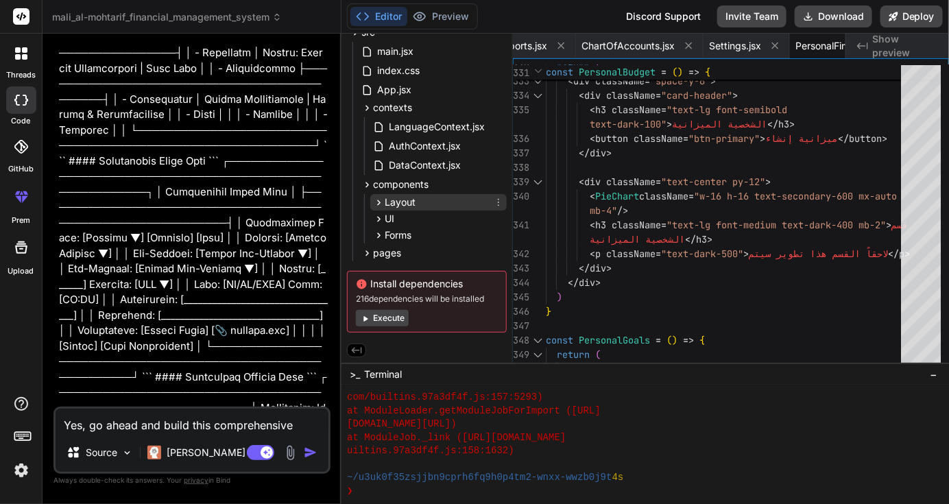
click at [375, 197] on icon at bounding box center [379, 203] width 12 height 12
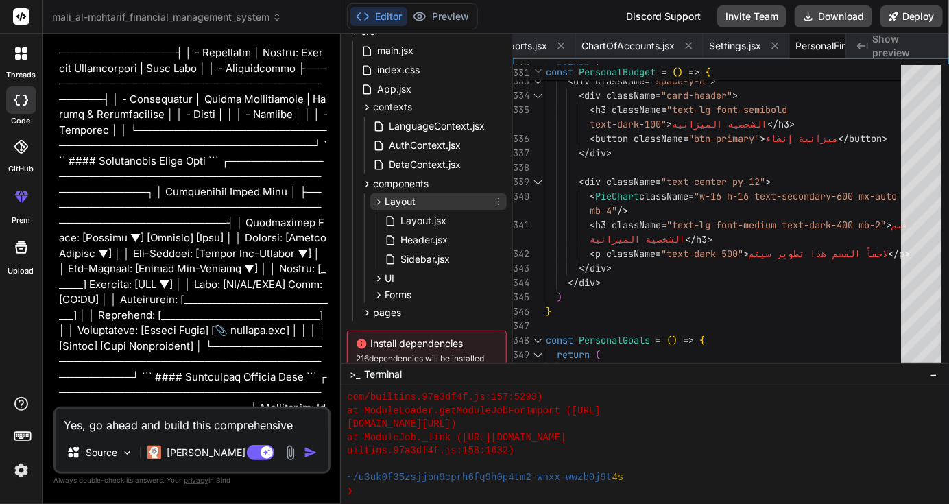
click at [375, 197] on icon at bounding box center [379, 202] width 12 height 12
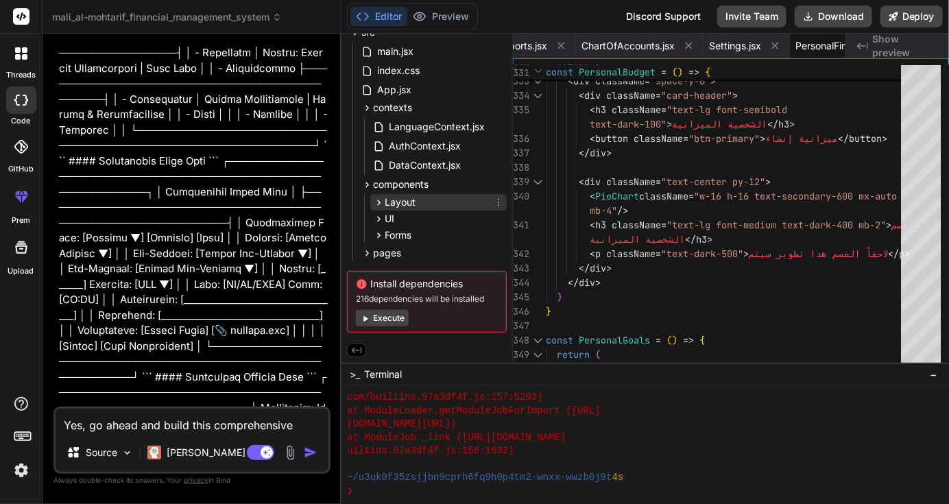
click at [379, 204] on div "Layout" at bounding box center [394, 202] width 43 height 14
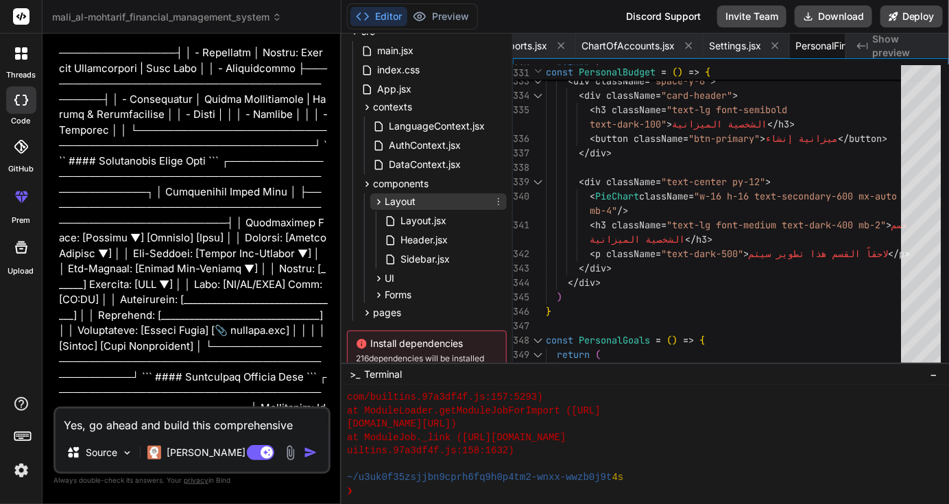
click at [381, 196] on icon at bounding box center [379, 202] width 12 height 12
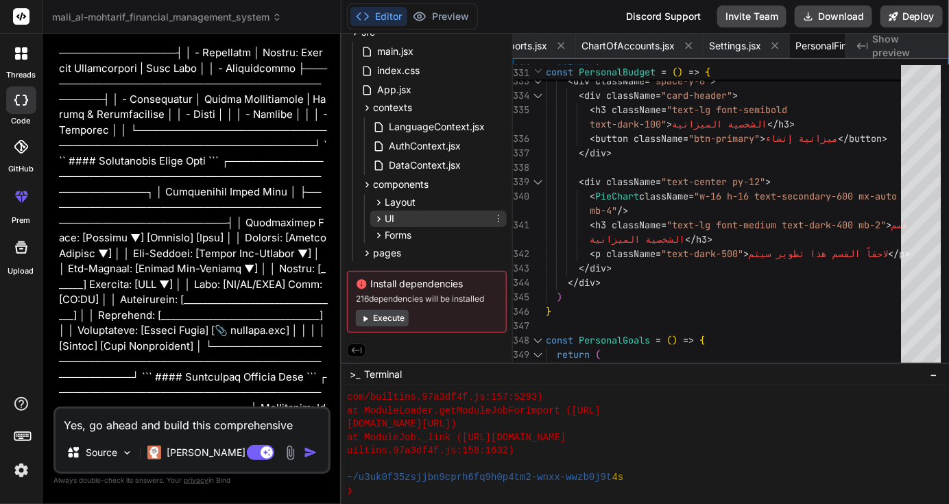
click at [384, 213] on icon at bounding box center [379, 219] width 12 height 12
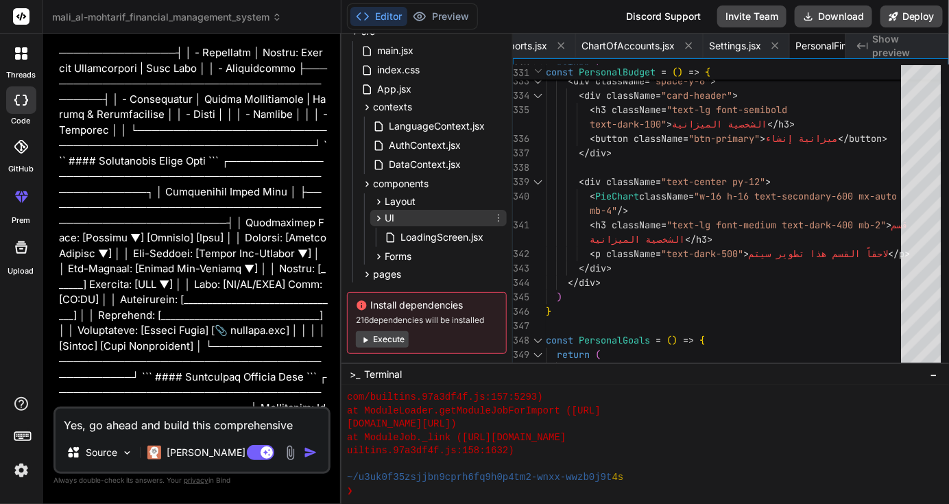
click at [384, 213] on icon at bounding box center [379, 219] width 12 height 12
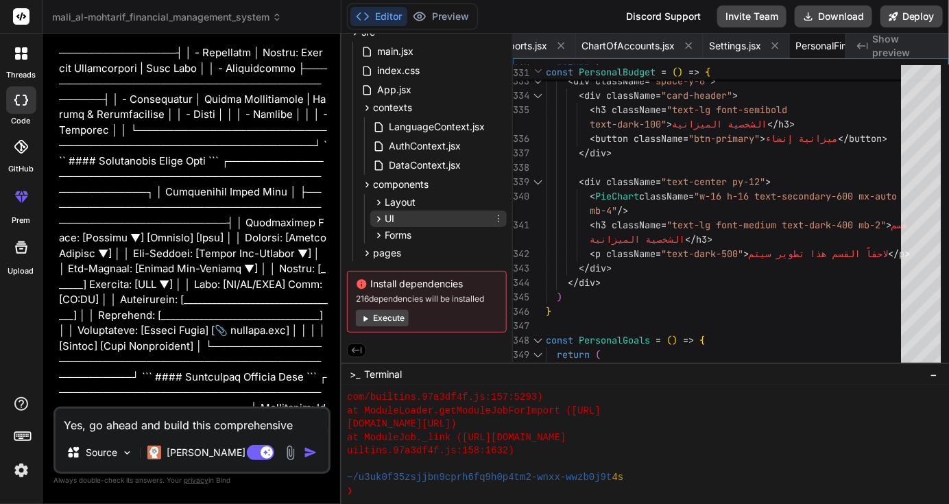
click at [383, 213] on icon at bounding box center [379, 219] width 12 height 12
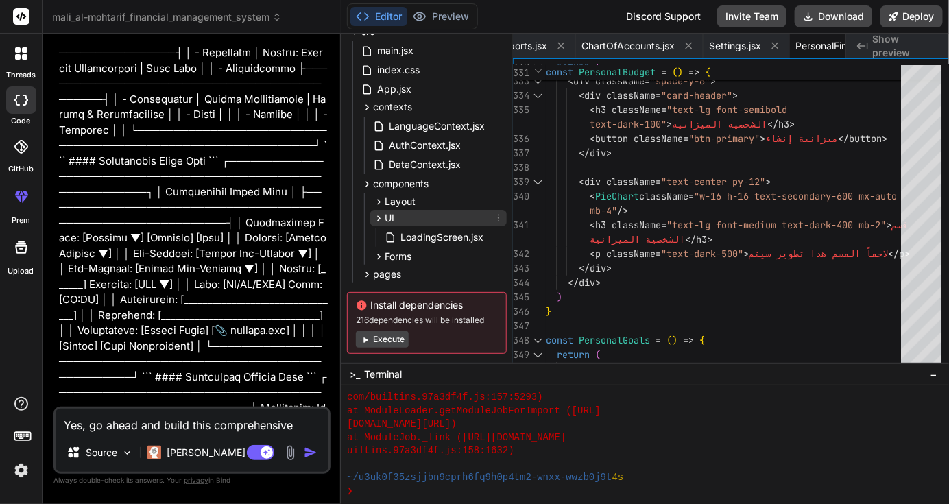
click at [383, 213] on icon at bounding box center [379, 219] width 12 height 12
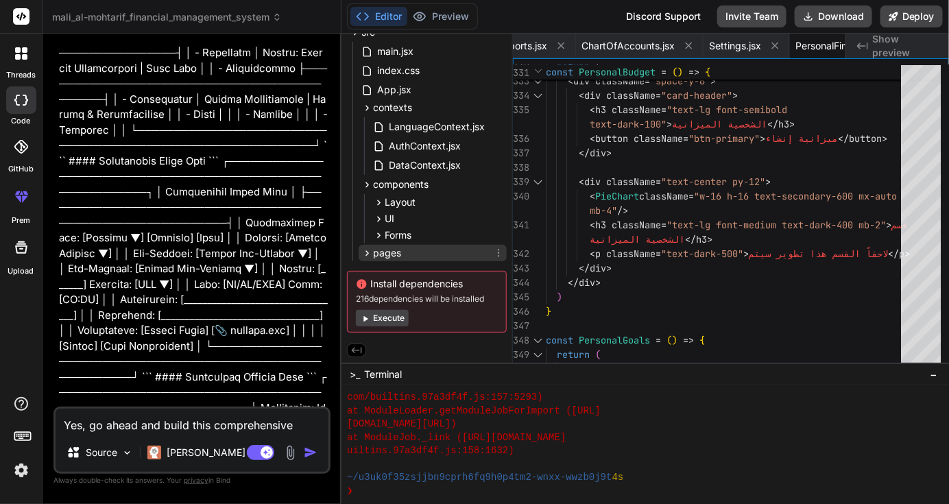
click at [375, 256] on span "pages" at bounding box center [387, 253] width 28 height 14
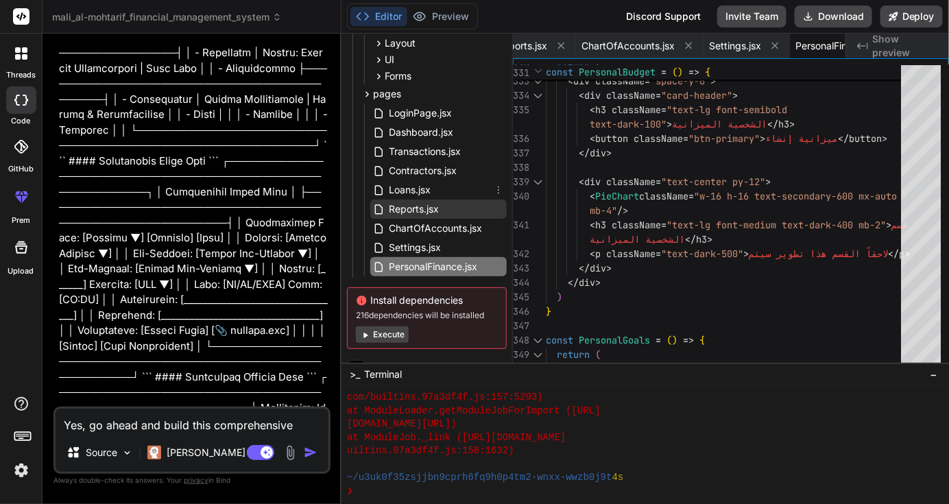
scroll to position [345, 0]
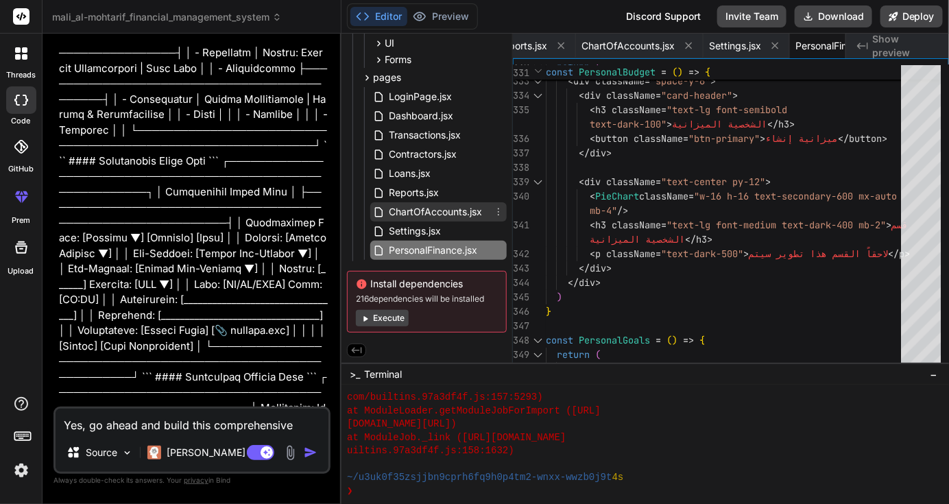
click at [422, 209] on span "ChartOfAccounts.jsx" at bounding box center [435, 212] width 96 height 16
type textarea "</div> </div> </div> </div> </div> ) } export default ChartOfAccounts"
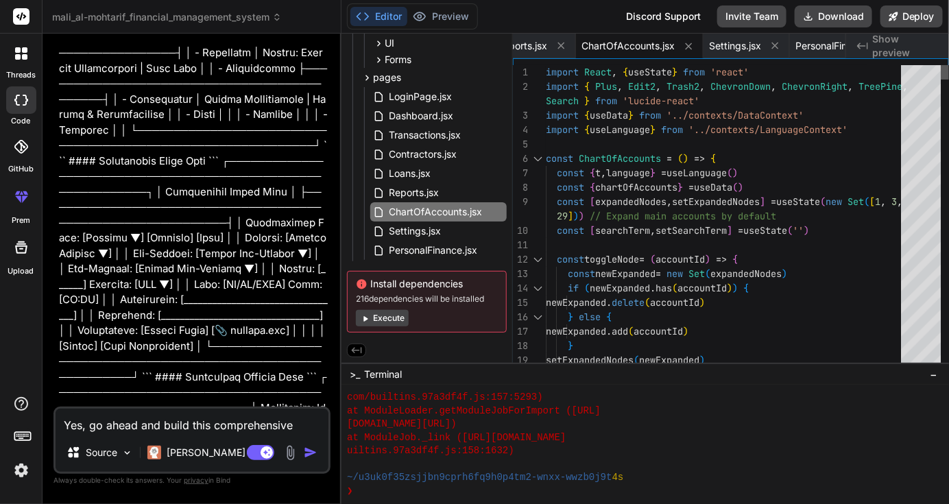
click at [941, 65] on div at bounding box center [945, 72] width 8 height 14
click at [821, 18] on button "Download" at bounding box center [833, 16] width 77 height 22
type textarea "x"
click at [582, 48] on span "ChartOfAccounts.jsx" at bounding box center [628, 46] width 93 height 14
click at [686, 46] on icon at bounding box center [689, 46] width 7 height 7
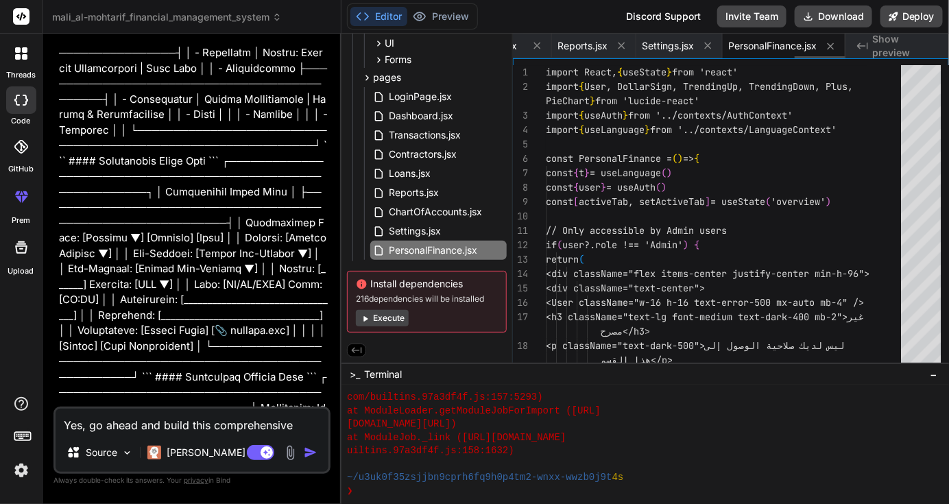
type textarea "</div> </div> ) } export default PersonalFinance"
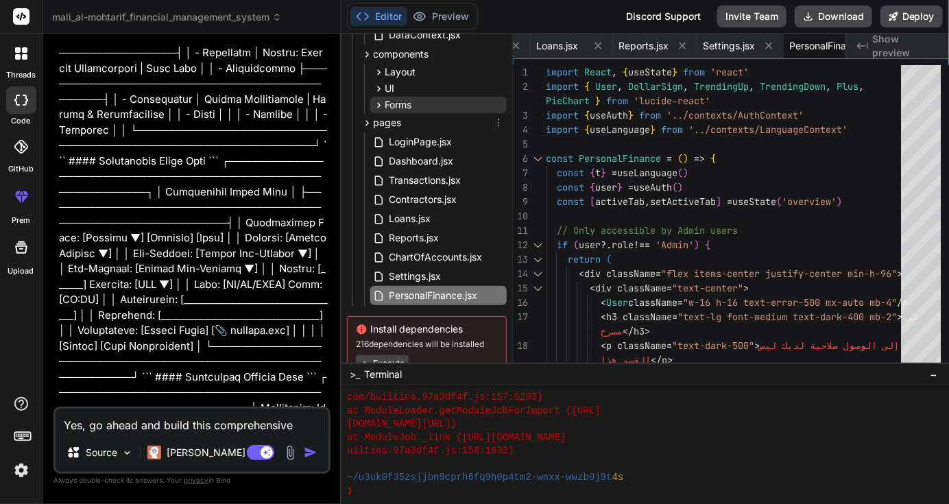
scroll to position [276, 0]
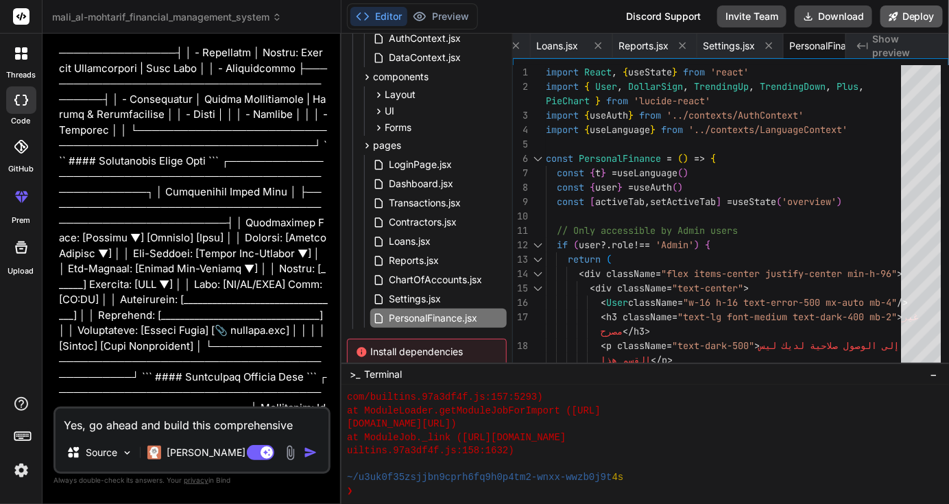
click at [911, 18] on button "Deploy" at bounding box center [912, 16] width 62 height 22
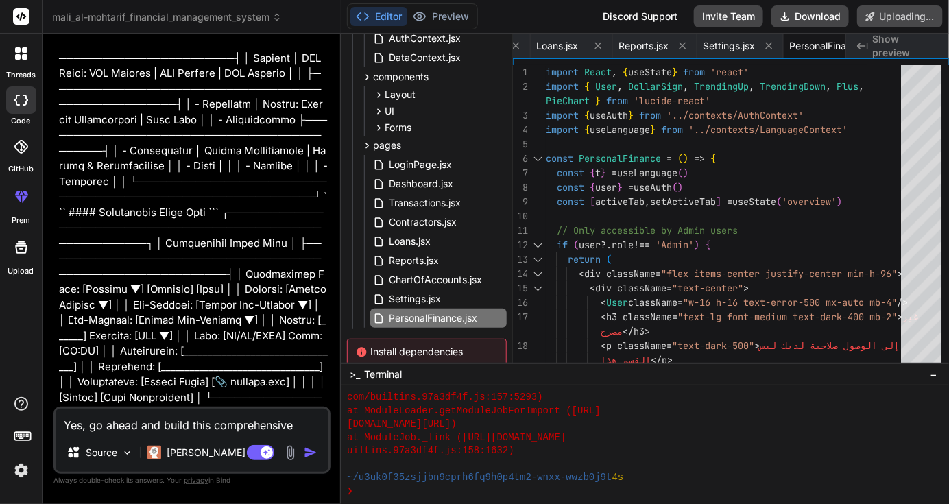
scroll to position [21023, 0]
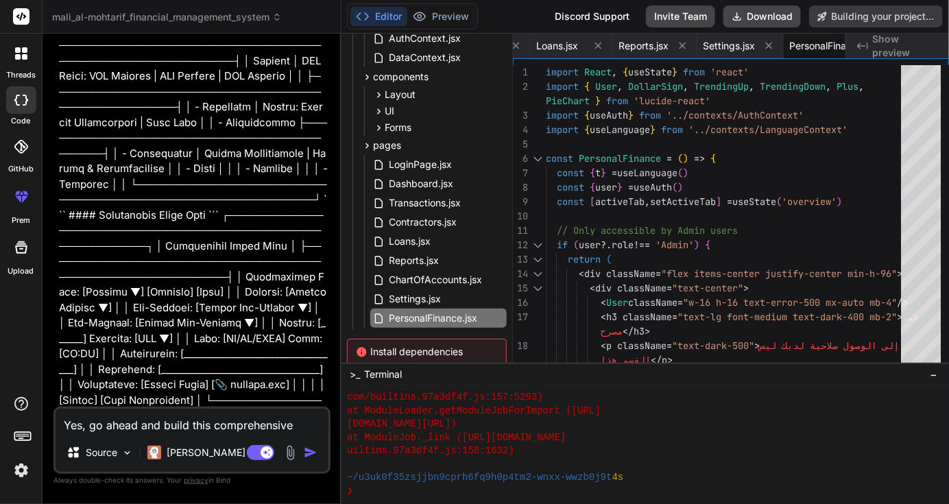
type textarea "x"
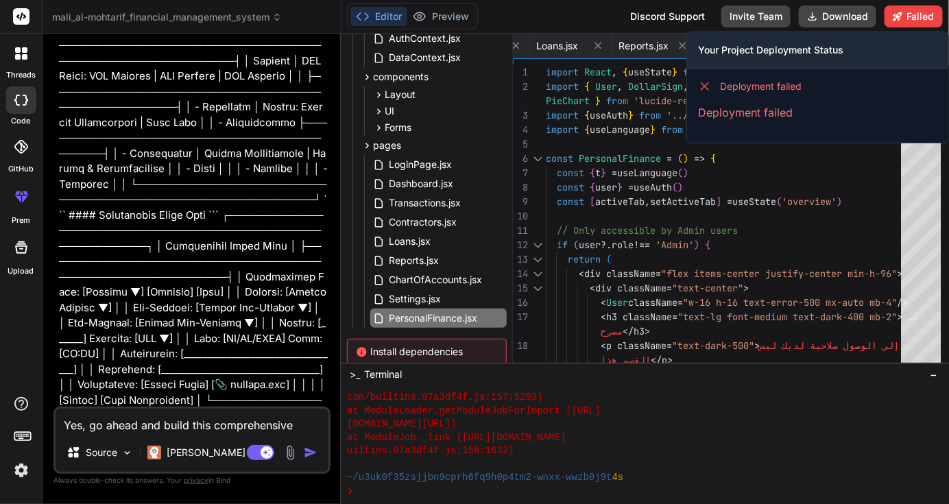
scroll to position [0, 0]
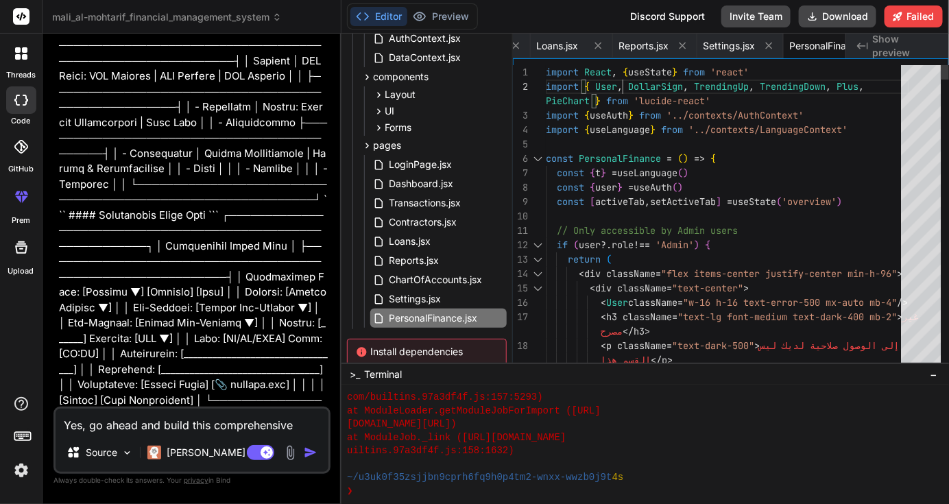
click at [703, 46] on span "Settings.jsx" at bounding box center [729, 46] width 52 height 14
type textarea "</div> </div> ) } export default Settings"
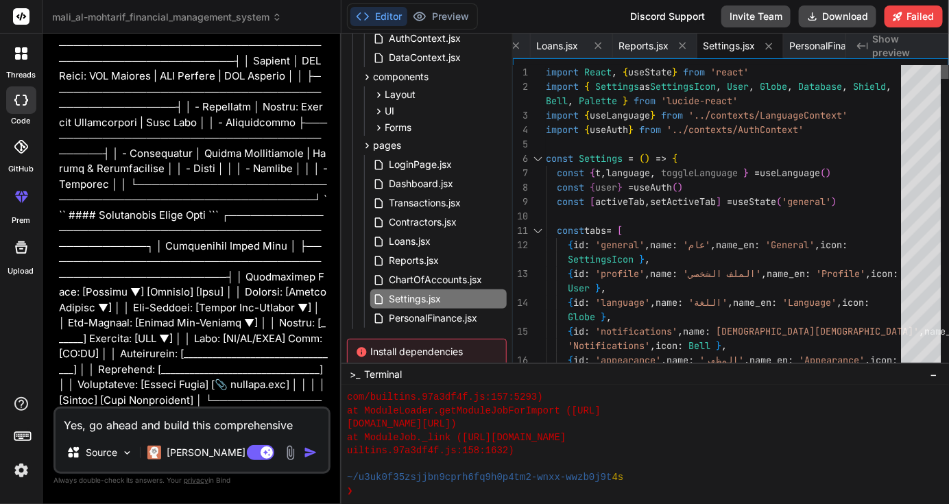
click at [941, 65] on div at bounding box center [945, 217] width 8 height 304
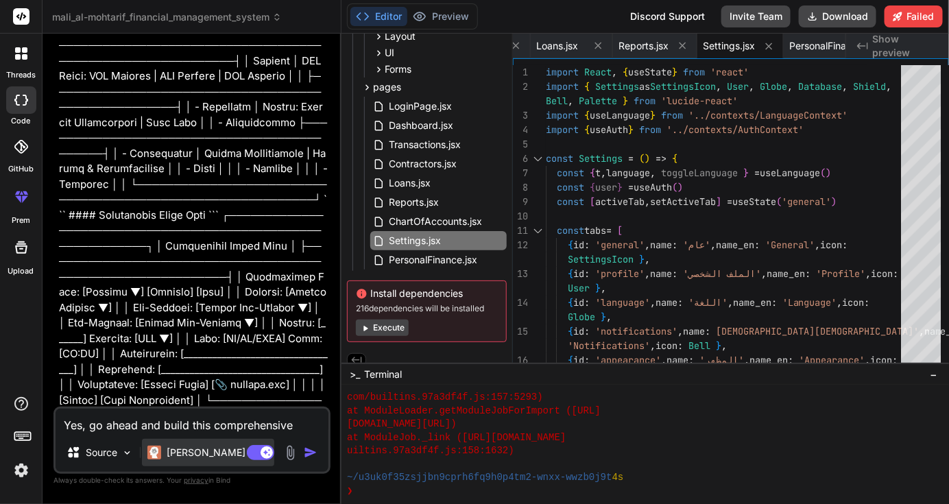
scroll to position [345, 0]
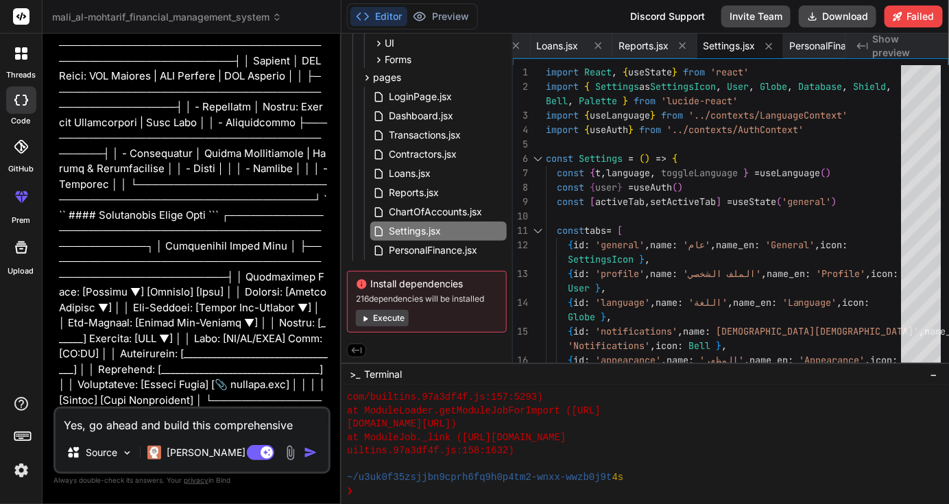
click at [374, 318] on button "Execute" at bounding box center [382, 318] width 53 height 16
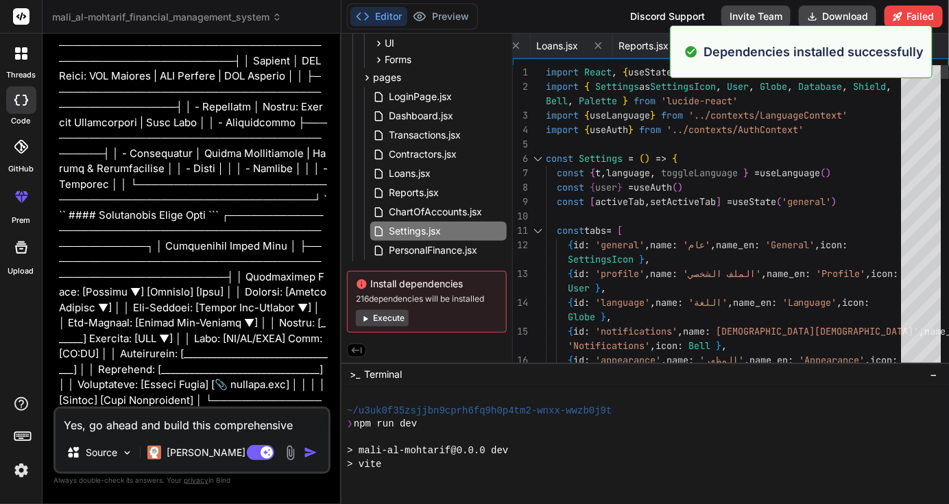
scroll to position [1027, 0]
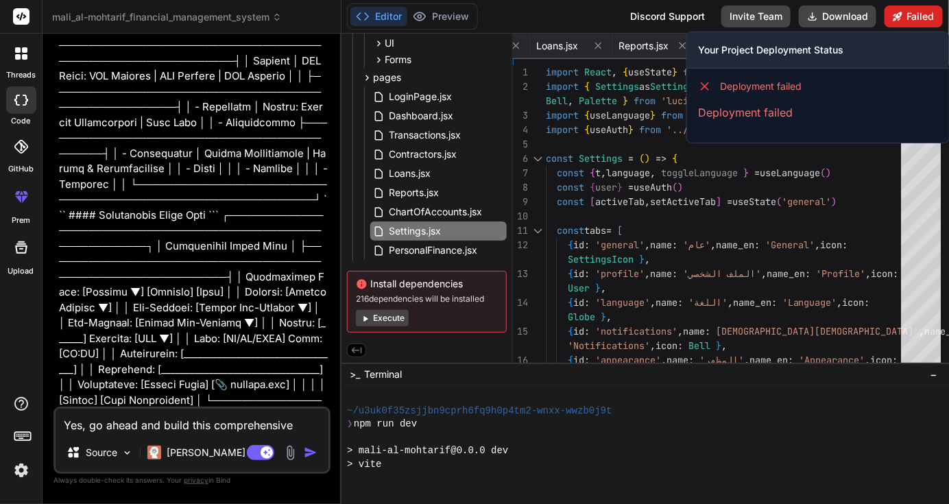
click at [919, 17] on button "Failed" at bounding box center [914, 16] width 58 height 22
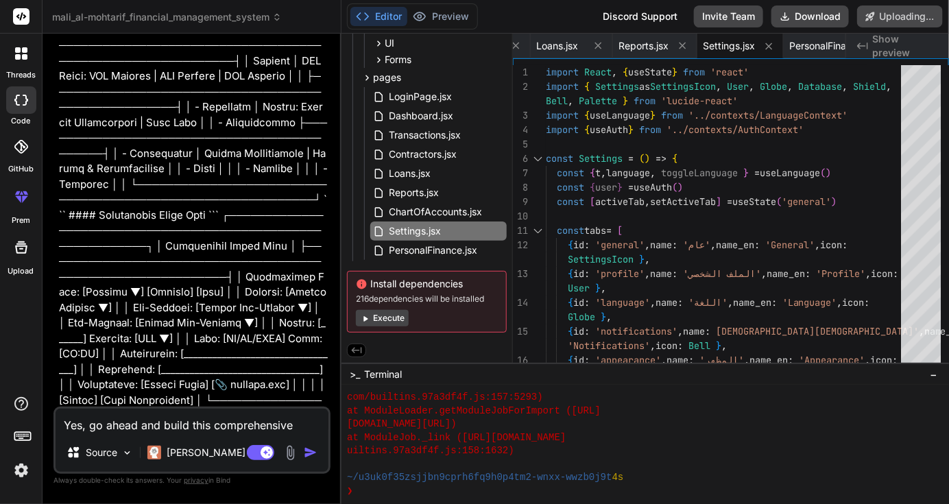
scroll to position [1320, 0]
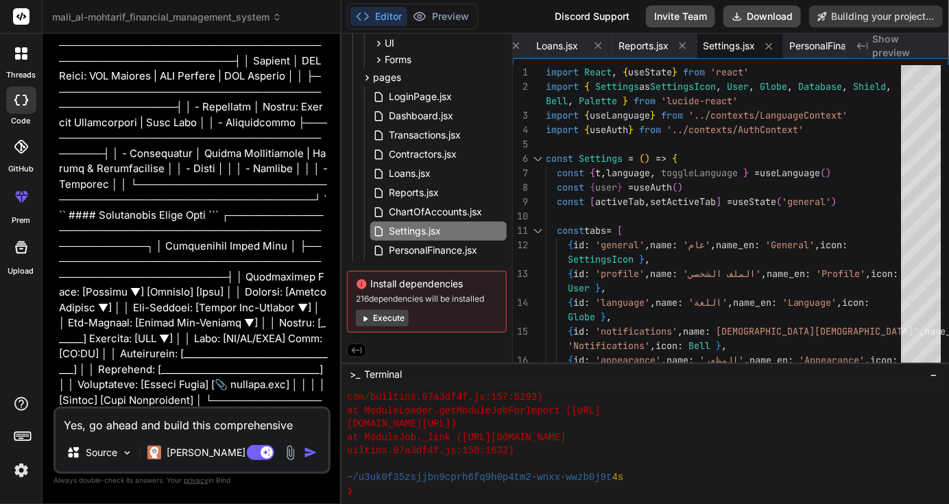
click at [368, 318] on icon at bounding box center [365, 318] width 10 height 10
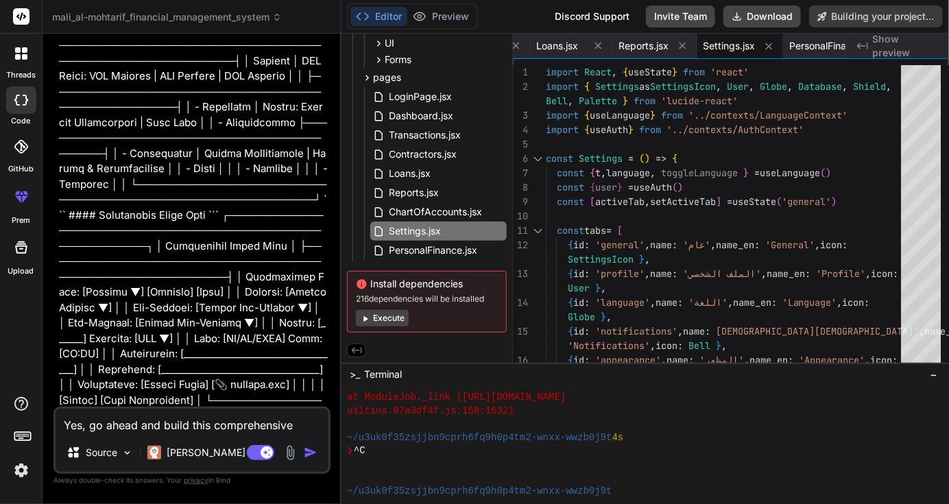
scroll to position [1841, 0]
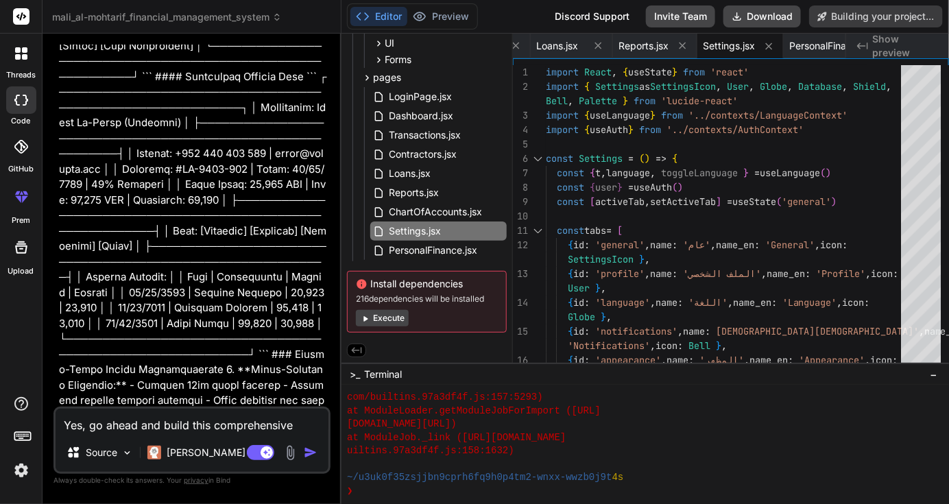
type textarea "x"
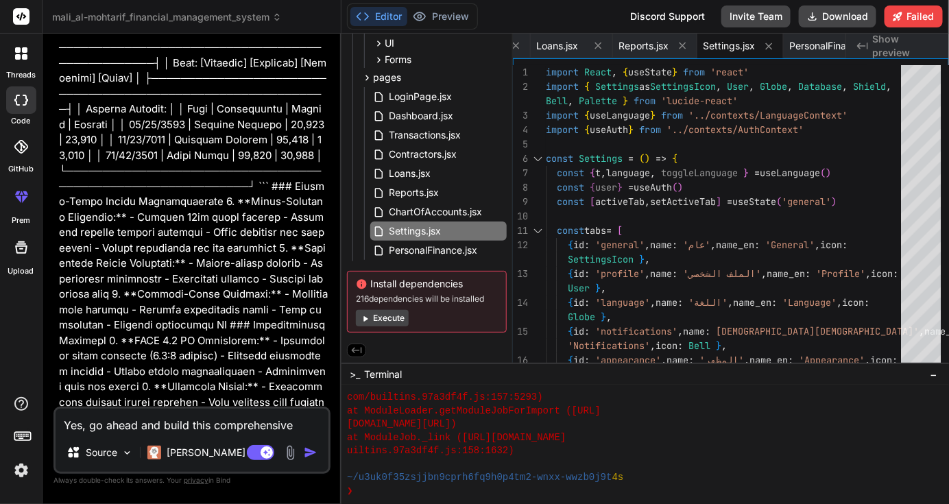
scroll to position [21577, 0]
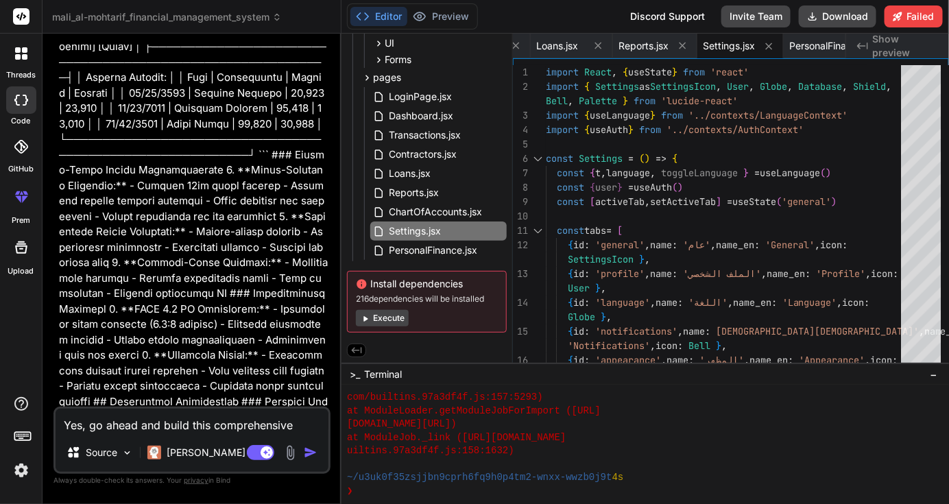
click at [671, 468] on div at bounding box center [638, 465] width 582 height 14
drag, startPoint x: 142, startPoint y: 227, endPoint x: 88, endPoint y: 224, distance: 53.6
copy pre "npm run dev"
click at [387, 489] on div "❯" at bounding box center [638, 492] width 582 height 14
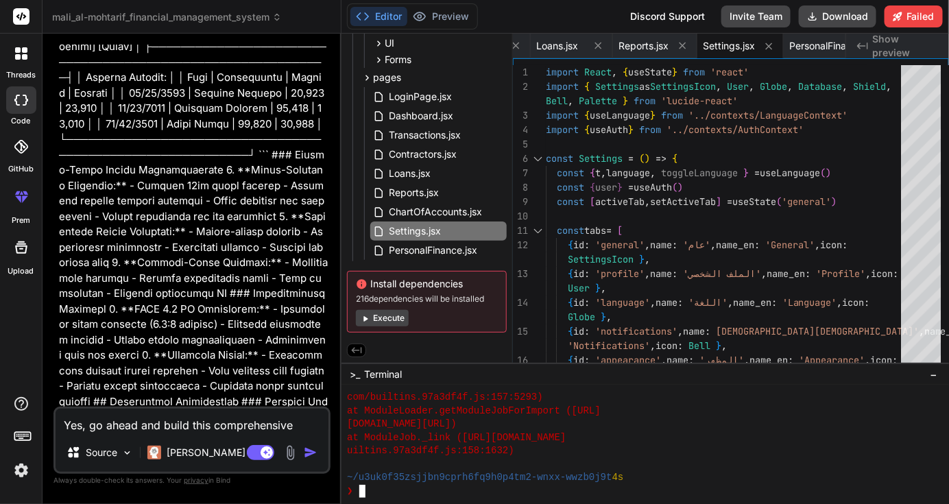
type textarea "npm run dev"
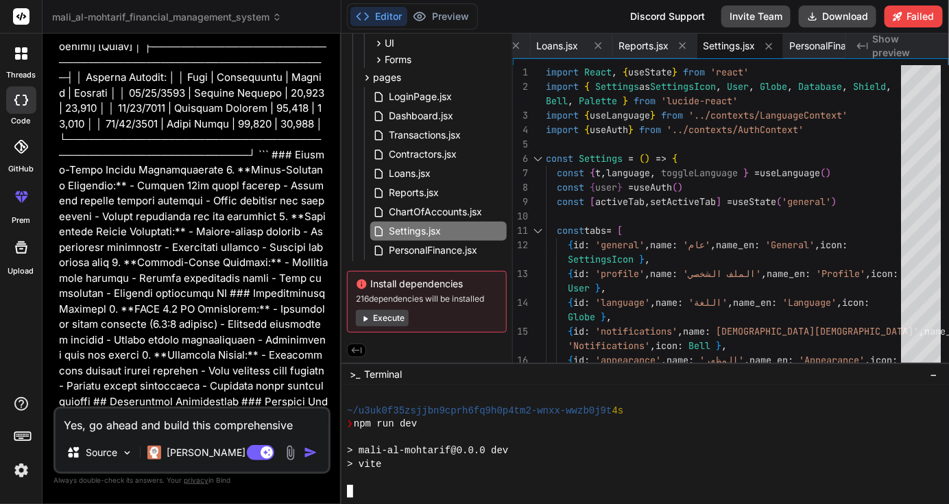
scroll to position [2201, 0]
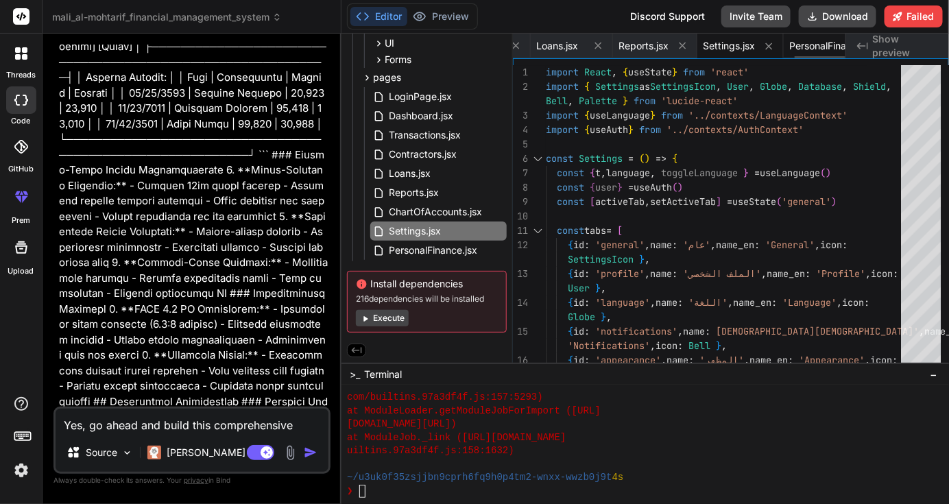
click at [789, 42] on span "PersonalFinance.jsx" at bounding box center [833, 46] width 88 height 14
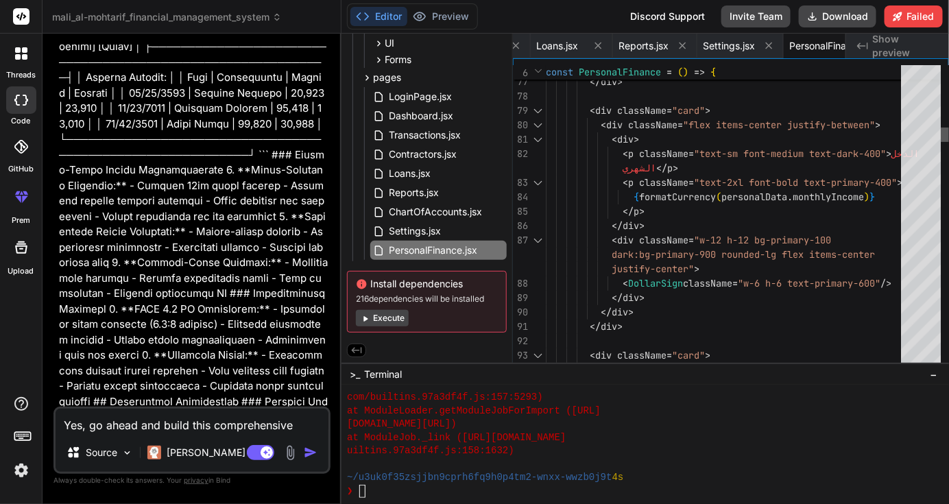
click at [941, 134] on div at bounding box center [945, 135] width 8 height 14
click at [886, 46] on icon at bounding box center [892, 46] width 12 height 12
type textarea "</div> </div> ) } export default Settings"
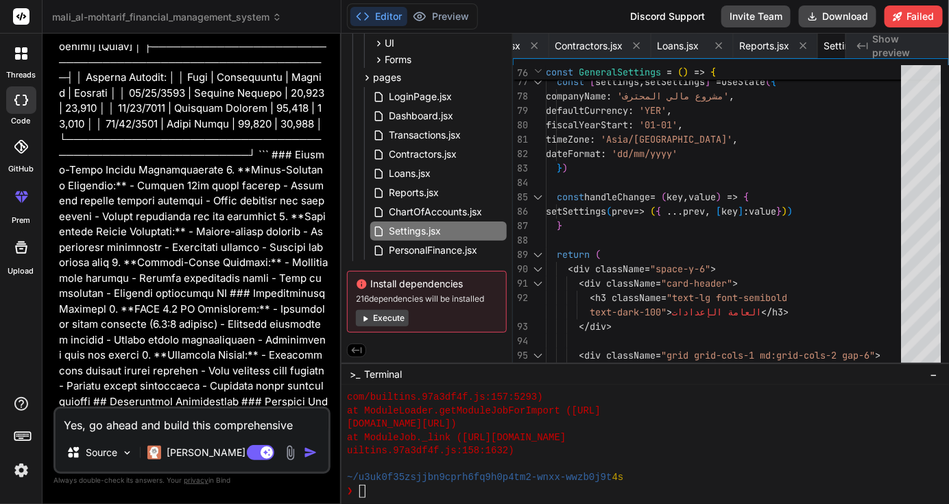
click at [23, 18] on rect at bounding box center [21, 16] width 16 height 16
click at [20, 104] on icon at bounding box center [21, 100] width 14 height 11
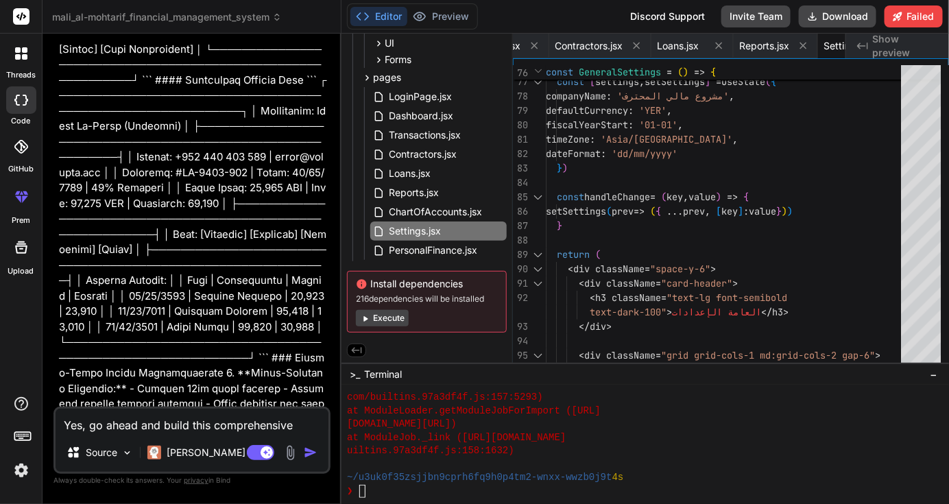
scroll to position [21577, 0]
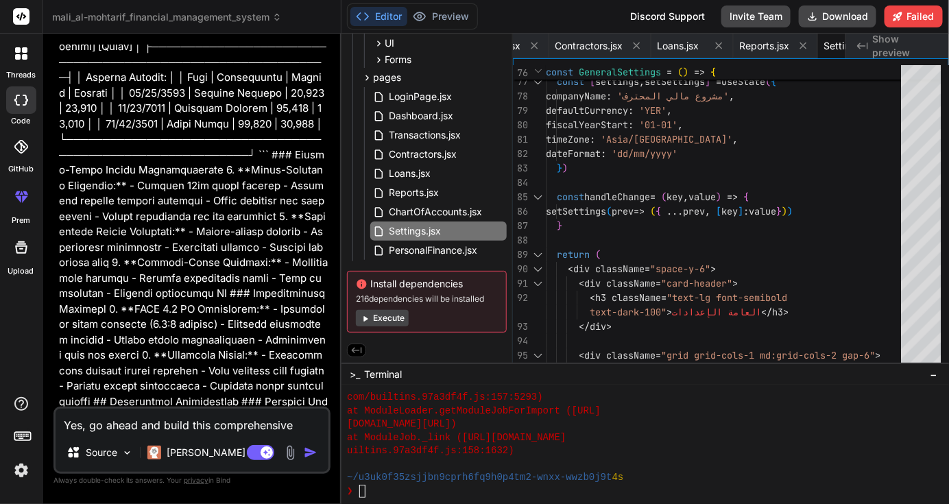
click at [16, 471] on img at bounding box center [21, 470] width 23 height 23
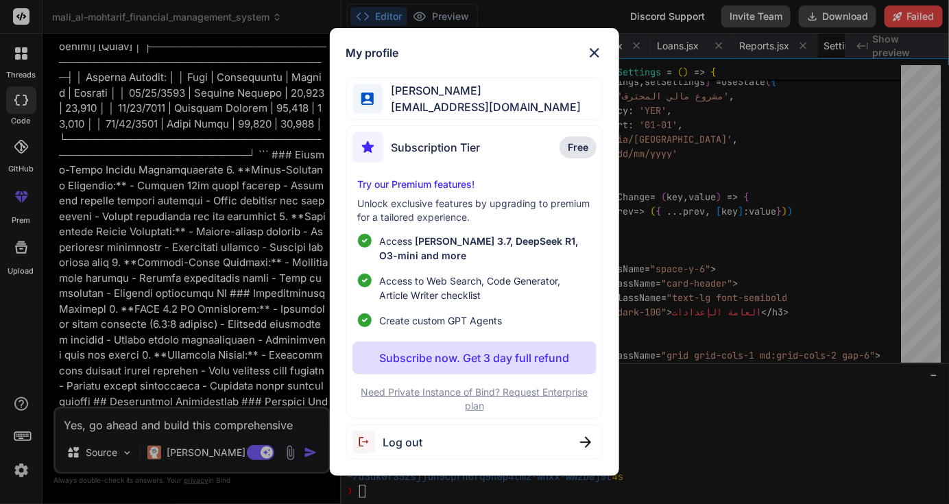
click at [595, 56] on img at bounding box center [594, 53] width 16 height 16
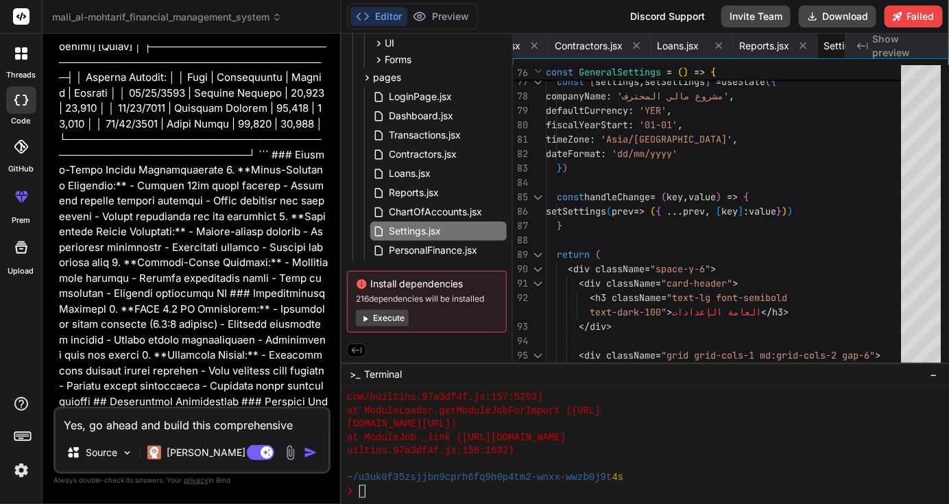
click at [128, 21] on span "mali_al-mohtarif_financial_management_system" at bounding box center [167, 17] width 230 height 14
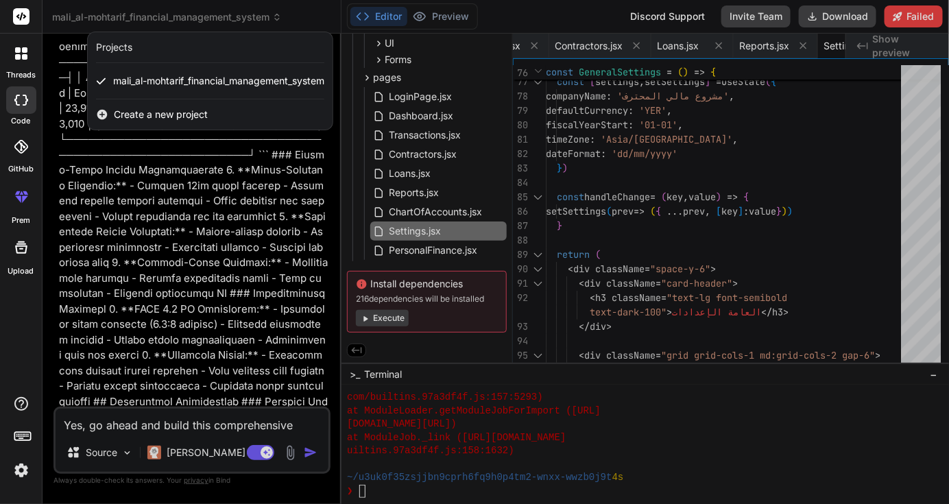
click at [32, 67] on div at bounding box center [21, 53] width 29 height 29
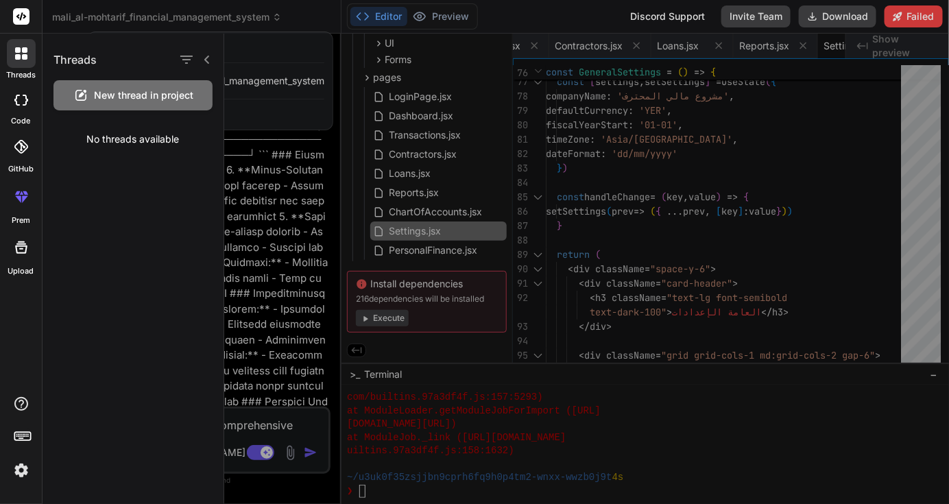
click at [19, 115] on label "code" at bounding box center [21, 121] width 19 height 12
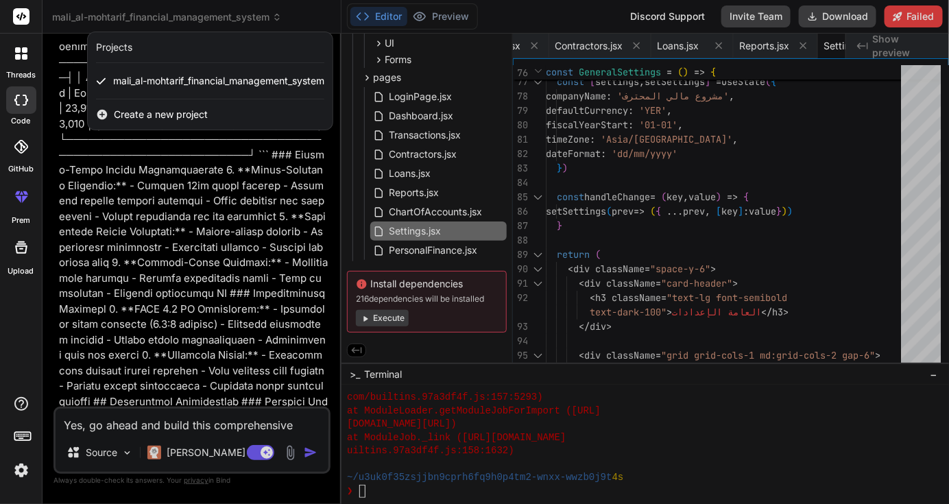
click at [19, 115] on label "code" at bounding box center [21, 121] width 19 height 12
click at [25, 105] on icon at bounding box center [21, 100] width 14 height 11
click at [152, 11] on div at bounding box center [474, 252] width 949 height 504
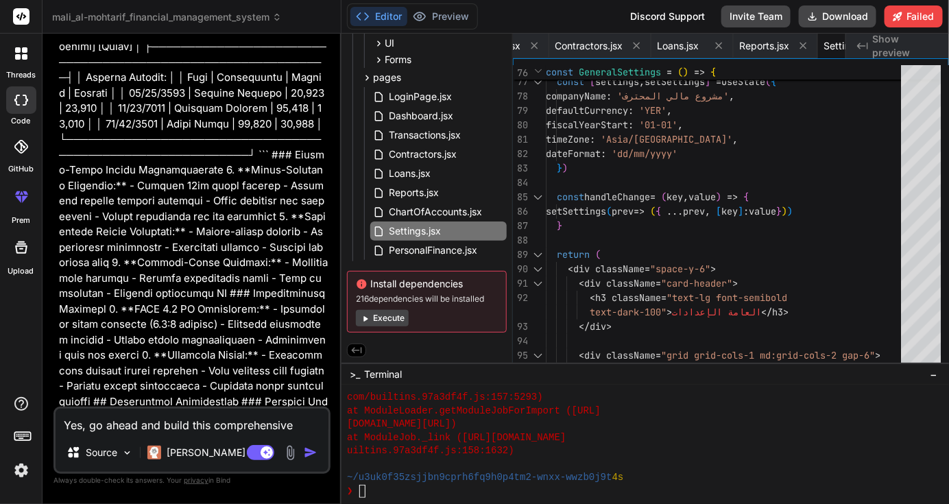
click at [232, 24] on header "mali_al-mohtarif_financial_management_system Created with Pixso." at bounding box center [192, 17] width 299 height 34
click at [272, 16] on icon at bounding box center [277, 17] width 10 height 10
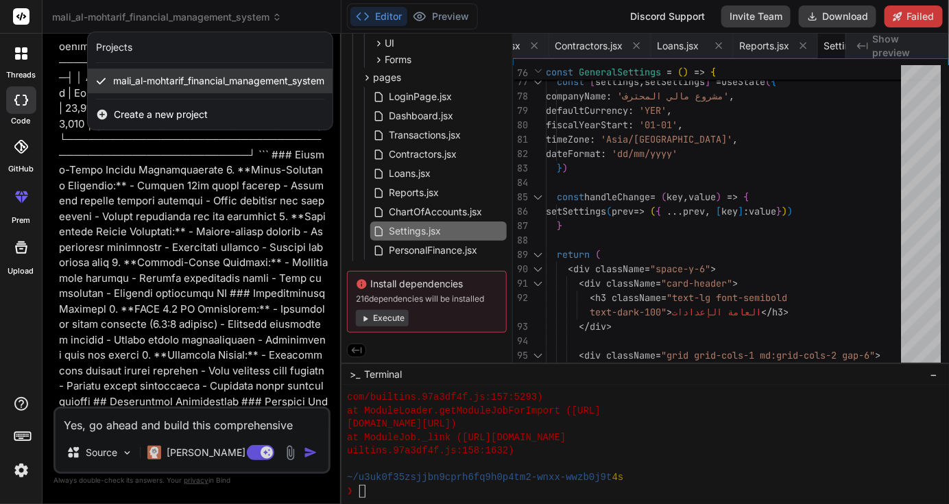
click at [215, 77] on span "mali_al-mohtarif_financial_management_system" at bounding box center [218, 81] width 211 height 14
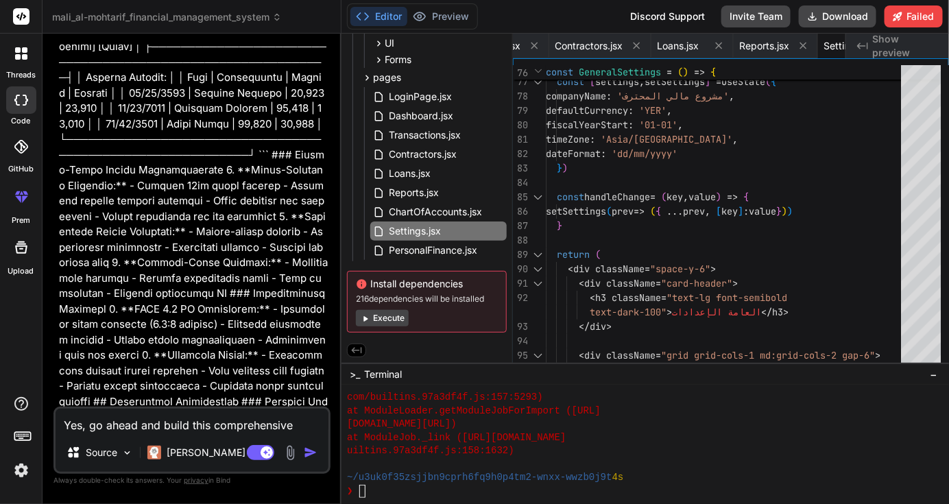
click at [272, 17] on icon at bounding box center [277, 17] width 10 height 10
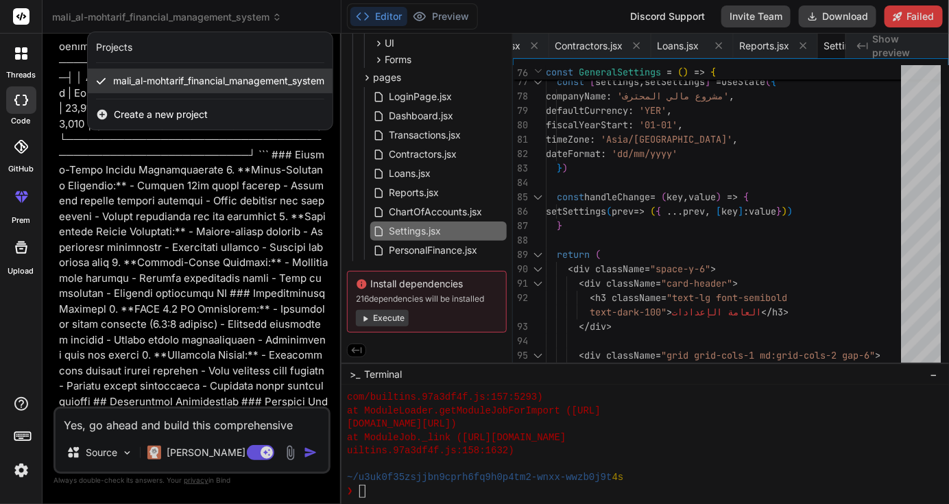
click at [203, 75] on span "mali_al-mohtarif_financial_management_system" at bounding box center [218, 81] width 211 height 14
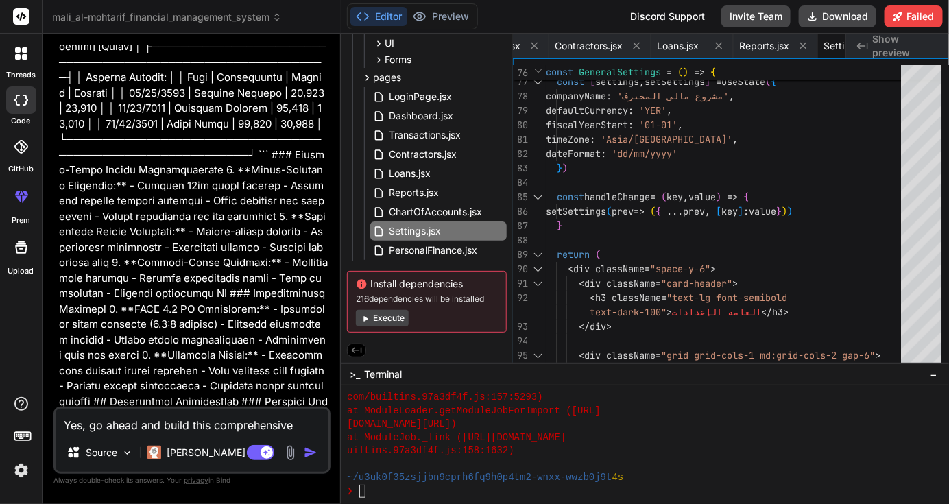
click at [390, 21] on button "Editor" at bounding box center [378, 16] width 57 height 19
click at [25, 252] on icon at bounding box center [21, 247] width 12 height 12
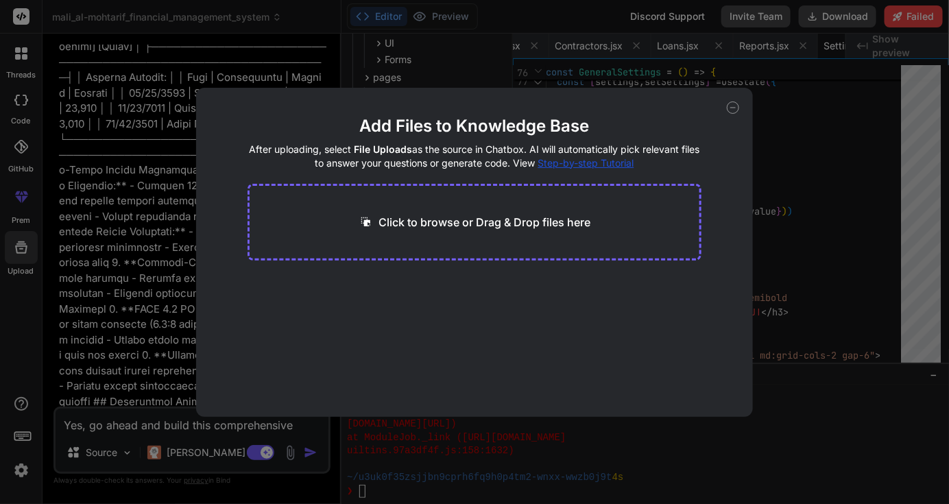
click at [25, 252] on div "Add Files to Knowledge Base After uploading, select File Uploads as the source …" at bounding box center [474, 252] width 949 height 504
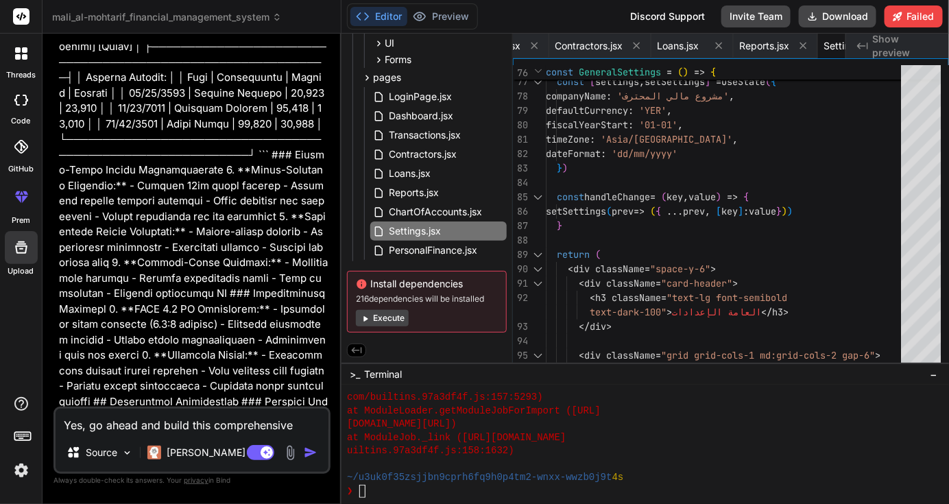
click at [28, 217] on label "prem" at bounding box center [21, 221] width 19 height 12
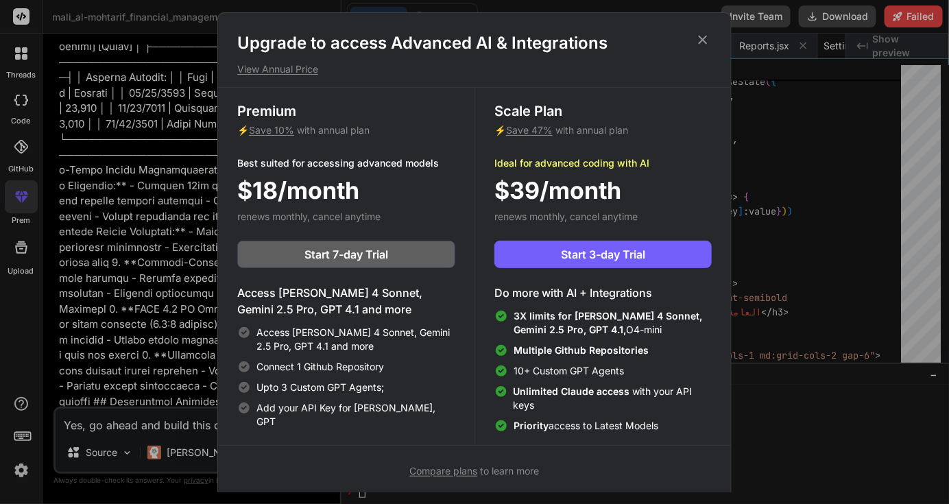
click at [25, 202] on div "Upgrade to access Advanced AI & Integrations View Annual Price Premium ⚡ Save 1…" at bounding box center [474, 252] width 949 height 504
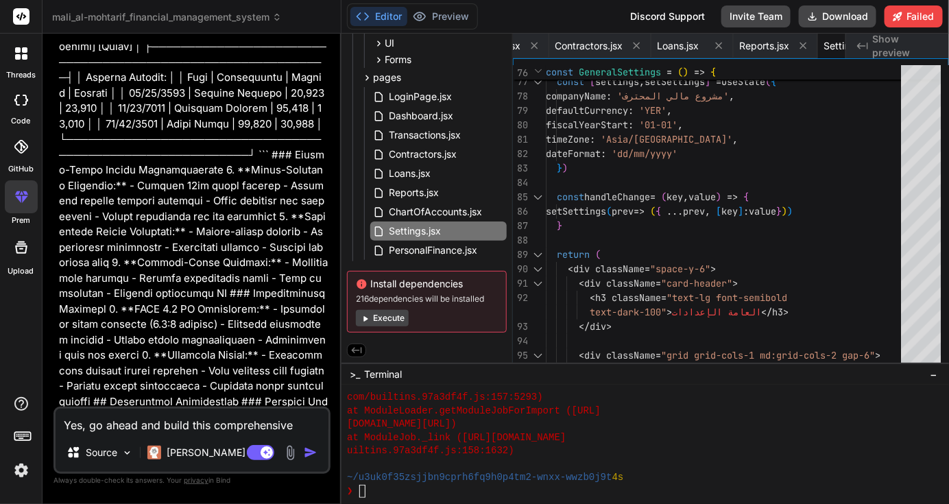
click at [25, 165] on label "GitHub" at bounding box center [20, 169] width 25 height 12
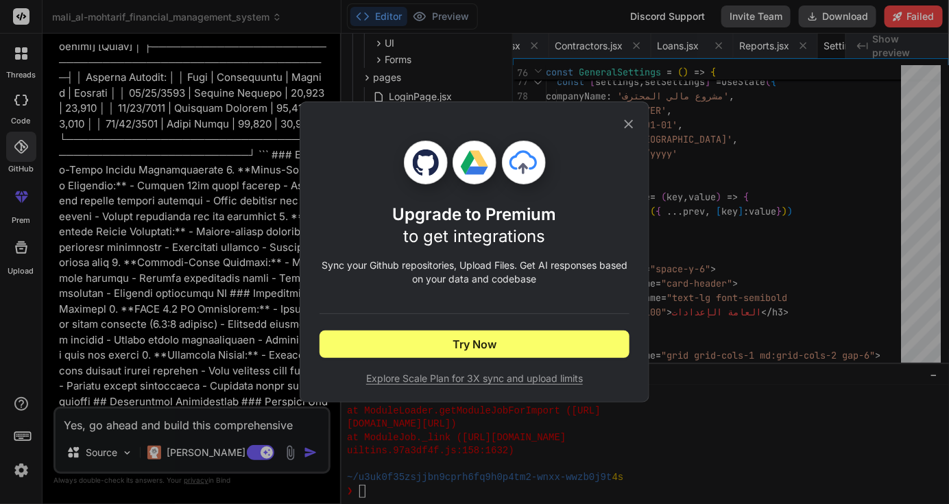
drag, startPoint x: 22, startPoint y: 163, endPoint x: 13, endPoint y: 188, distance: 26.2
click at [13, 188] on div "Upgrade to Premium to get integrations Sync your Github repositories, Upload Fi…" at bounding box center [474, 252] width 949 height 504
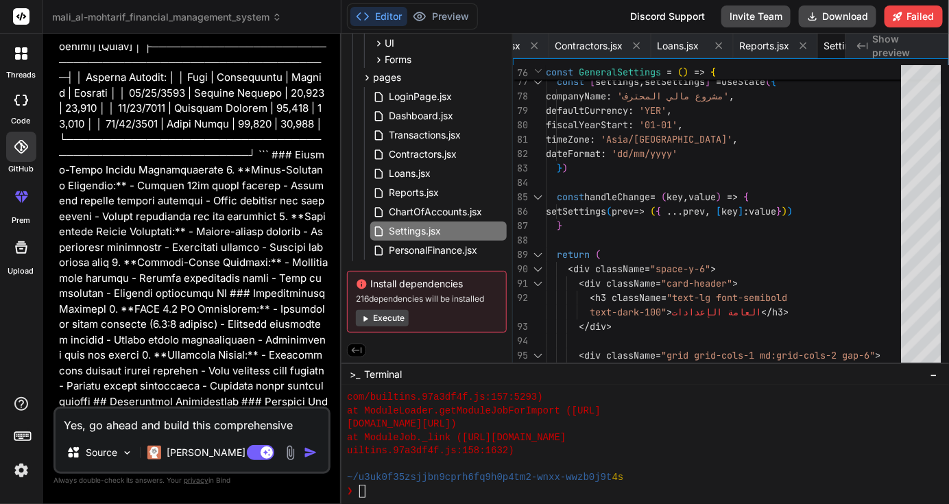
click at [18, 473] on img at bounding box center [21, 470] width 23 height 23
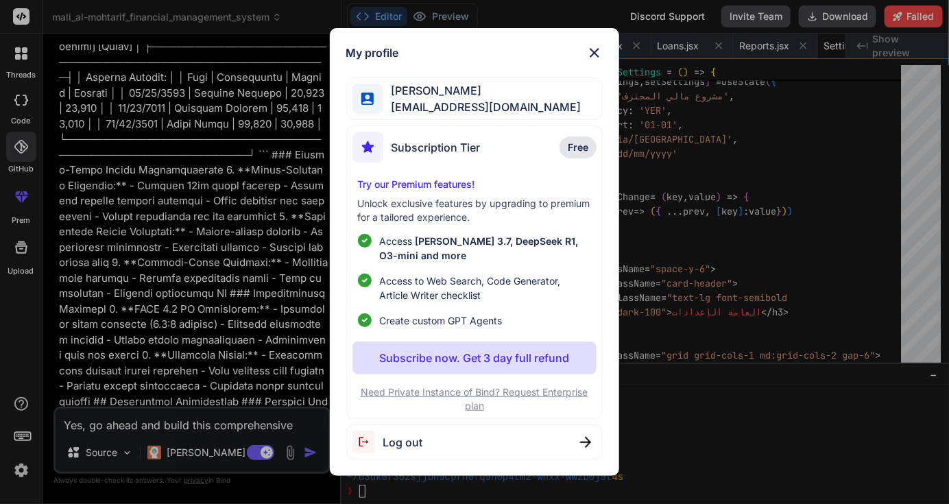
click at [599, 59] on img at bounding box center [594, 53] width 16 height 16
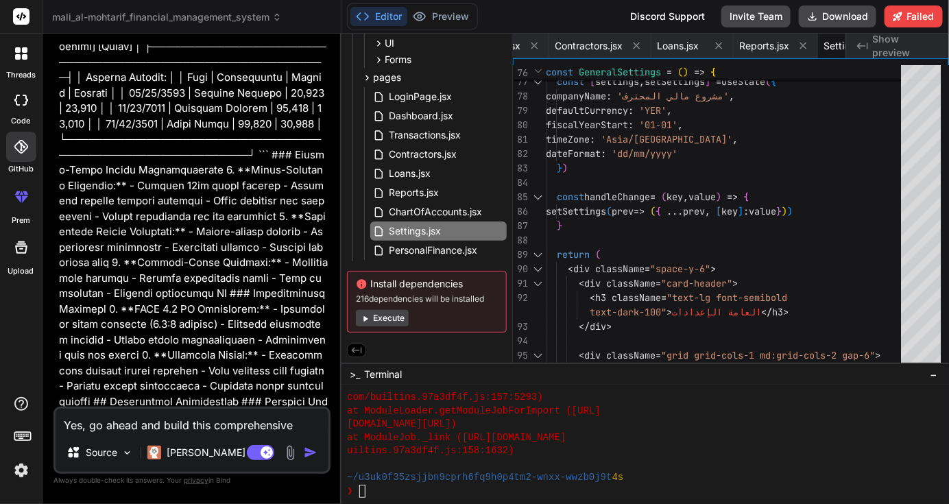
click at [701, 4] on div "Editor Preview Disabled until preview for your project is generated Discord Sup…" at bounding box center [646, 17] width 608 height 34
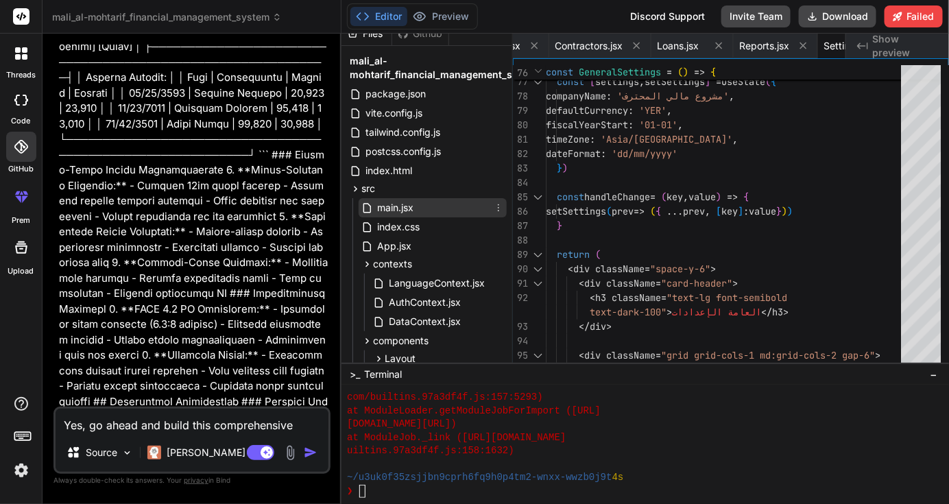
scroll to position [0, 0]
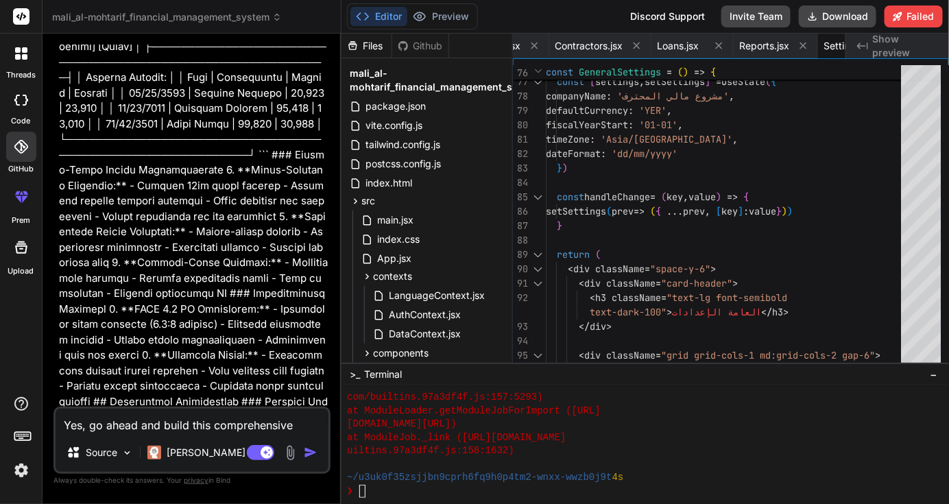
click at [373, 48] on div "Files" at bounding box center [367, 46] width 50 height 14
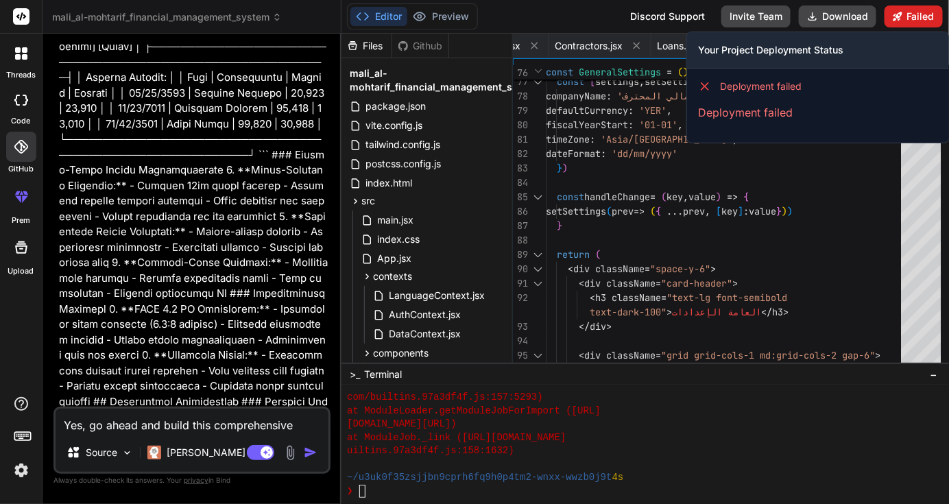
click at [923, 12] on button "Failed" at bounding box center [914, 16] width 58 height 22
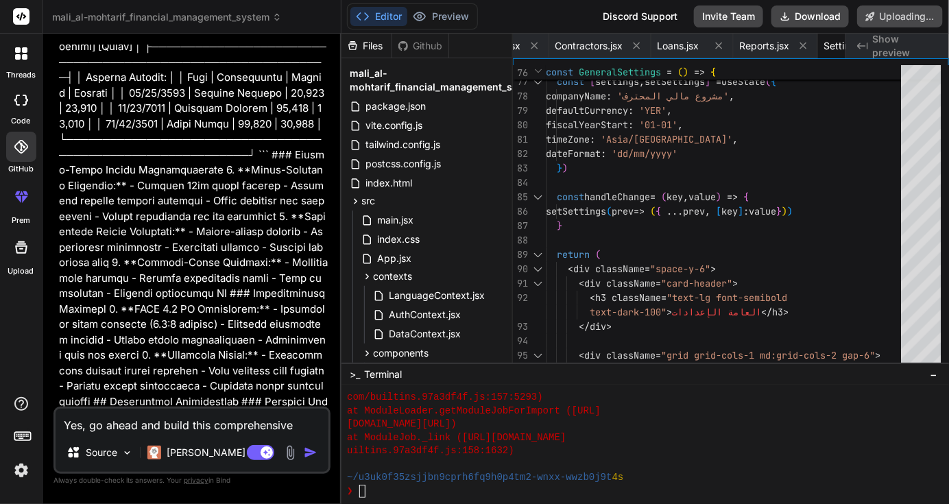
scroll to position [21538, 0]
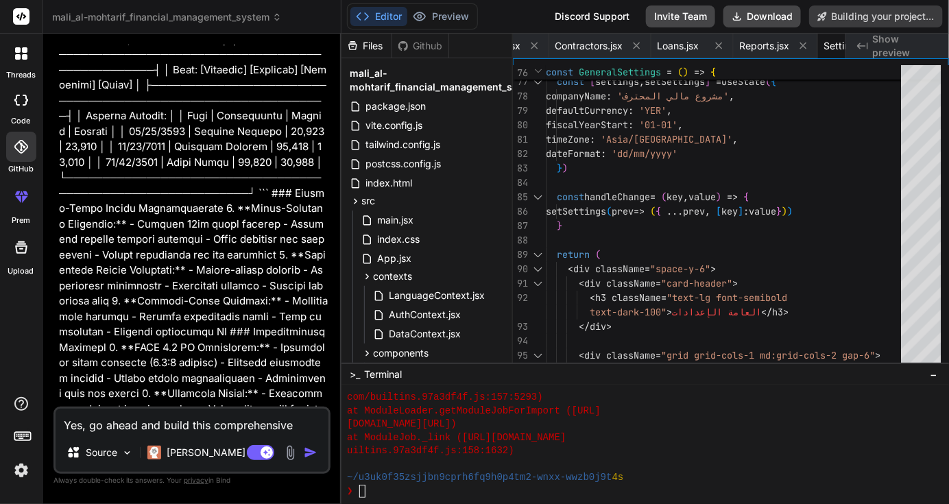
type textarea "x"
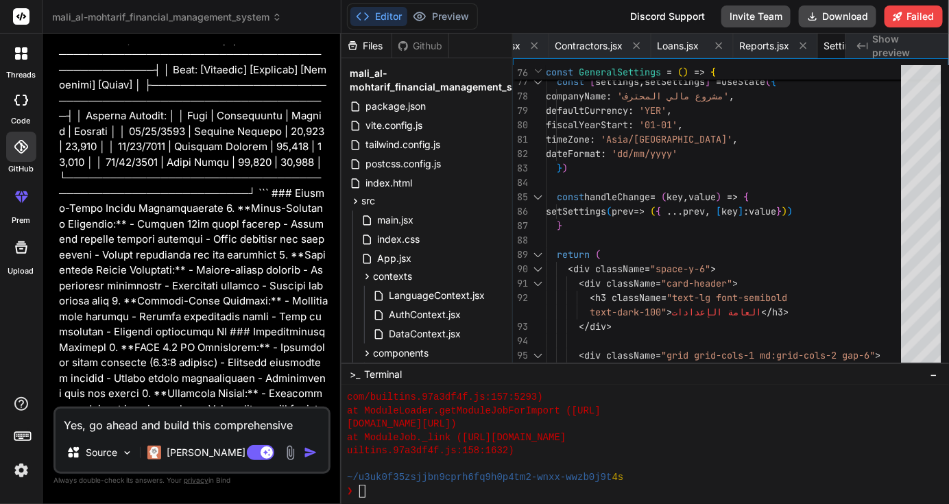
scroll to position [21577, 0]
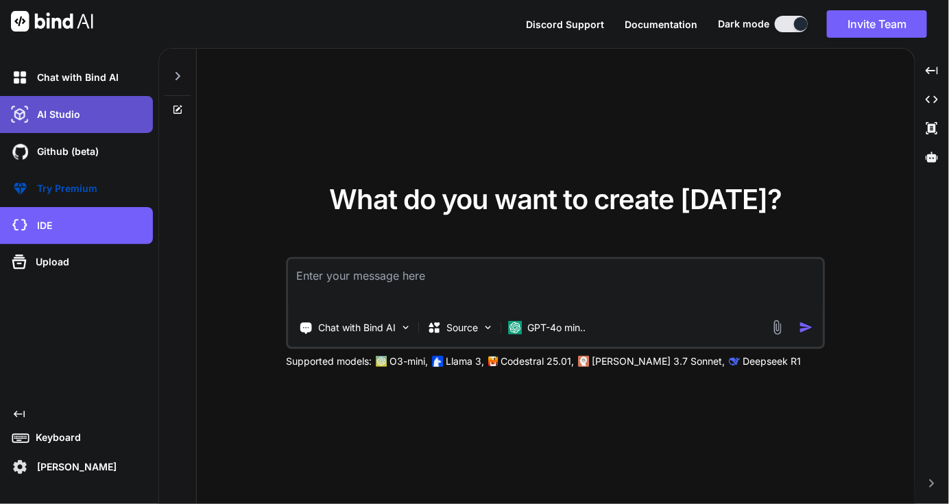
click at [72, 105] on div "AI Studio" at bounding box center [80, 114] width 145 height 23
type textarea "x"
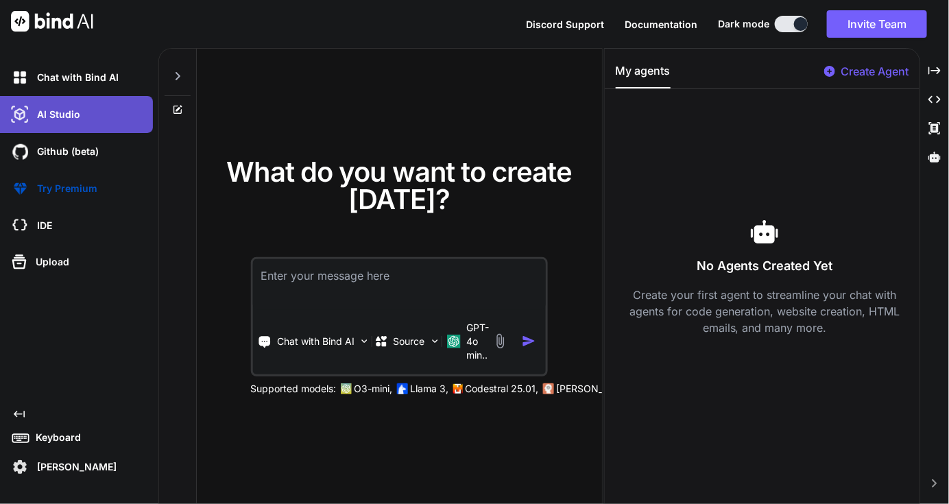
click at [76, 105] on div "AI Studio" at bounding box center [80, 114] width 145 height 23
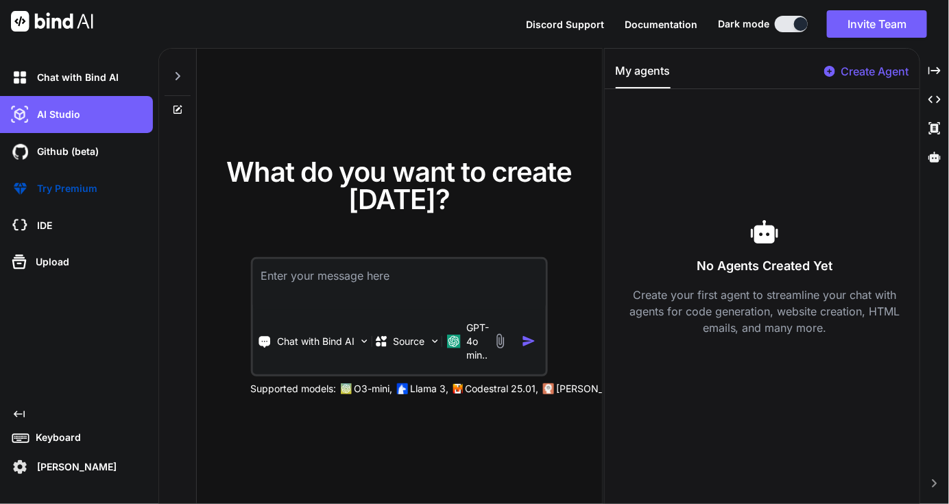
click at [805, 24] on div at bounding box center [801, 24] width 14 height 14
click at [802, 25] on div at bounding box center [801, 24] width 14 height 14
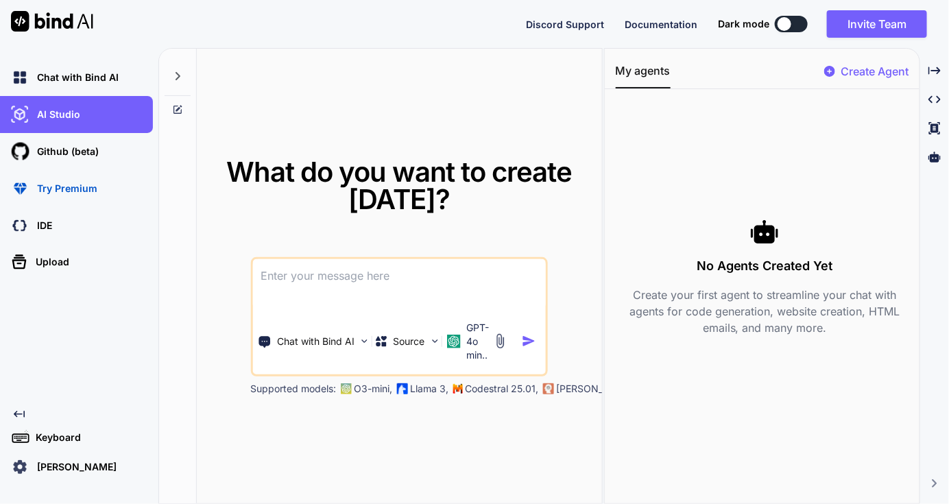
click at [802, 25] on button at bounding box center [791, 24] width 33 height 16
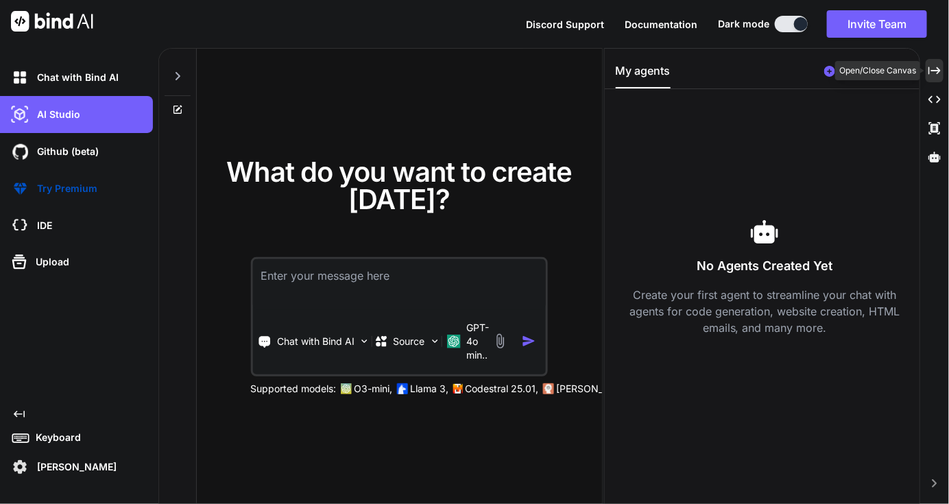
click at [931, 71] on icon "Created with Pixso." at bounding box center [935, 70] width 12 height 12
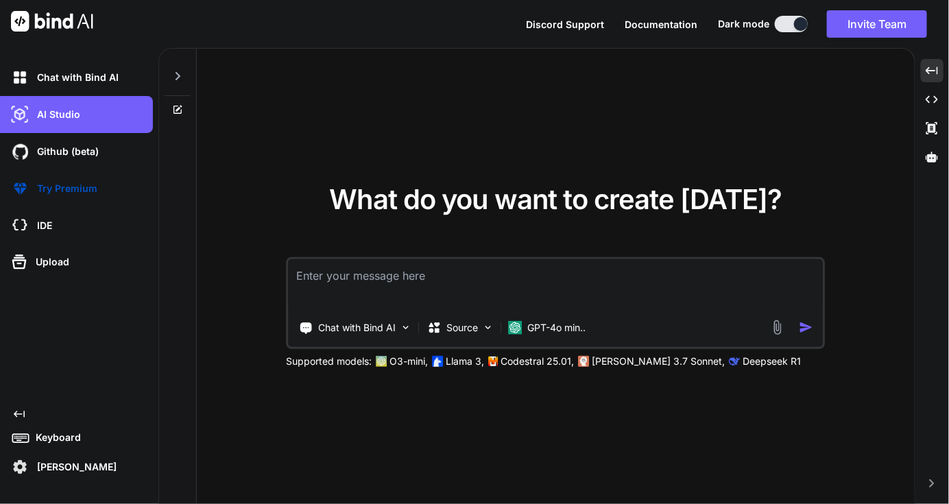
click at [43, 32] on div at bounding box center [46, 24] width 93 height 48
click at [40, 20] on img at bounding box center [52, 21] width 82 height 21
click at [42, 19] on img at bounding box center [52, 21] width 82 height 21
click at [58, 441] on p "Keyboard" at bounding box center [55, 438] width 51 height 14
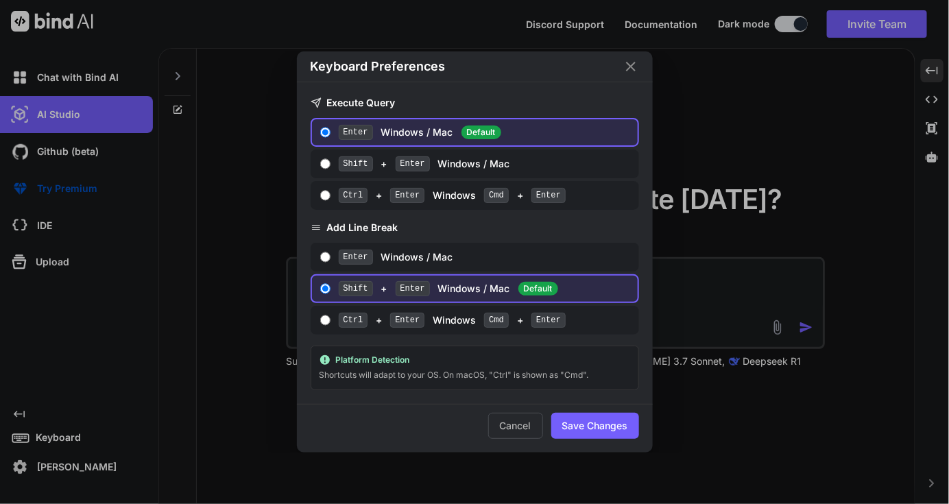
click at [634, 64] on icon "Close" at bounding box center [631, 66] width 16 height 16
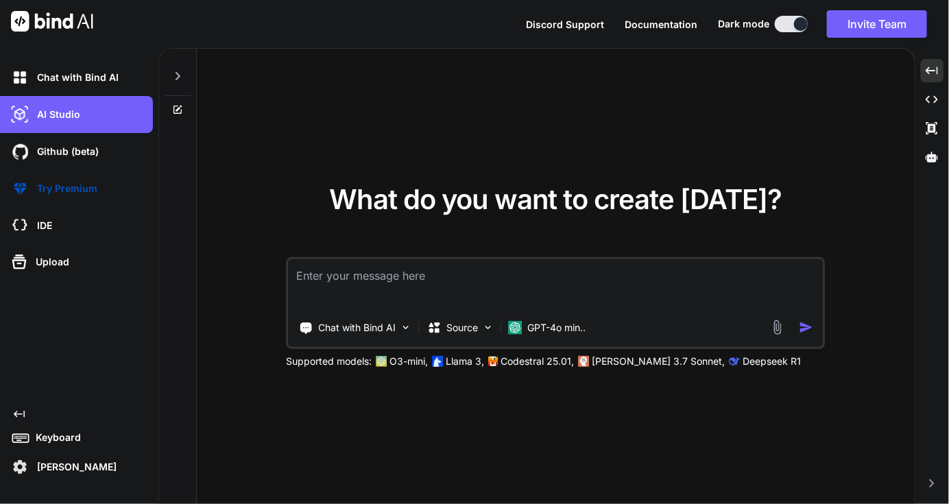
click at [41, 16] on img at bounding box center [52, 21] width 82 height 21
